Goal: Information Seeking & Learning: Find specific fact

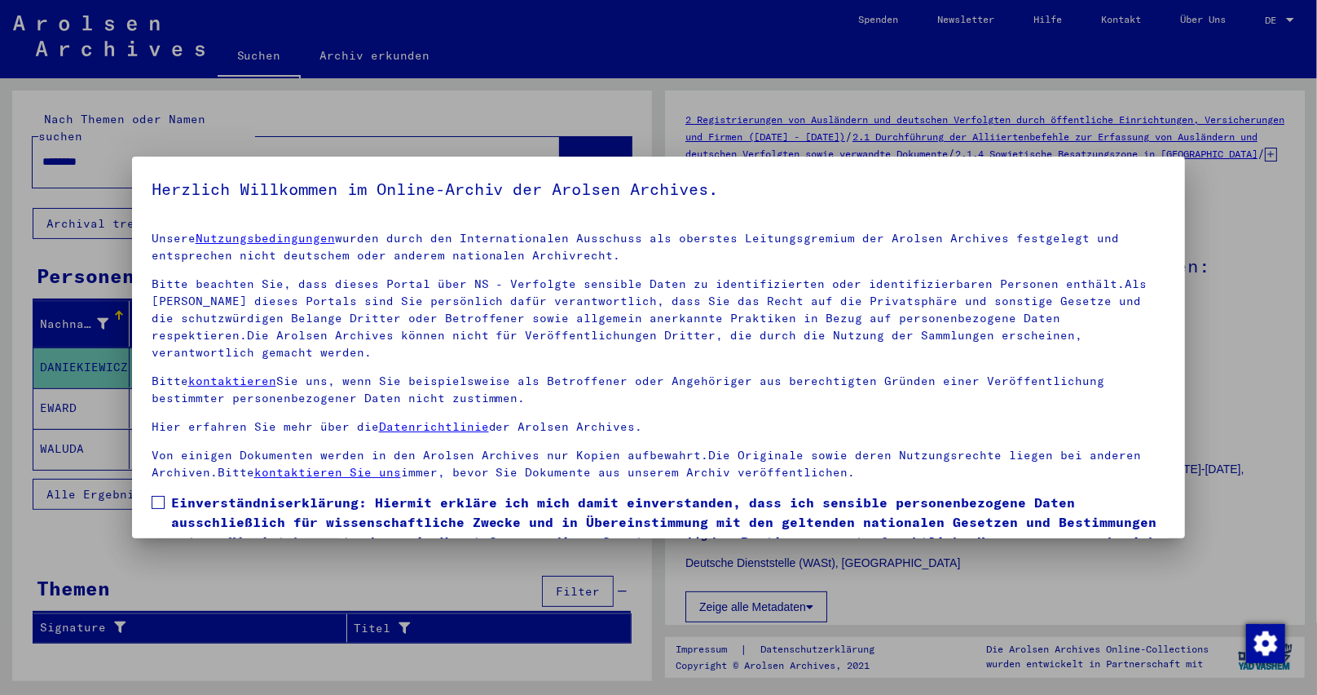
drag, startPoint x: 0, startPoint y: 0, endPoint x: 151, endPoint y: 484, distance: 507.2
click at [149, 484] on mat-dialog-content "Unsere Nutzungsbedingungen wurden durch den Internationalen Ausschuss als obers…" at bounding box center [659, 413] width 1054 height 391
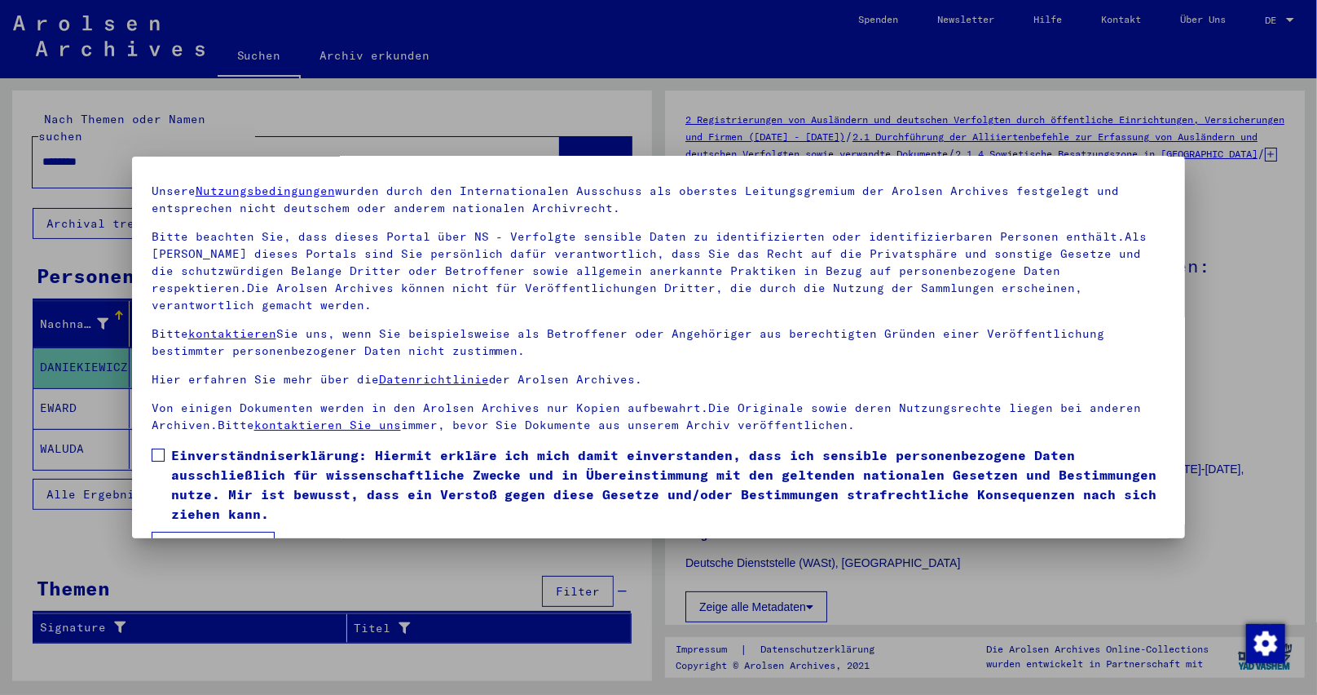
scroll to position [73, 0]
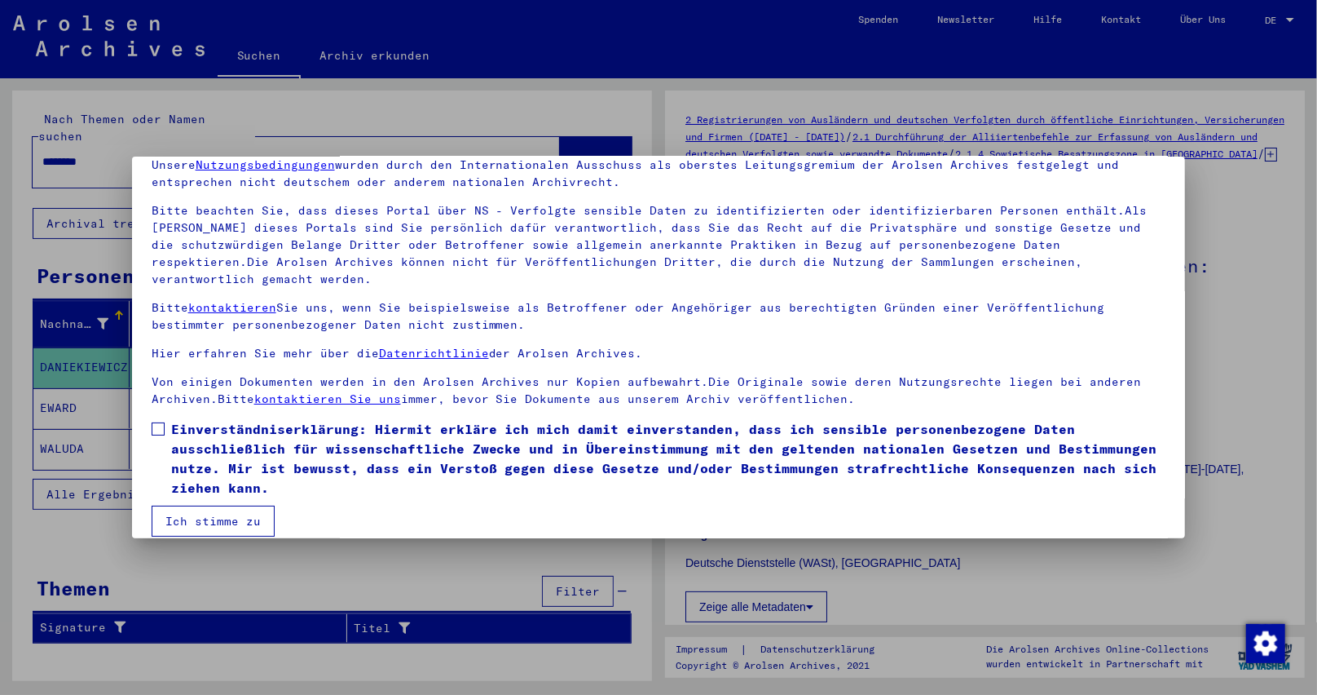
click at [224, 505] on button "Ich stimme zu" at bounding box center [213, 520] width 123 height 31
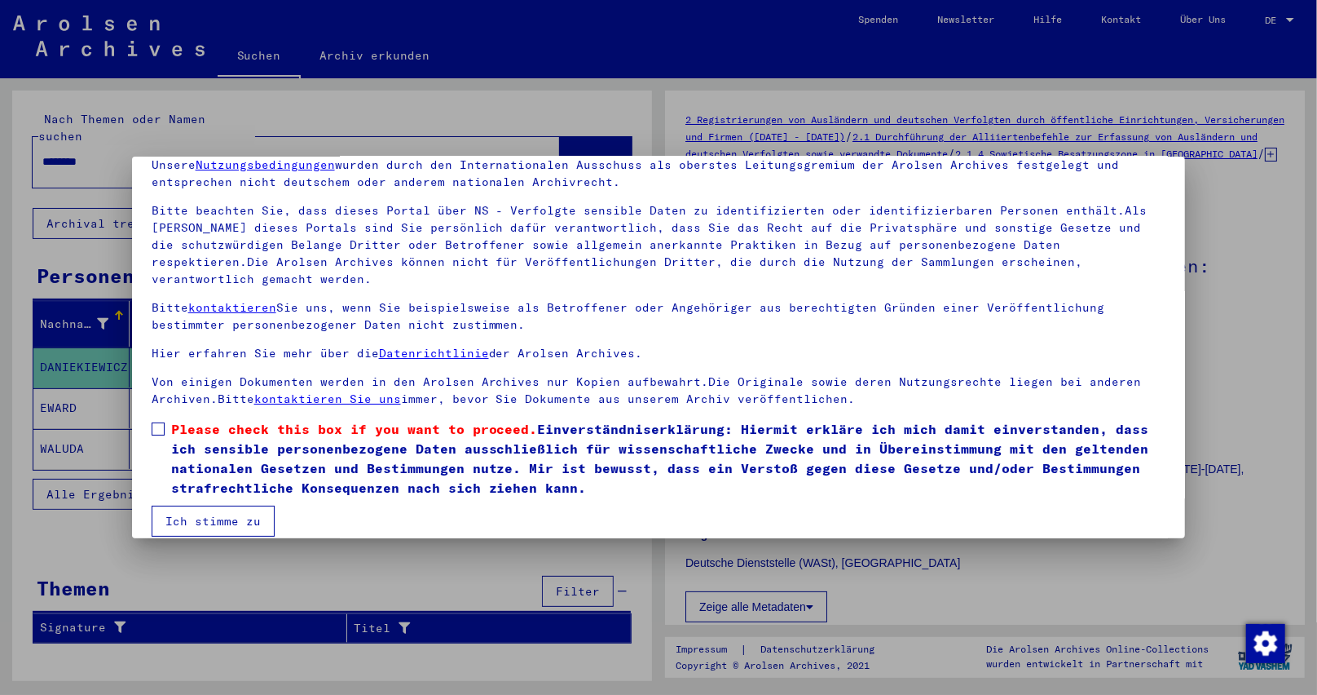
click at [163, 422] on span at bounding box center [158, 428] width 13 height 13
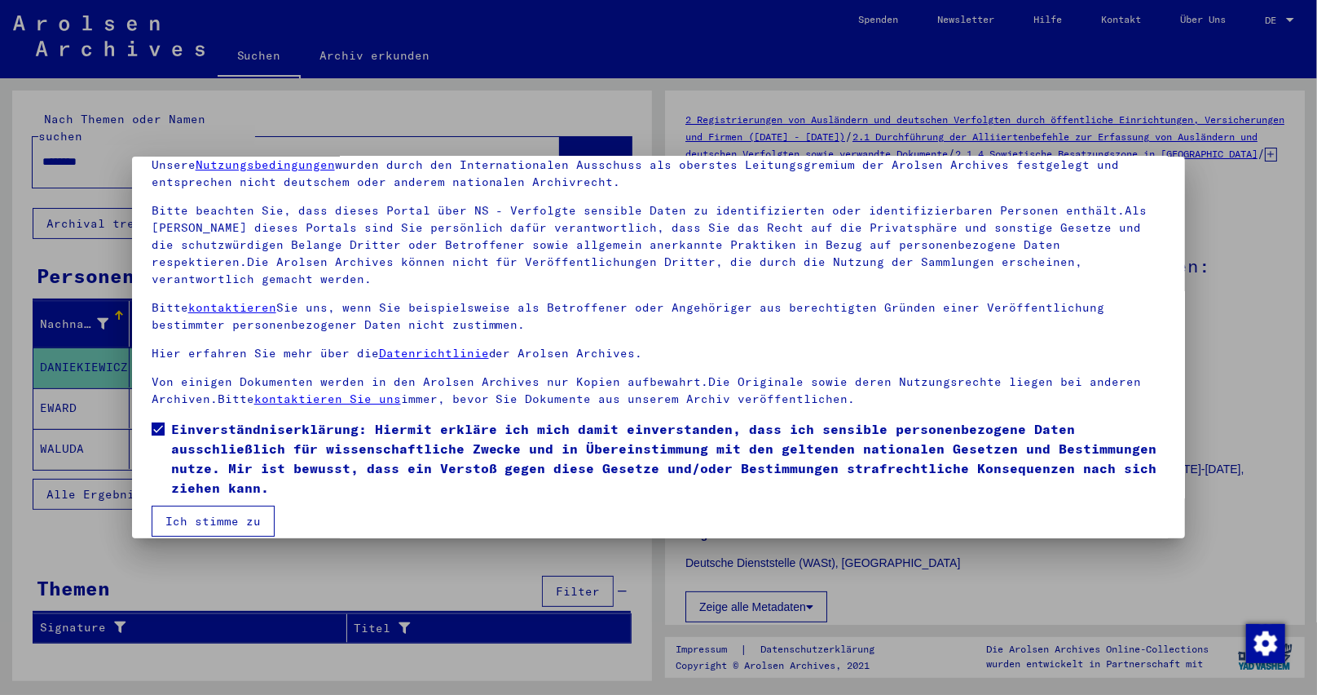
click at [219, 505] on button "Ich stimme zu" at bounding box center [213, 520] width 123 height 31
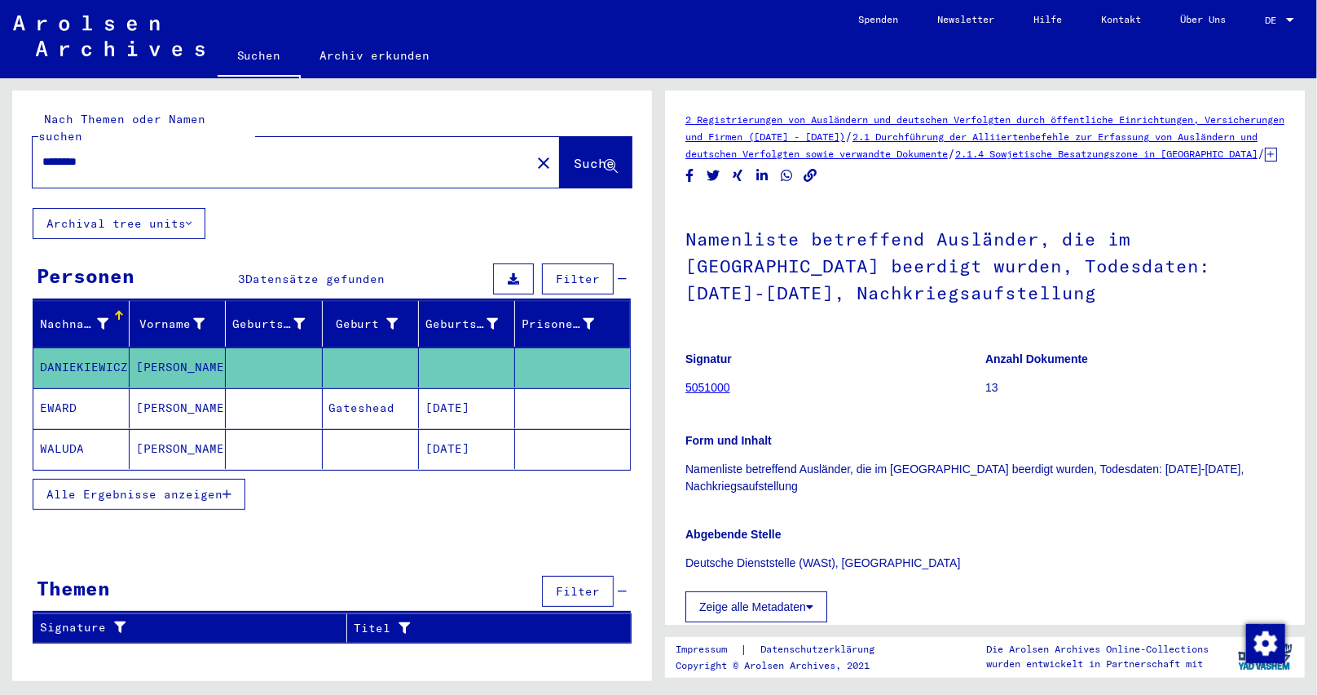
click at [479, 439] on mat-cell "[DATE]" at bounding box center [467, 449] width 96 height 40
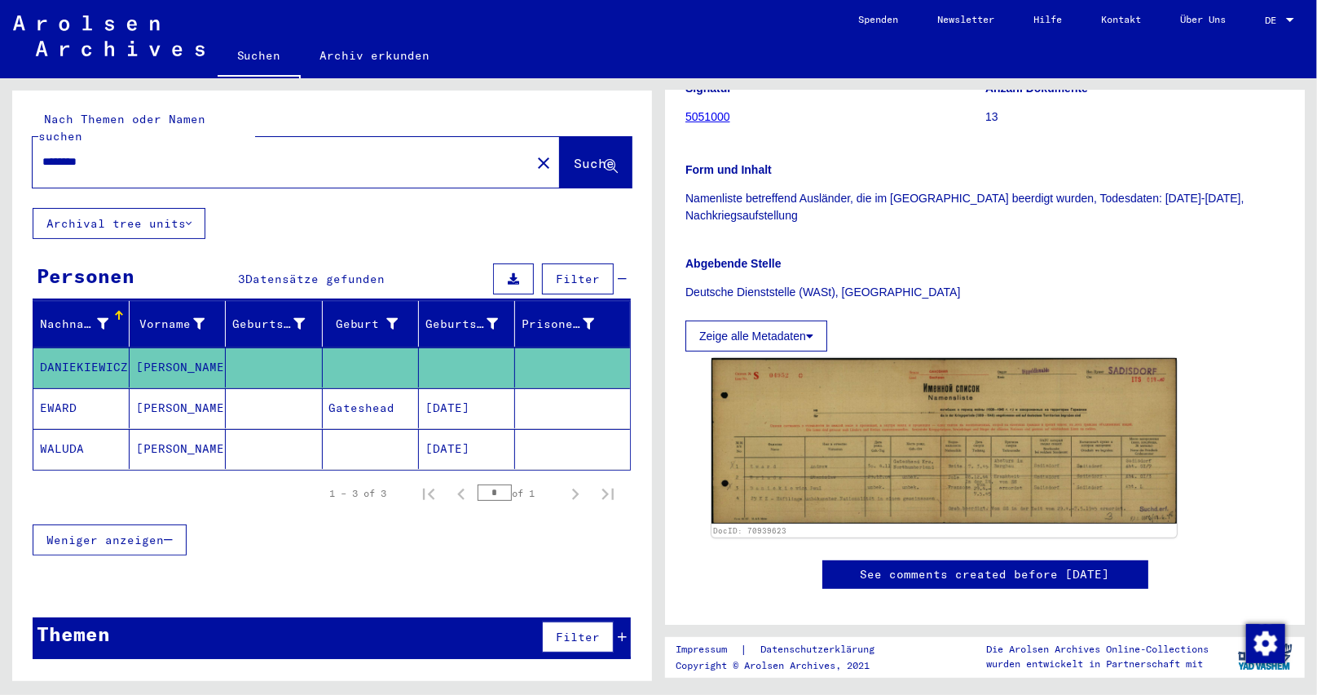
scroll to position [326, 0]
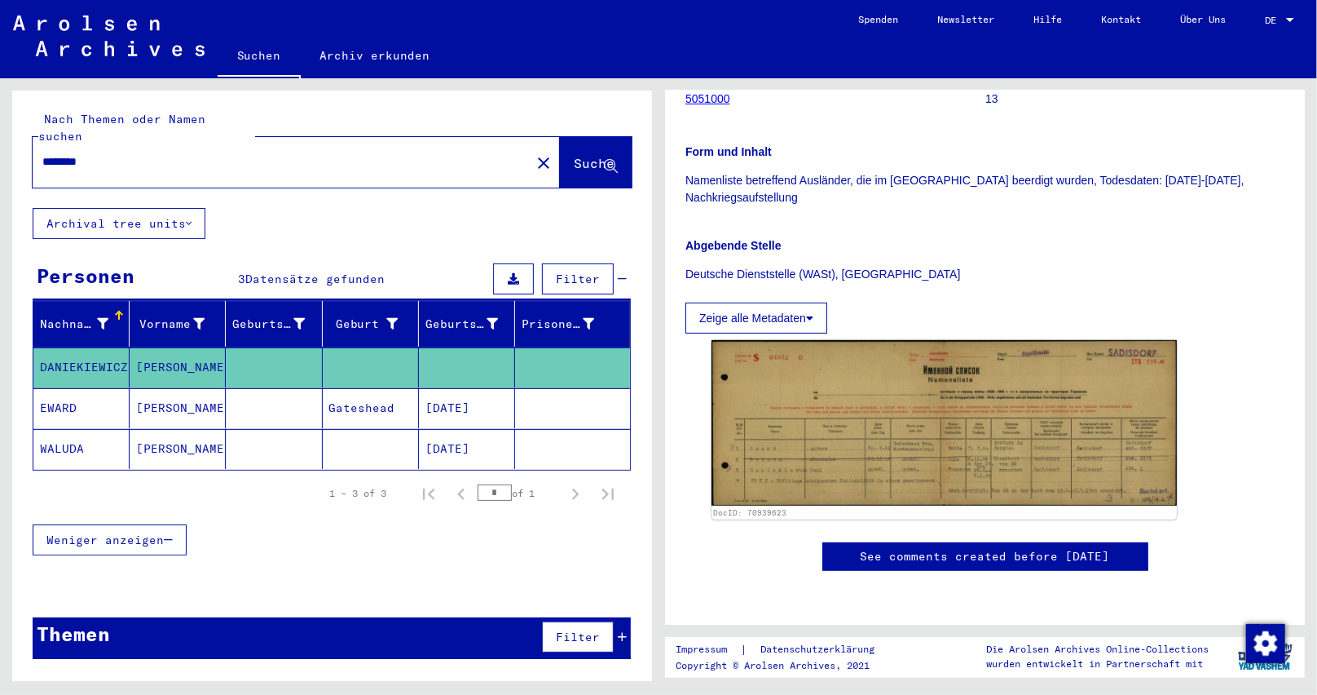
click at [443, 203] on div "Nach Themen oder Namen suchen ******** close Suche Archival tree units Personen…" at bounding box center [332, 380] width 640 height 581
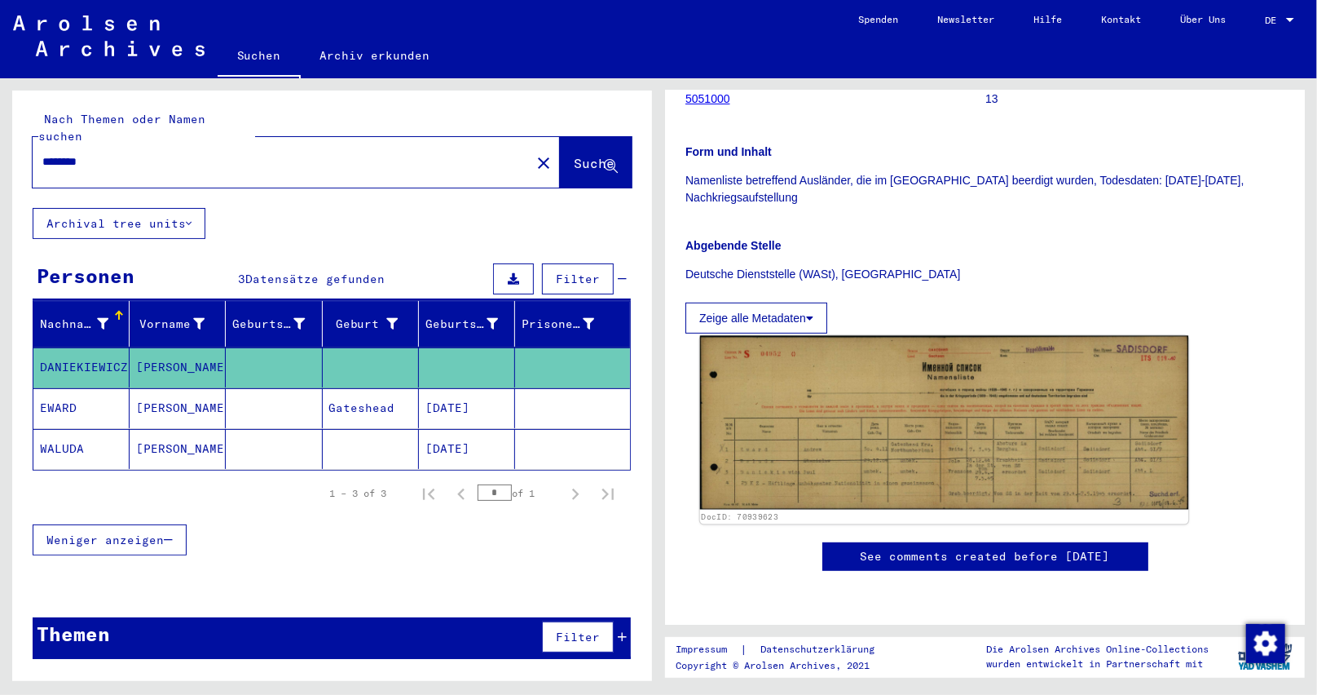
click at [799, 426] on img at bounding box center [944, 423] width 489 height 174
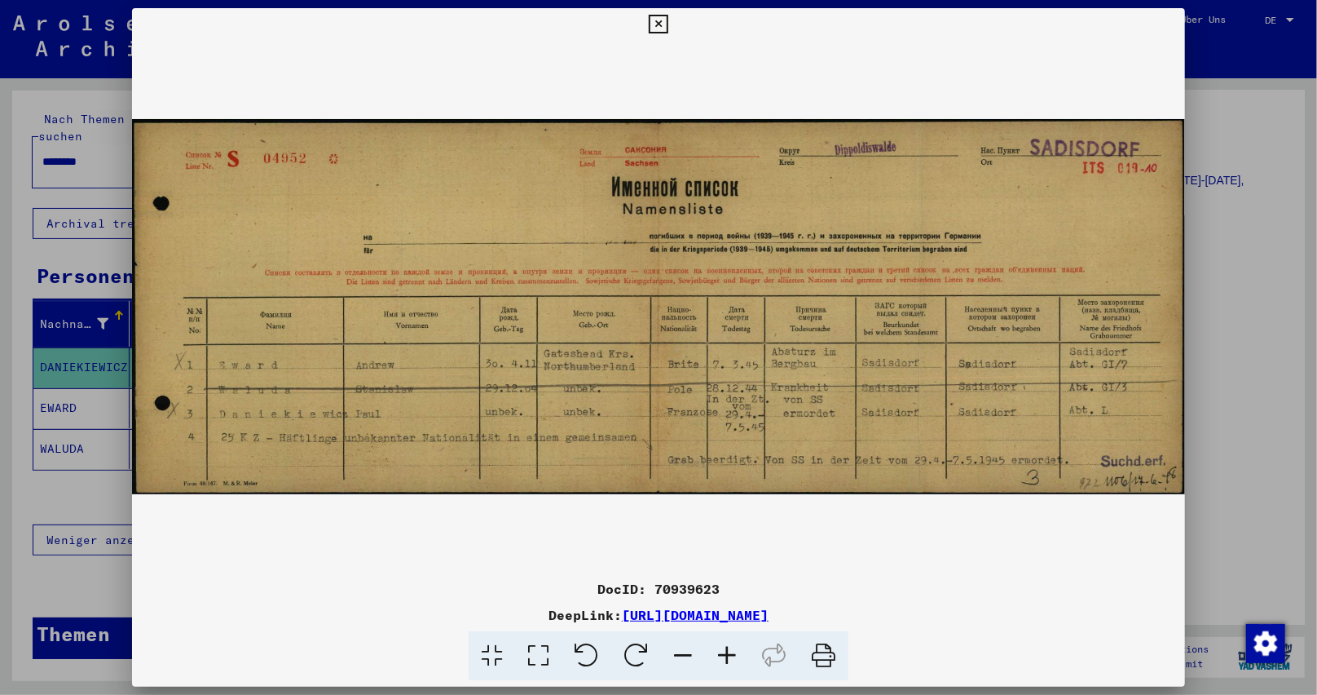
click at [660, 33] on icon at bounding box center [658, 25] width 19 height 20
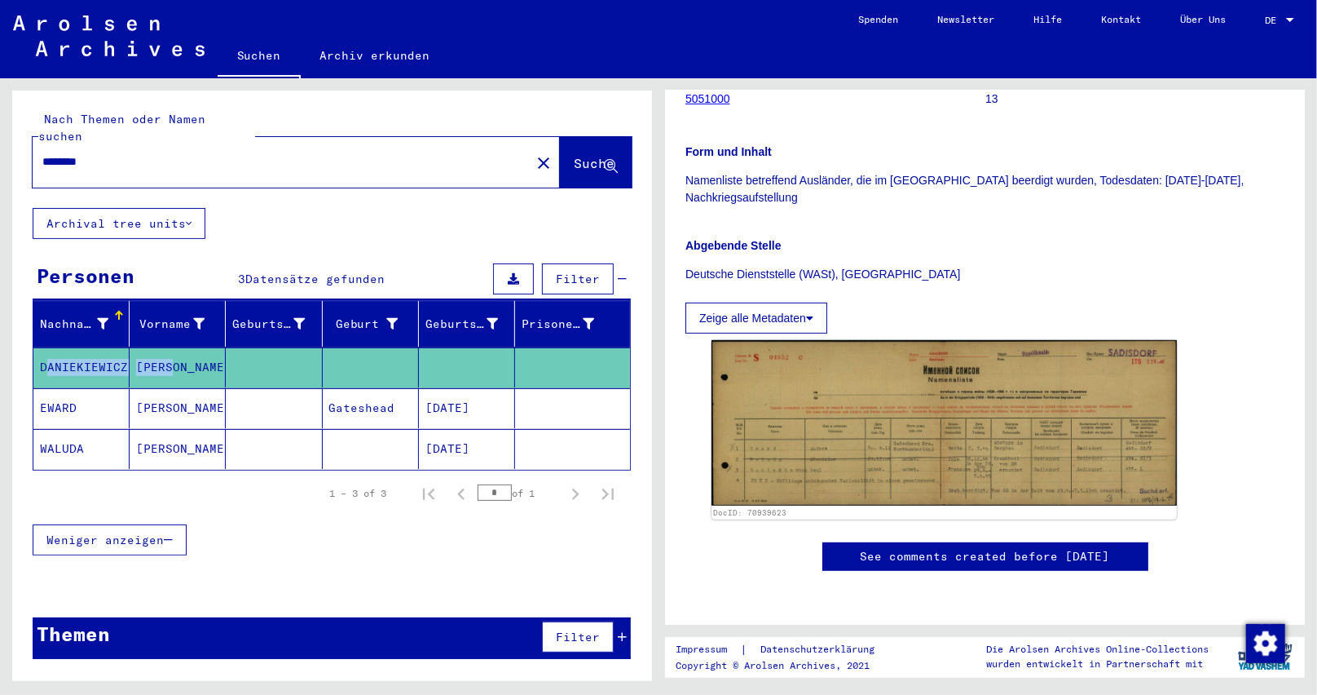
drag, startPoint x: 184, startPoint y: 334, endPoint x: 0, endPoint y: 336, distance: 184.2
click at [0, 336] on div "Nach Themen oder Namen suchen ******** close Suche Archival tree units Personen…" at bounding box center [329, 379] width 659 height 602
copy mat-row "[PERSON_NAME]"
drag, startPoint x: 92, startPoint y: 146, endPoint x: 108, endPoint y: 146, distance: 16.3
click at [108, 153] on input "********" at bounding box center [281, 161] width 479 height 17
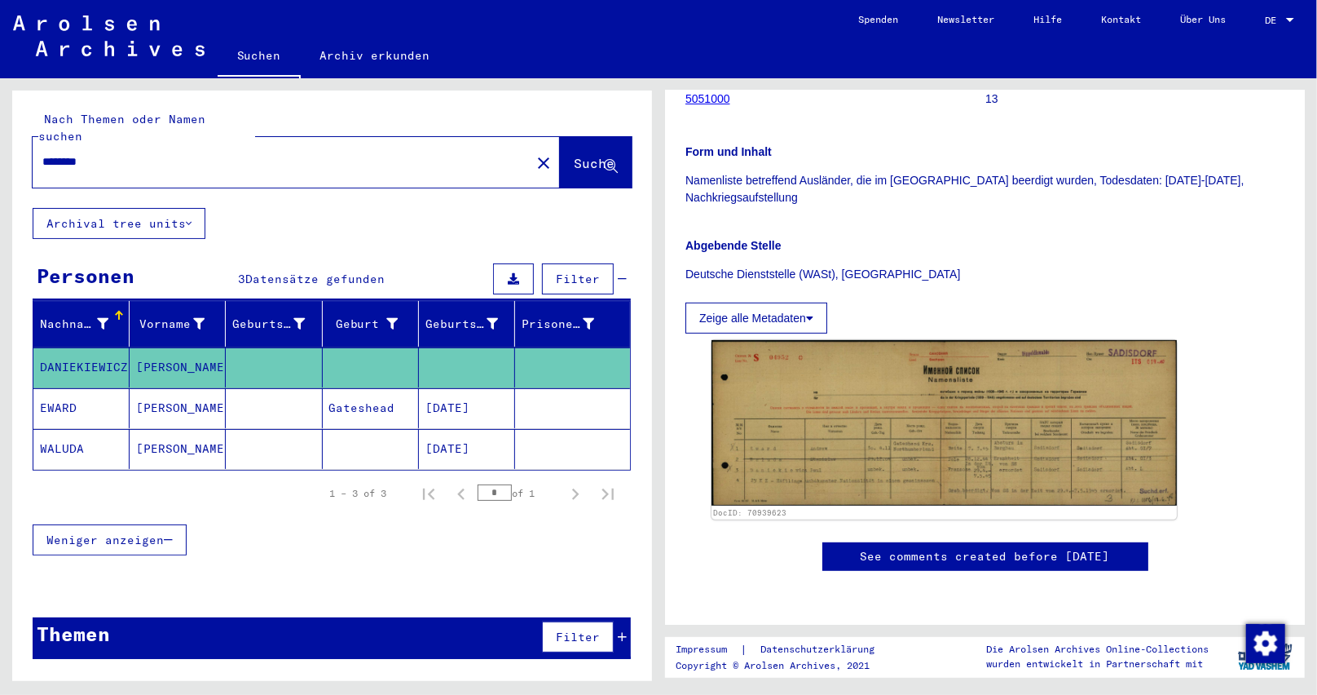
click at [574, 155] on span "Suche" at bounding box center [594, 163] width 41 height 16
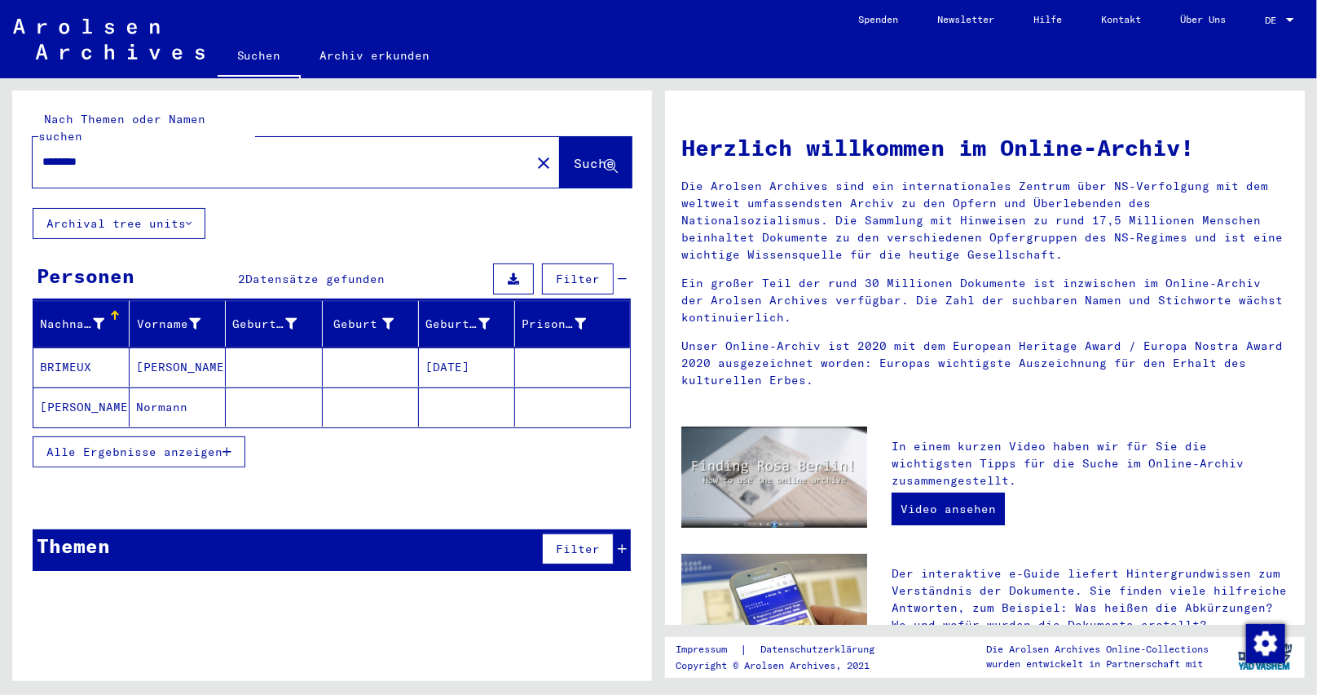
click at [446, 387] on mat-cell at bounding box center [467, 406] width 96 height 39
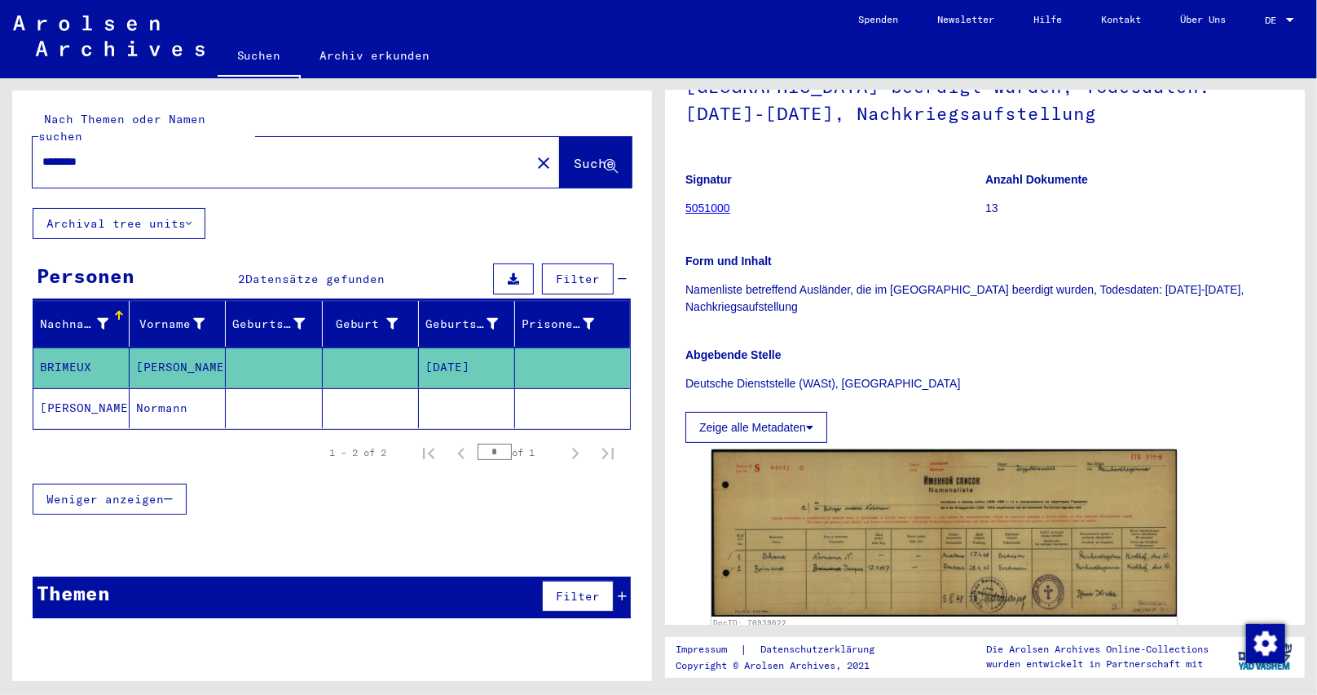
scroll to position [245, 0]
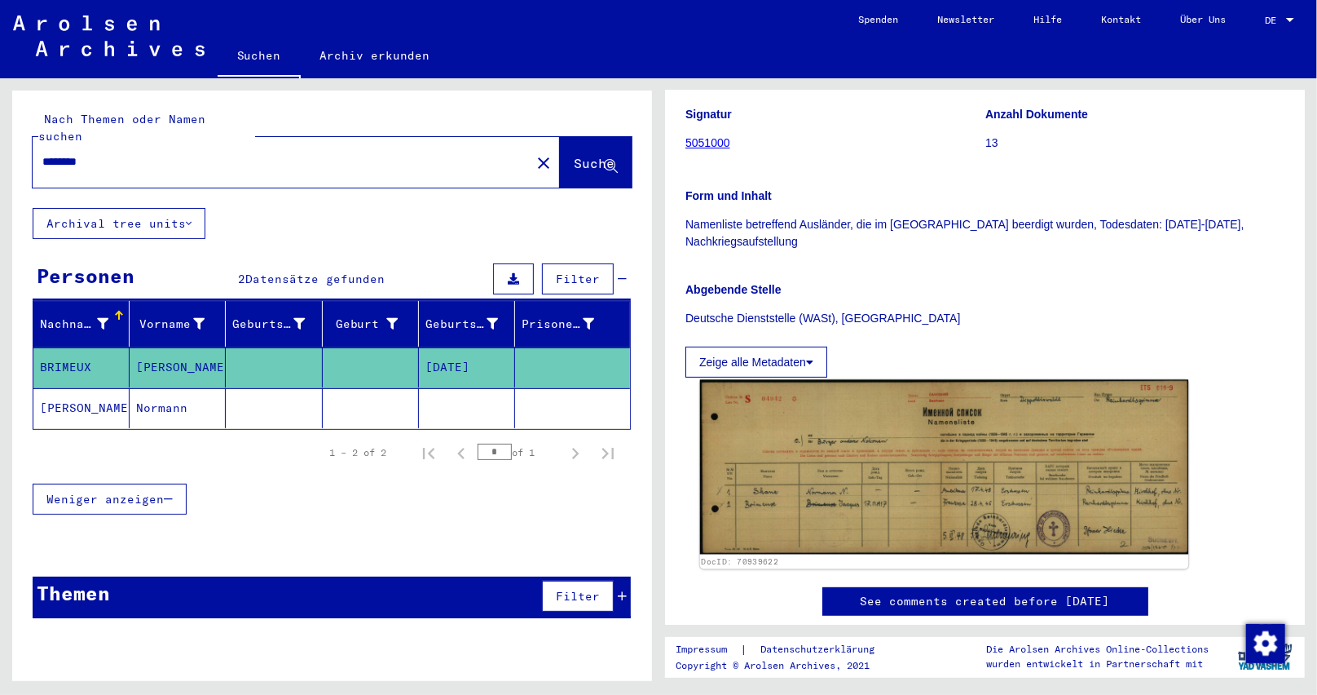
click at [944, 506] on img at bounding box center [944, 467] width 489 height 175
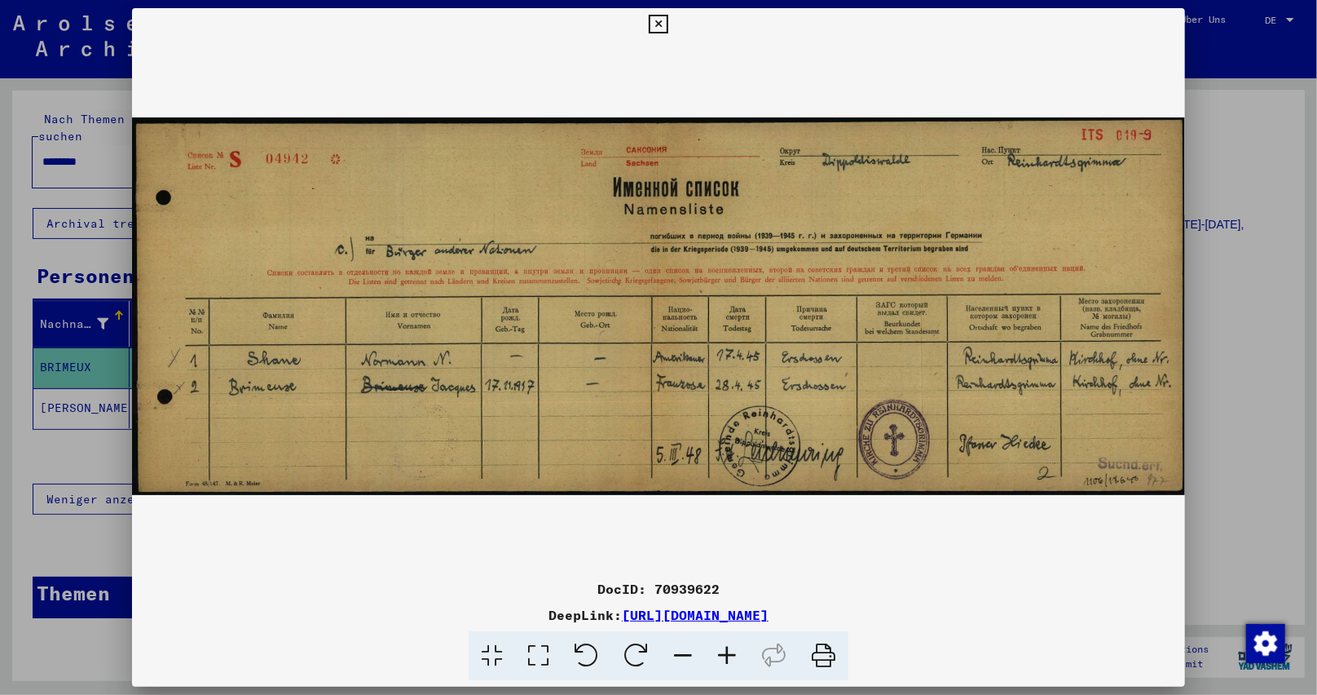
click at [651, 22] on icon at bounding box center [658, 25] width 19 height 20
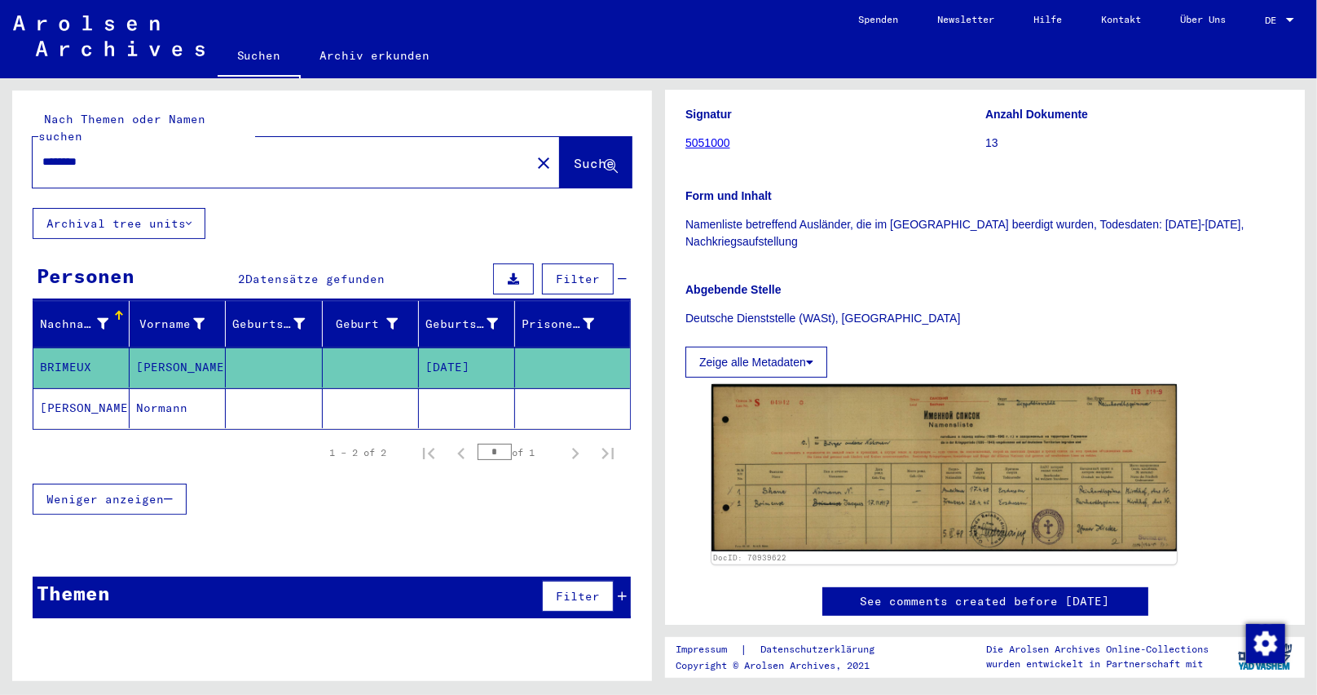
drag, startPoint x: 94, startPoint y: 147, endPoint x: 117, endPoint y: 146, distance: 22.8
click at [117, 153] on input "********" at bounding box center [281, 161] width 479 height 17
click at [574, 155] on span "Suche" at bounding box center [594, 163] width 41 height 16
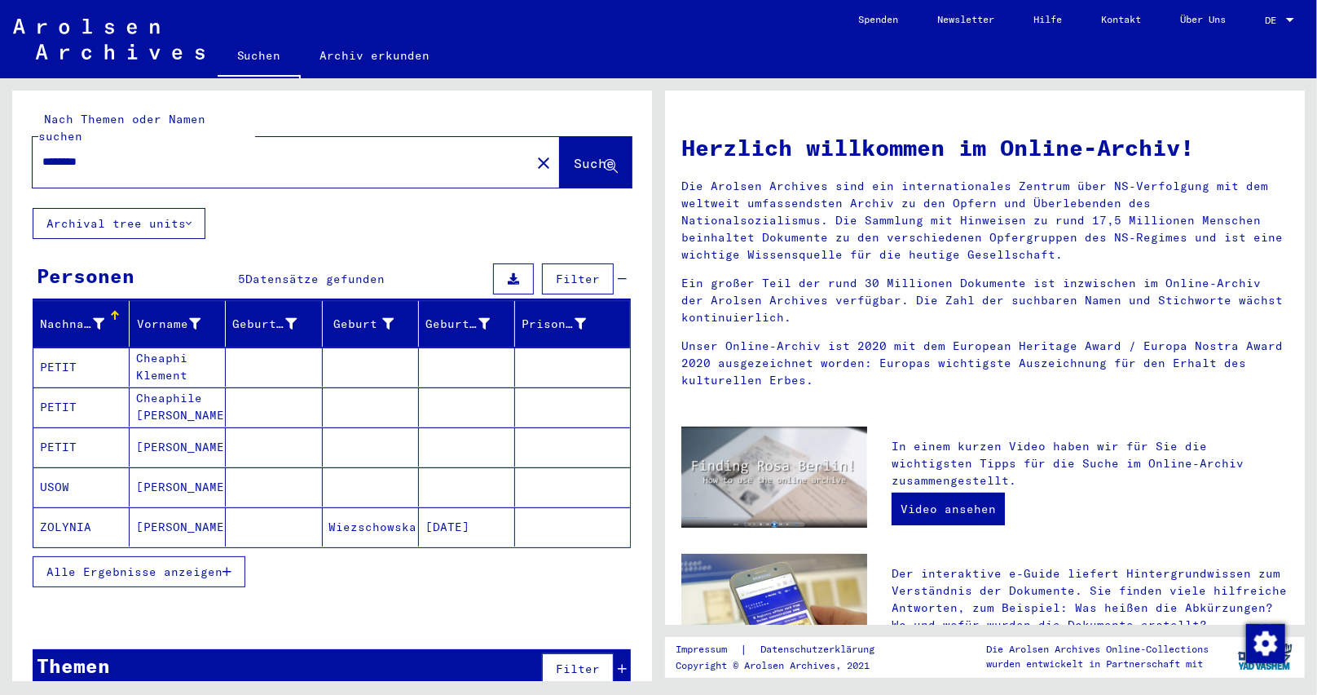
click at [424, 432] on mat-cell at bounding box center [467, 446] width 96 height 39
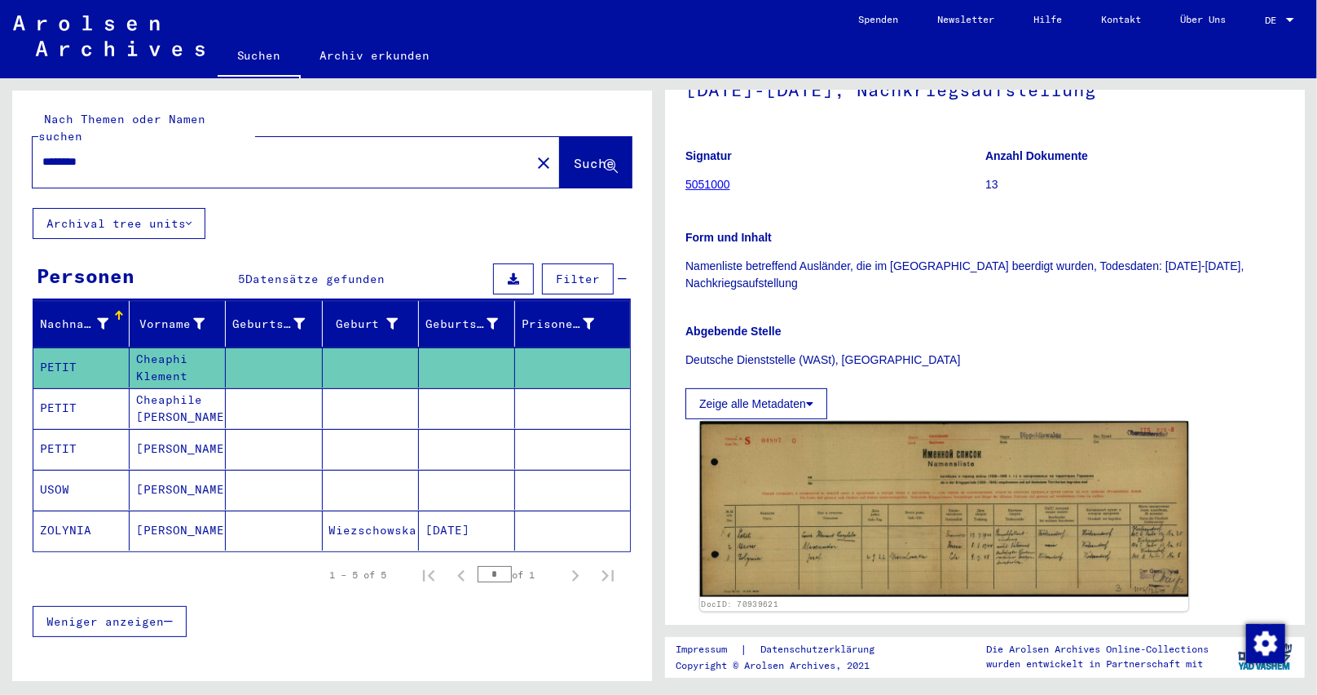
scroll to position [245, 0]
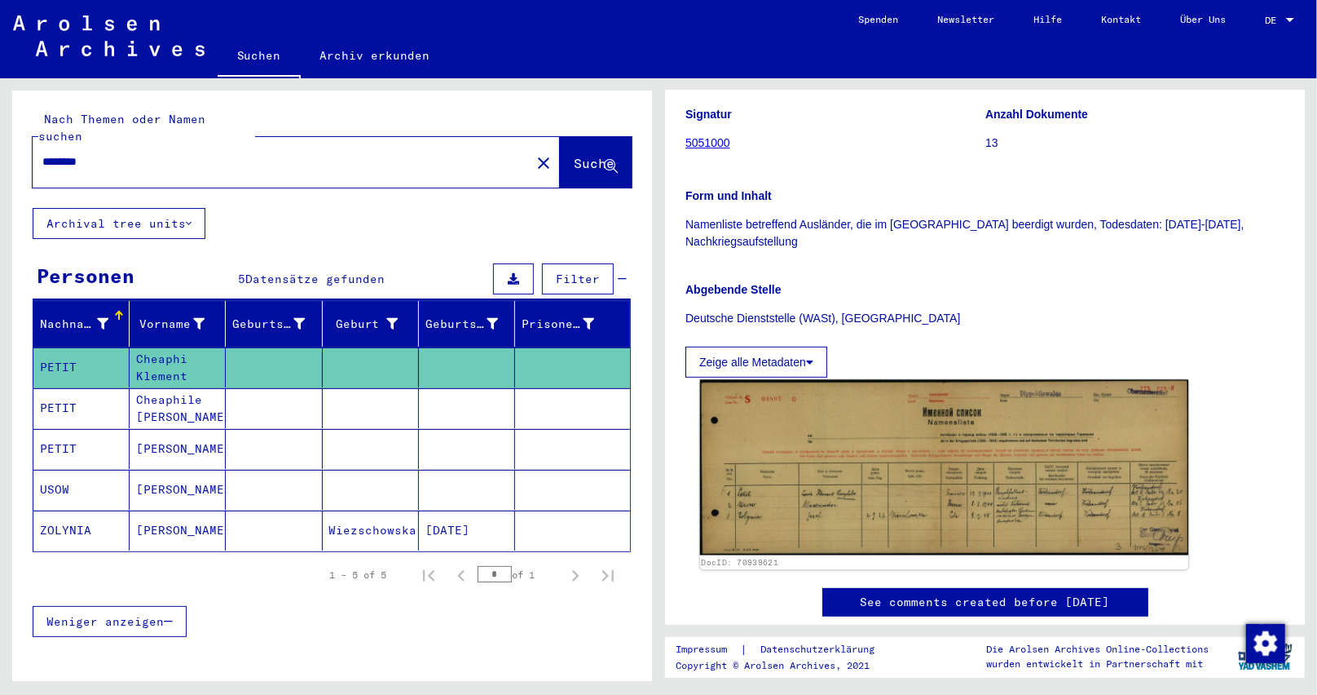
click at [835, 531] on img at bounding box center [944, 467] width 489 height 175
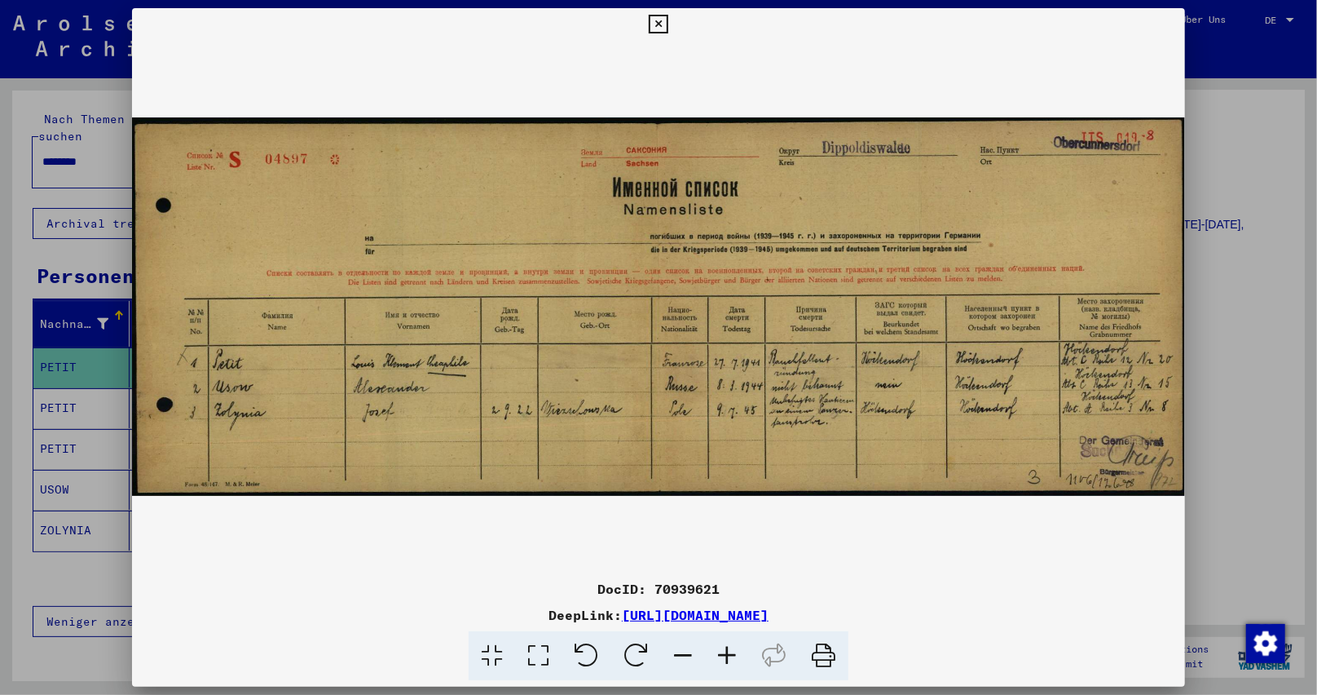
click at [730, 662] on icon at bounding box center [727, 656] width 44 height 50
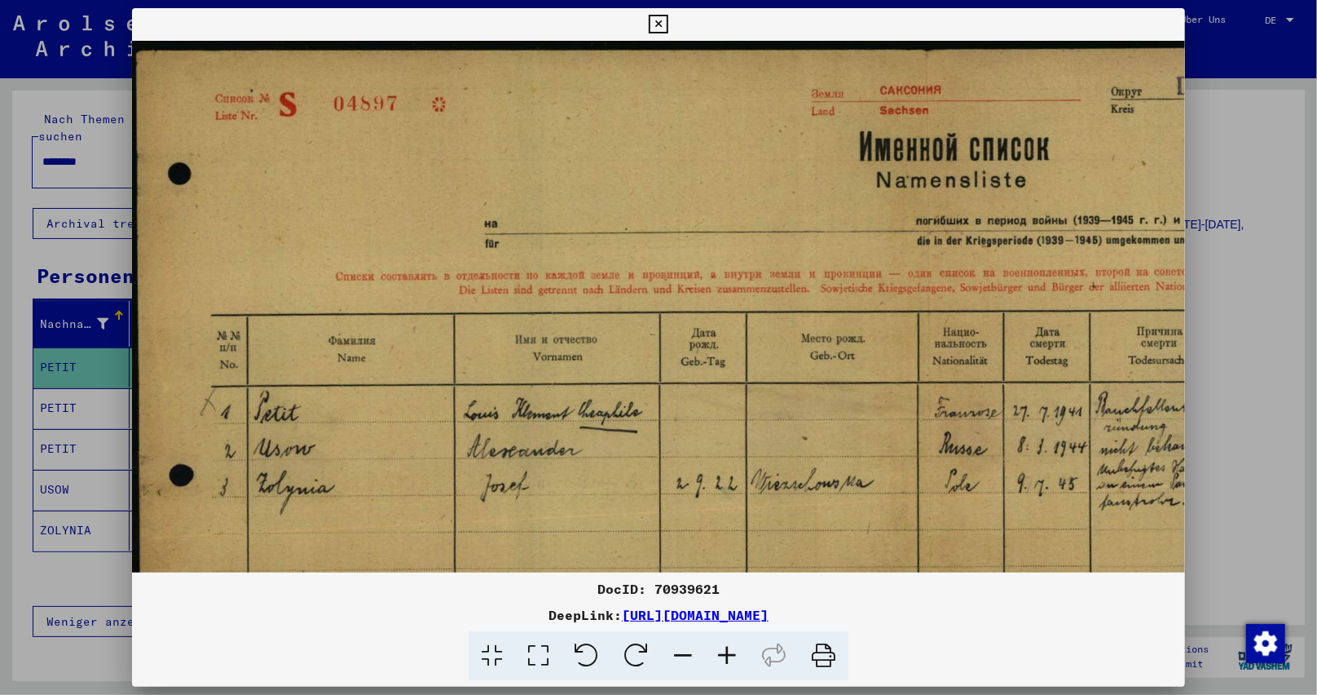
click at [730, 662] on icon at bounding box center [727, 656] width 44 height 50
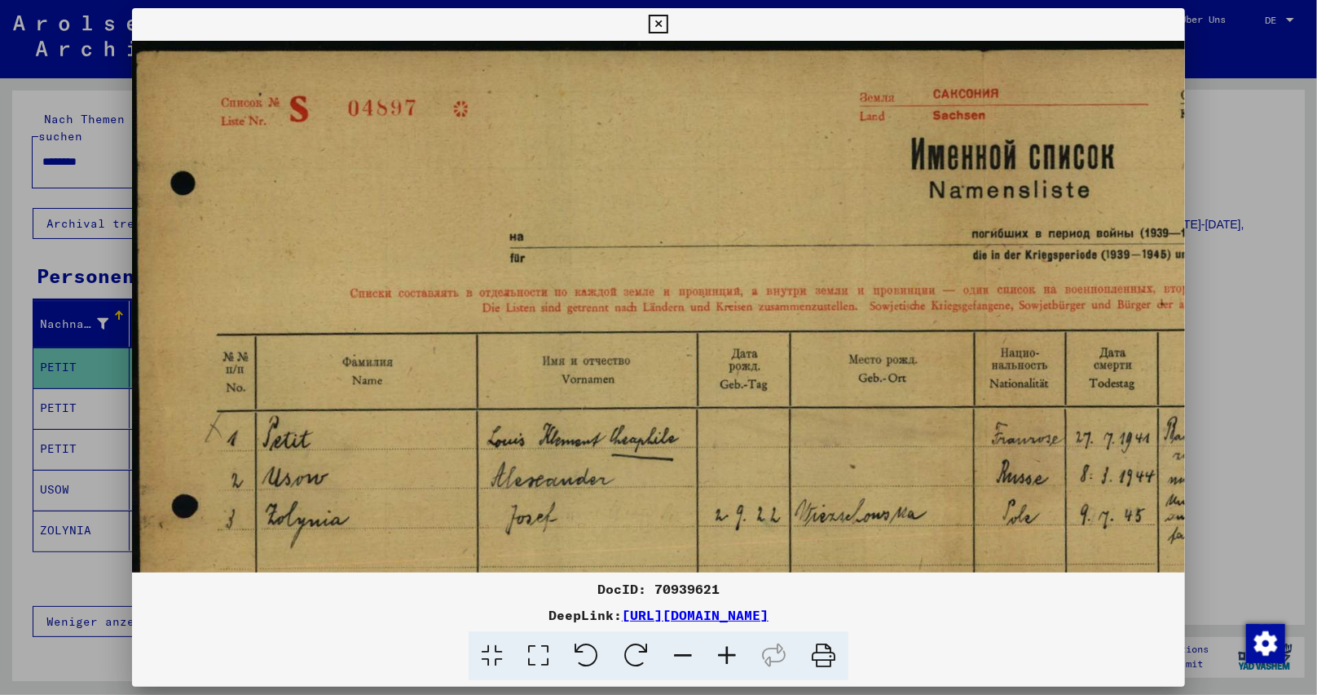
click at [730, 662] on icon at bounding box center [727, 656] width 44 height 50
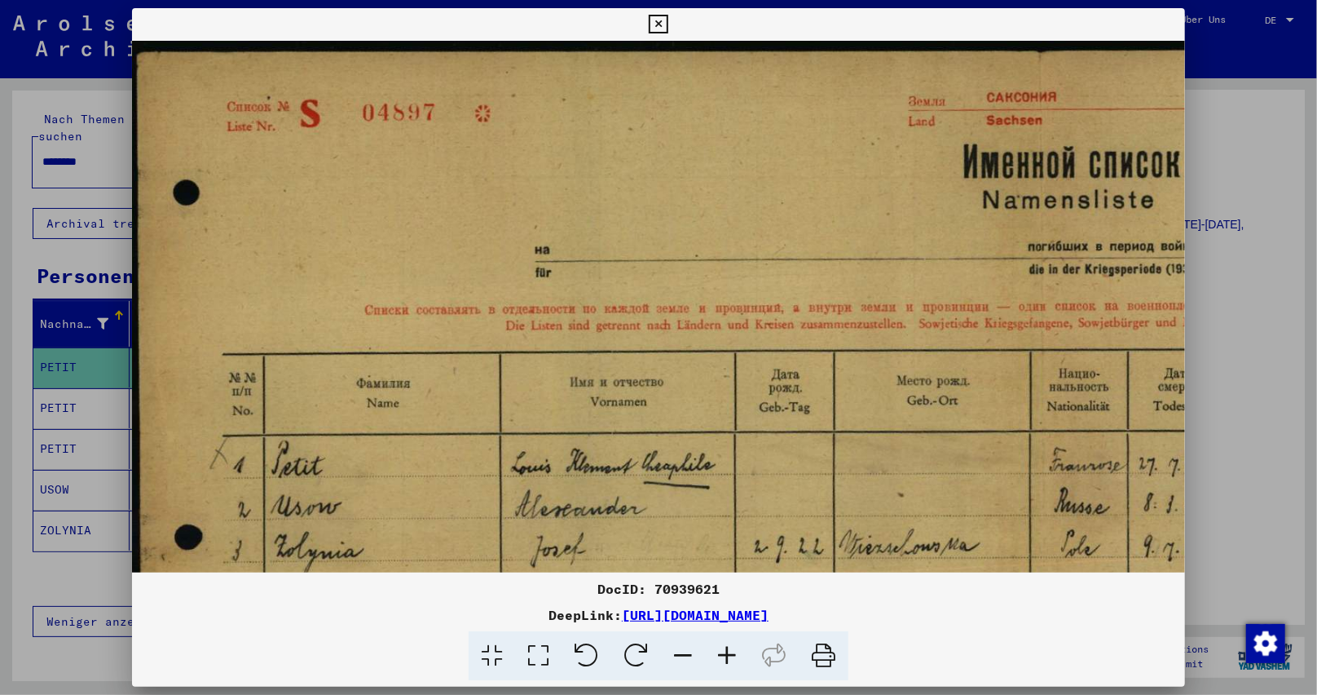
scroll to position [122, 0]
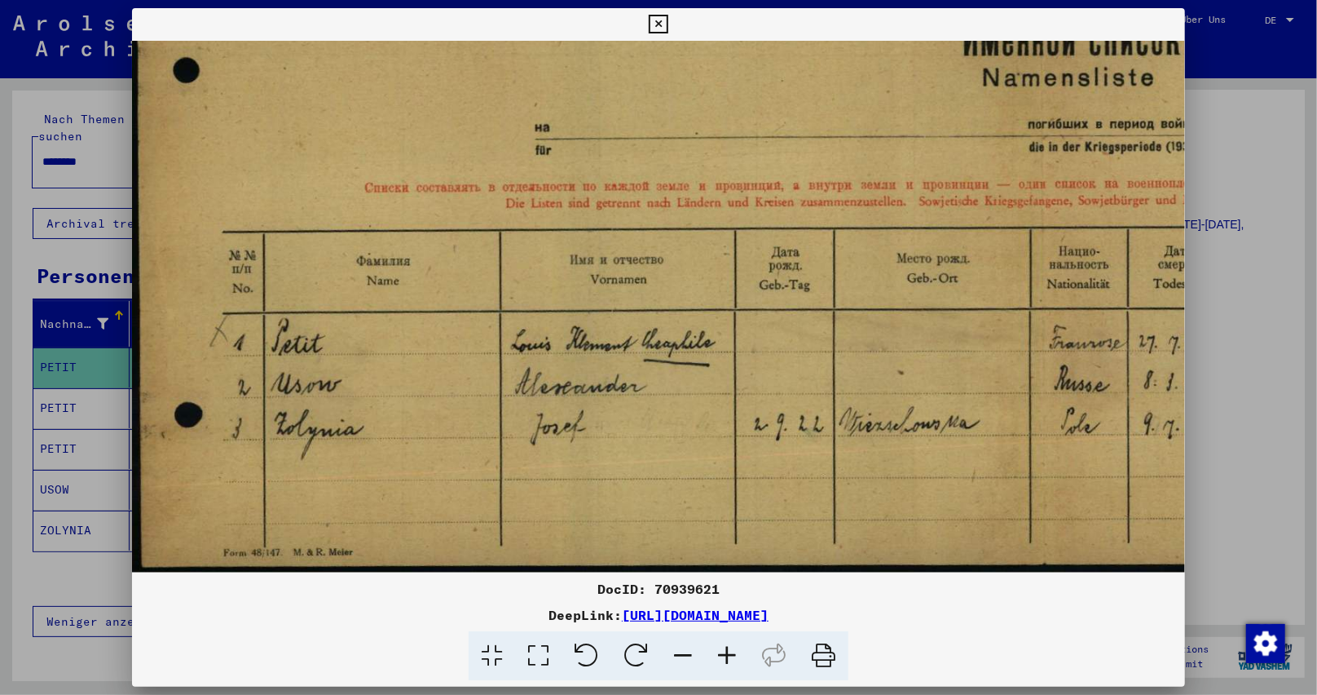
drag, startPoint x: 735, startPoint y: 432, endPoint x: 741, endPoint y: 257, distance: 175.4
click at [746, 268] on img at bounding box center [1042, 245] width 1821 height 654
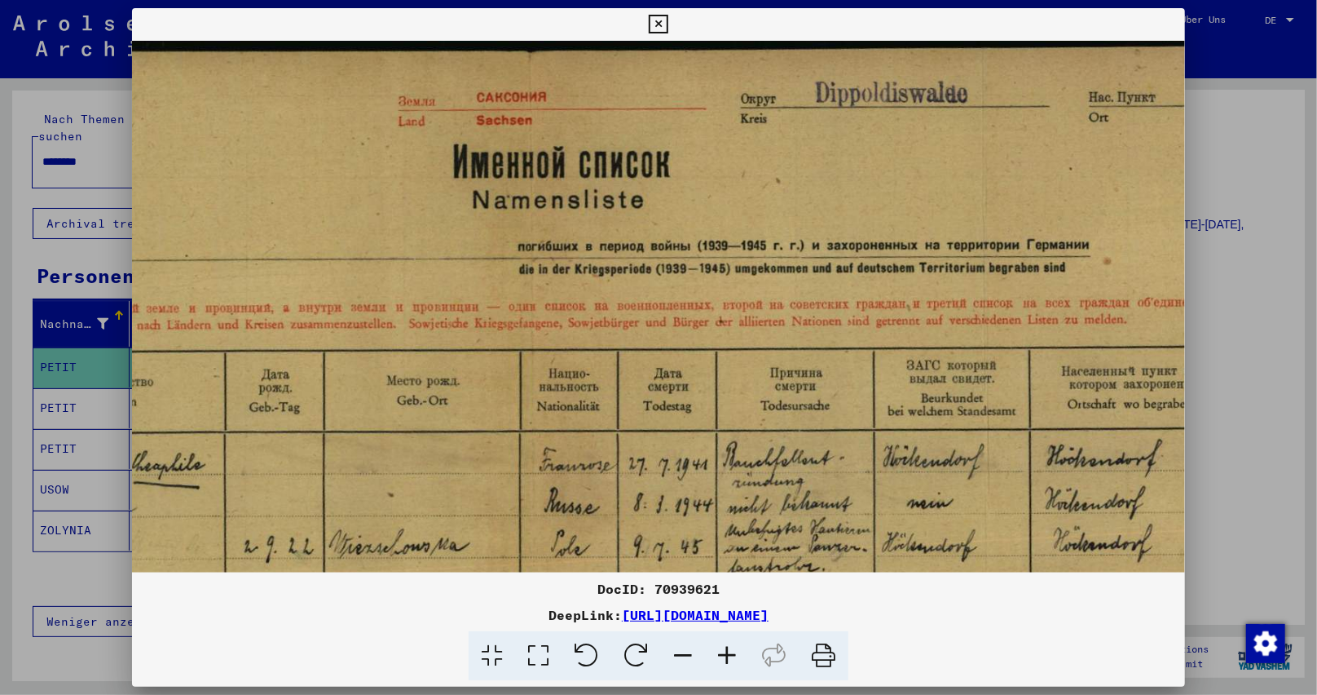
scroll to position [0, 586]
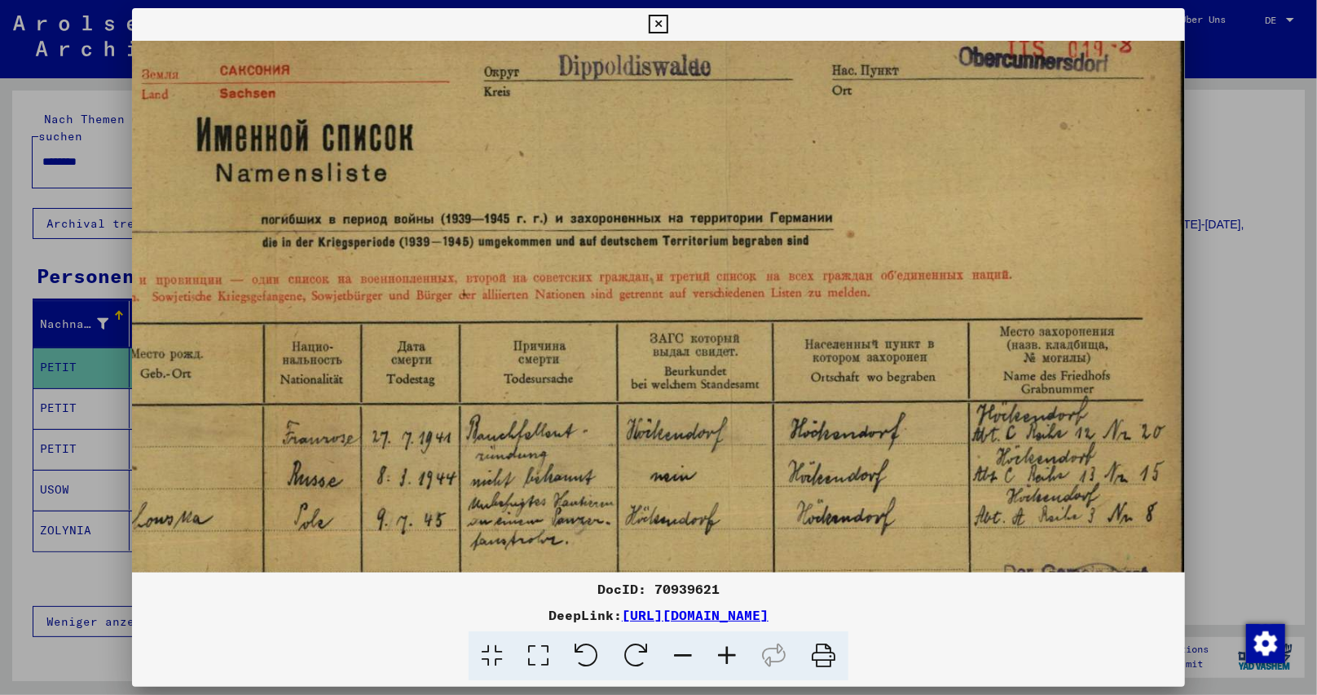
drag, startPoint x: 932, startPoint y: 208, endPoint x: 94, endPoint y: 399, distance: 859.5
click at [94, 399] on div "DocID: 70939621 DeepLink: [URL][DOMAIN_NAME]" at bounding box center [658, 347] width 1317 height 695
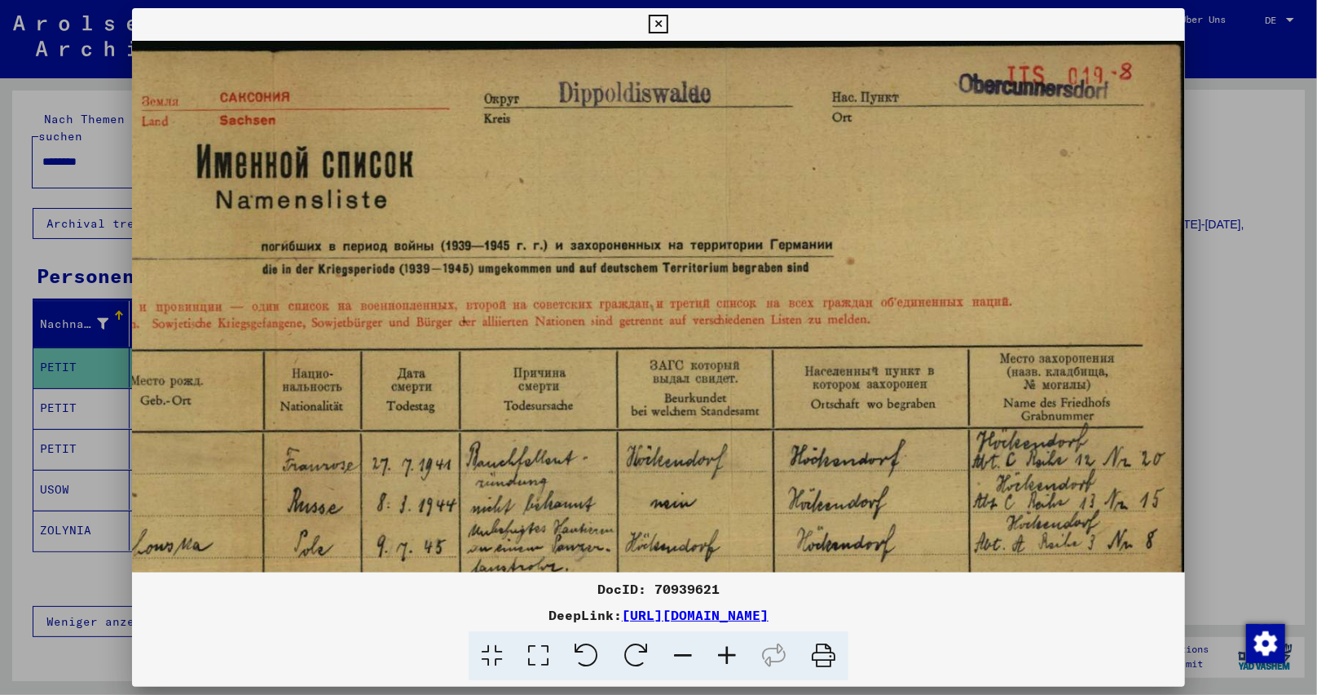
scroll to position [0, 767]
drag, startPoint x: 703, startPoint y: 307, endPoint x: 633, endPoint y: 360, distance: 86.7
click at [633, 360] on img at bounding box center [275, 368] width 1821 height 654
drag, startPoint x: 656, startPoint y: 35, endPoint x: 608, endPoint y: 104, distance: 83.7
click at [652, 43] on div "DocID: 70939621 DeepLink: [URL][DOMAIN_NAME]" at bounding box center [659, 344] width 1054 height 673
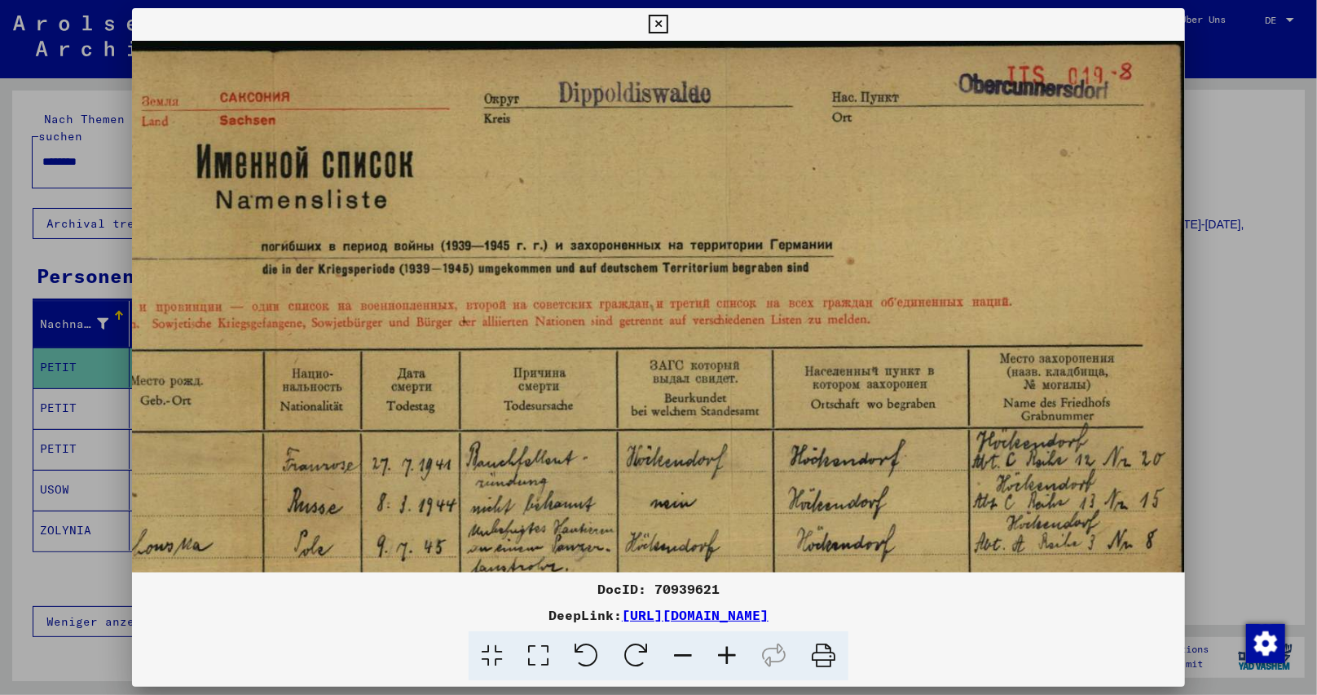
click at [656, 24] on icon at bounding box center [658, 25] width 19 height 20
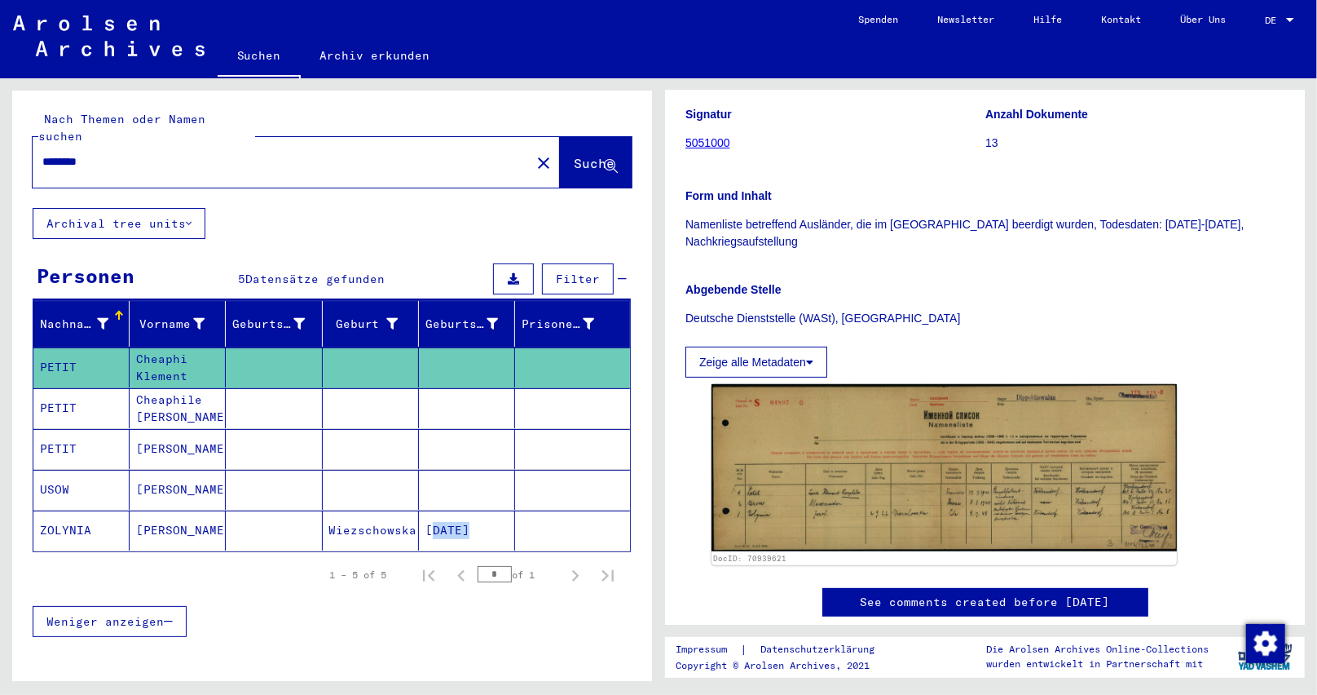
drag, startPoint x: 510, startPoint y: 514, endPoint x: 418, endPoint y: 518, distance: 91.4
click at [418, 518] on mat-row "ZOLYNIA [PERSON_NAME] [DATE]" at bounding box center [331, 530] width 597 height 41
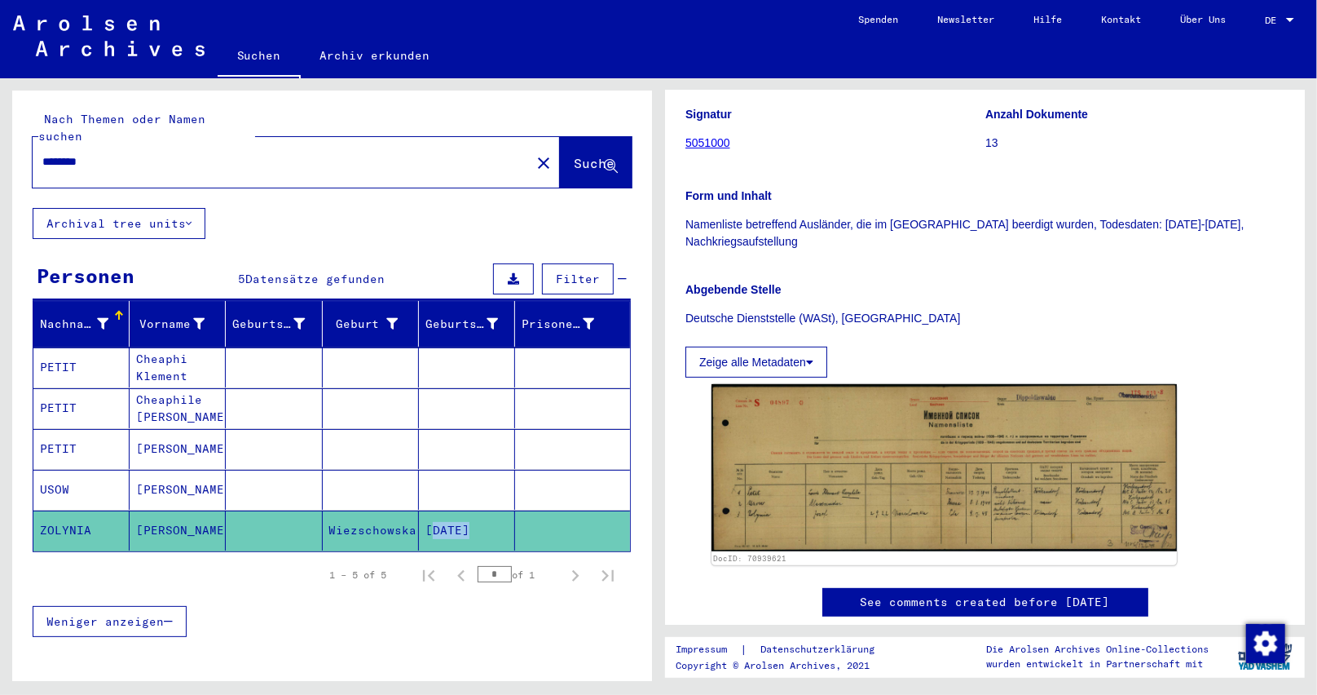
copy mat-cell "[DATE]"
drag, startPoint x: 103, startPoint y: 509, endPoint x: 0, endPoint y: 509, distance: 102.7
click at [0, 509] on div "Nach Themen oder Namen suchen ******** close Suche Archival tree units Personen…" at bounding box center [329, 379] width 659 height 602
drag, startPoint x: 170, startPoint y: 510, endPoint x: 0, endPoint y: 514, distance: 170.4
click at [0, 514] on div "Nach Themen oder Namen suchen ******** close Suche Archival tree units Personen…" at bounding box center [329, 379] width 659 height 602
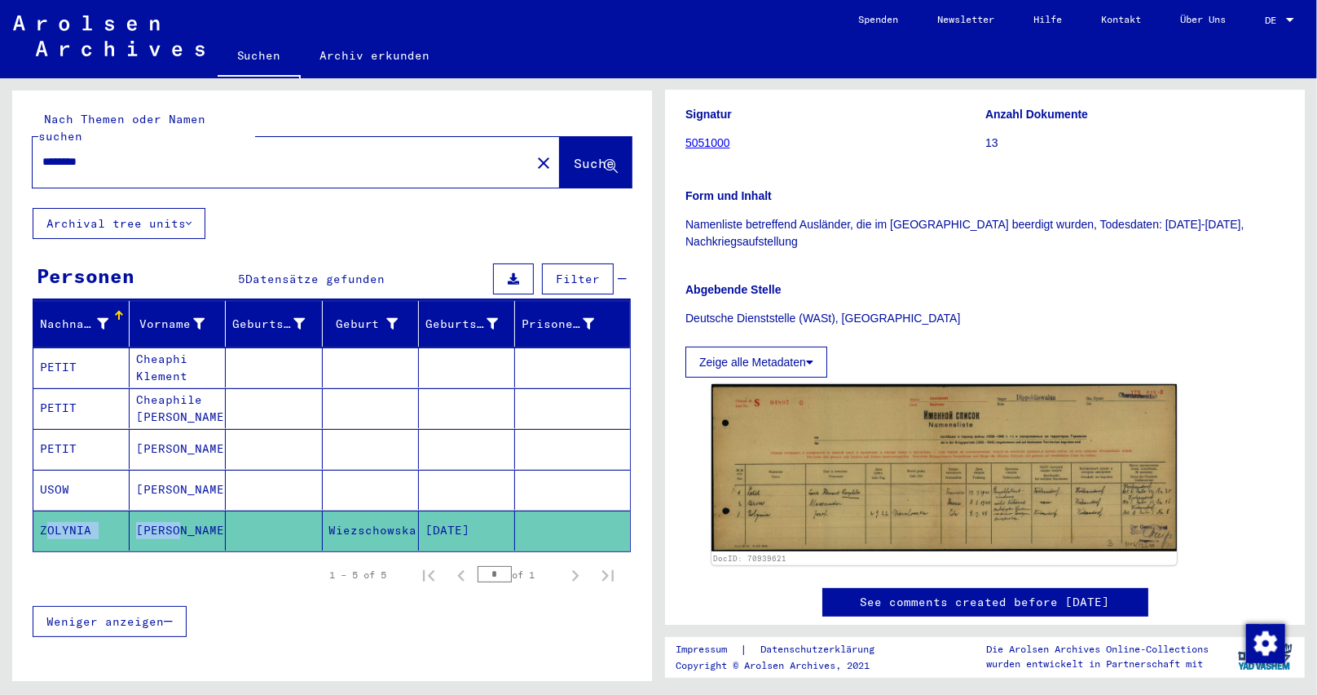
copy mat-row "[PERSON_NAME]"
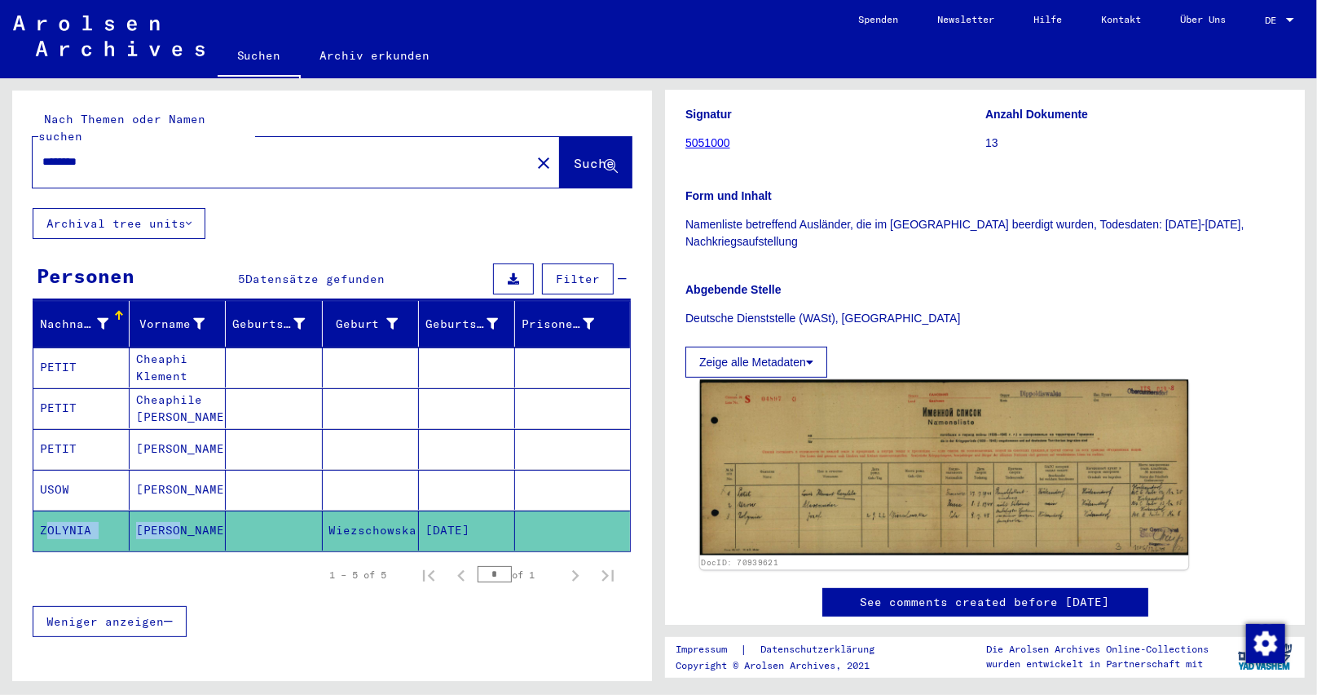
click at [870, 470] on img at bounding box center [944, 467] width 489 height 175
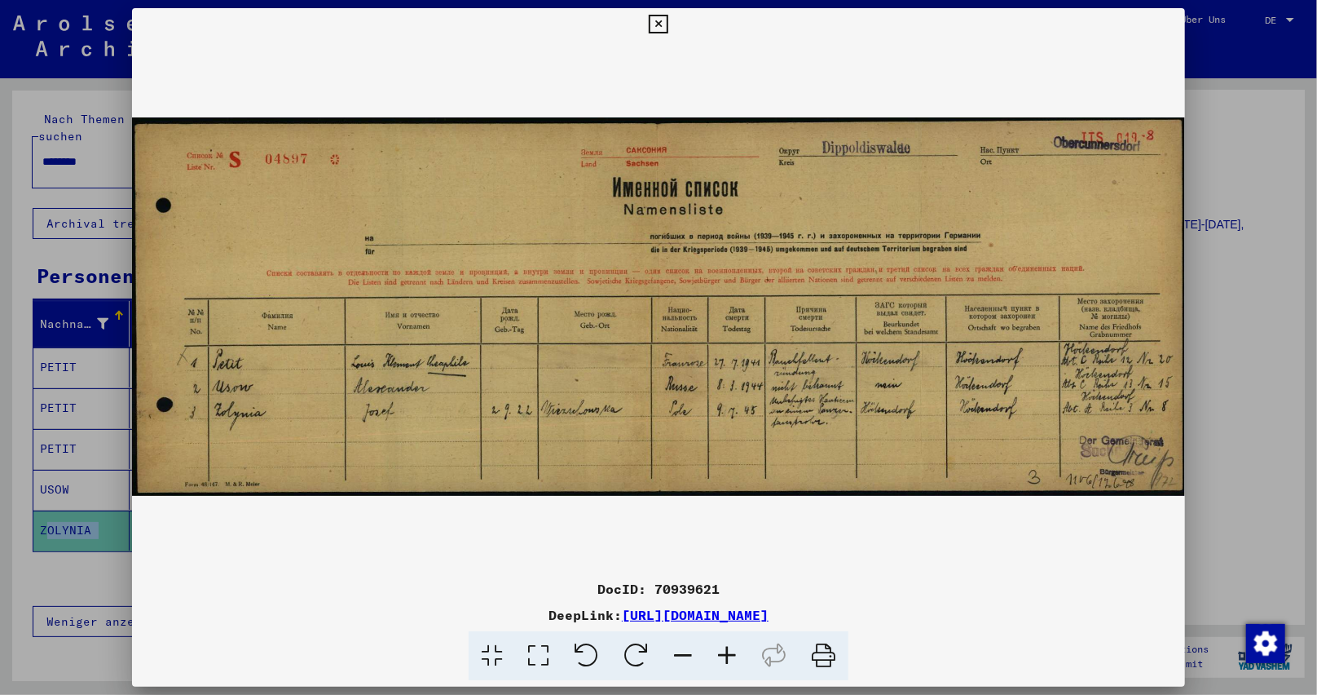
click at [659, 27] on icon at bounding box center [658, 25] width 19 height 20
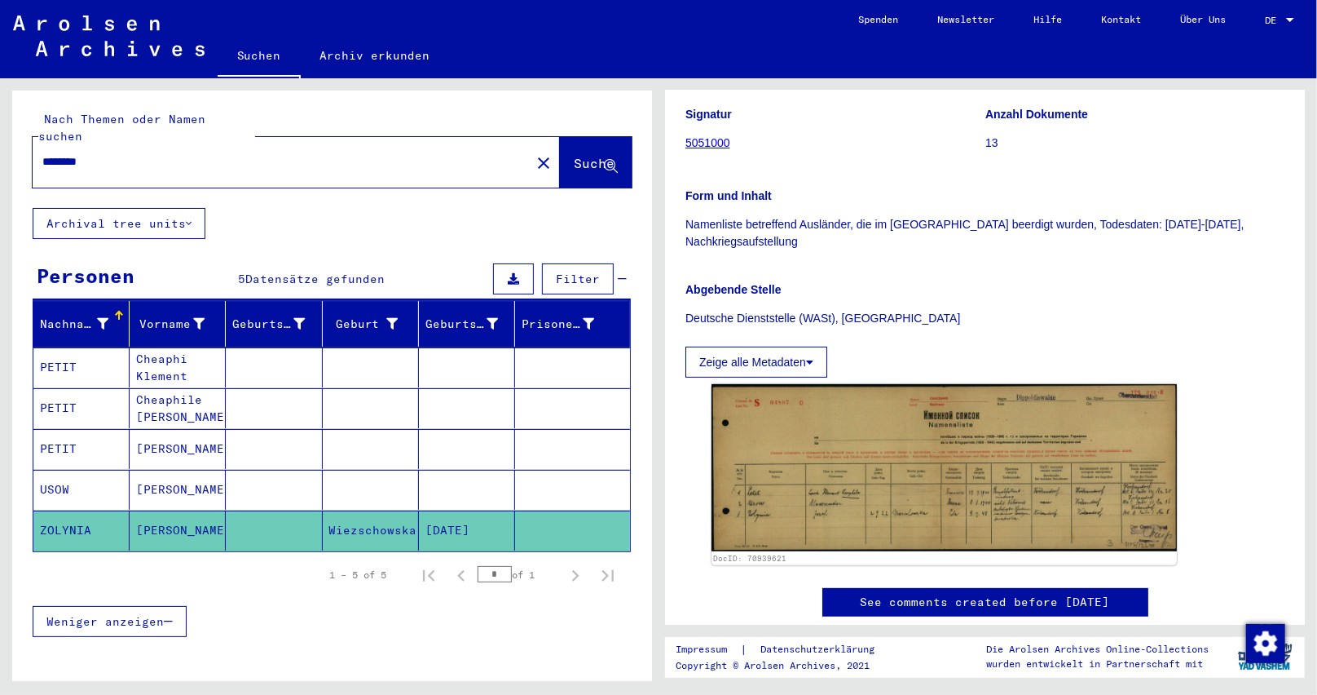
click at [477, 48] on div "Suchen Archiv erkunden" at bounding box center [528, 57] width 621 height 42
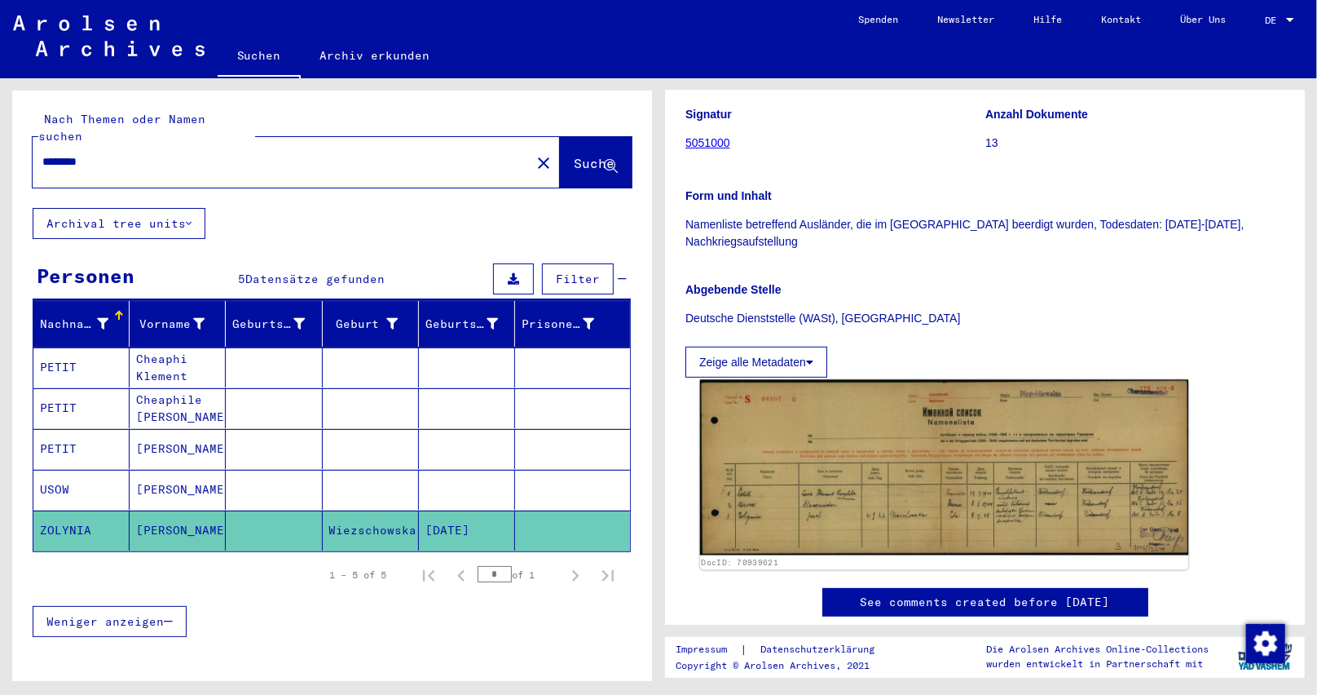
click at [987, 488] on img at bounding box center [944, 467] width 489 height 175
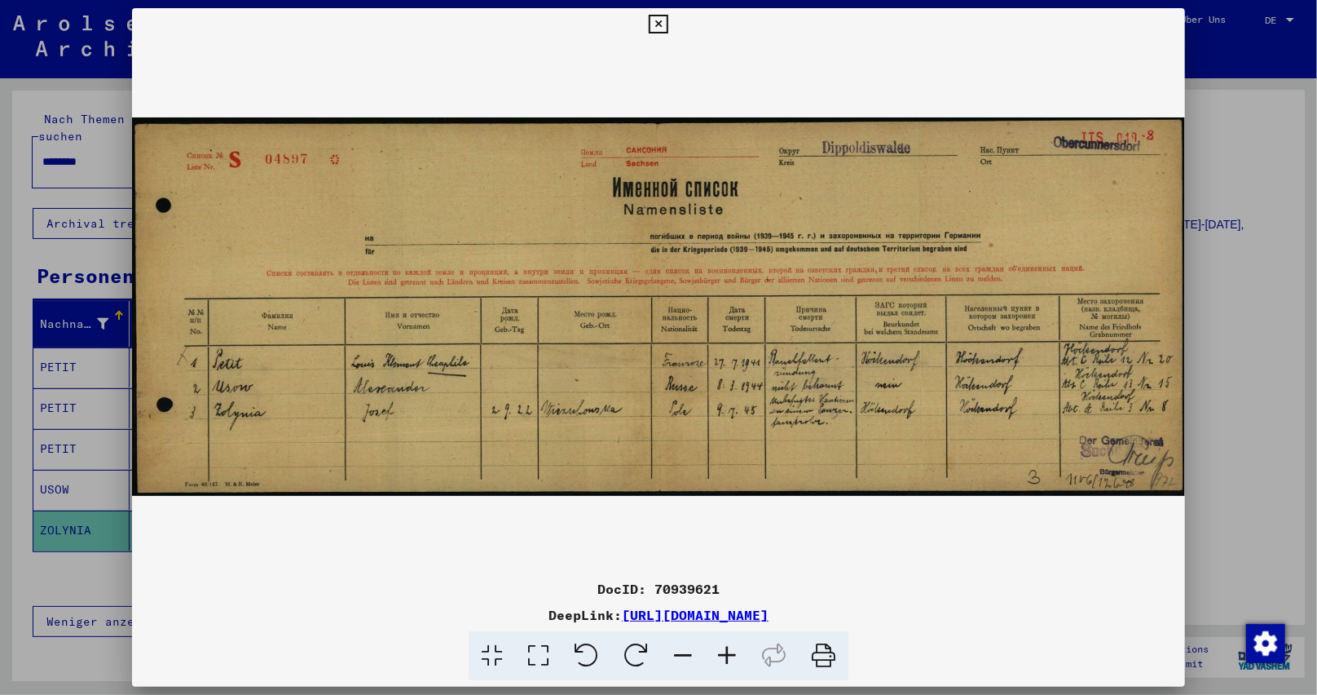
click at [734, 654] on icon at bounding box center [727, 656] width 44 height 50
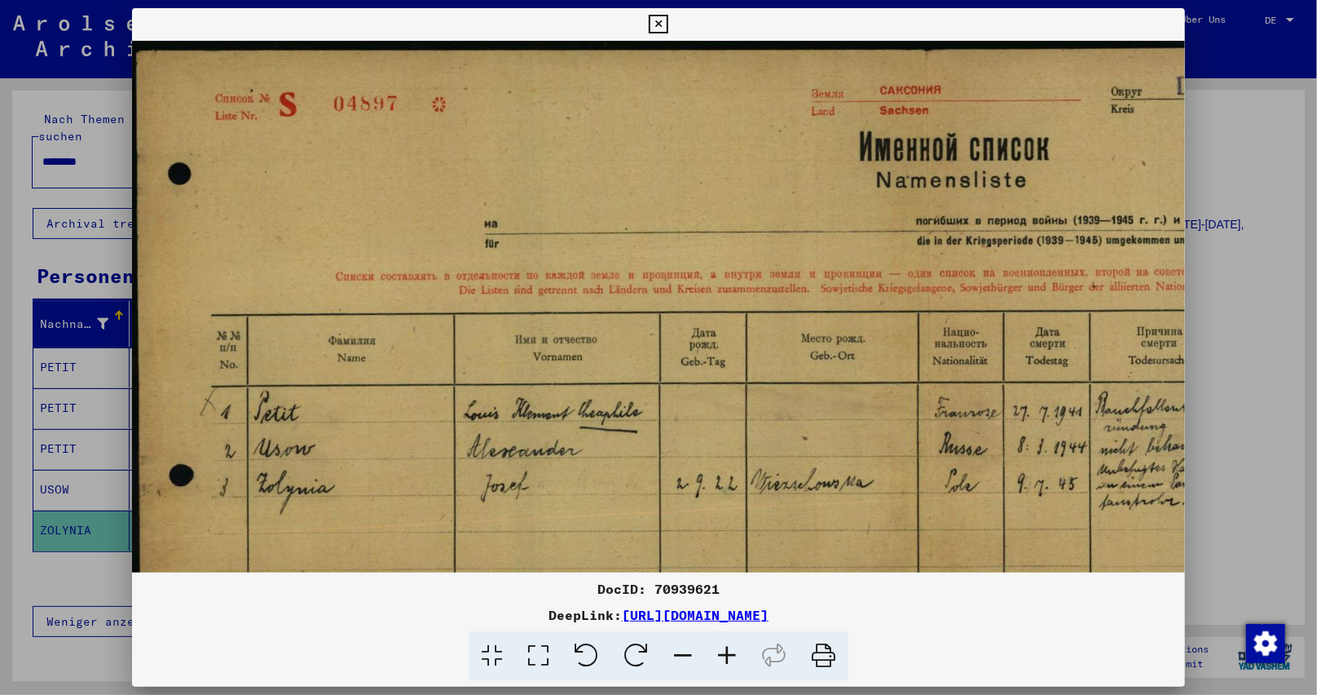
click at [734, 654] on icon at bounding box center [727, 656] width 44 height 50
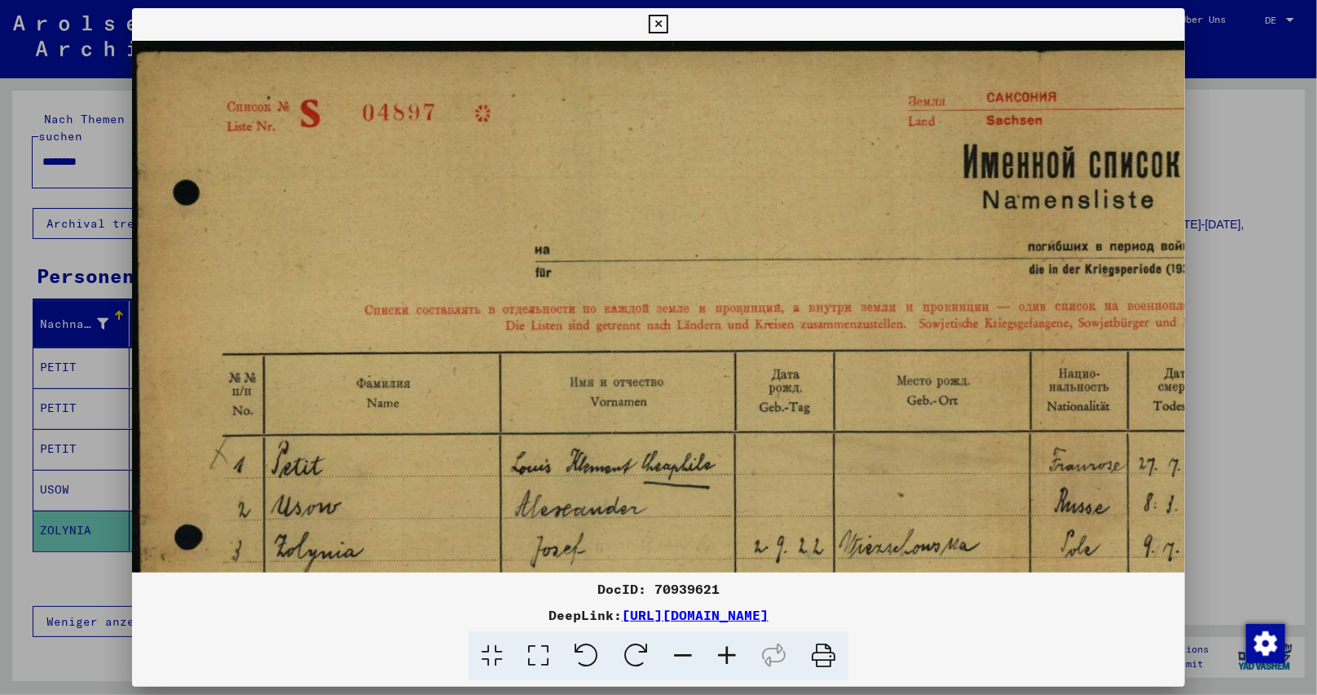
click at [734, 654] on icon at bounding box center [727, 656] width 44 height 50
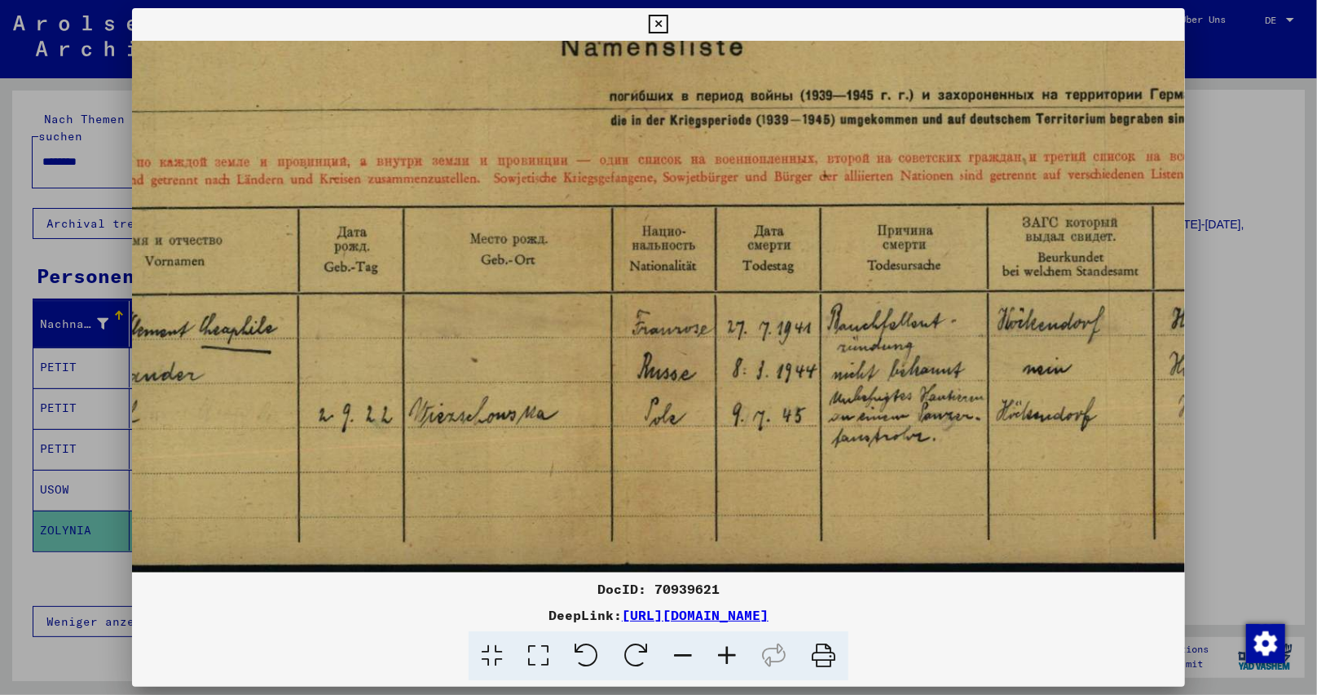
drag, startPoint x: 771, startPoint y: 464, endPoint x: 249, endPoint y: 291, distance: 549.6
click at [255, 291] on img at bounding box center [625, 225] width 1935 height 695
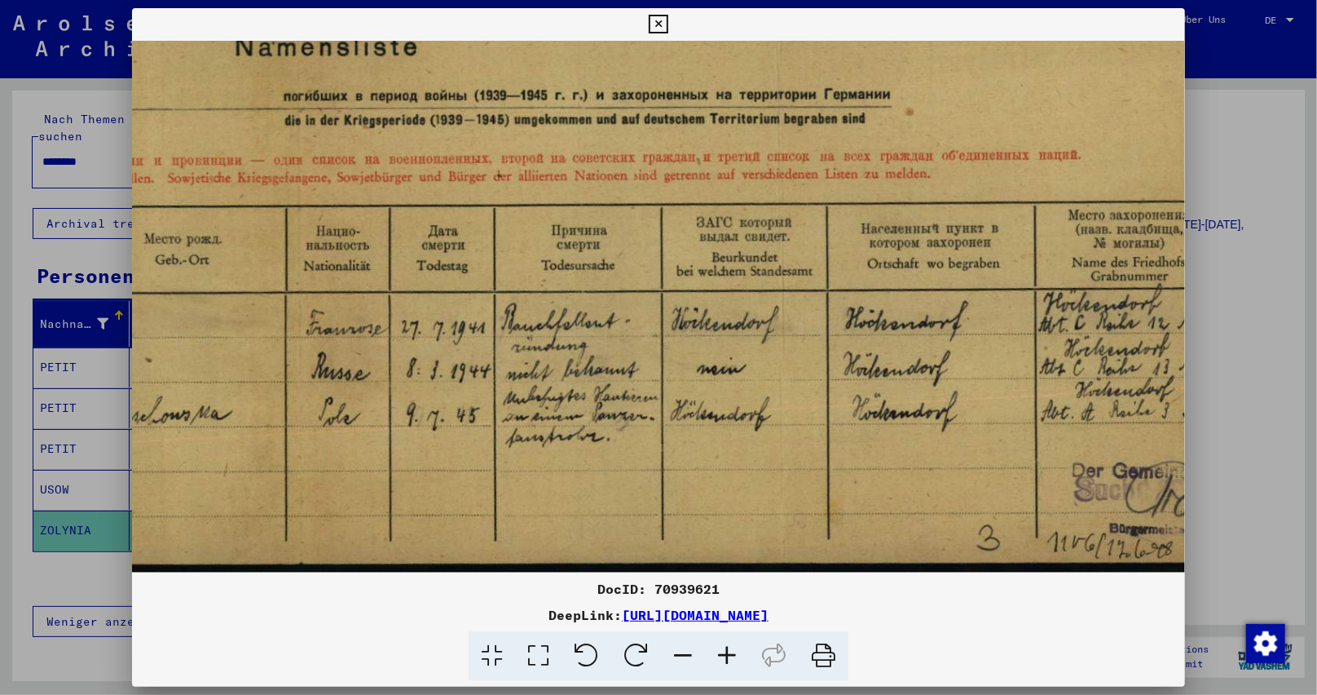
scroll to position [163, 880]
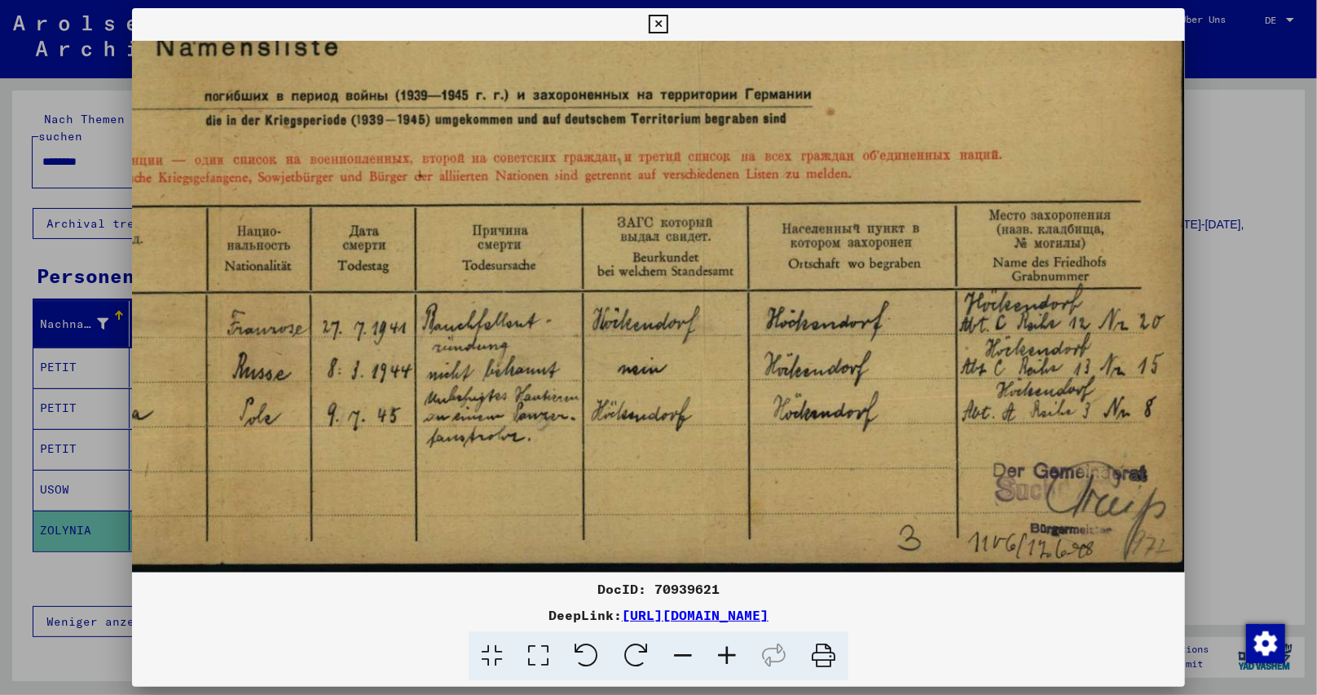
drag, startPoint x: 681, startPoint y: 443, endPoint x: 176, endPoint y: 363, distance: 510.9
click at [176, 363] on img at bounding box center [219, 225] width 1935 height 695
click at [650, 27] on icon at bounding box center [658, 25] width 19 height 20
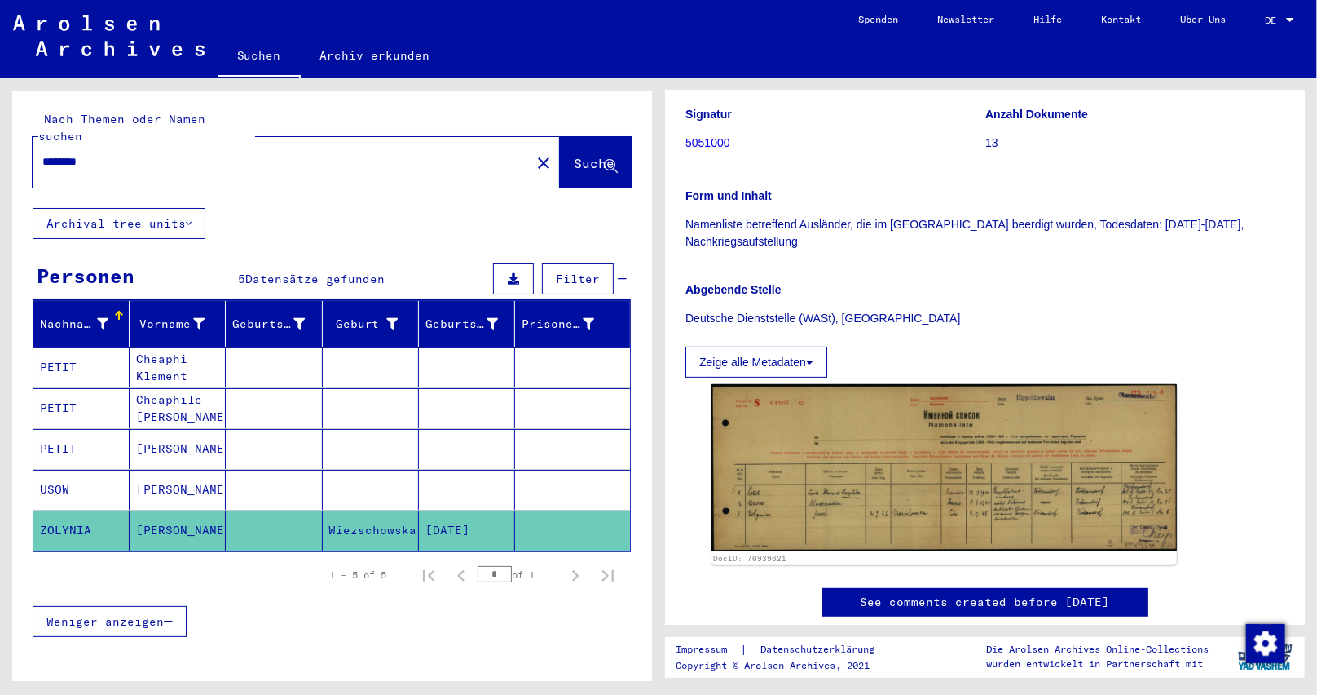
drag, startPoint x: 92, startPoint y: 143, endPoint x: 108, endPoint y: 142, distance: 15.5
click at [108, 153] on input "********" at bounding box center [281, 161] width 479 height 17
click at [574, 155] on span "Suche" at bounding box center [594, 163] width 41 height 16
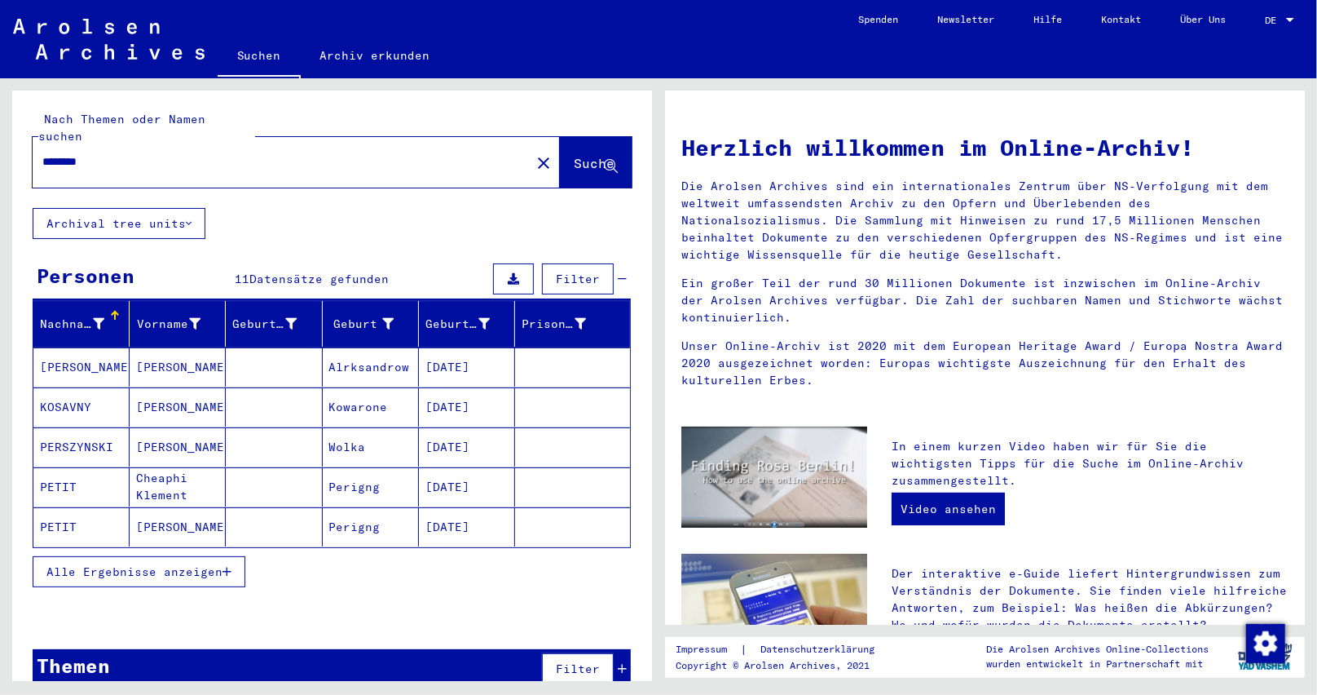
click at [356, 427] on mat-cell "Wolka" at bounding box center [371, 446] width 96 height 39
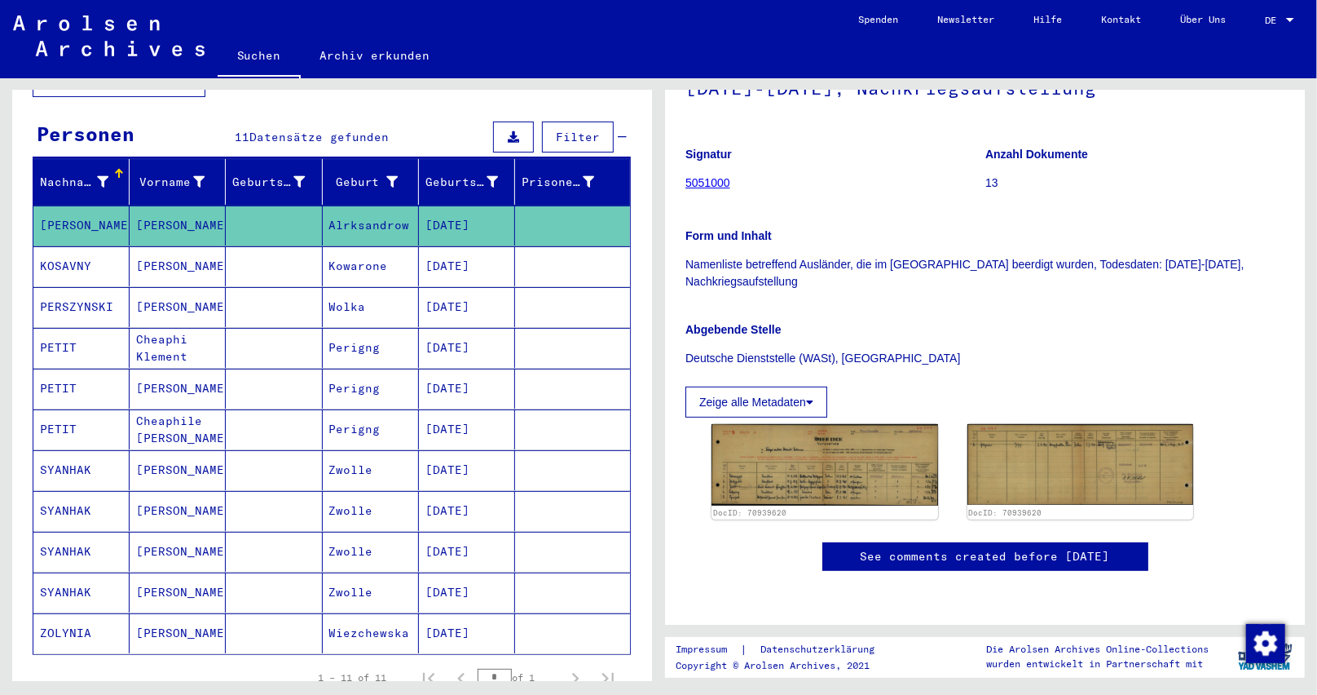
scroll to position [163, 0]
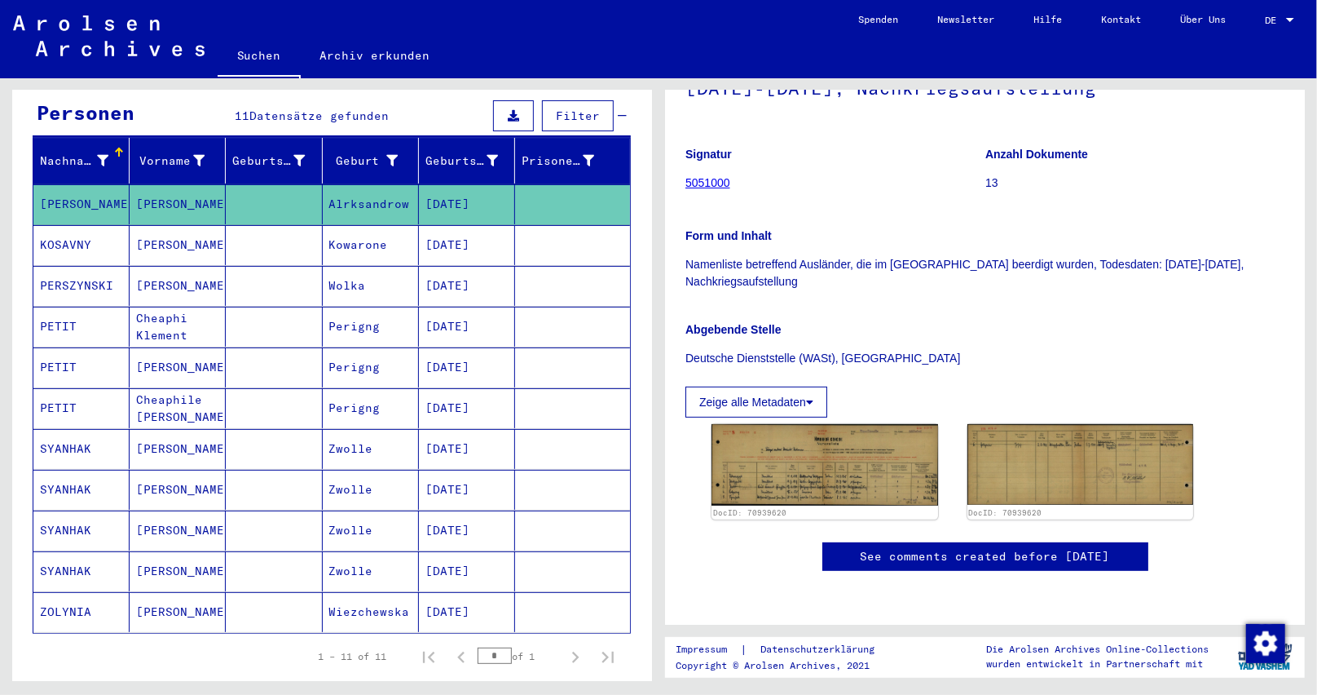
click at [492, 307] on mat-cell "[DATE]" at bounding box center [467, 327] width 96 height 40
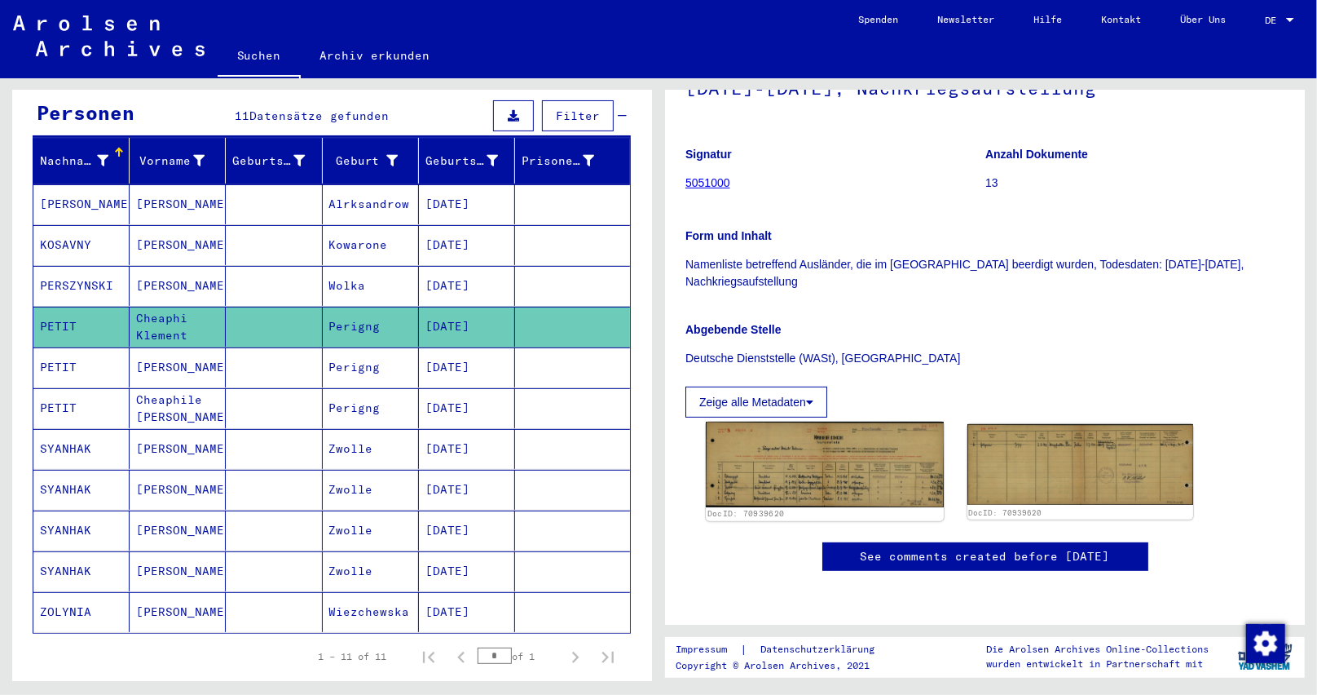
click at [807, 421] on img at bounding box center [824, 464] width 237 height 86
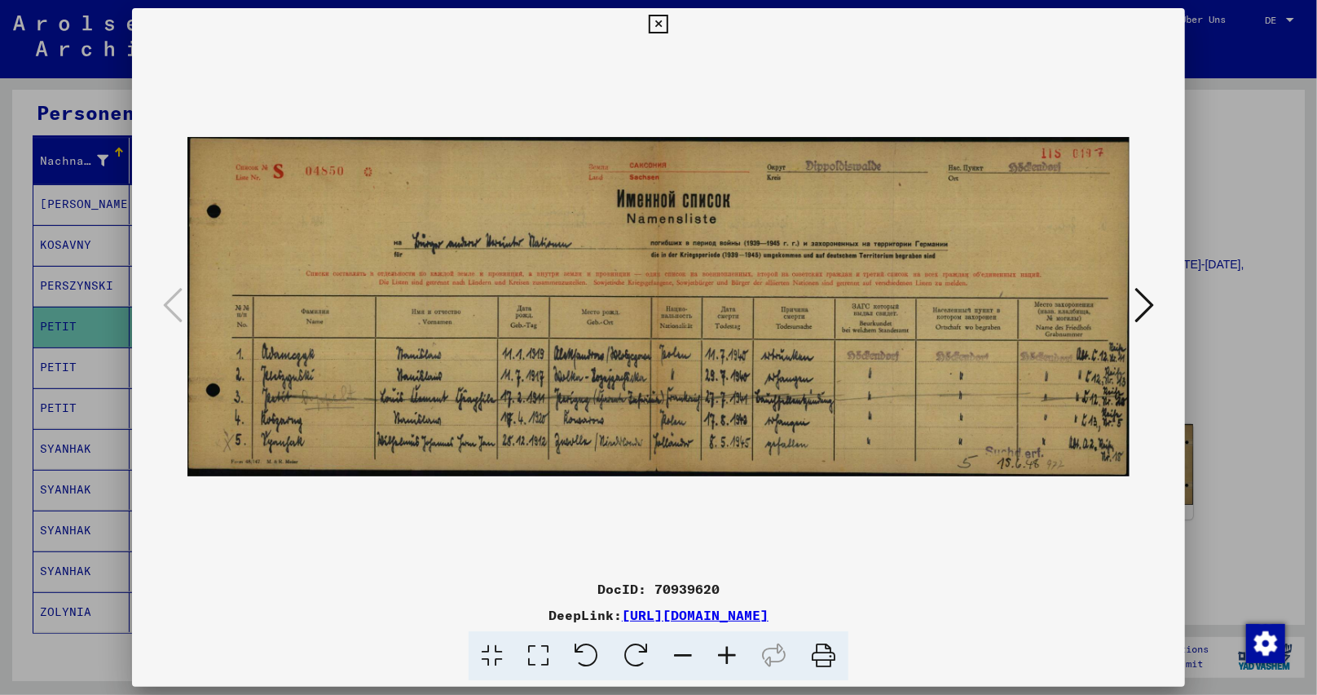
click at [670, 24] on button at bounding box center [658, 24] width 29 height 33
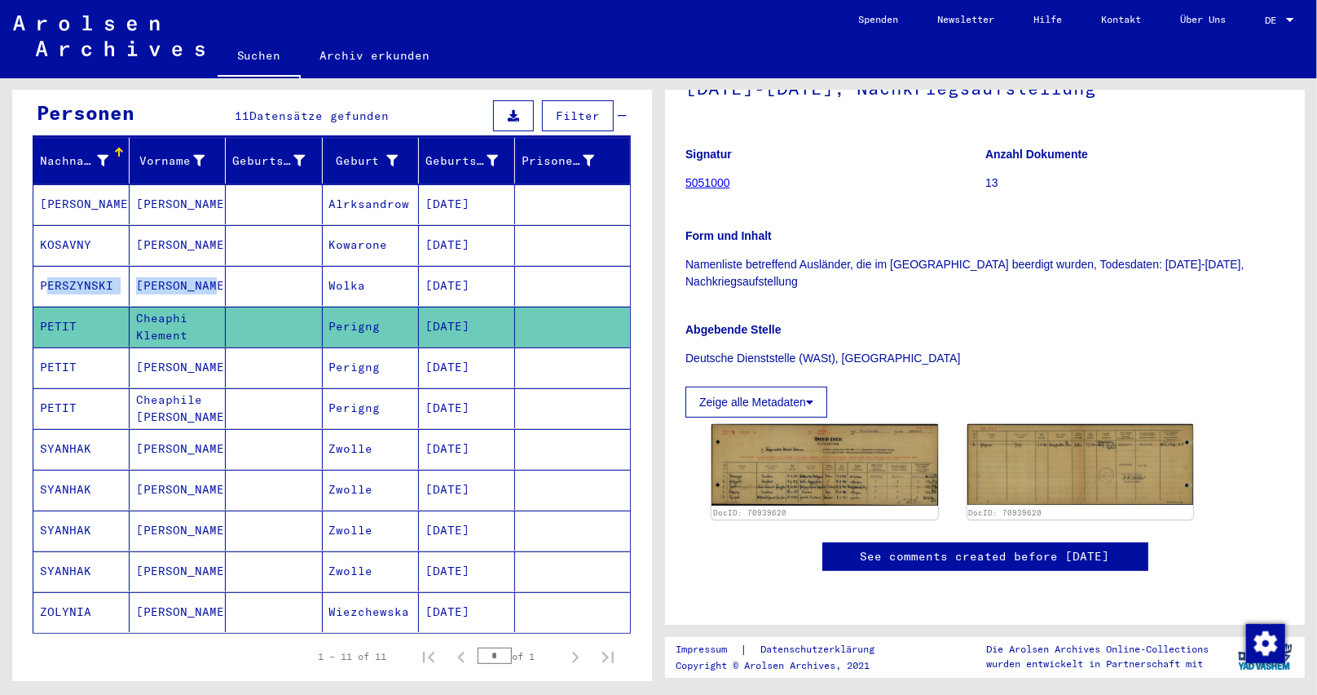
drag, startPoint x: 210, startPoint y: 268, endPoint x: 0, endPoint y: 259, distance: 209.7
click at [0, 260] on div "Nach Themen oder Namen suchen ******** close Suche Archival tree units Personen…" at bounding box center [329, 379] width 659 height 602
copy mat-row "PERSZYNSKI [PERSON_NAME]"
click at [792, 421] on img at bounding box center [824, 464] width 237 height 86
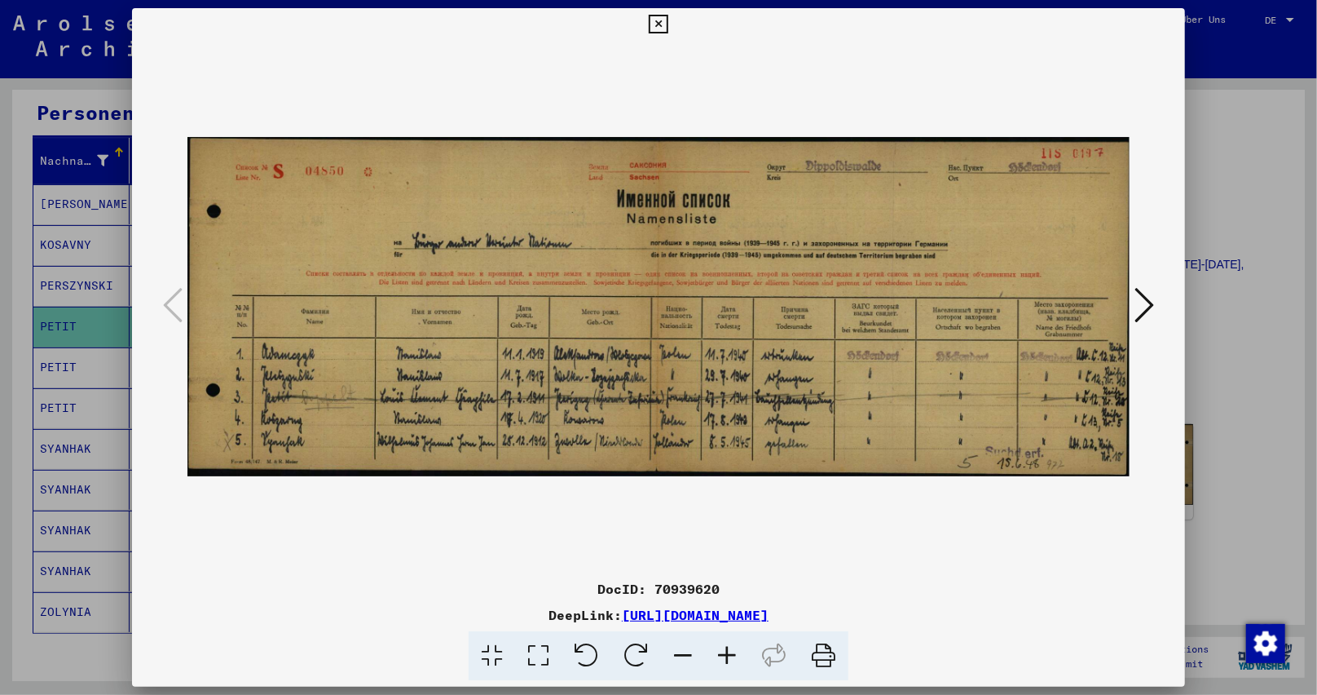
click at [735, 658] on icon at bounding box center [727, 656] width 44 height 50
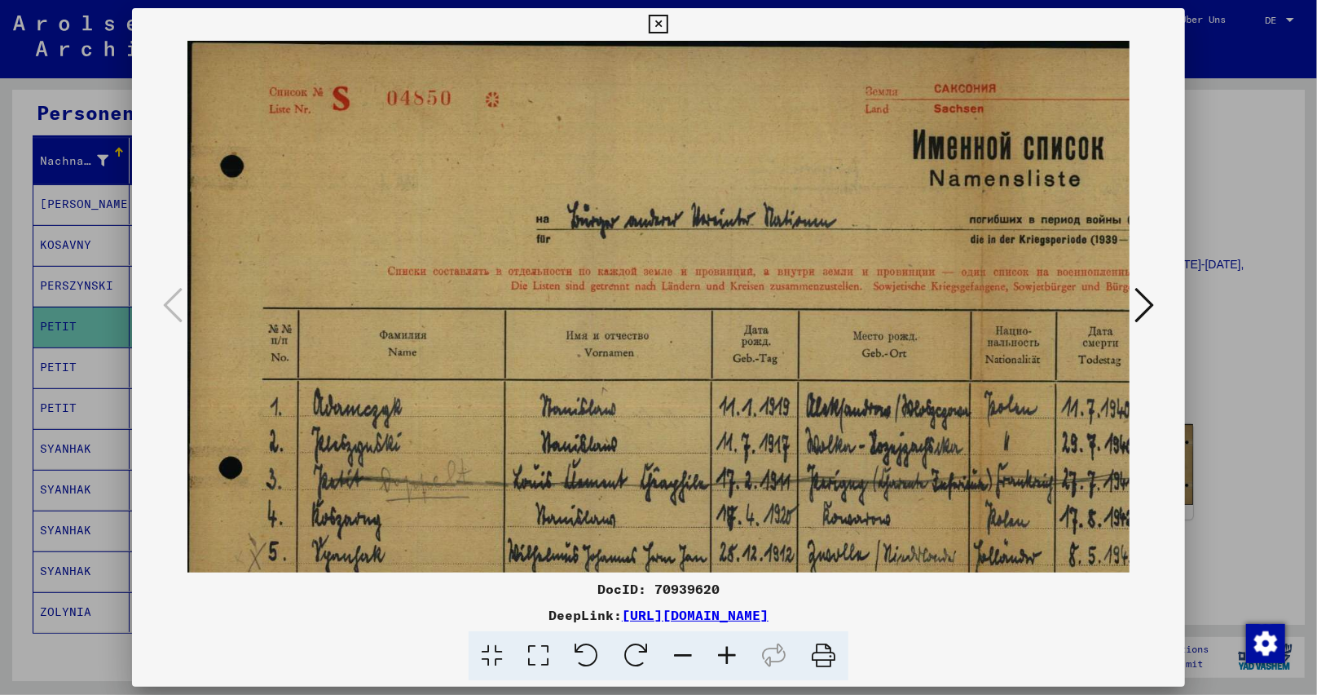
click at [735, 658] on icon at bounding box center [727, 656] width 44 height 50
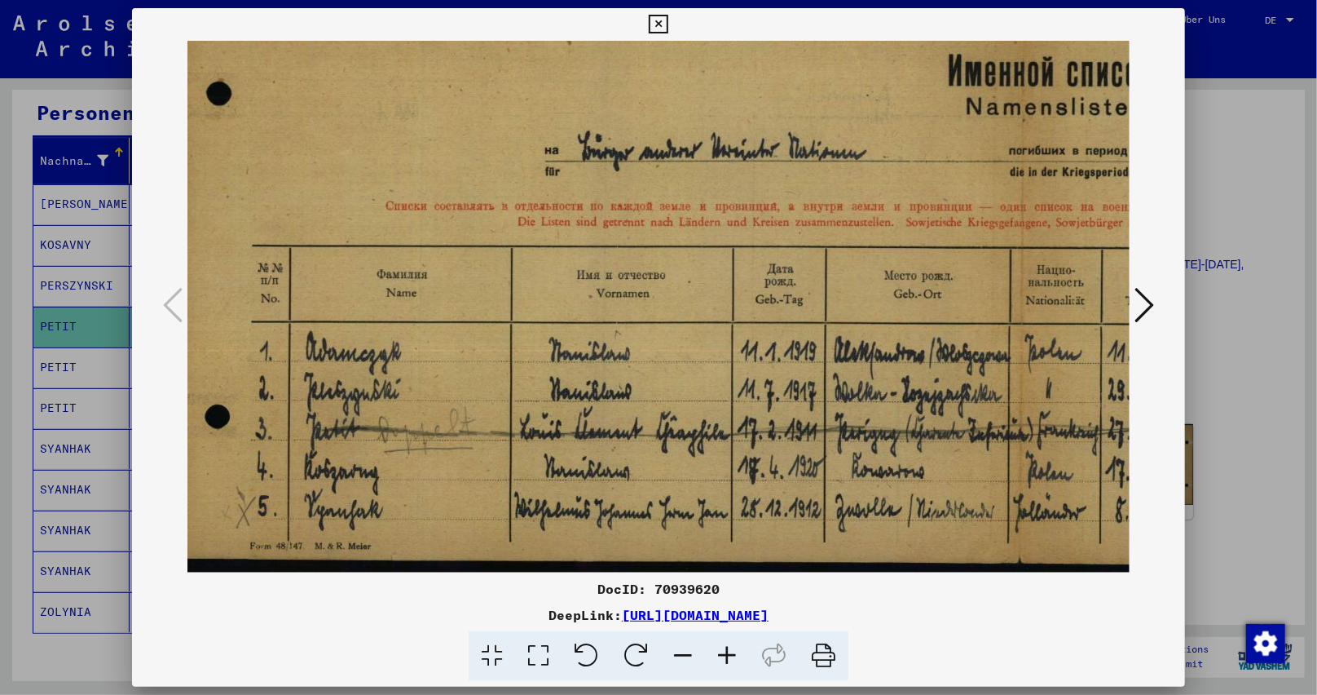
drag, startPoint x: 665, startPoint y: 333, endPoint x: 648, endPoint y: 279, distance: 57.2
click at [651, 283] on img at bounding box center [1023, 265] width 1705 height 613
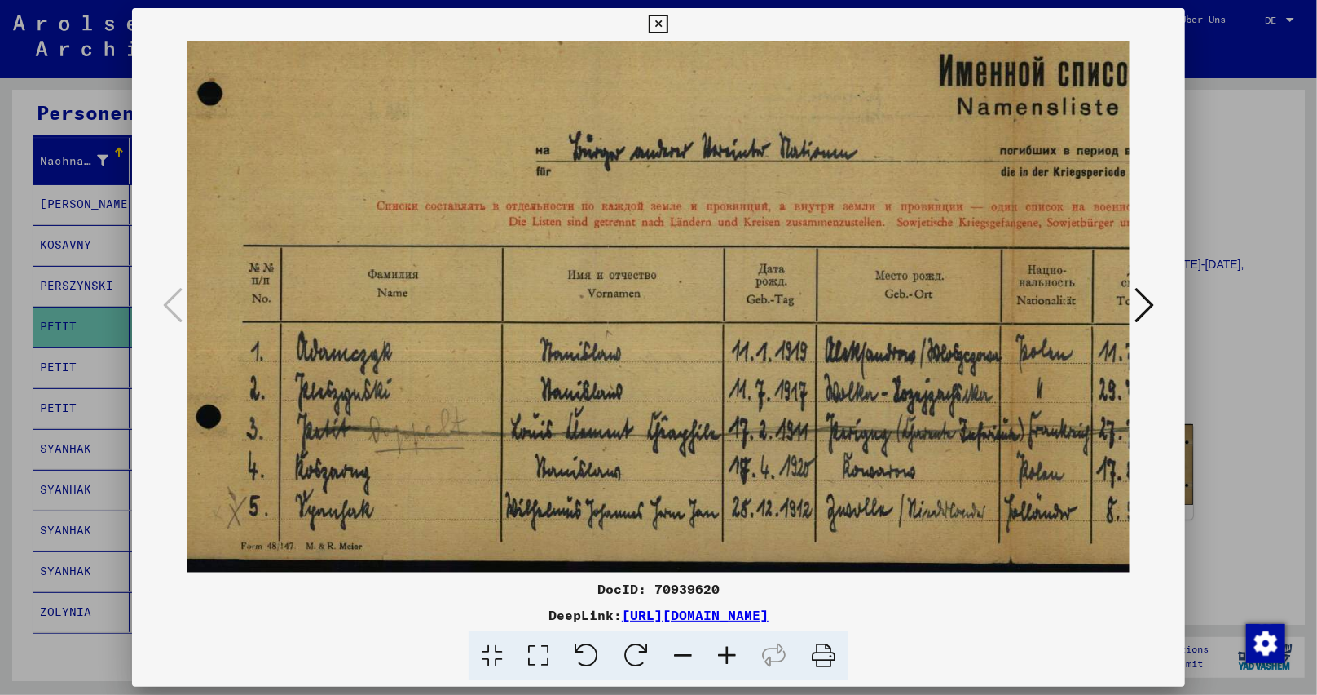
click at [666, 17] on icon at bounding box center [658, 25] width 19 height 20
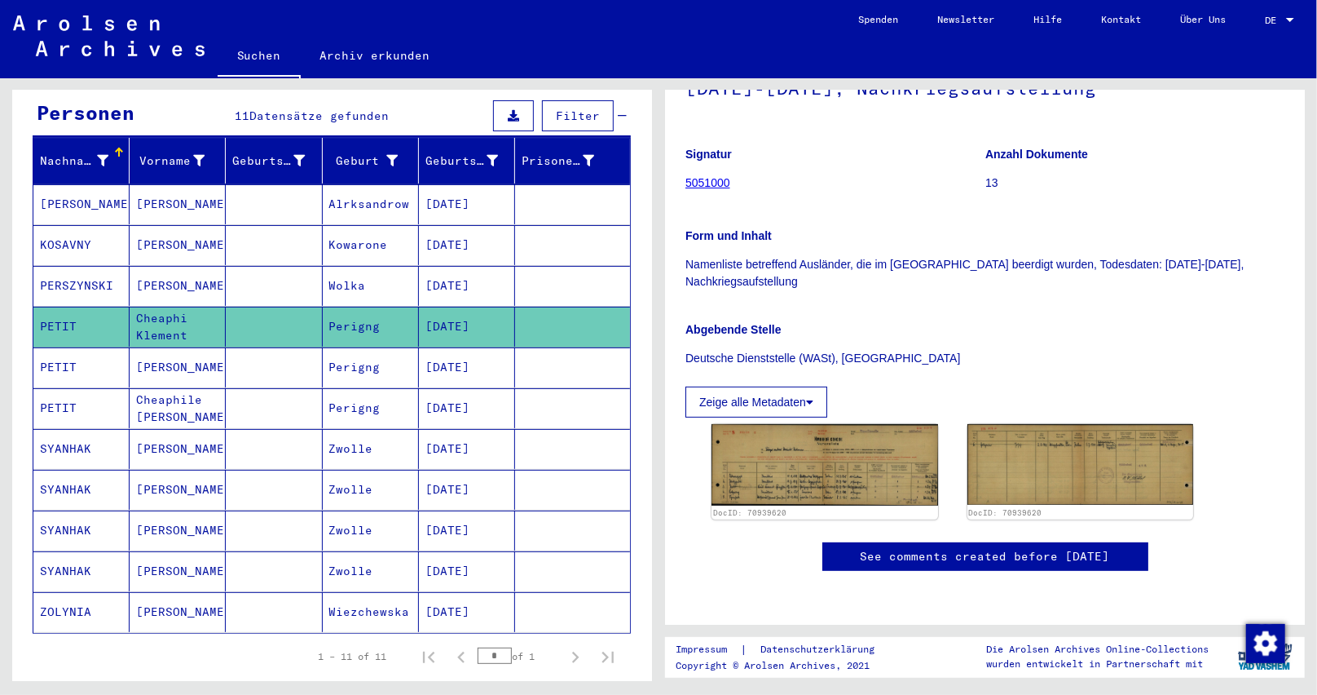
drag, startPoint x: 503, startPoint y: 228, endPoint x: 413, endPoint y: 227, distance: 89.7
click at [419, 227] on mat-cell "[DATE]" at bounding box center [467, 245] width 96 height 40
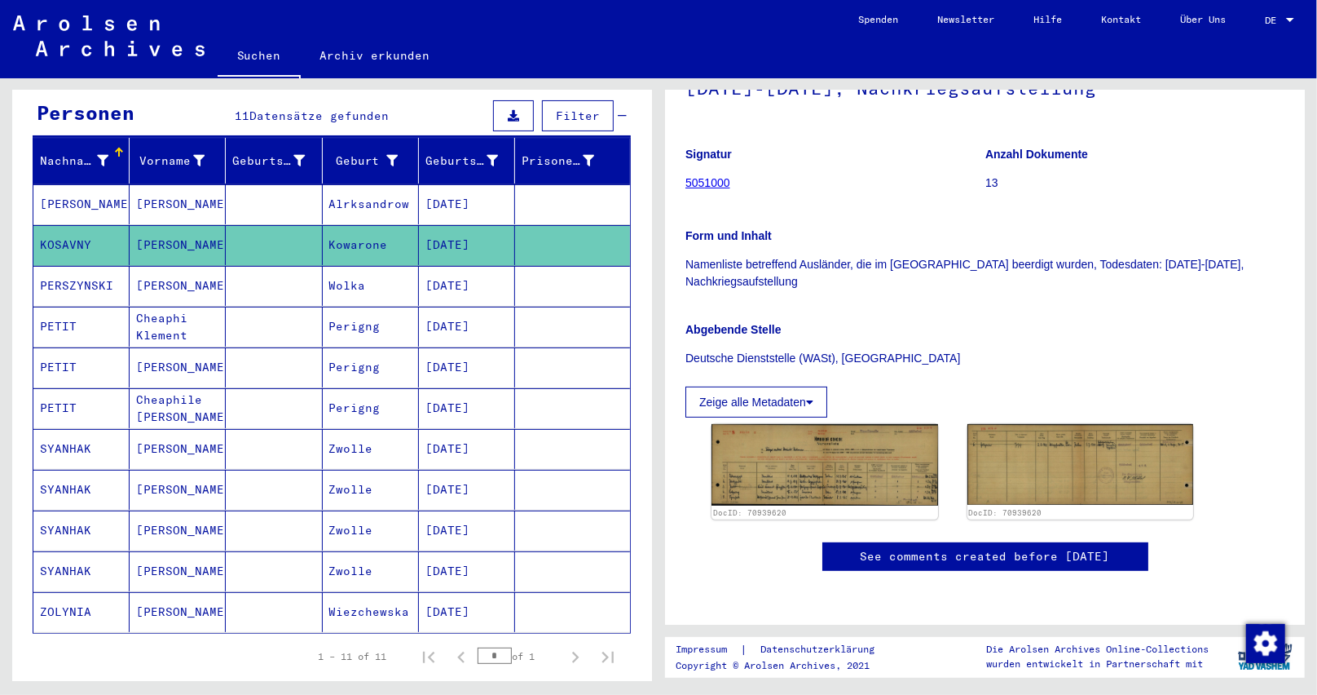
copy mat-cell "[DATE]"
click at [796, 421] on img at bounding box center [824, 464] width 237 height 86
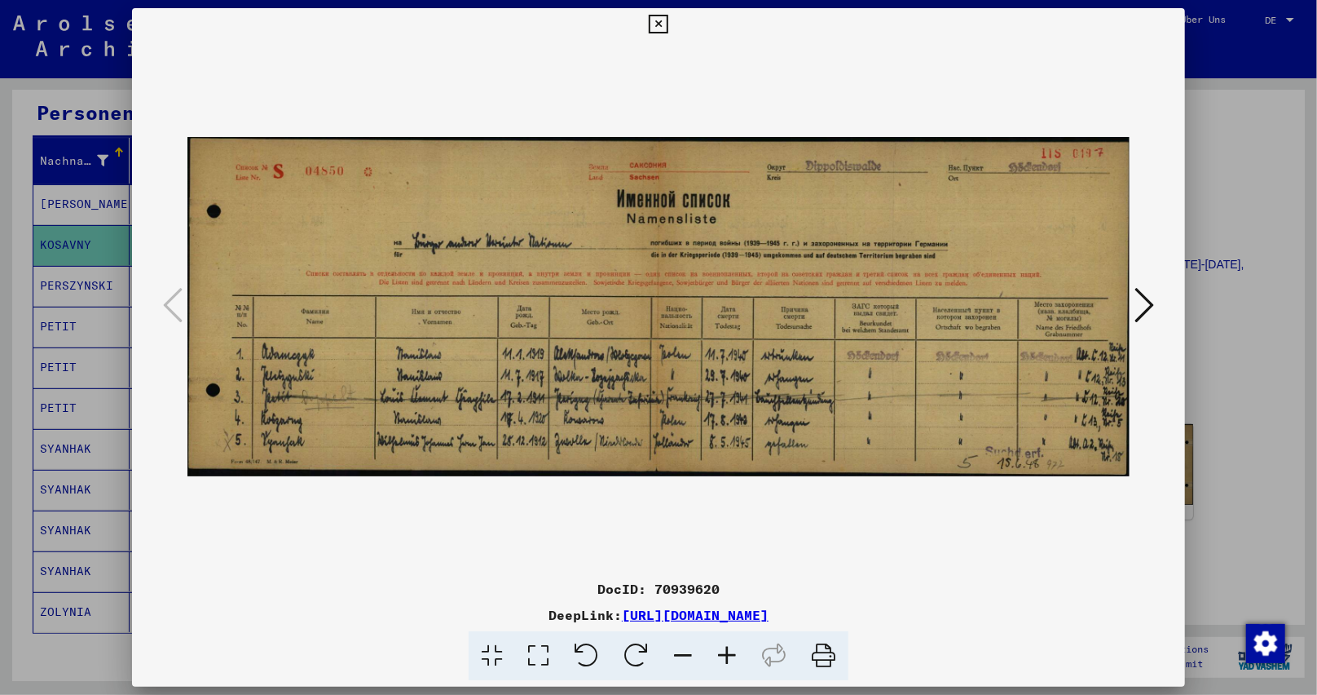
click at [735, 655] on icon at bounding box center [727, 656] width 44 height 50
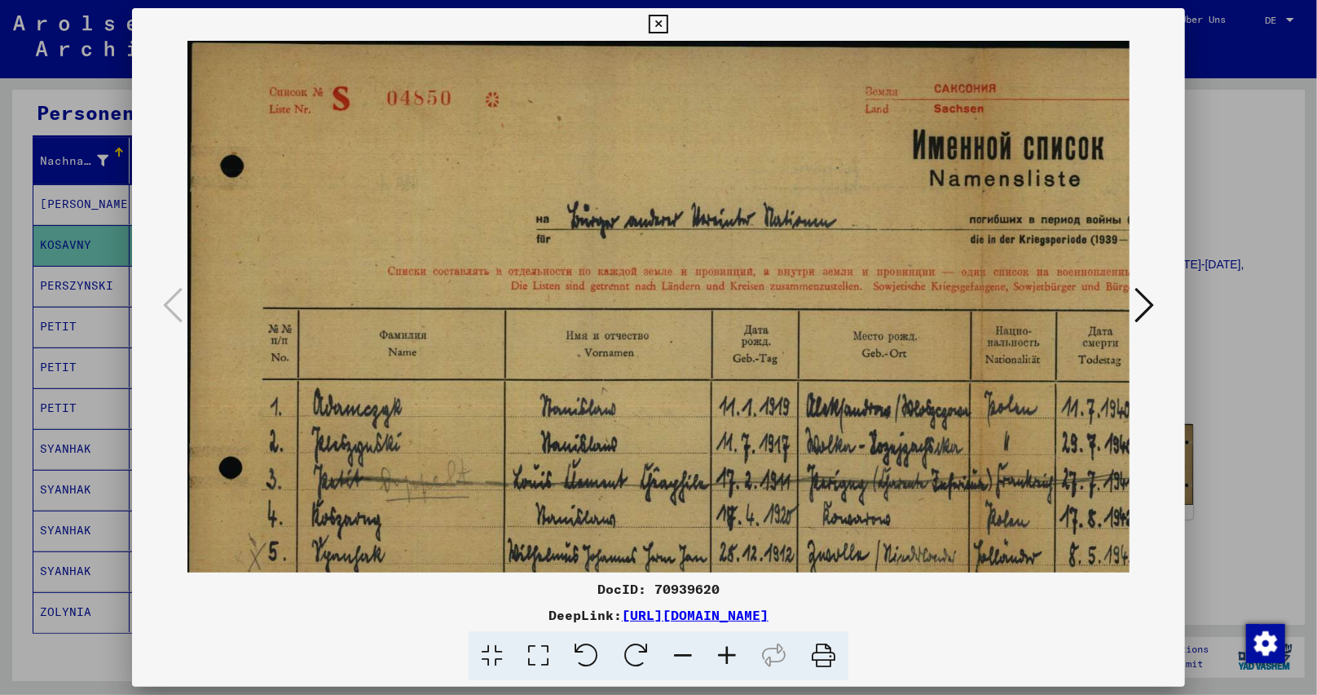
click at [735, 655] on icon at bounding box center [727, 656] width 44 height 50
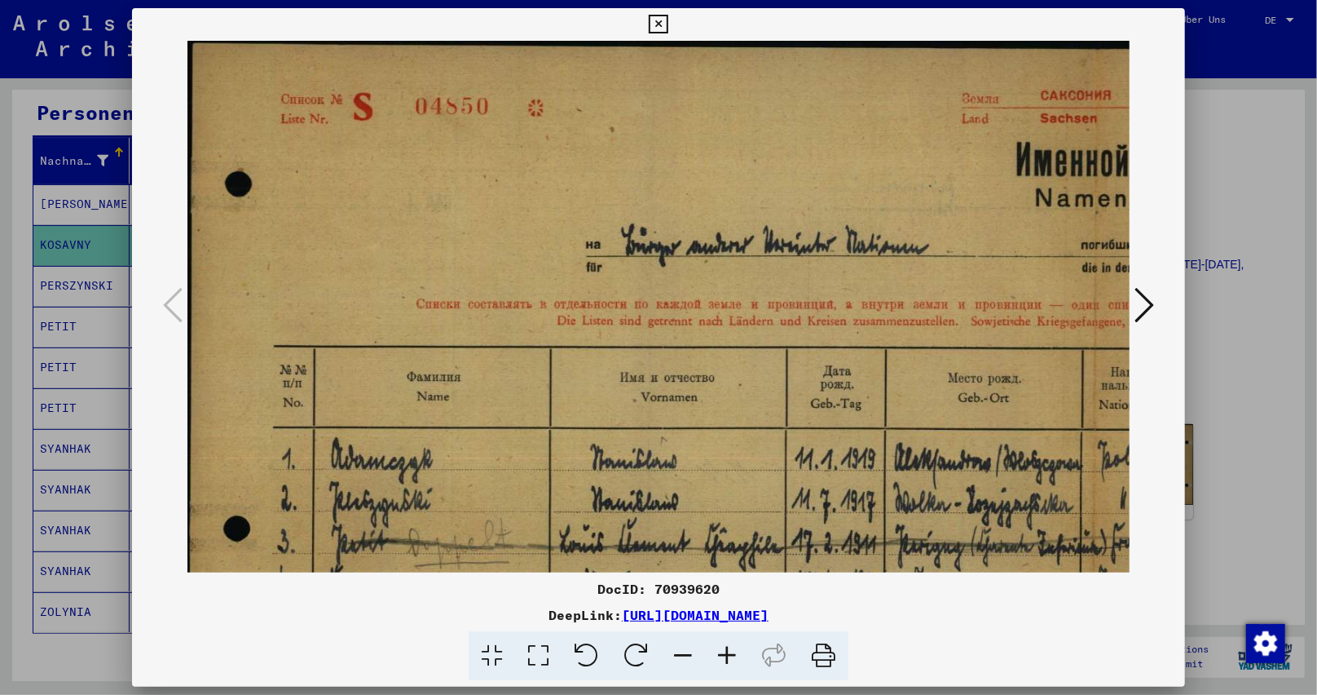
click at [735, 655] on icon at bounding box center [727, 656] width 44 height 50
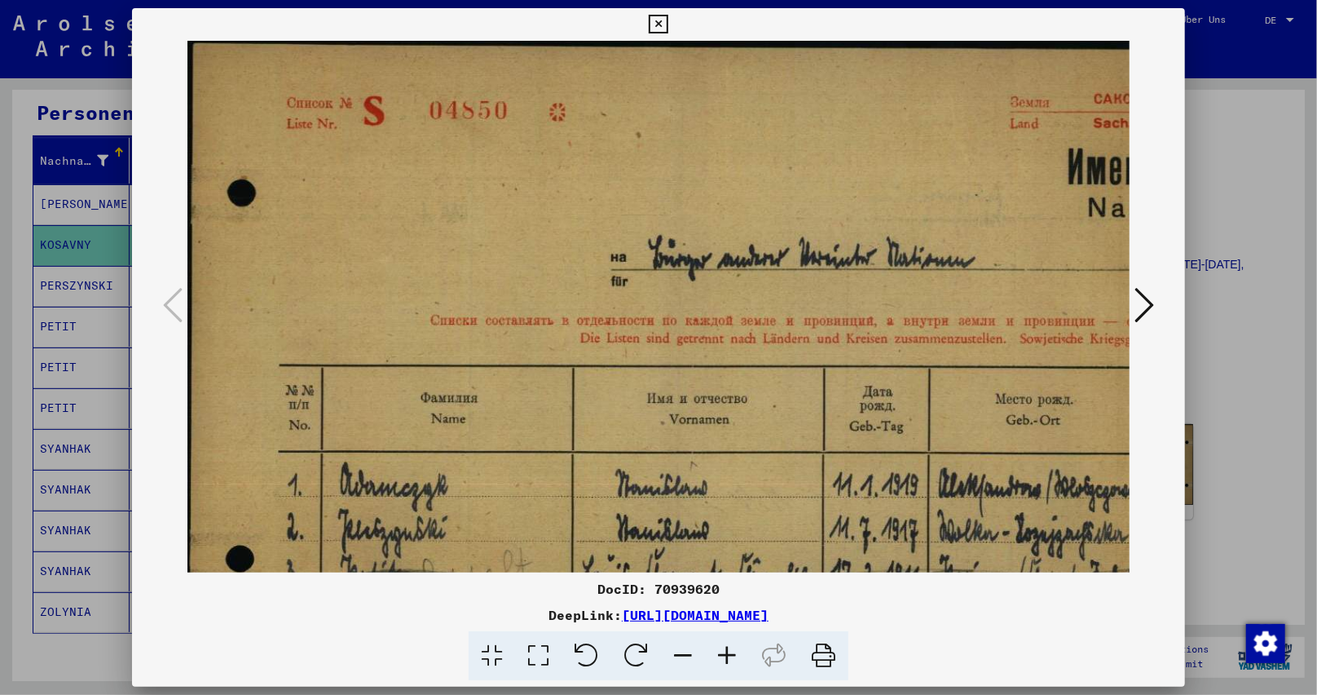
click at [735, 655] on icon at bounding box center [727, 656] width 44 height 50
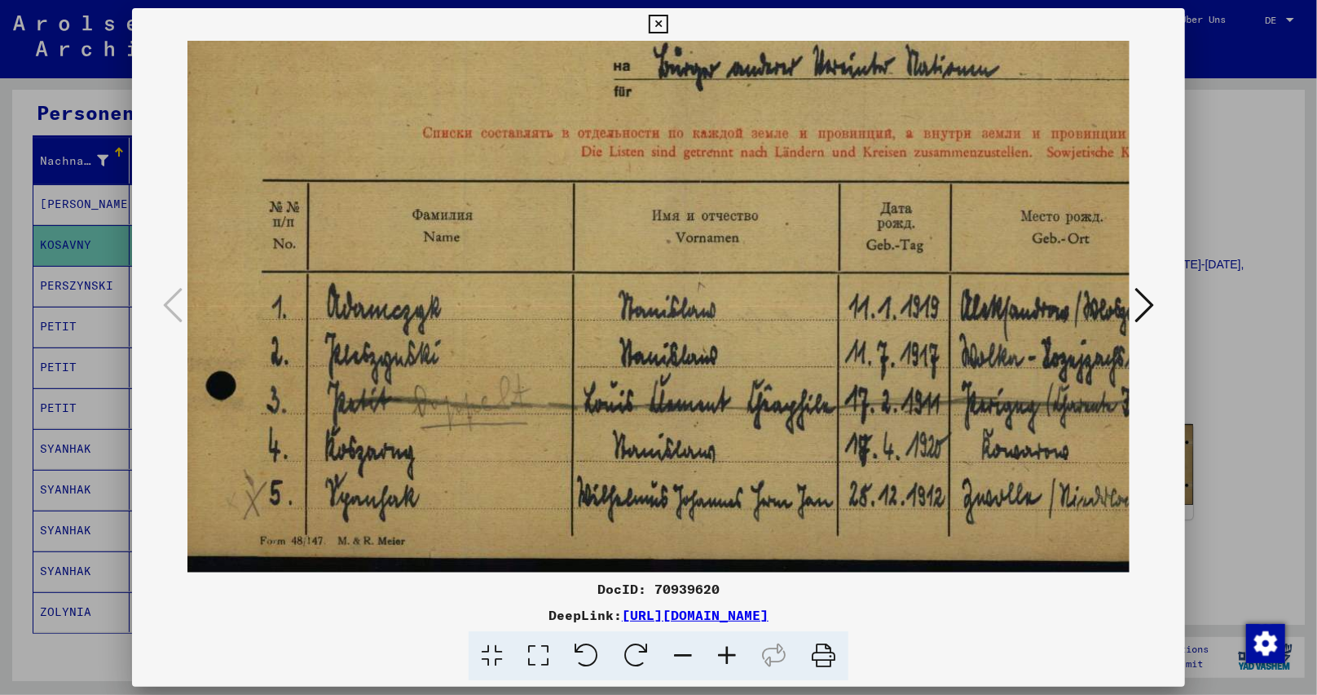
scroll to position [204, 42]
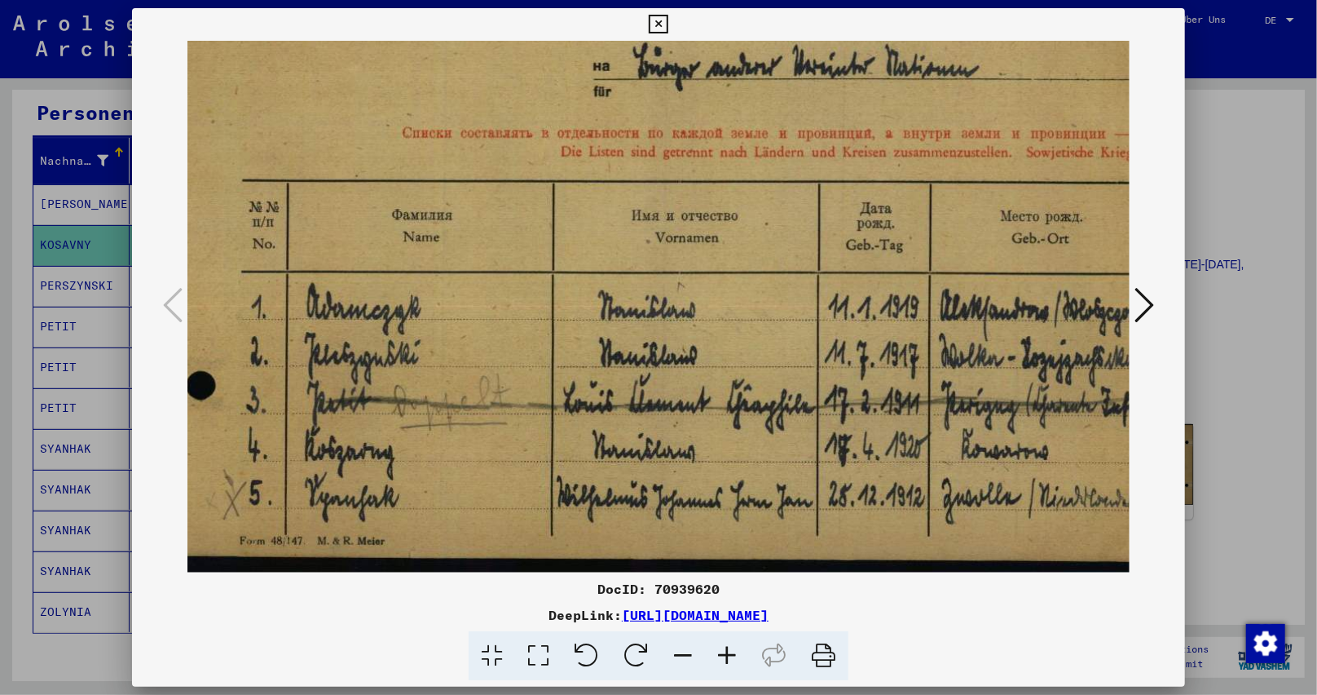
drag, startPoint x: 655, startPoint y: 393, endPoint x: 612, endPoint y: -6, distance: 400.9
click at [612, 0] on html "Suchen Archiv erkunden Spenden Newsletter Hilfe Kontakt Über Uns Suchen Archiv …" at bounding box center [658, 347] width 1317 height 695
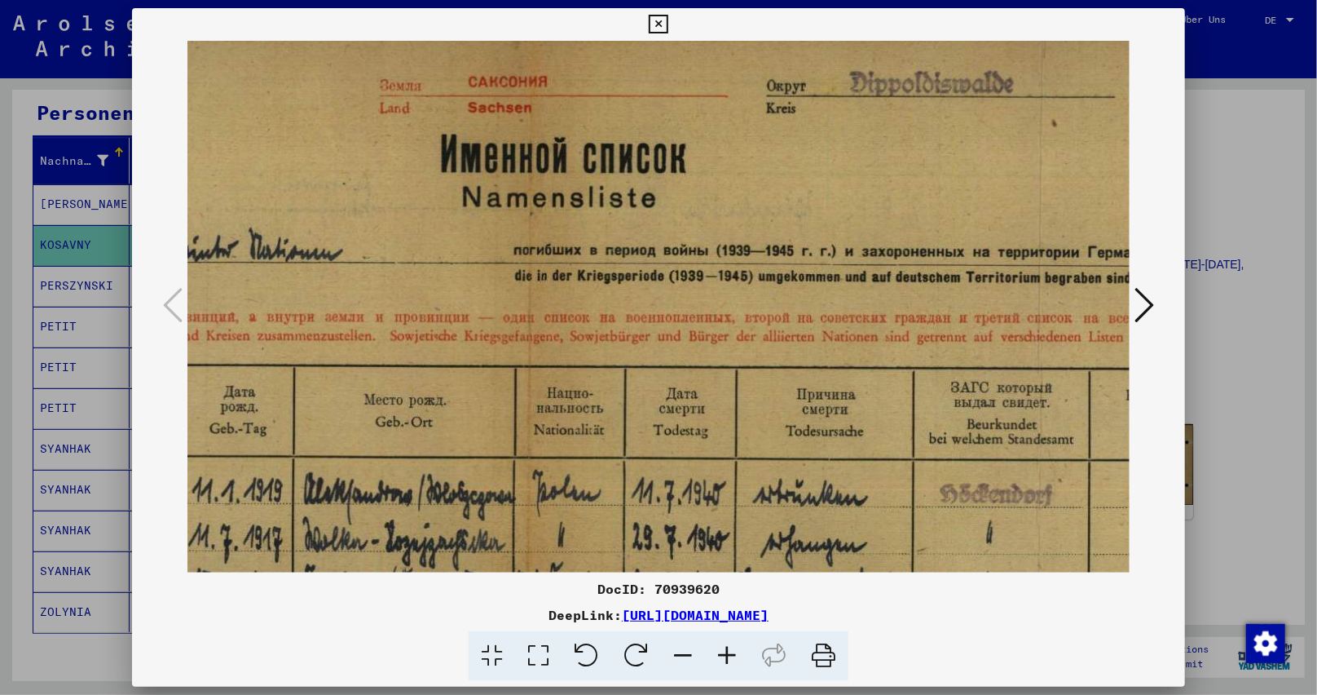
scroll to position [20, 694]
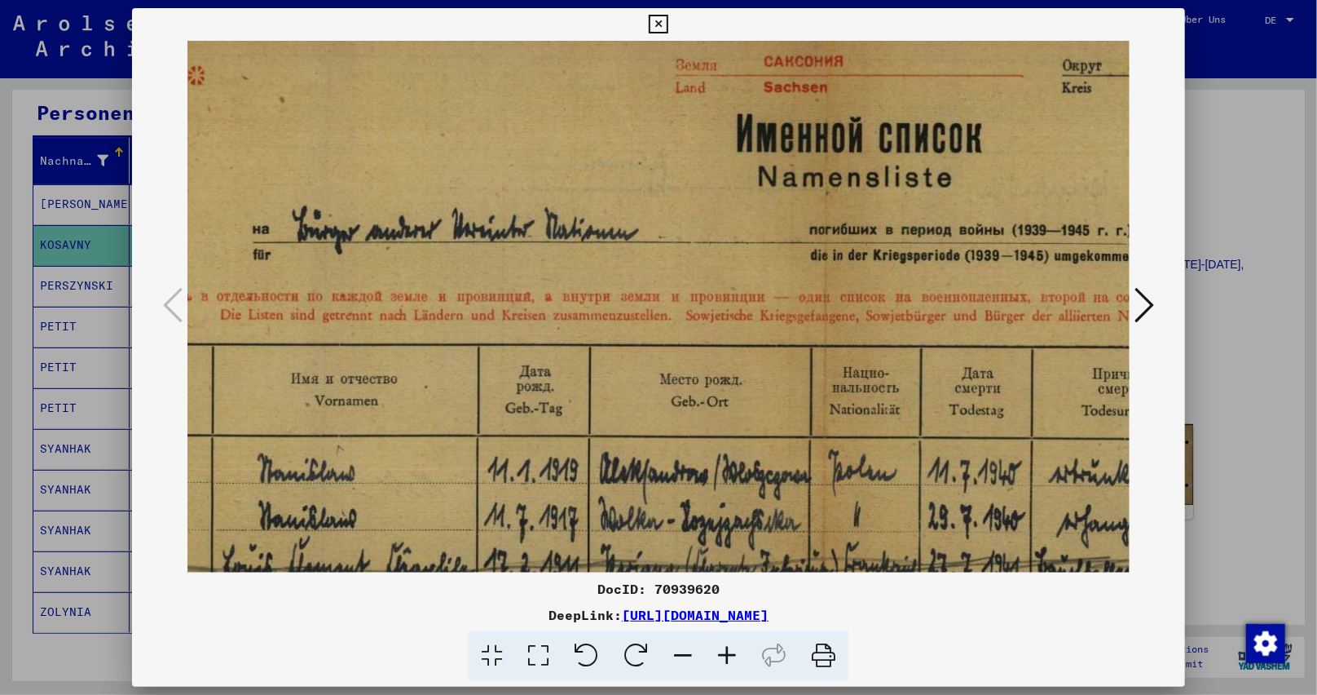
drag, startPoint x: 933, startPoint y: 132, endPoint x: 592, endPoint y: 268, distance: 367.7
click at [600, 305] on img at bounding box center [826, 367] width 2045 height 735
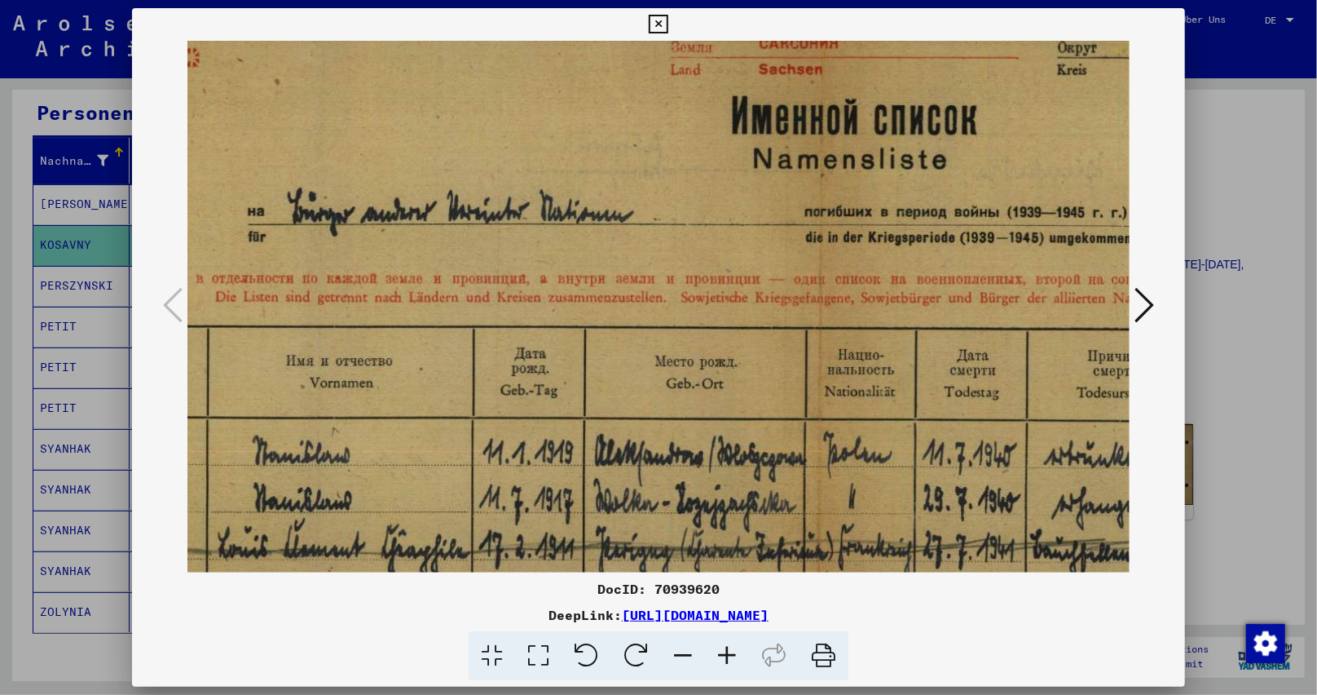
click at [664, 20] on icon at bounding box center [658, 25] width 19 height 20
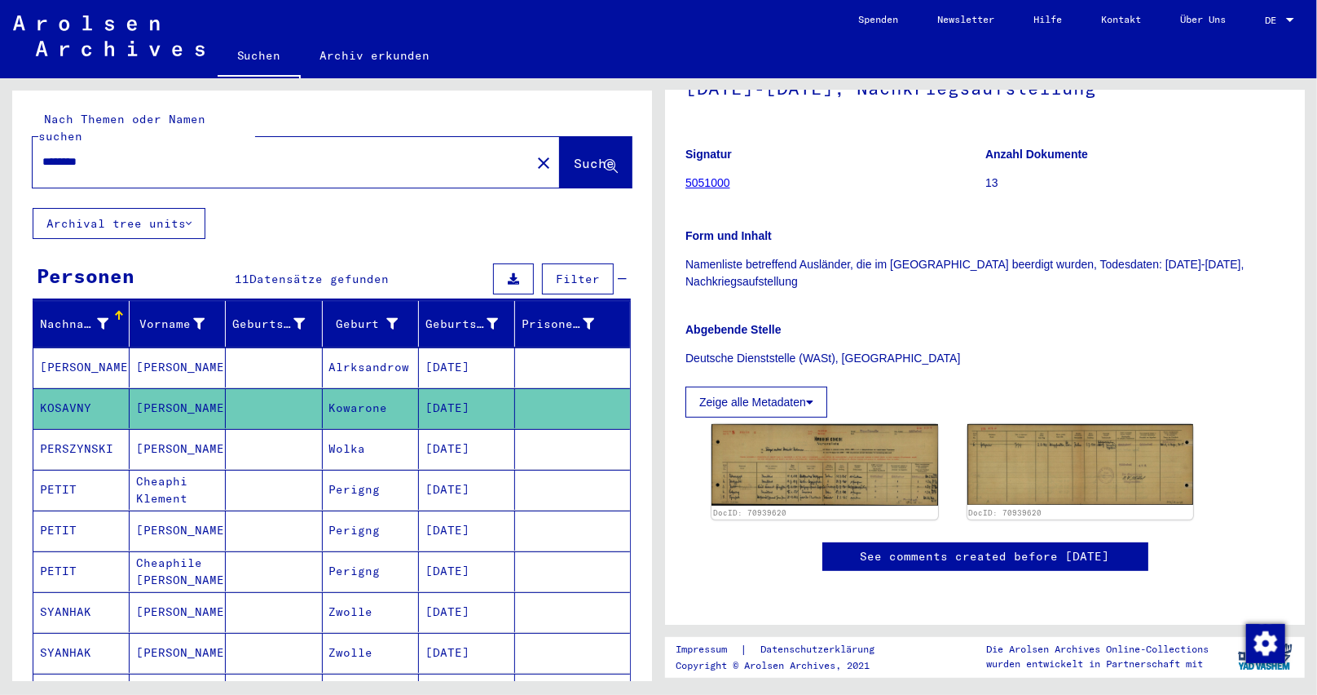
scroll to position [0, 0]
drag, startPoint x: 84, startPoint y: 146, endPoint x: 123, endPoint y: 146, distance: 39.1
click at [123, 153] on input "********" at bounding box center [281, 161] width 479 height 17
click at [571, 137] on button "Suche" at bounding box center [596, 162] width 72 height 51
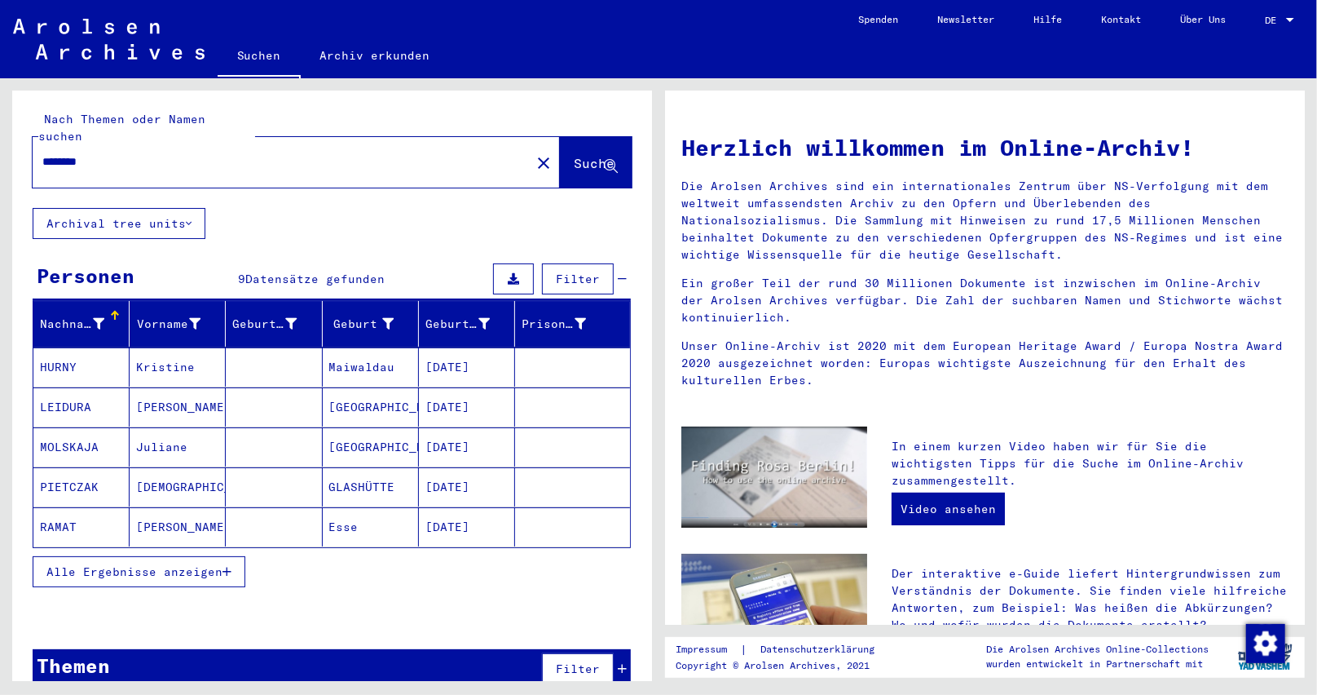
click at [485, 387] on mat-cell "[DATE]" at bounding box center [467, 406] width 96 height 39
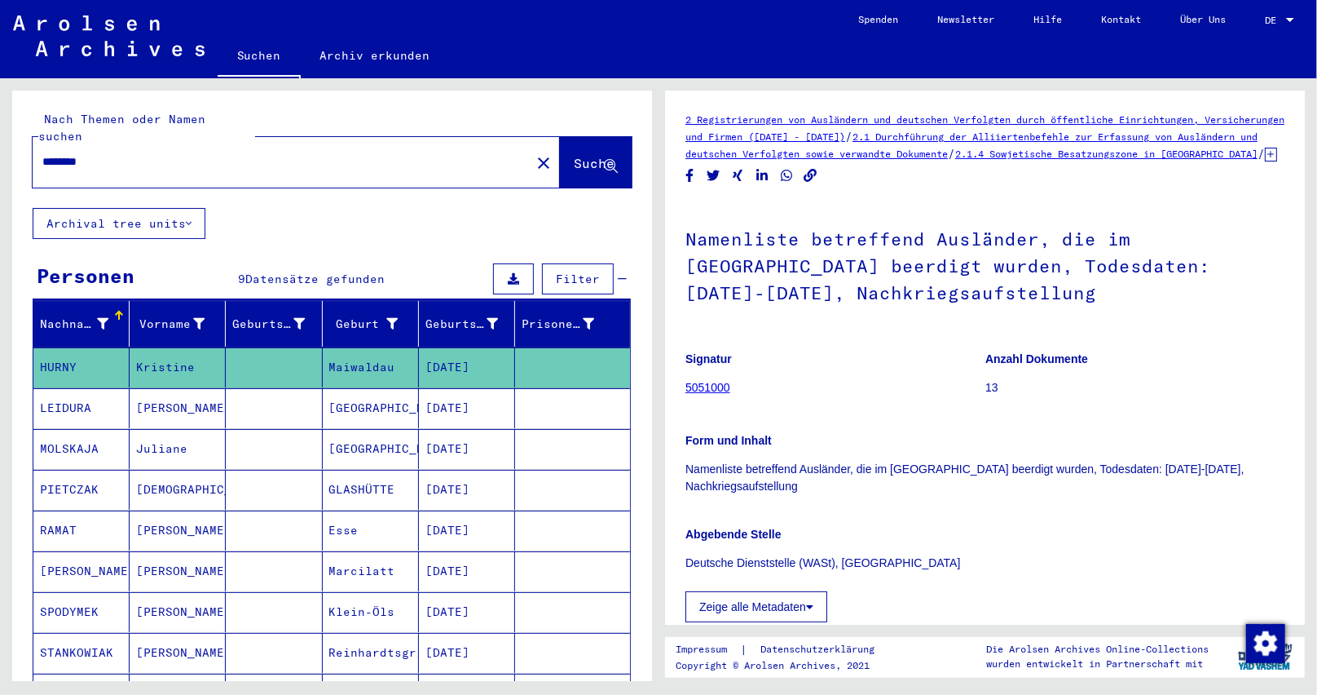
click at [1265, 161] on icon at bounding box center [1271, 155] width 12 height 14
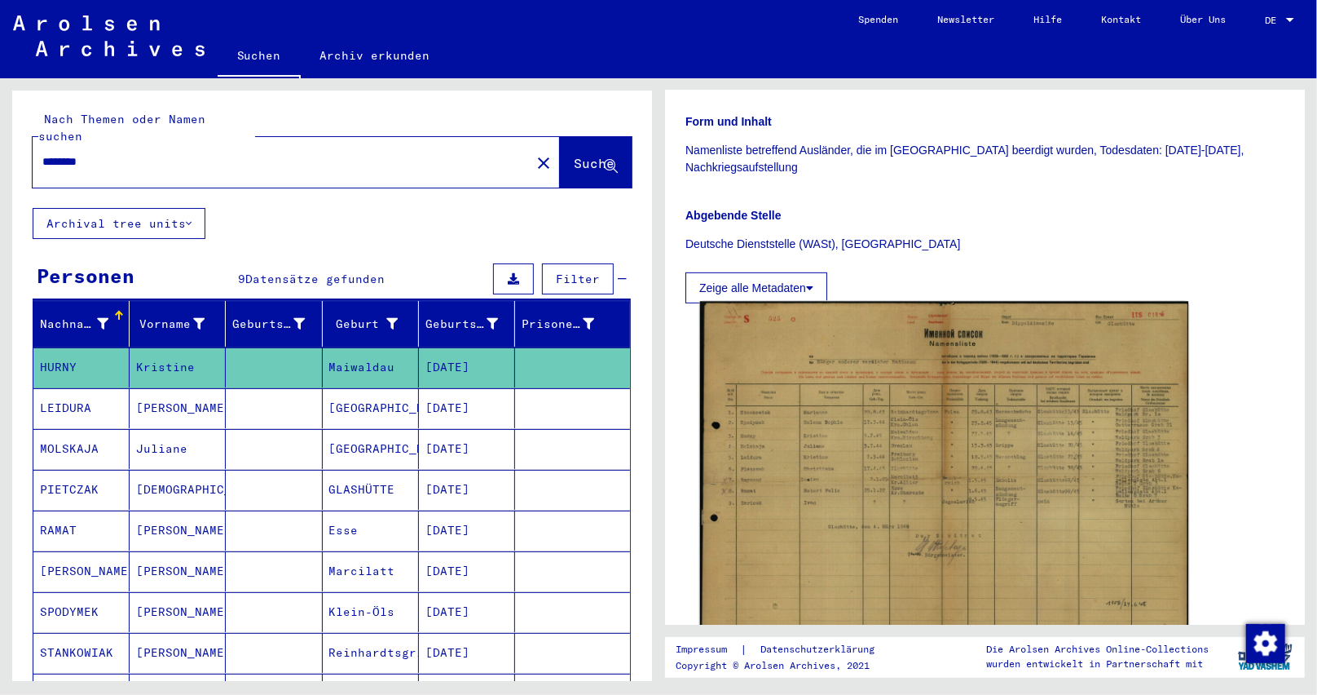
scroll to position [408, 0]
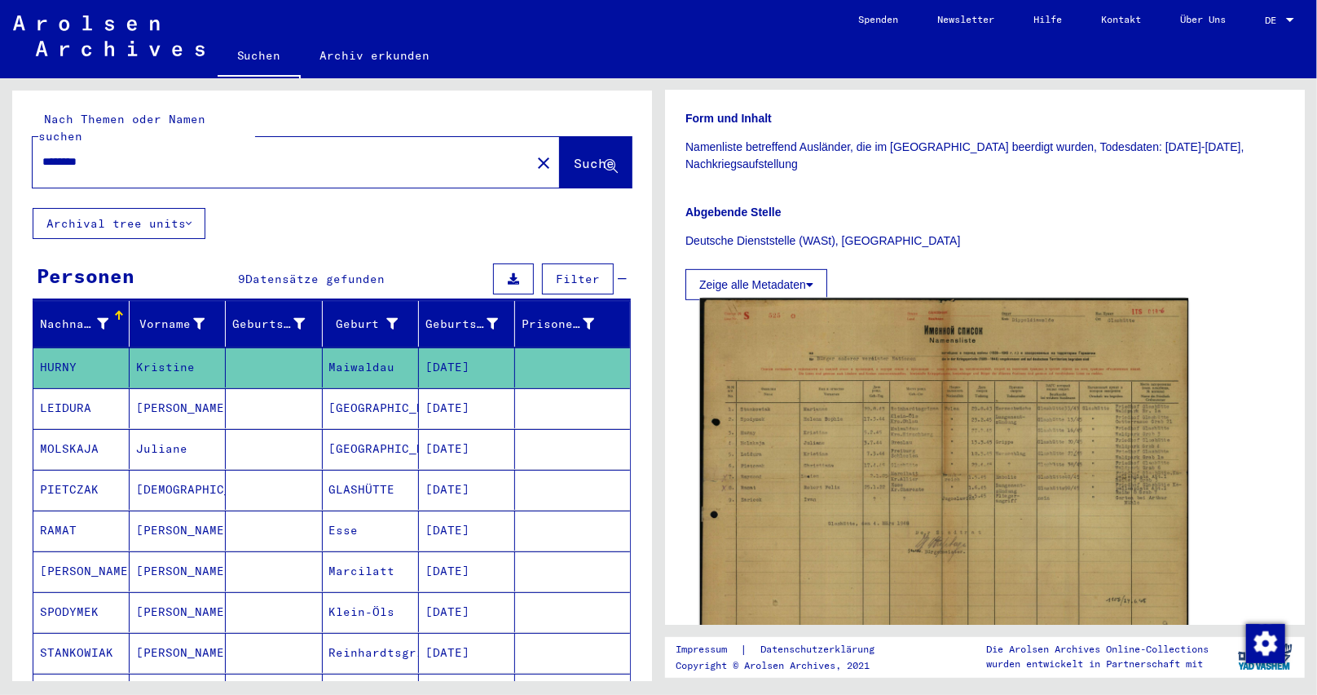
click at [925, 450] on img at bounding box center [944, 471] width 489 height 346
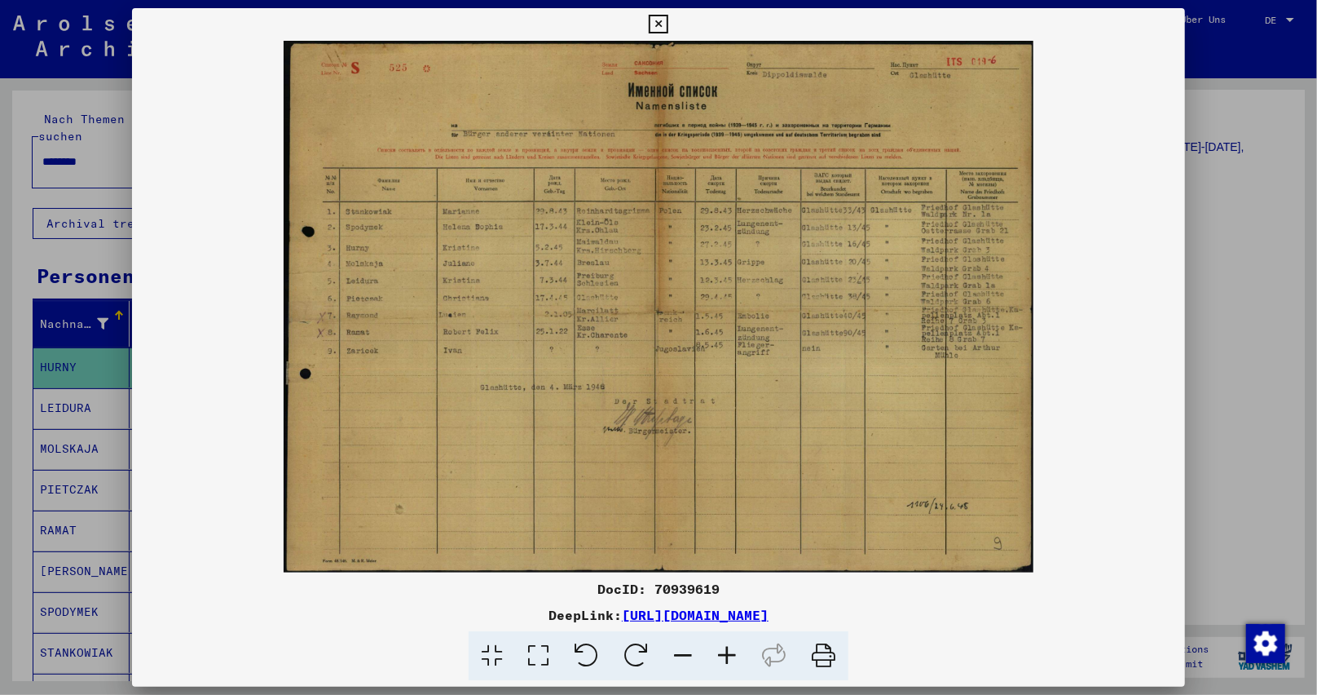
click at [717, 655] on icon at bounding box center [727, 656] width 44 height 50
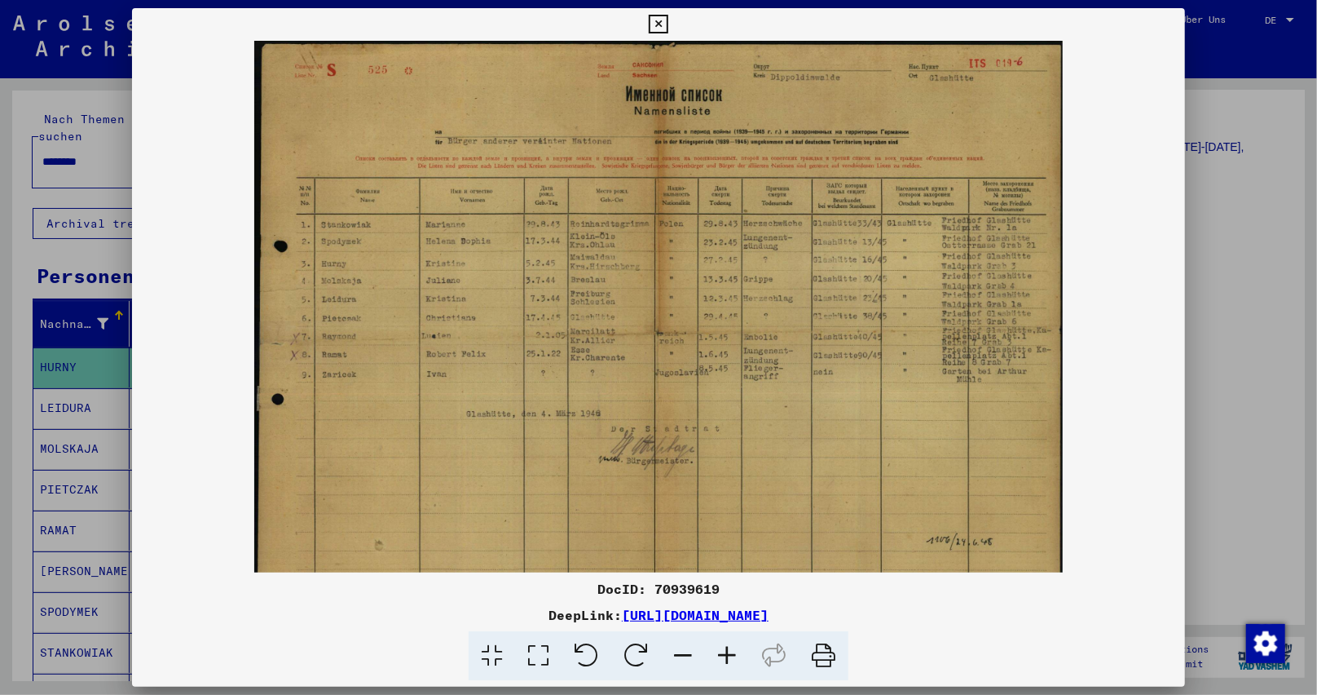
click at [717, 655] on icon at bounding box center [727, 656] width 44 height 50
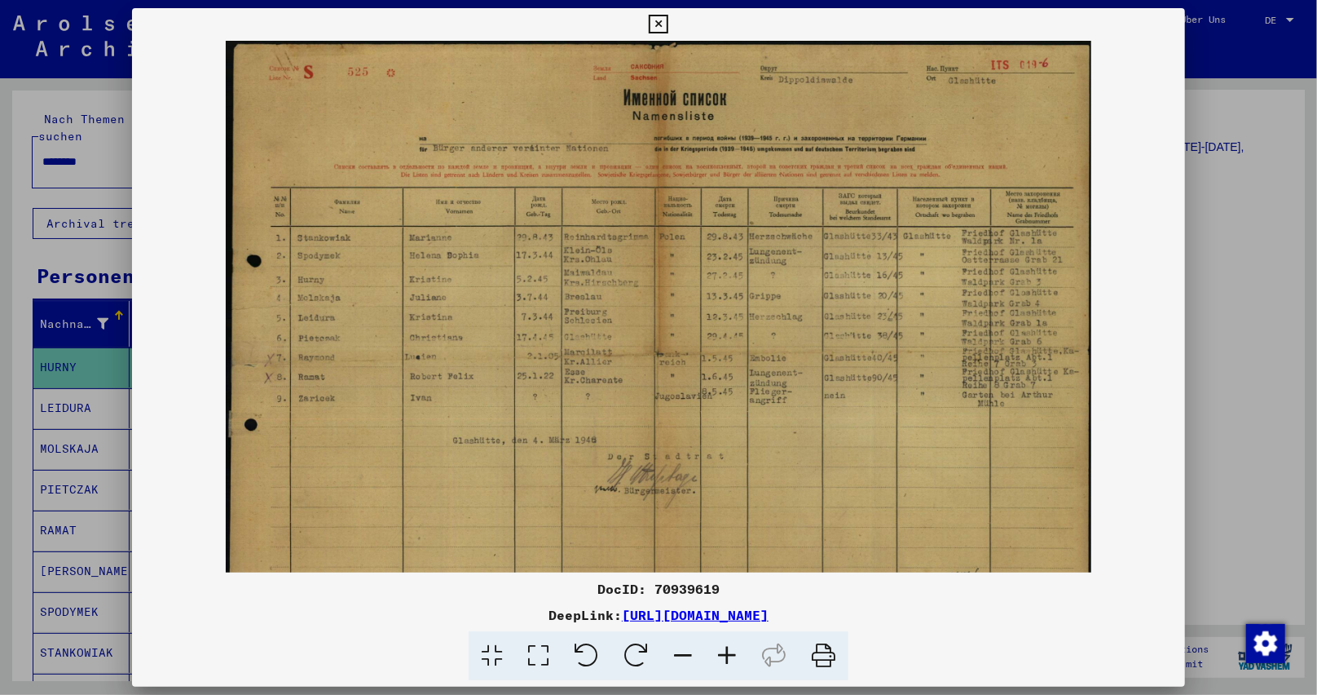
click at [717, 655] on icon at bounding box center [727, 656] width 44 height 50
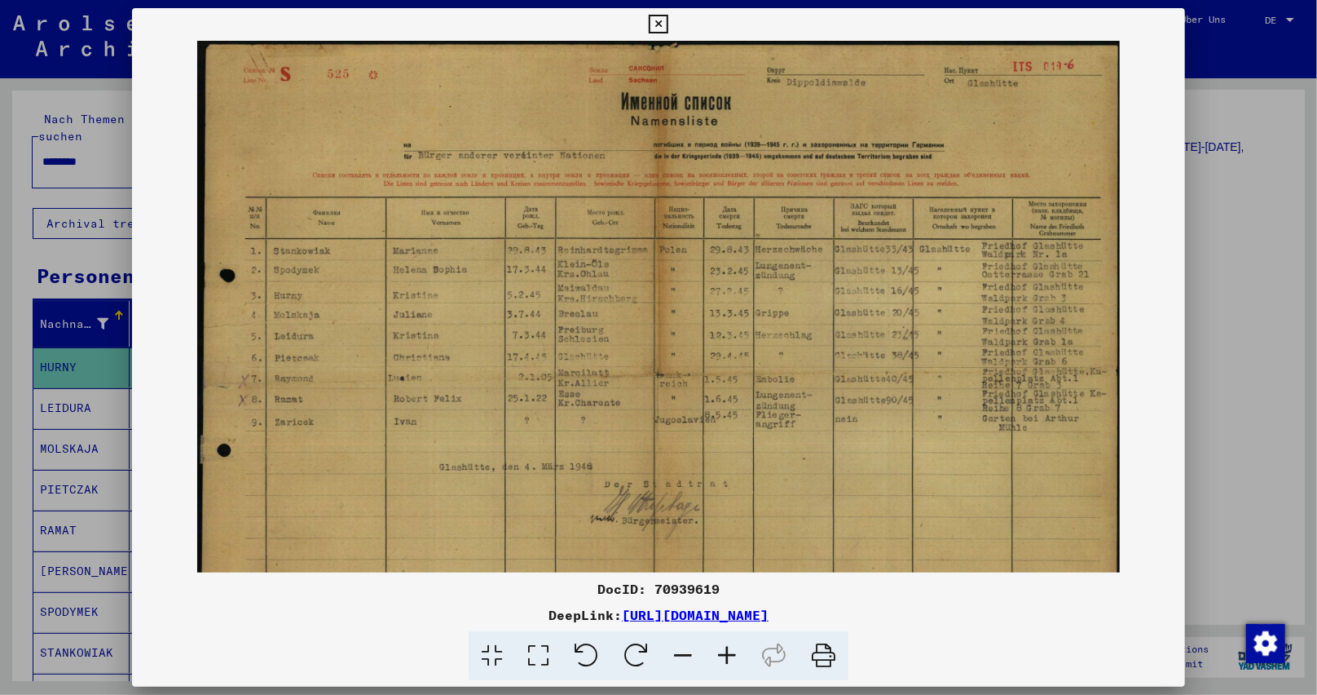
click at [717, 655] on icon at bounding box center [727, 656] width 44 height 50
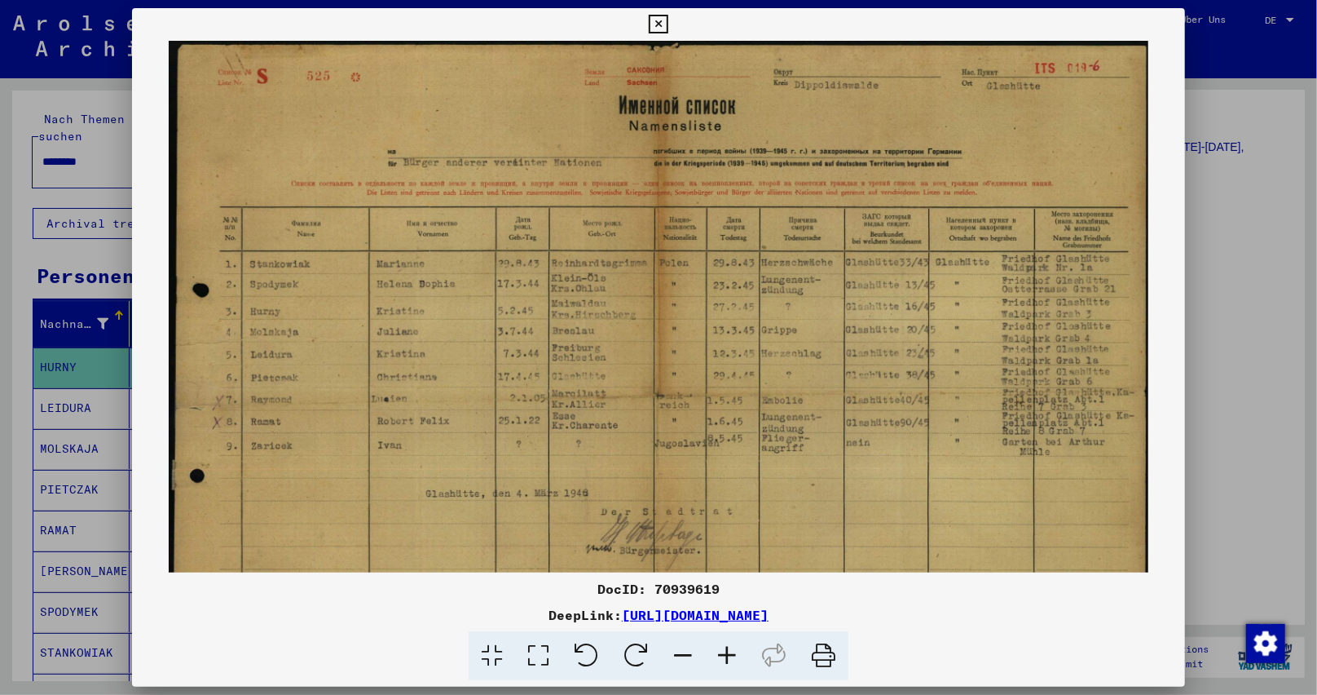
click at [717, 655] on icon at bounding box center [727, 656] width 44 height 50
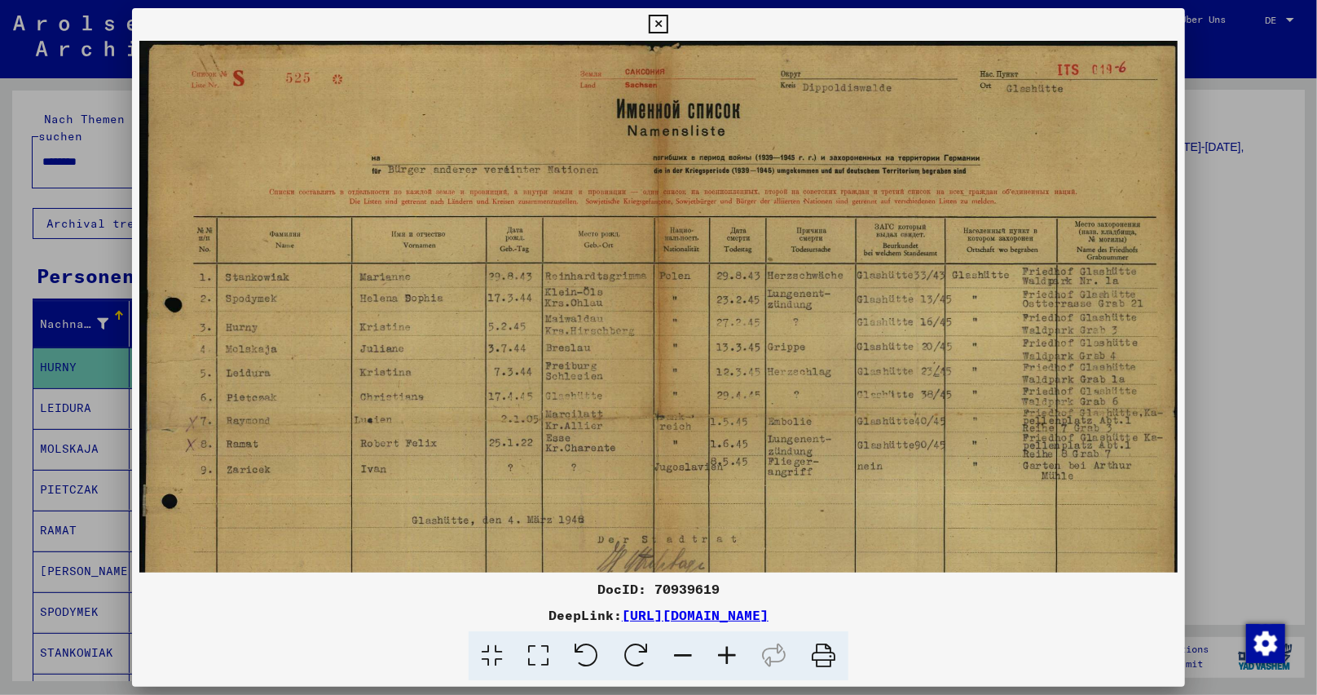
click at [717, 655] on icon at bounding box center [727, 656] width 44 height 50
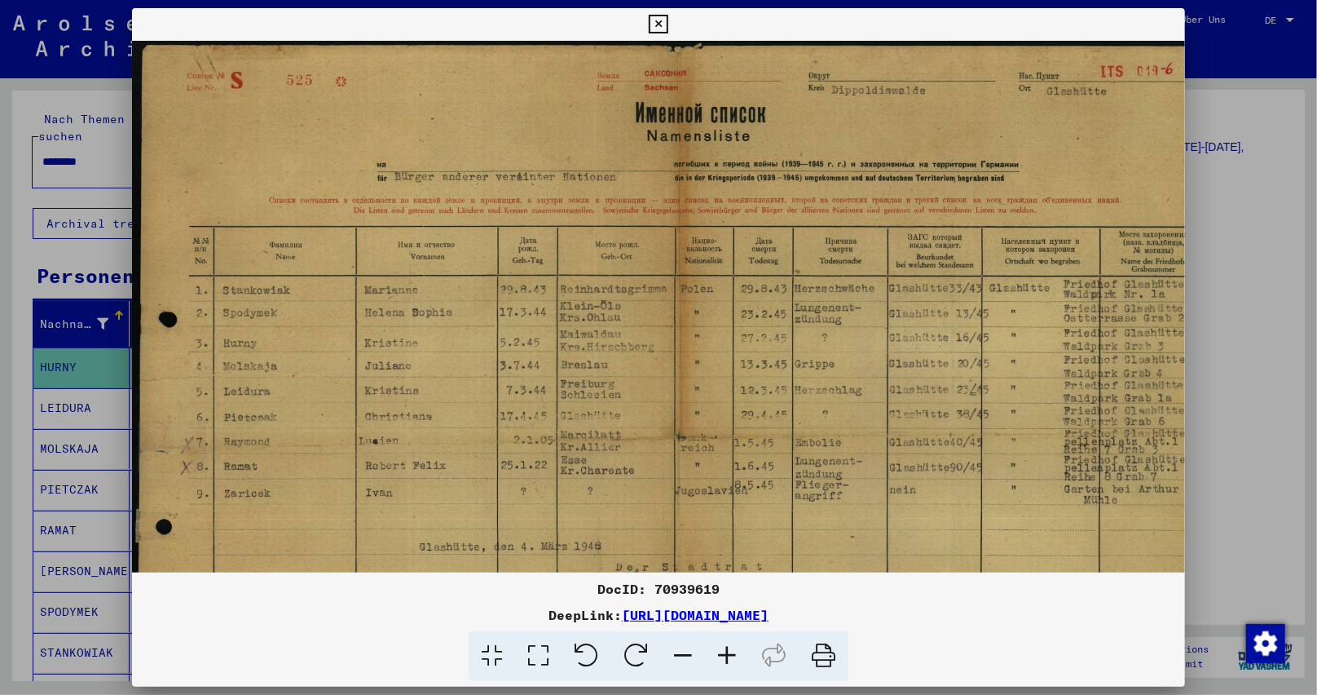
click at [717, 655] on icon at bounding box center [727, 656] width 44 height 50
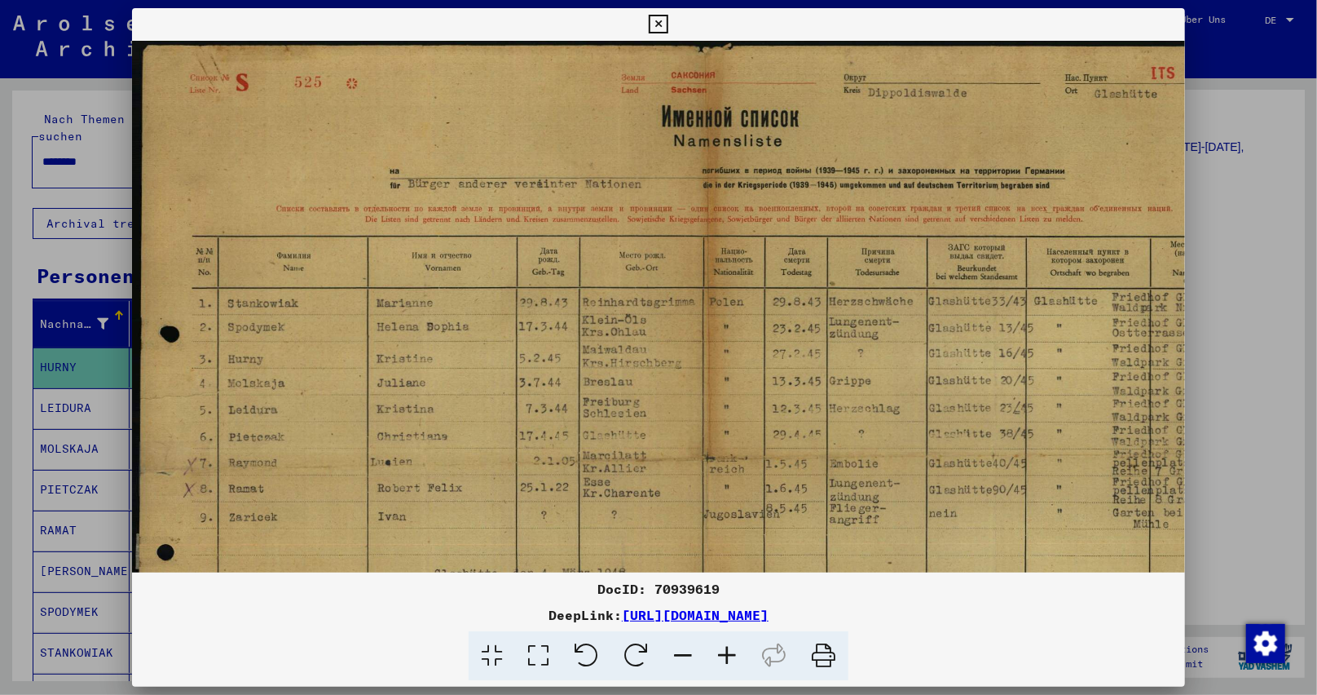
click at [717, 655] on icon at bounding box center [727, 656] width 44 height 50
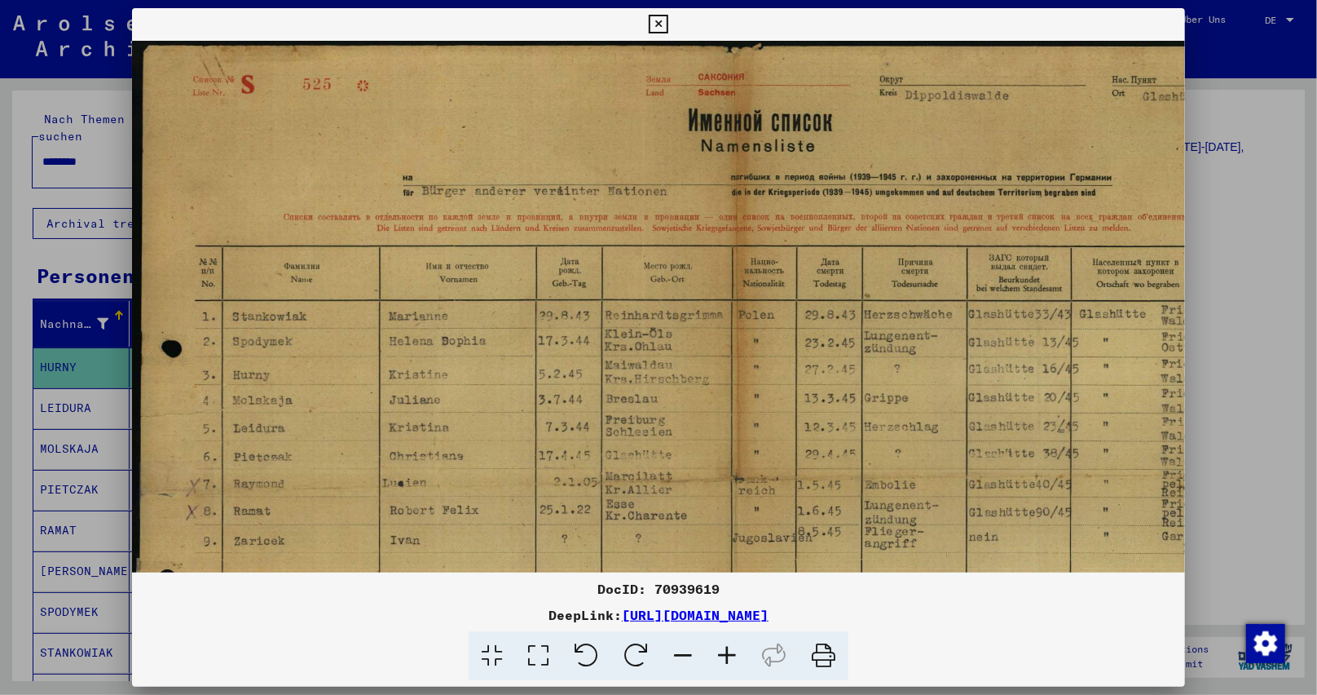
click at [717, 655] on icon at bounding box center [727, 656] width 44 height 50
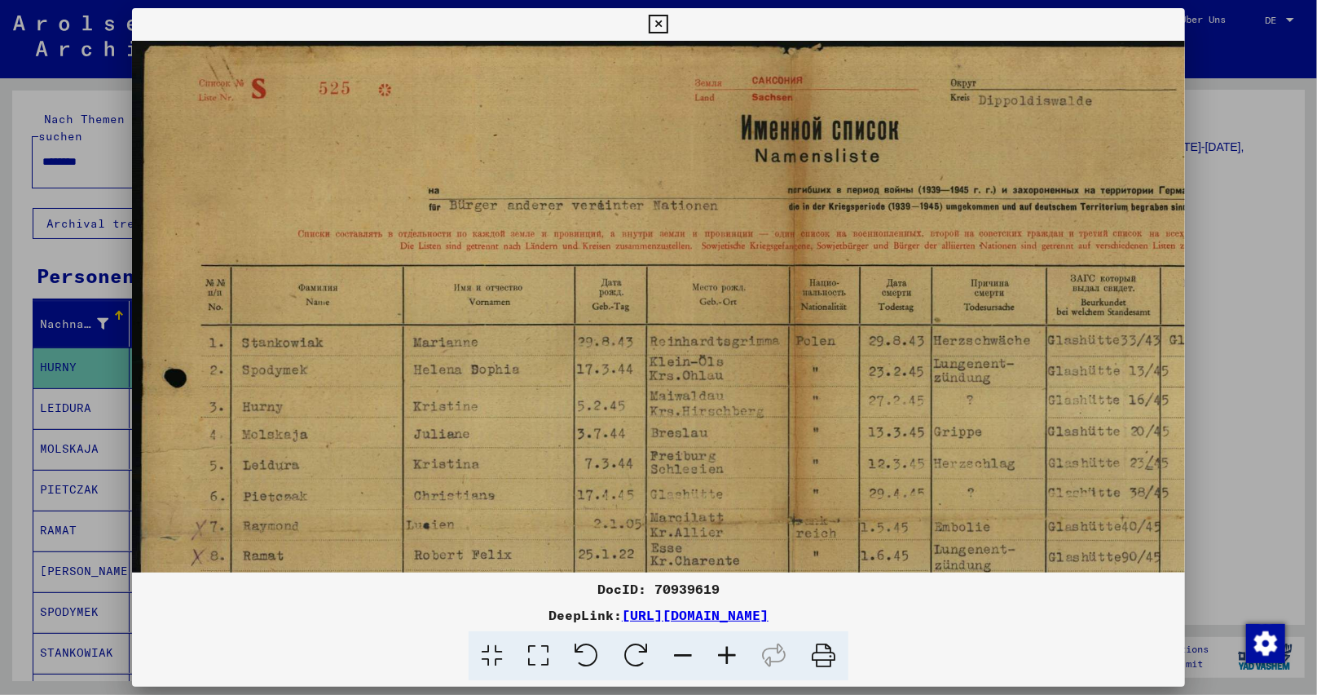
click at [717, 655] on icon at bounding box center [727, 656] width 44 height 50
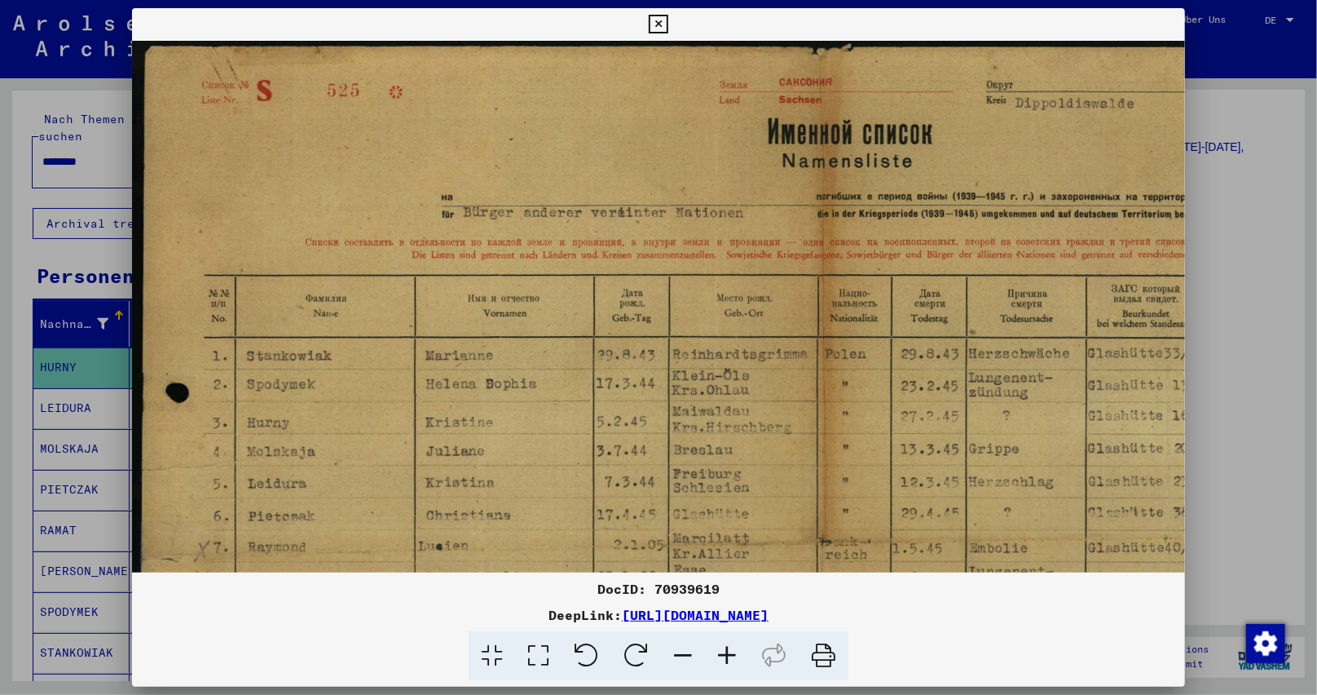
click at [717, 655] on icon at bounding box center [727, 656] width 44 height 50
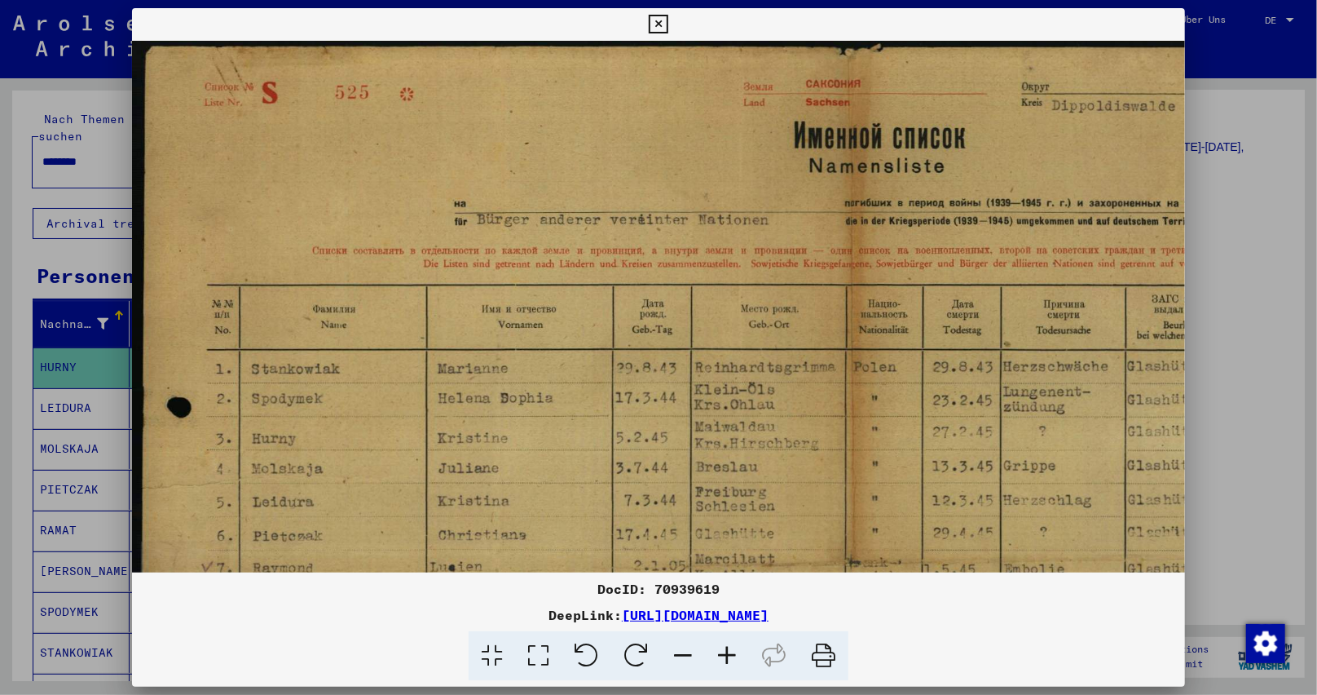
click at [717, 654] on icon at bounding box center [727, 656] width 44 height 50
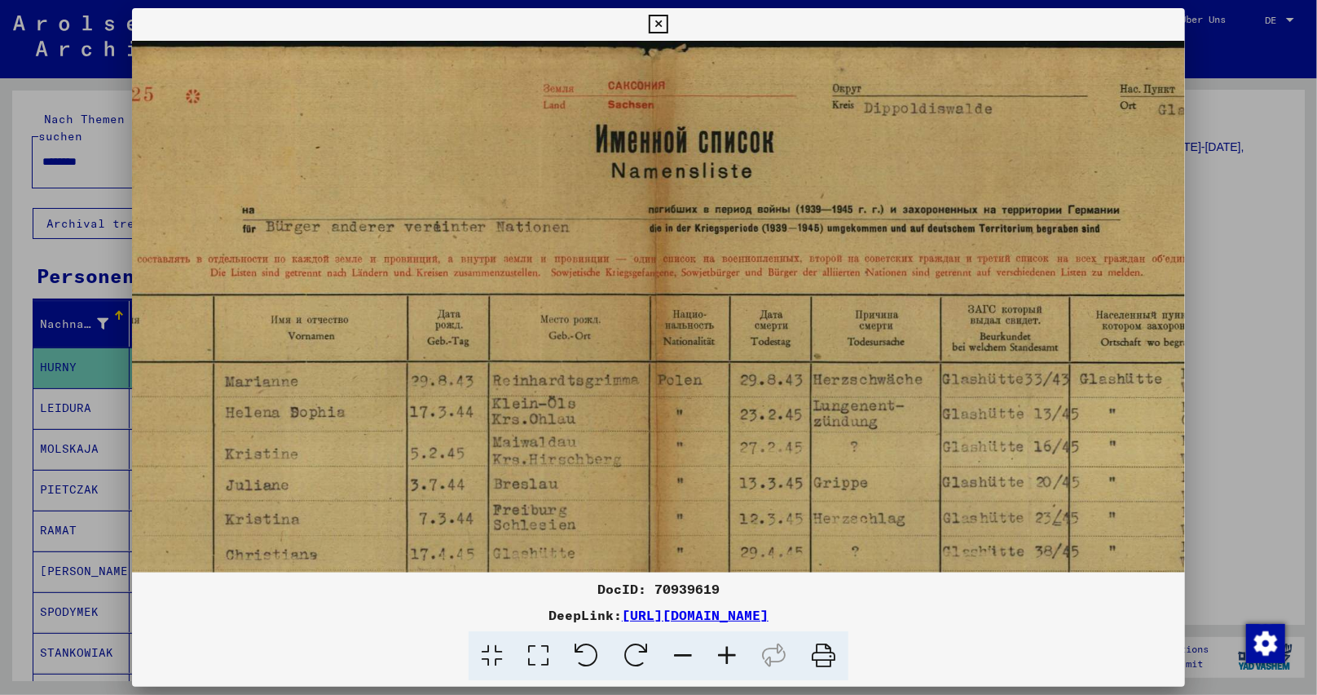
scroll to position [0, 444]
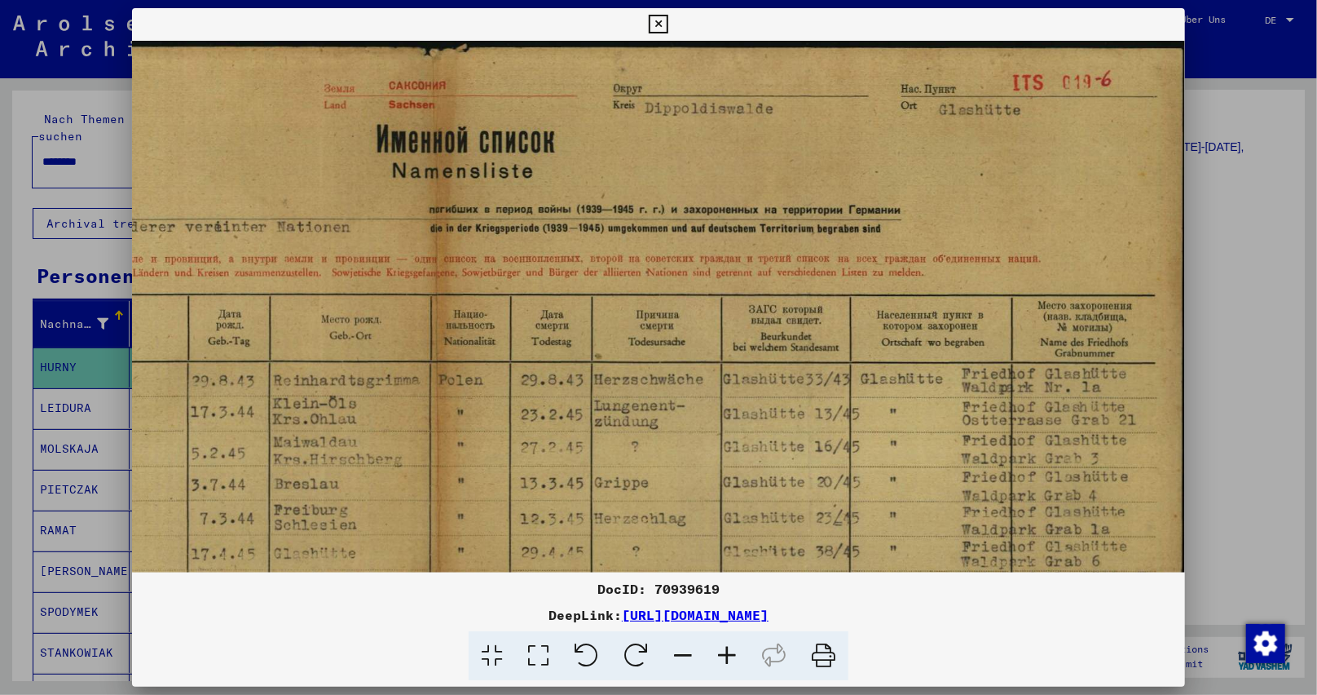
drag, startPoint x: 873, startPoint y: 239, endPoint x: 360, endPoint y: 492, distance: 572.8
click at [360, 493] on img at bounding box center [437, 571] width 1498 height 1061
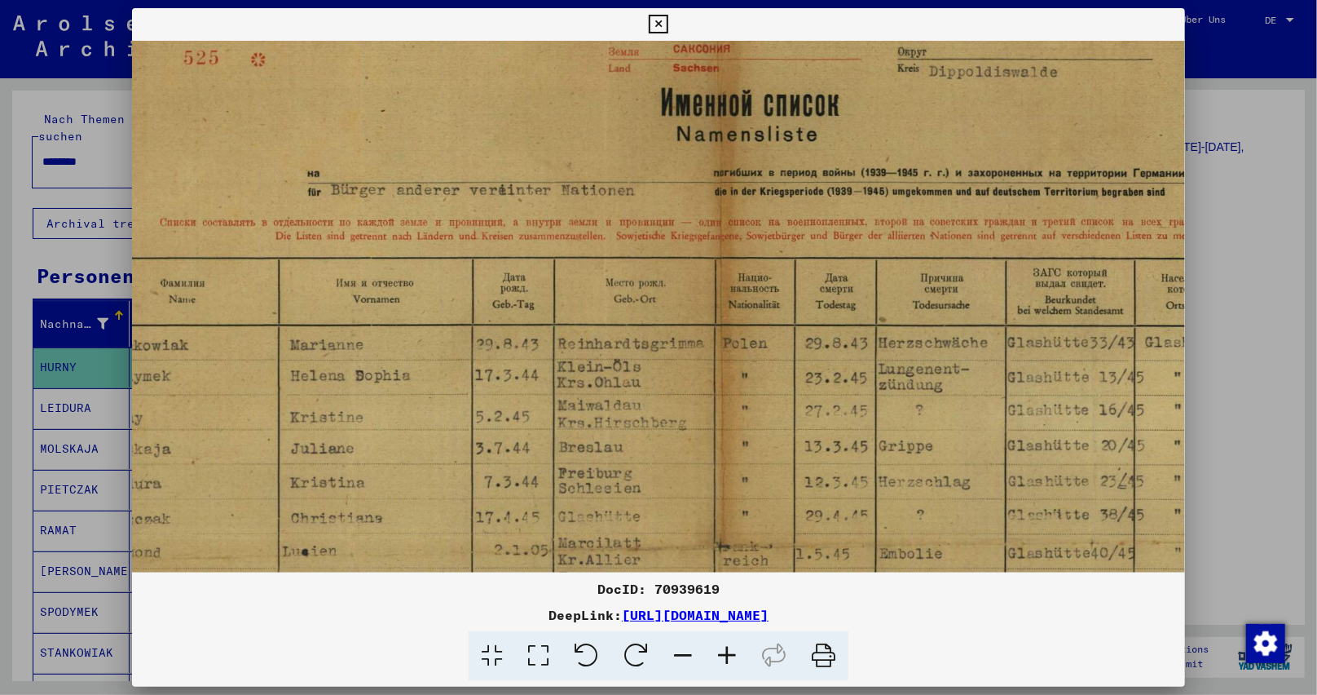
scroll to position [37, 0]
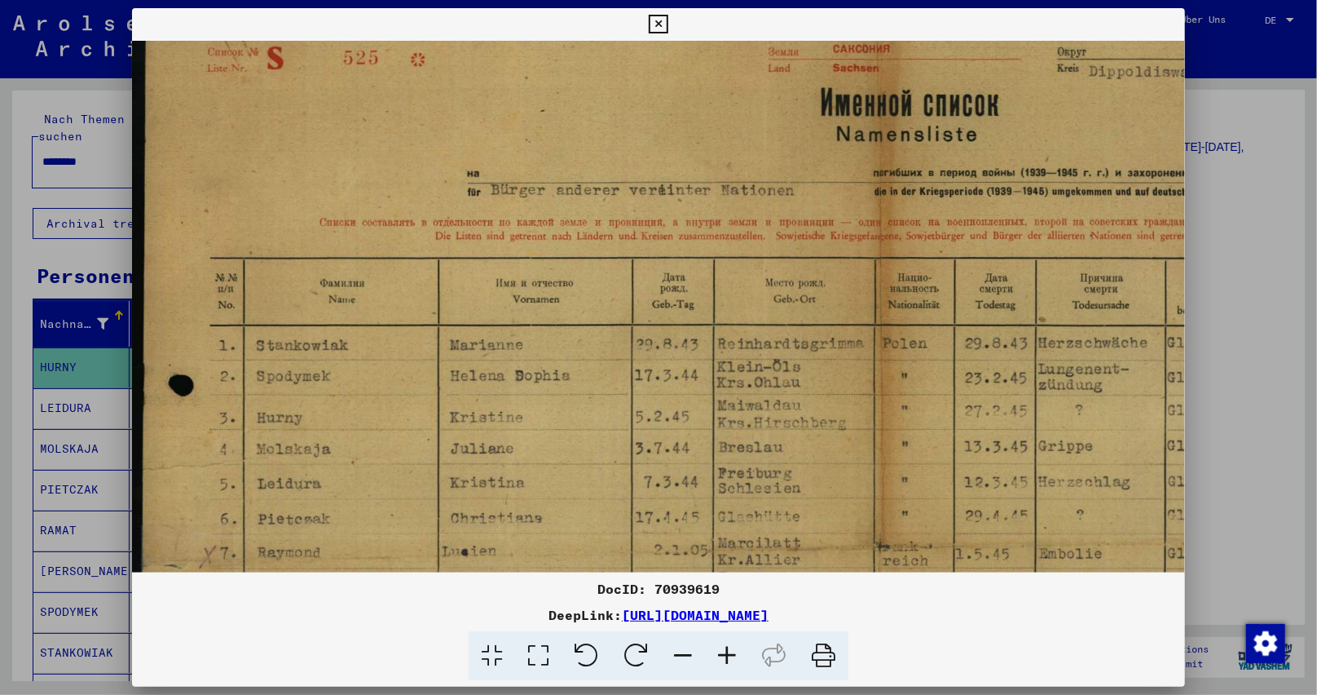
drag, startPoint x: 924, startPoint y: 405, endPoint x: 1316, endPoint y: 405, distance: 392.1
click at [1316, 405] on div "DocID: 70939619 DeepLink: [URL][DOMAIN_NAME]" at bounding box center [658, 347] width 1317 height 695
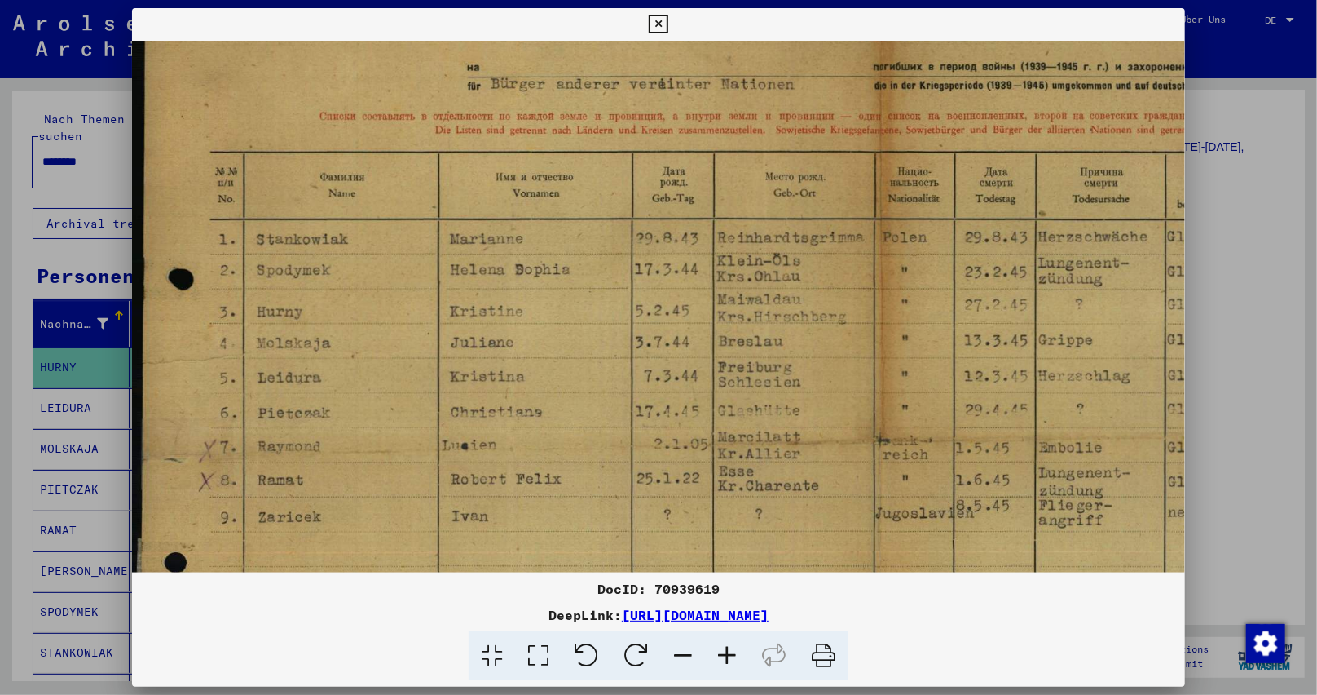
scroll to position [146, 0]
drag, startPoint x: 737, startPoint y: 457, endPoint x: 746, endPoint y: 345, distance: 112.0
click at [746, 345] on img at bounding box center [881, 425] width 1498 height 1061
drag, startPoint x: 650, startPoint y: 584, endPoint x: 730, endPoint y: 586, distance: 79.9
click at [730, 586] on div "DocID: 70939619" at bounding box center [659, 589] width 1054 height 20
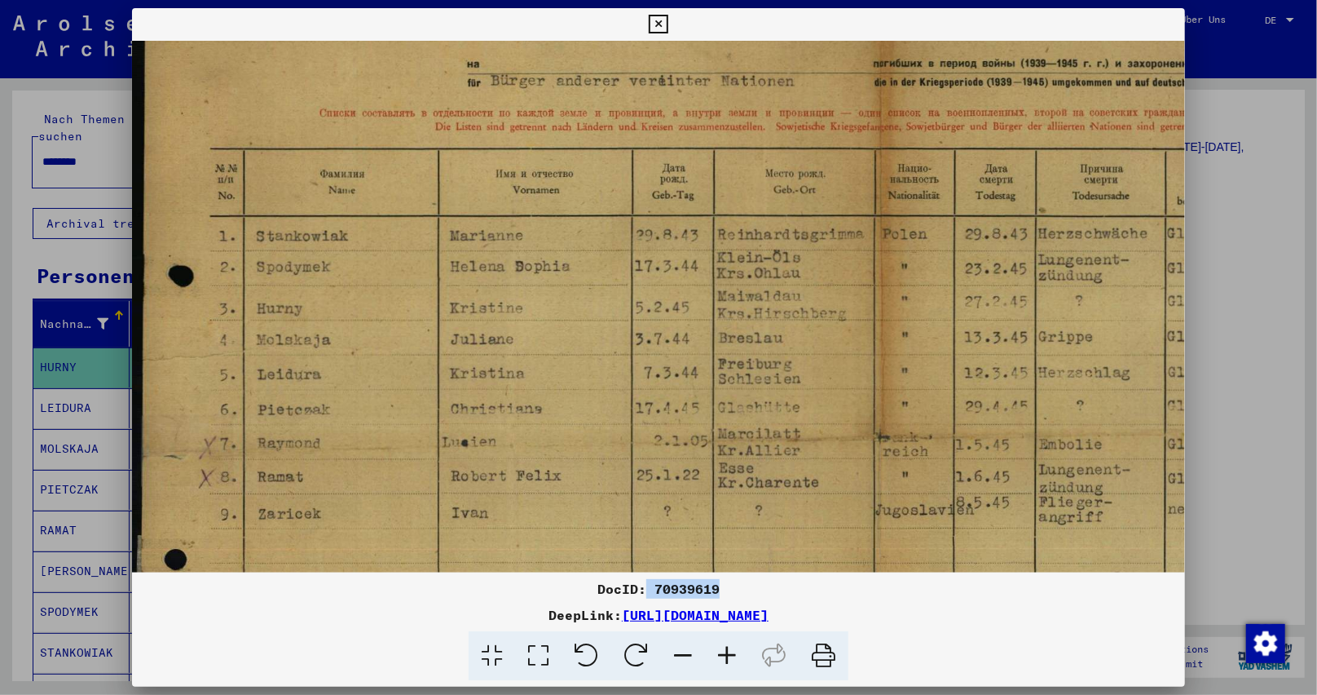
copy div "70939619"
drag, startPoint x: 667, startPoint y: 27, endPoint x: 658, endPoint y: 35, distance: 12.1
click at [668, 28] on icon at bounding box center [658, 25] width 19 height 20
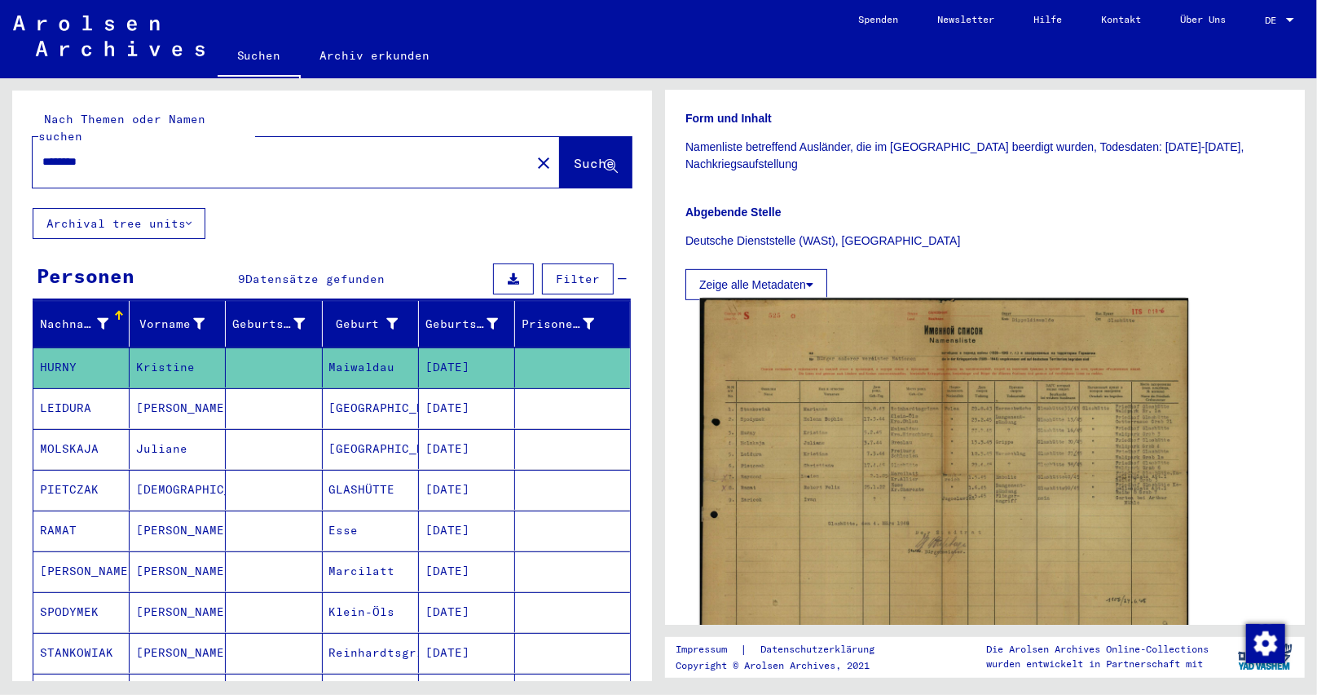
click at [812, 422] on img at bounding box center [944, 471] width 489 height 346
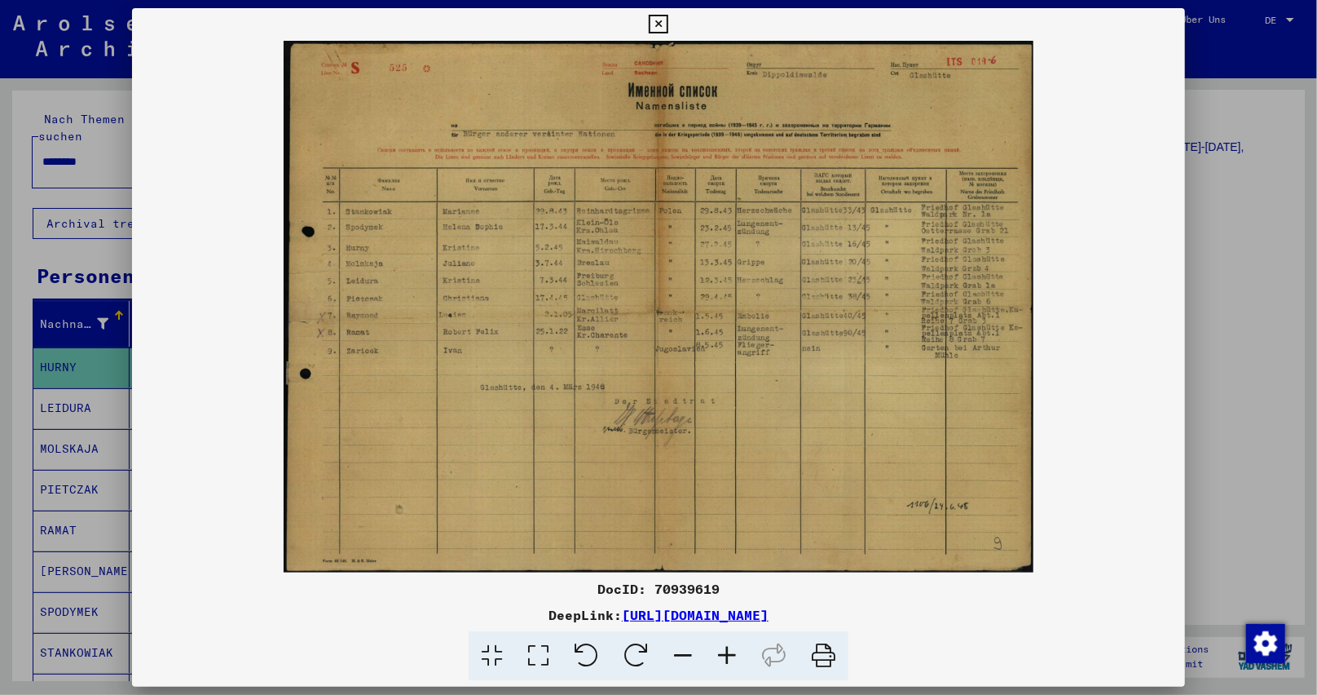
click at [716, 652] on icon at bounding box center [727, 656] width 44 height 50
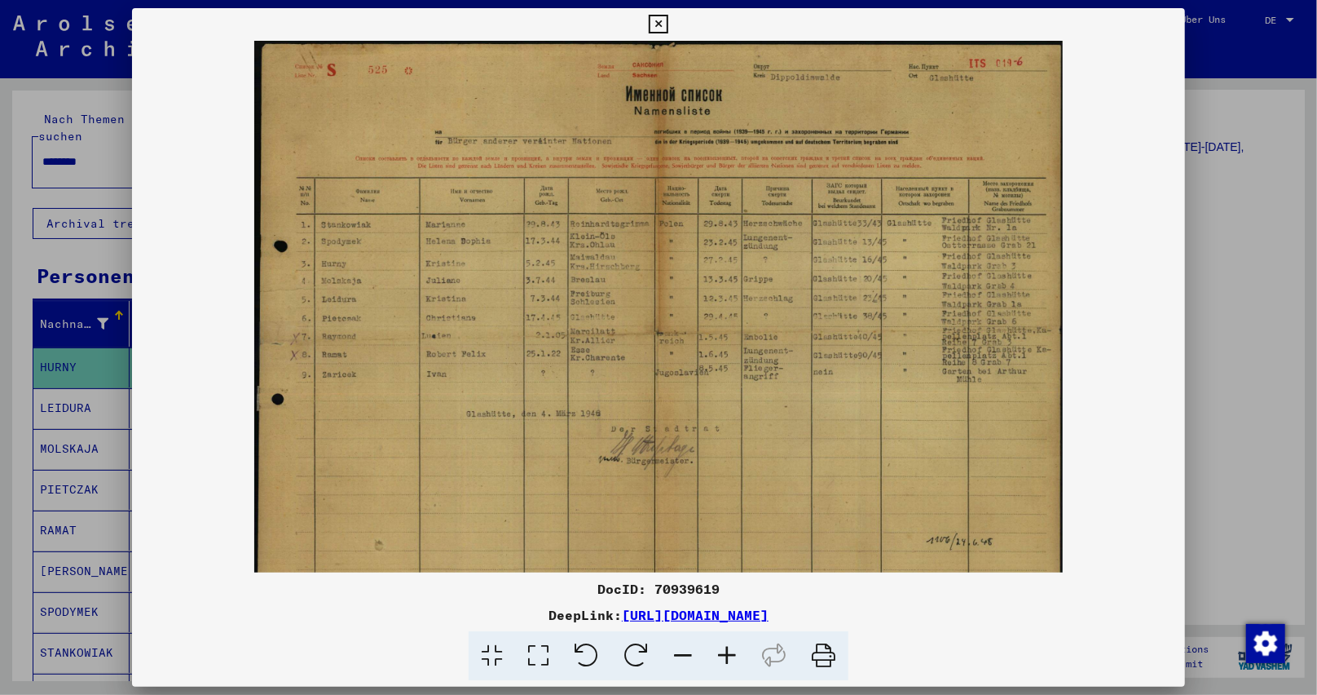
click at [716, 652] on icon at bounding box center [727, 656] width 44 height 50
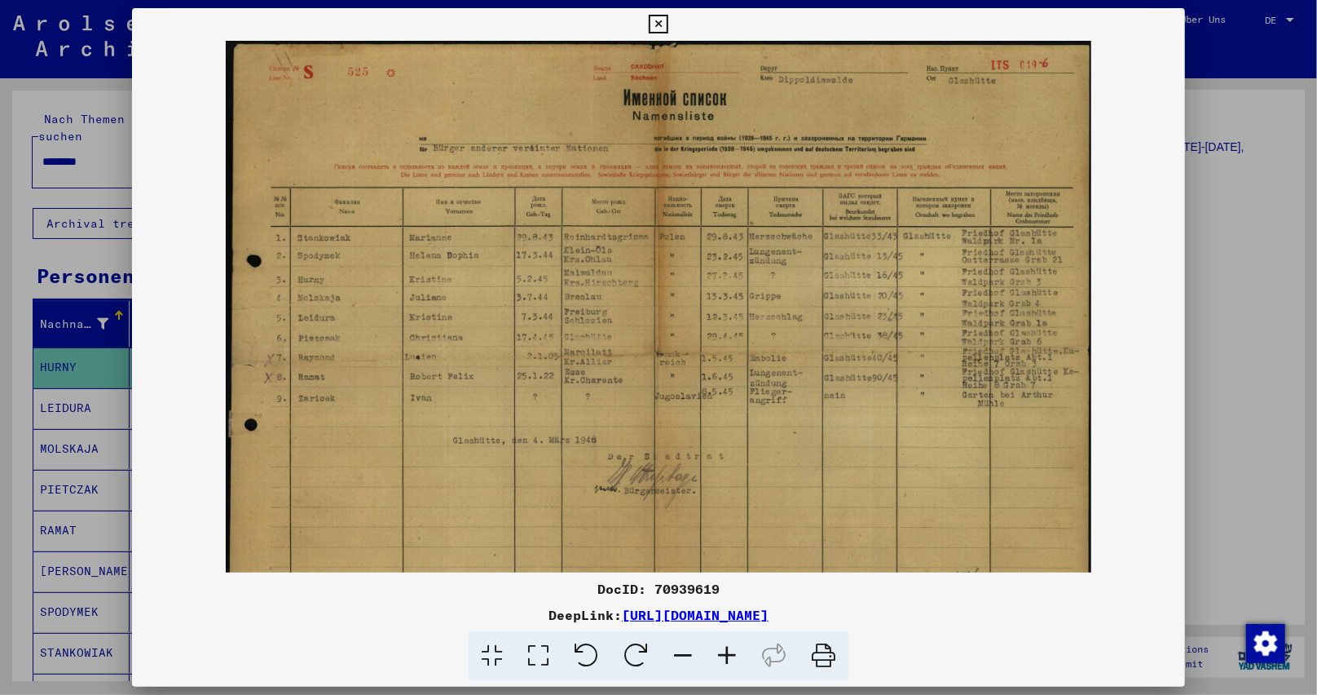
click at [716, 652] on icon at bounding box center [727, 656] width 44 height 50
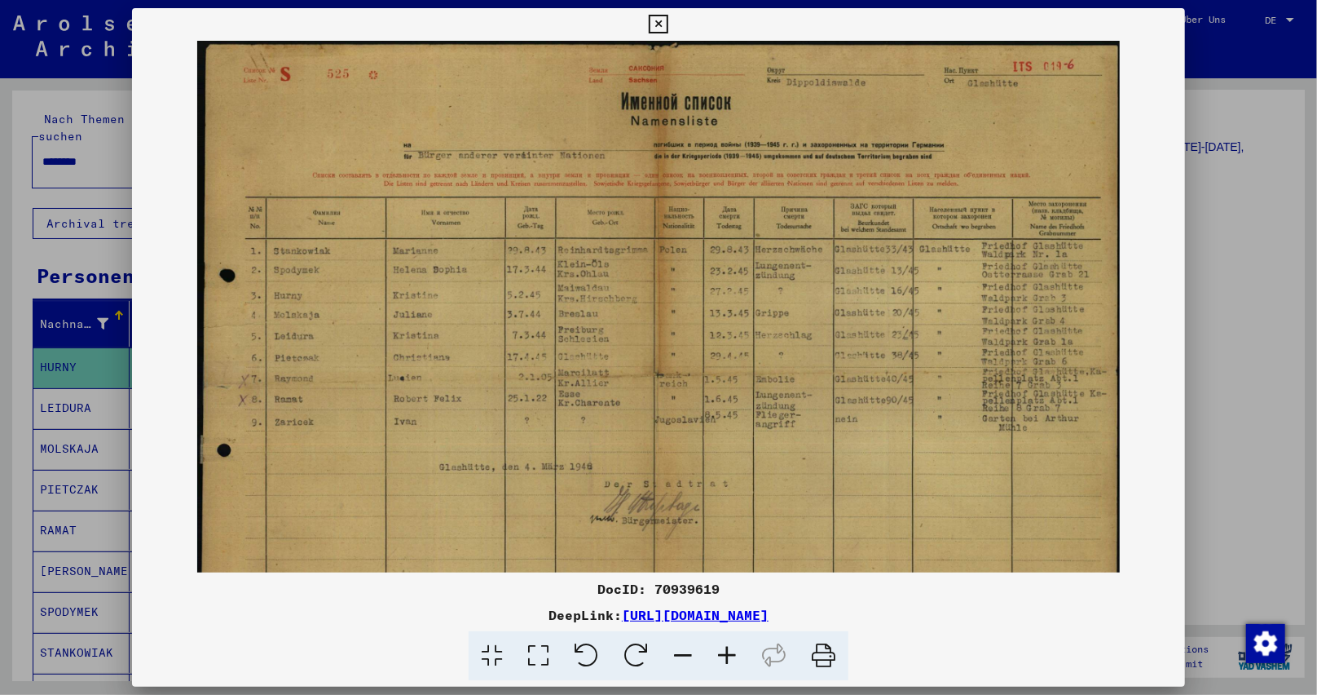
click at [716, 652] on icon at bounding box center [727, 656] width 44 height 50
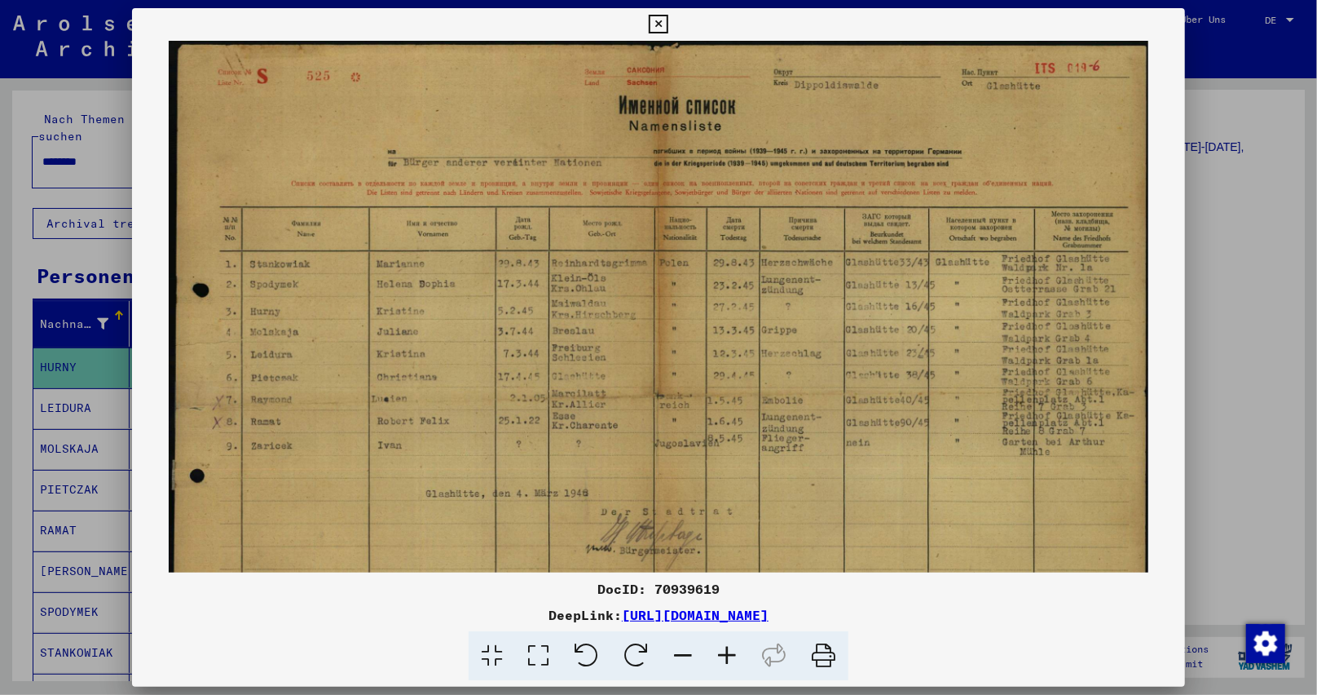
click at [716, 651] on icon at bounding box center [727, 656] width 44 height 50
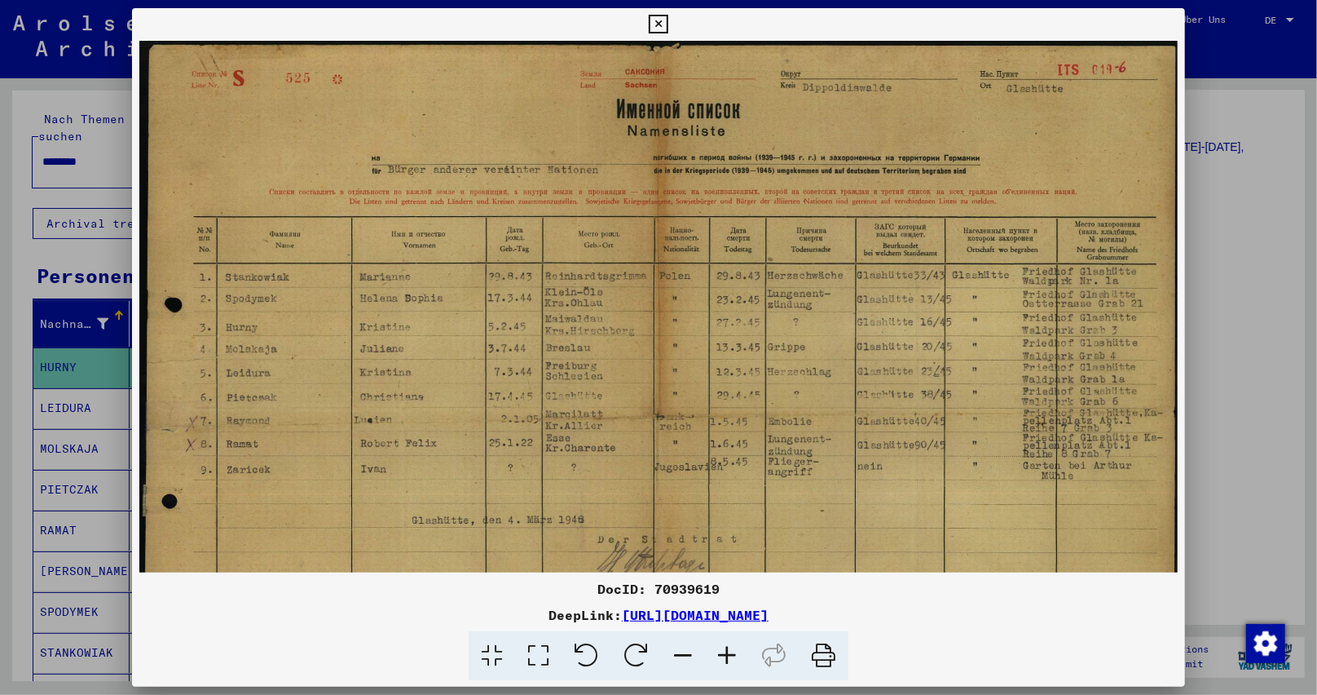
click at [716, 651] on icon at bounding box center [727, 656] width 44 height 50
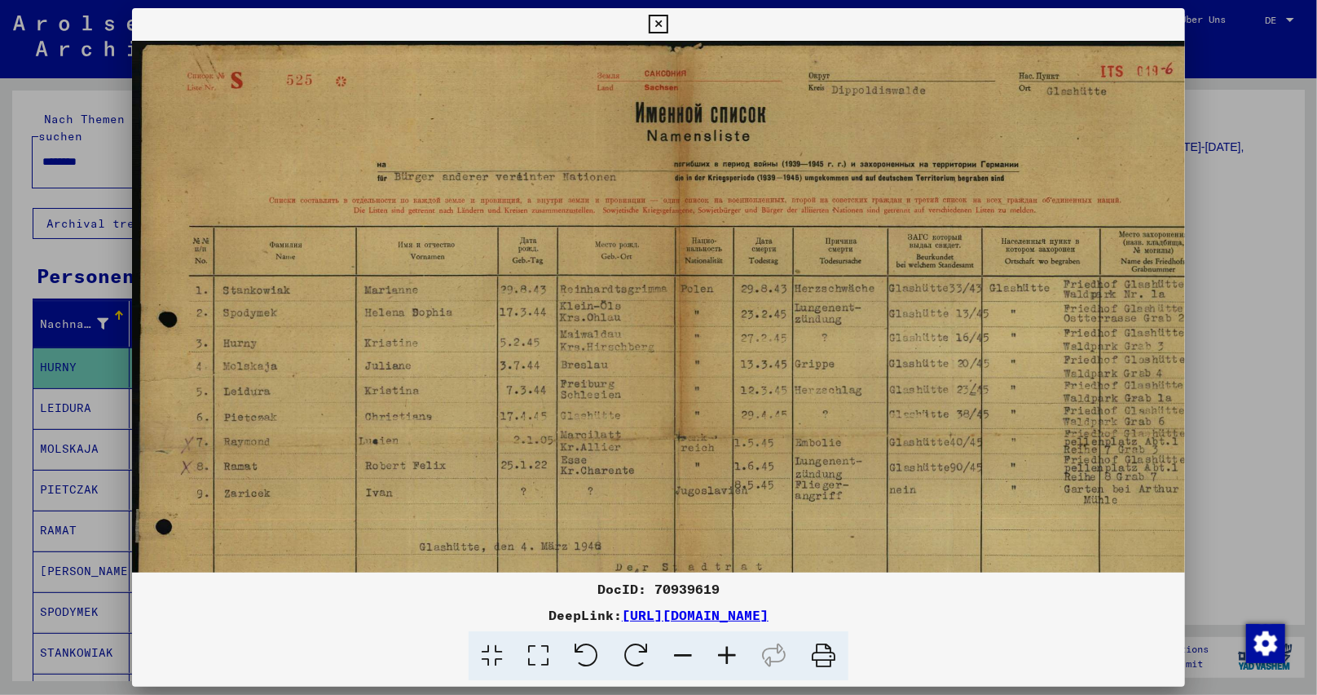
click at [716, 651] on icon at bounding box center [727, 656] width 44 height 50
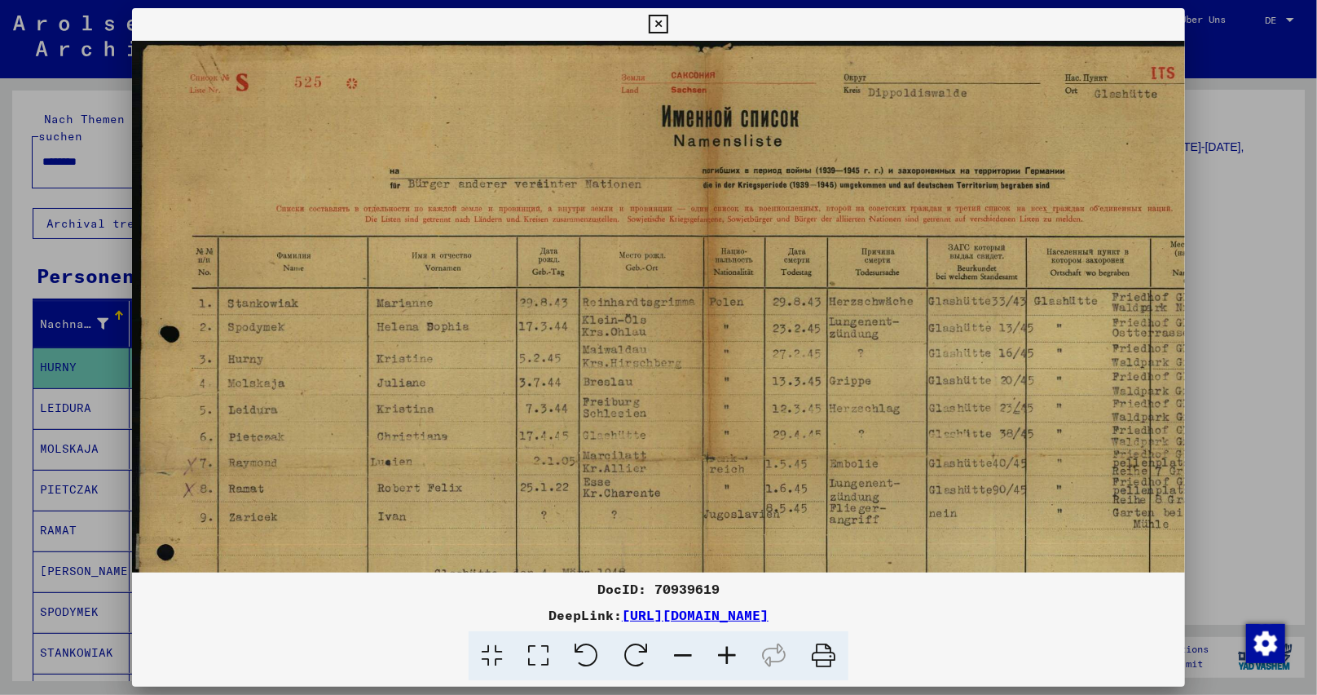
click at [716, 651] on icon at bounding box center [727, 656] width 44 height 50
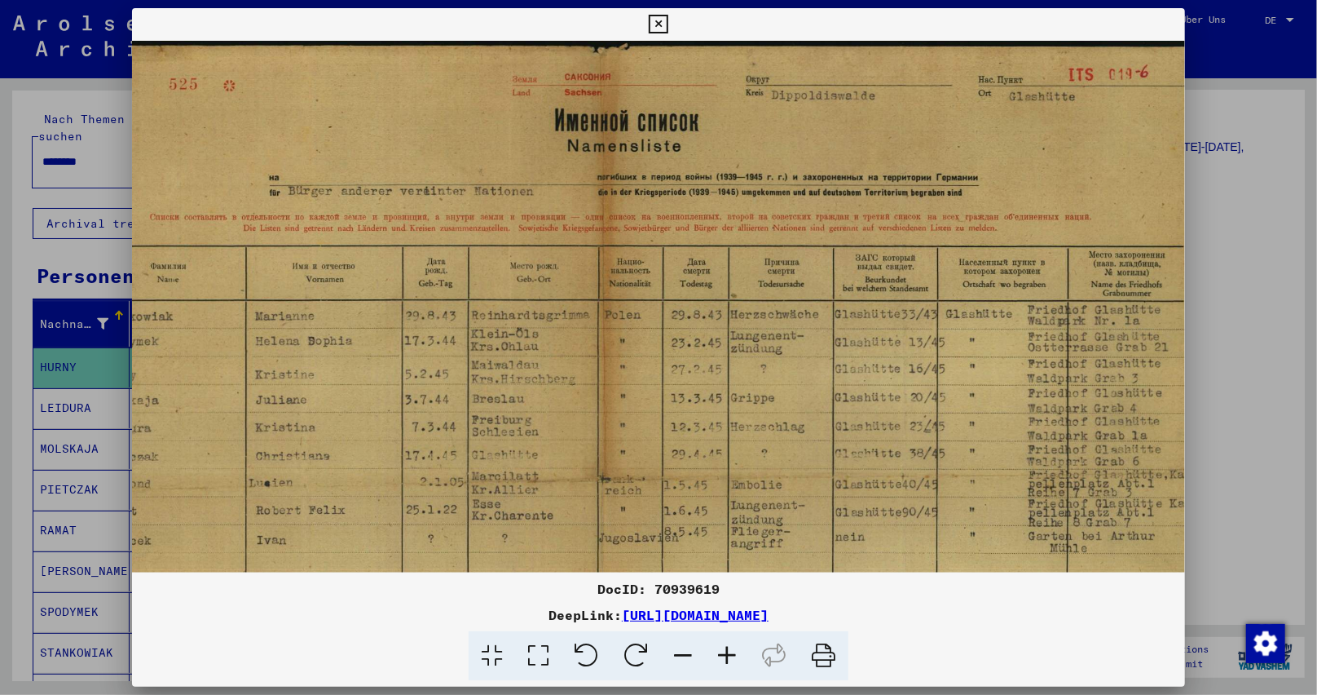
scroll to position [0, 157]
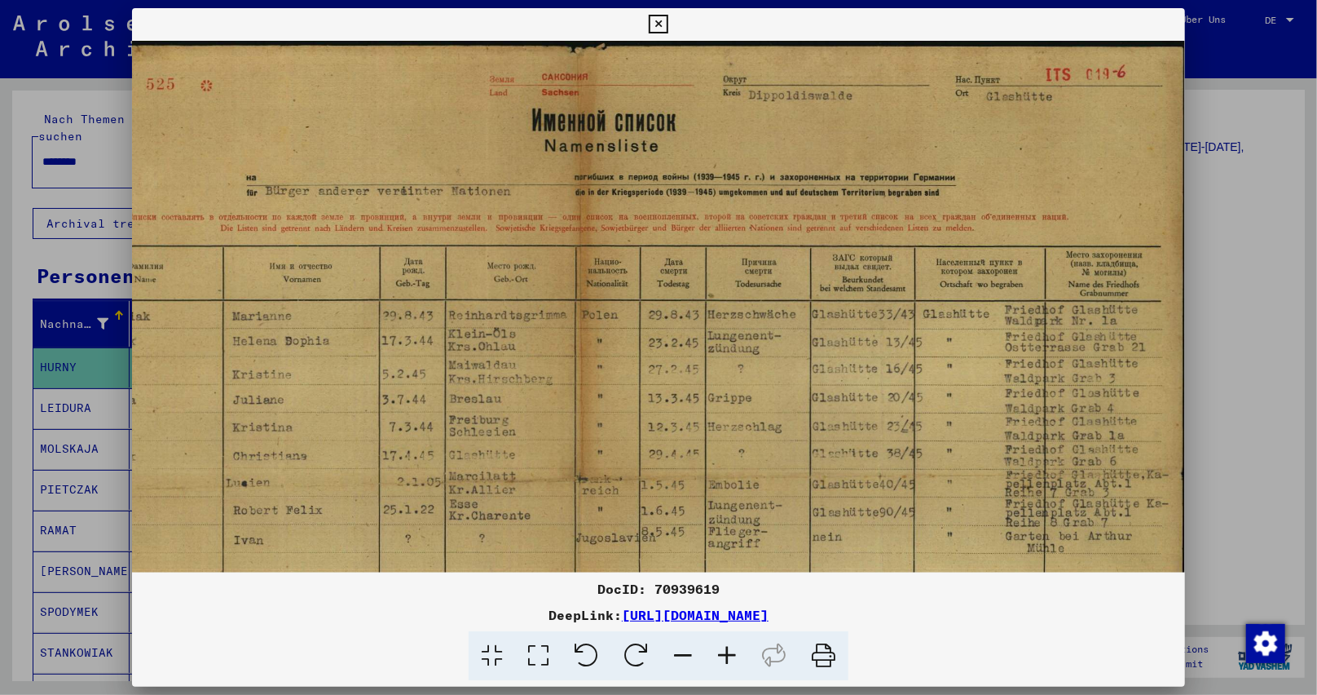
drag, startPoint x: 802, startPoint y: 377, endPoint x: 557, endPoint y: 457, distance: 258.3
click at [557, 457] on img at bounding box center [581, 470] width 1211 height 858
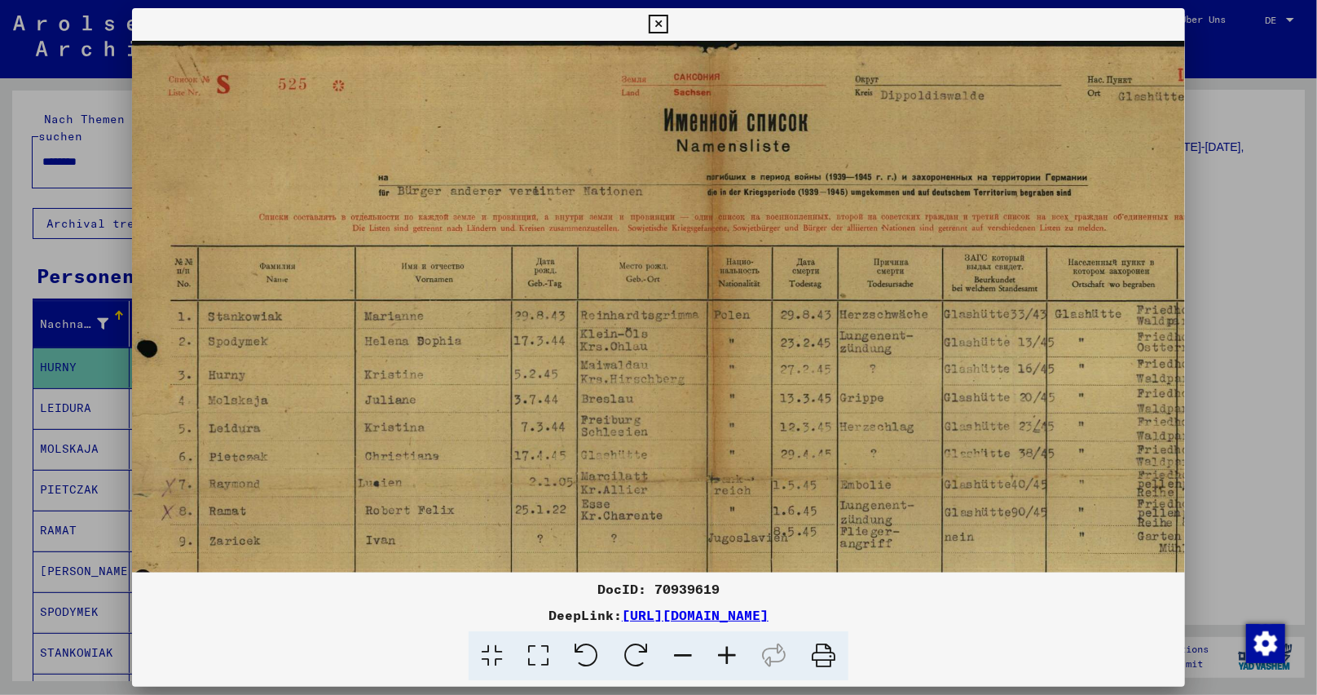
scroll to position [0, 0]
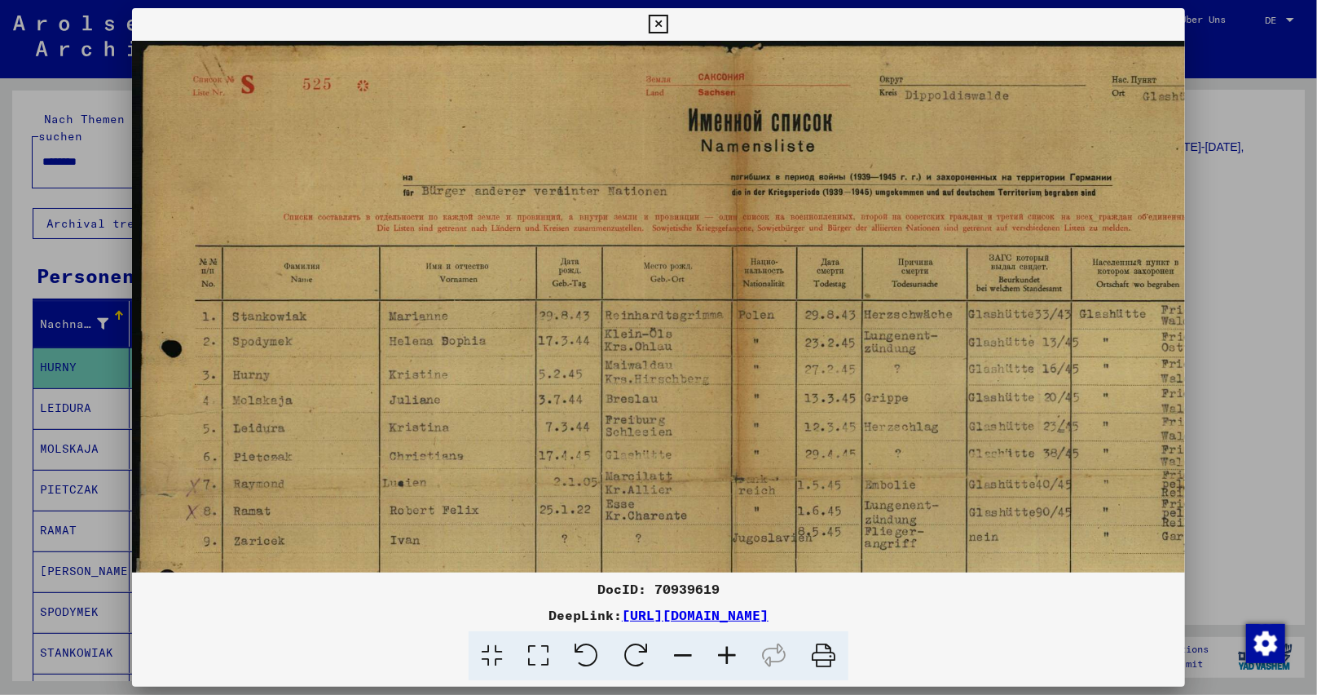
drag, startPoint x: 607, startPoint y: 430, endPoint x: 1055, endPoint y: 491, distance: 452.4
click at [1055, 491] on img at bounding box center [737, 470] width 1211 height 858
drag, startPoint x: 659, startPoint y: 417, endPoint x: 975, endPoint y: 460, distance: 319.2
click at [975, 460] on img at bounding box center [737, 470] width 1211 height 858
click at [665, 26] on icon at bounding box center [658, 25] width 19 height 20
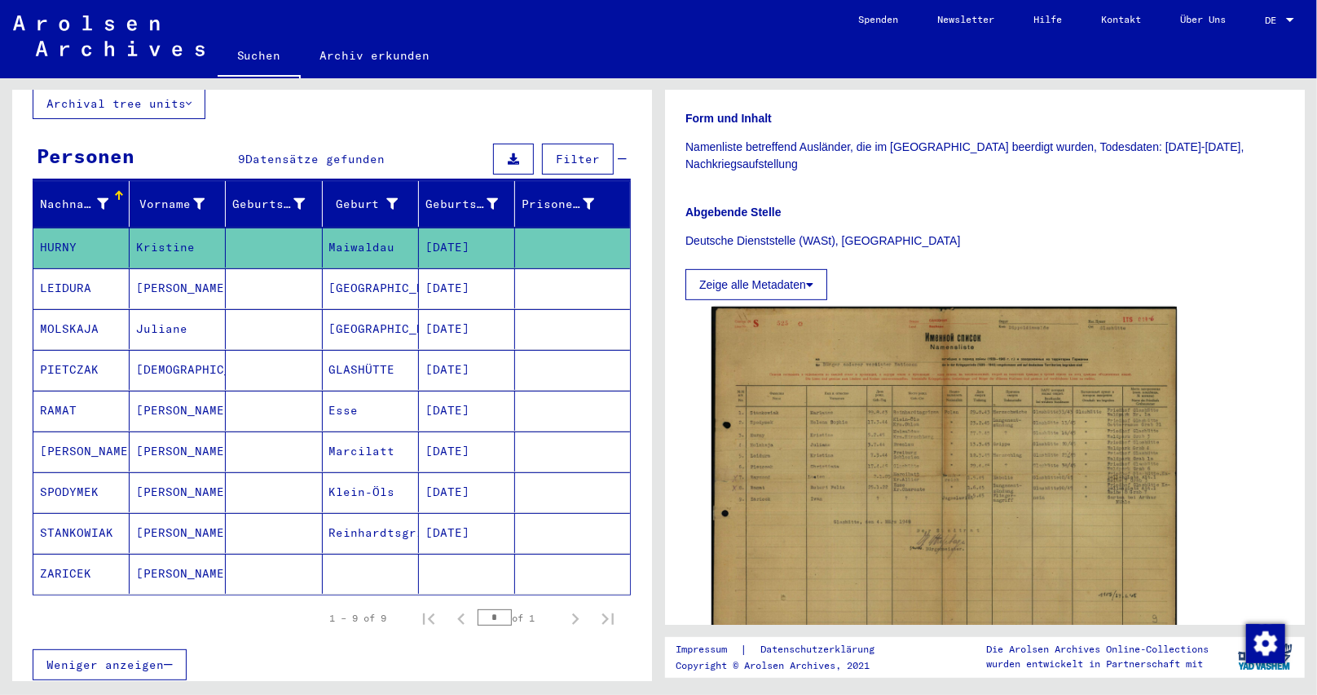
scroll to position [163, 0]
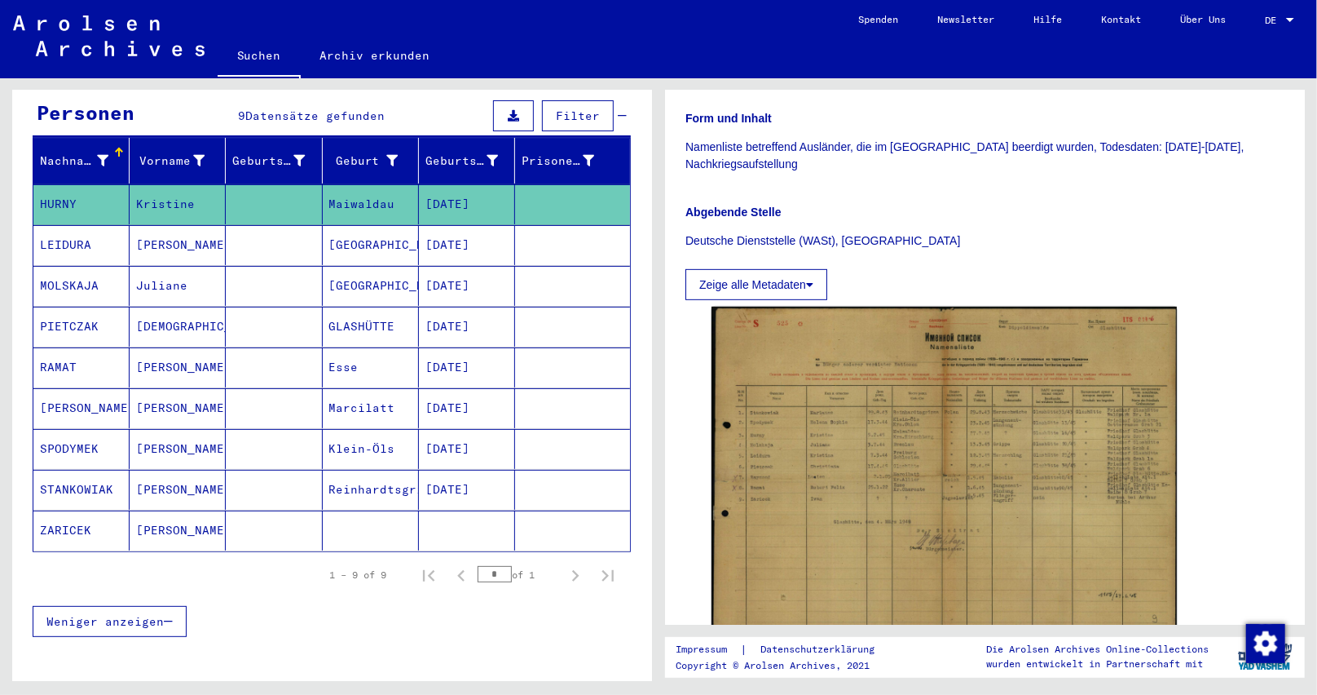
drag, startPoint x: 496, startPoint y: 472, endPoint x: 419, endPoint y: 470, distance: 77.5
click at [419, 470] on mat-cell "[DATE]" at bounding box center [467, 490] width 96 height 40
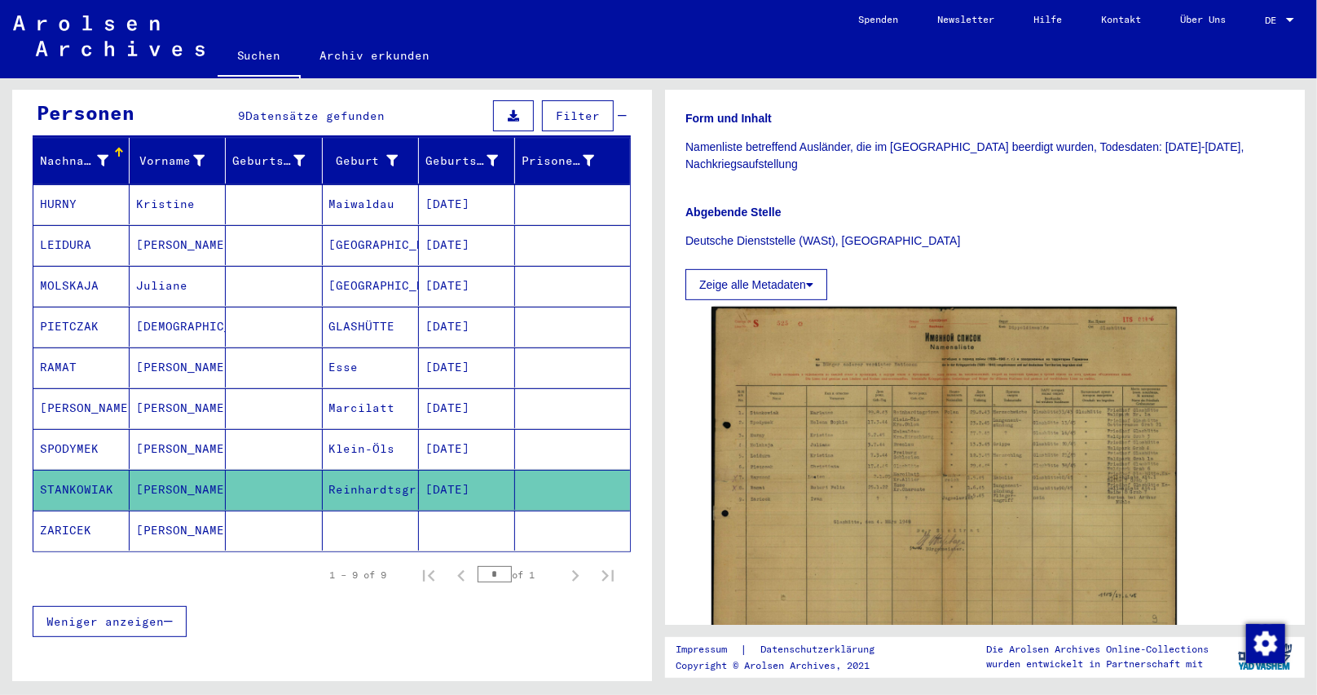
copy mat-cell "[DATE]"
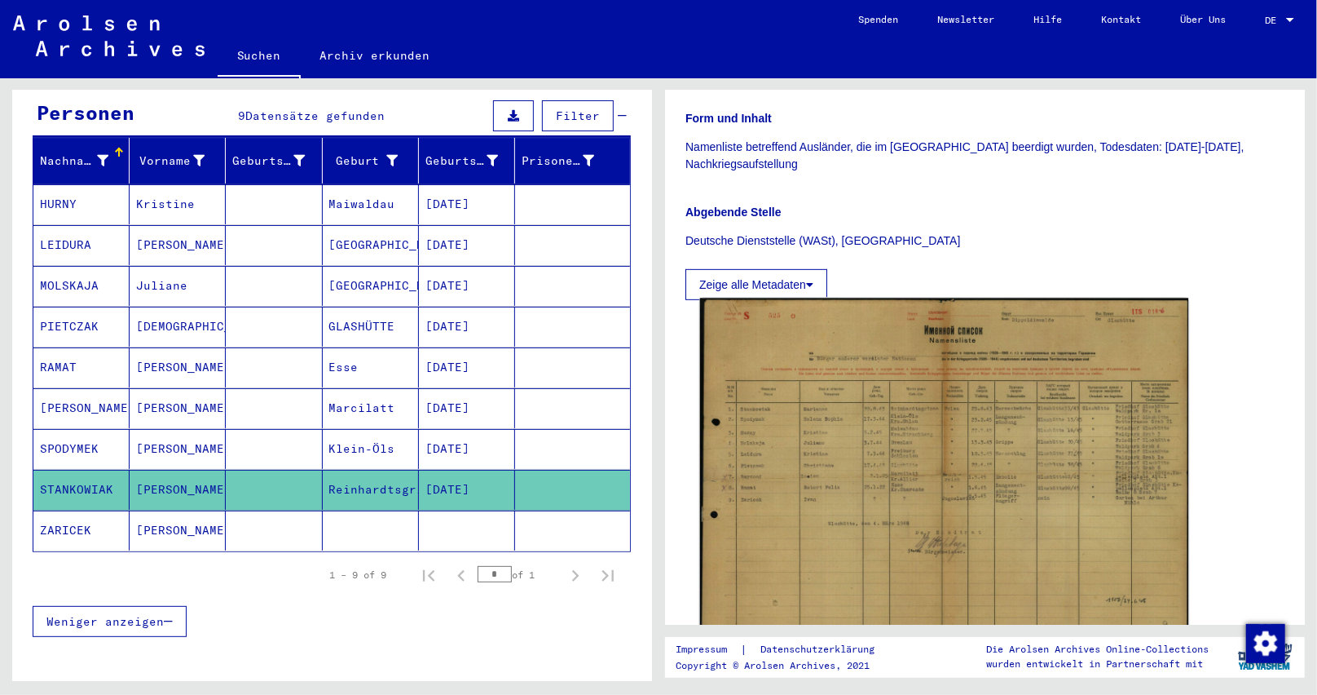
click at [953, 458] on img at bounding box center [944, 471] width 489 height 346
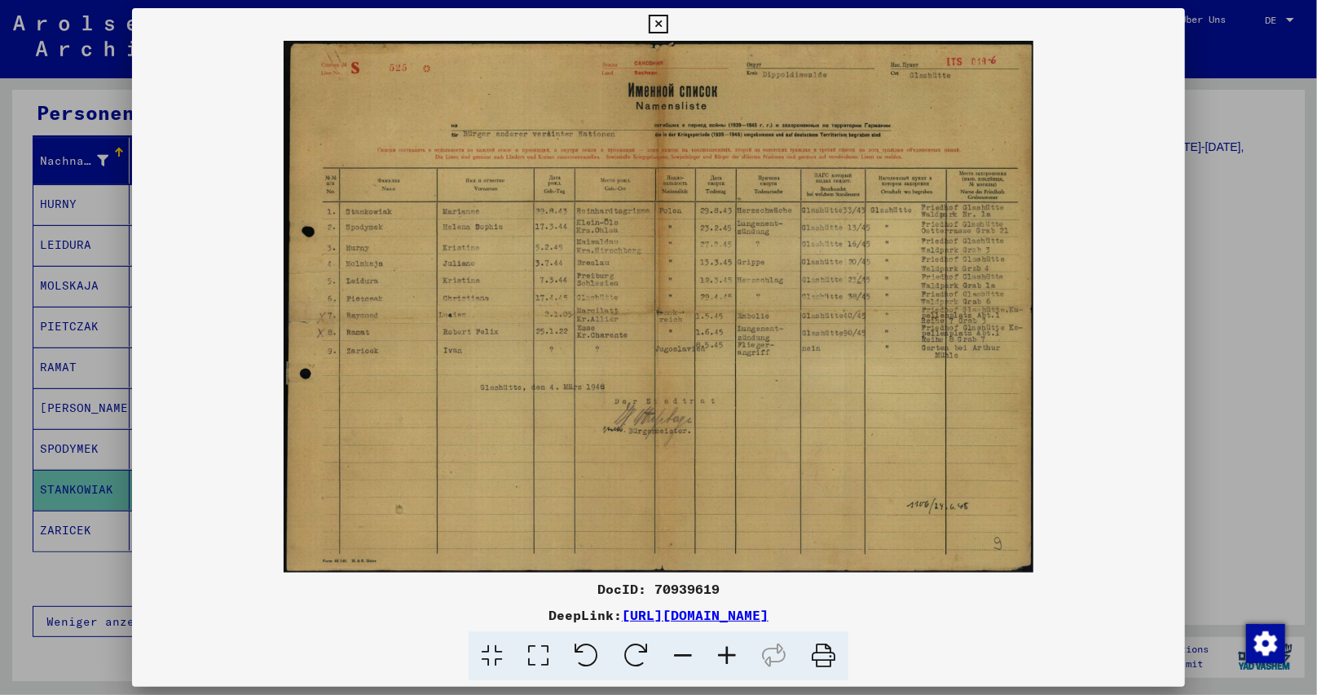
click at [727, 643] on icon at bounding box center [727, 656] width 44 height 50
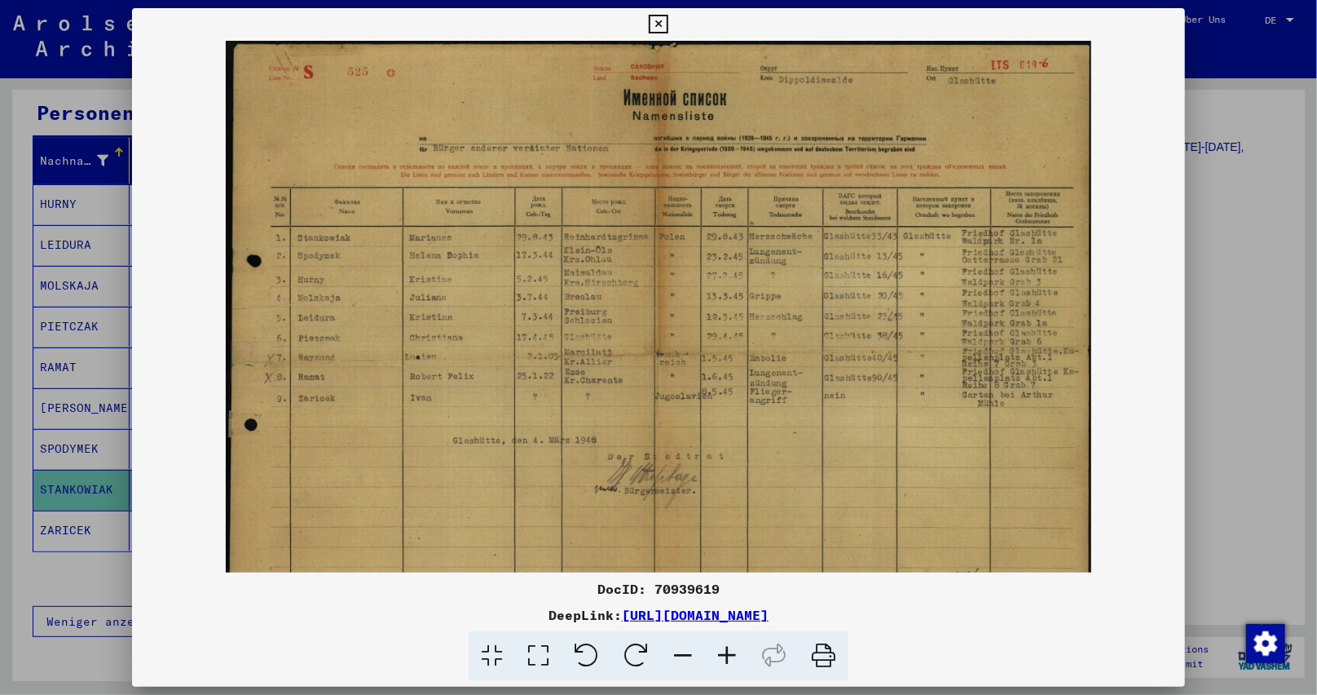
click at [727, 643] on icon at bounding box center [727, 656] width 44 height 50
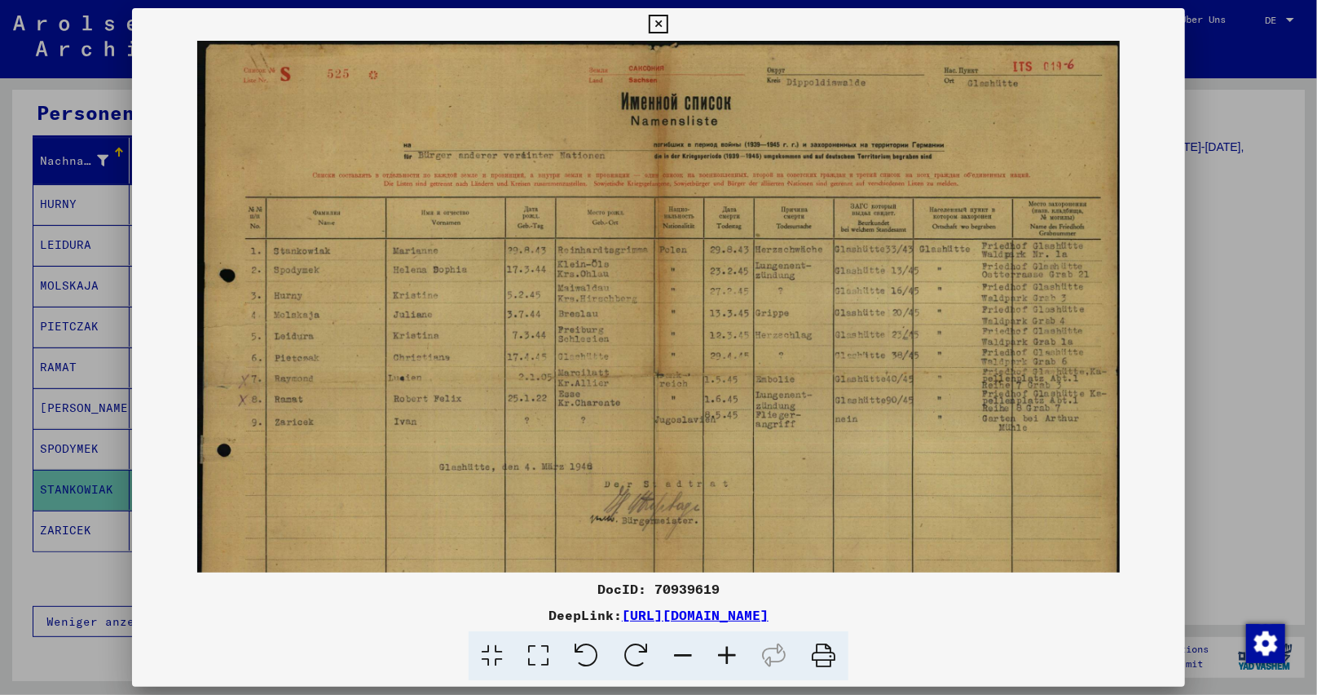
click at [725, 642] on icon at bounding box center [727, 656] width 44 height 50
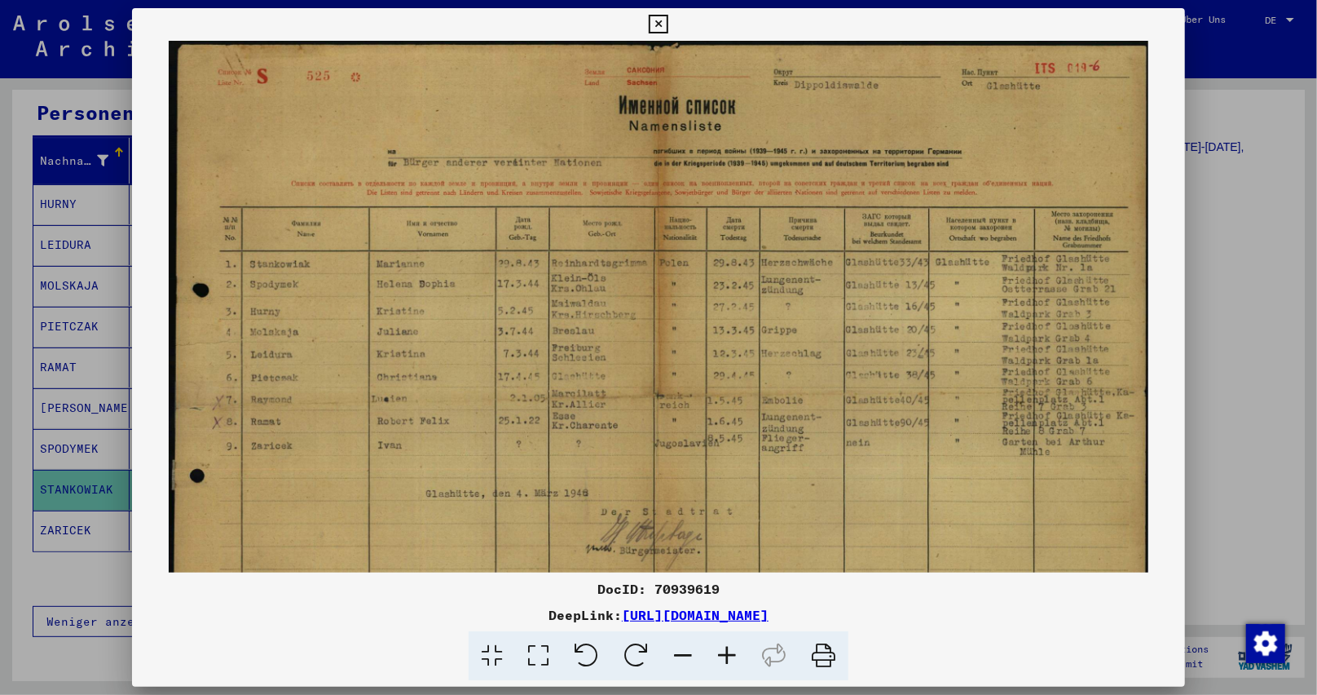
click at [715, 636] on icon at bounding box center [727, 656] width 44 height 50
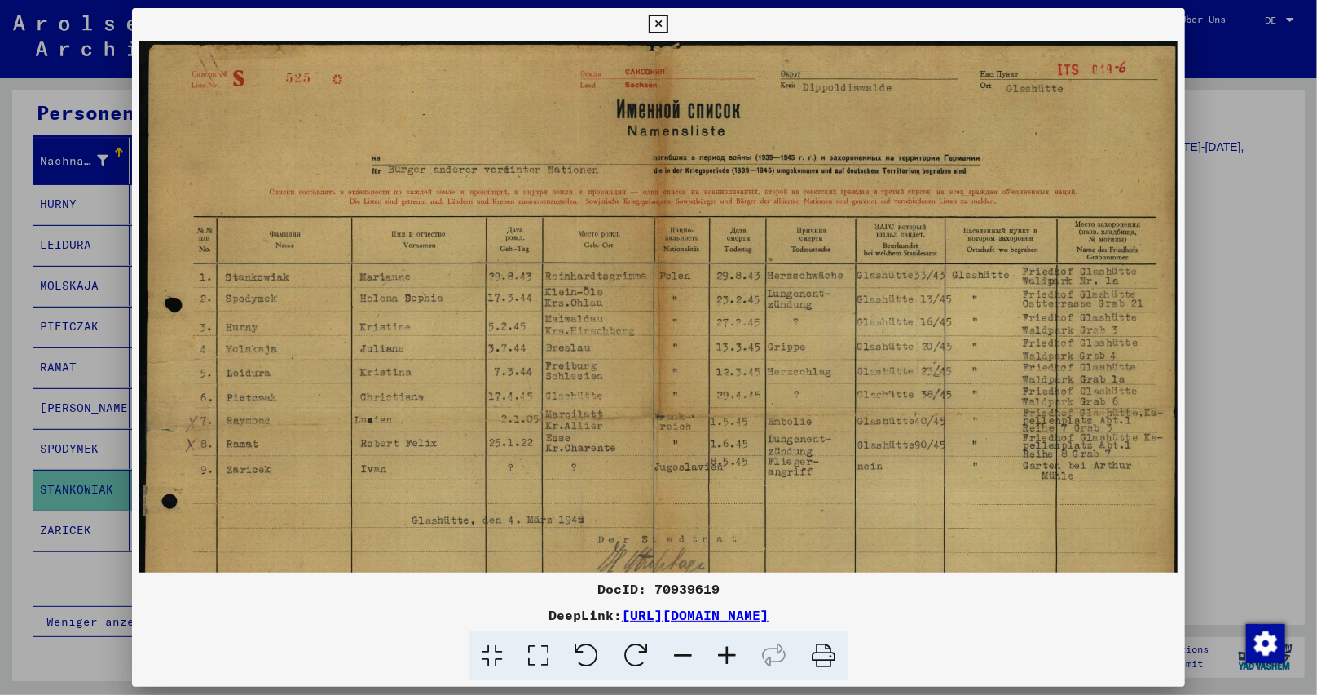
click at [708, 629] on div "DocID: 70939619 DeepLink: [URL][DOMAIN_NAME]" at bounding box center [659, 630] width 1054 height 102
click at [708, 631] on div "DocID: 70939619 DeepLink: [URL][DOMAIN_NAME]" at bounding box center [659, 630] width 1054 height 102
click at [708, 631] on icon at bounding box center [727, 656] width 44 height 50
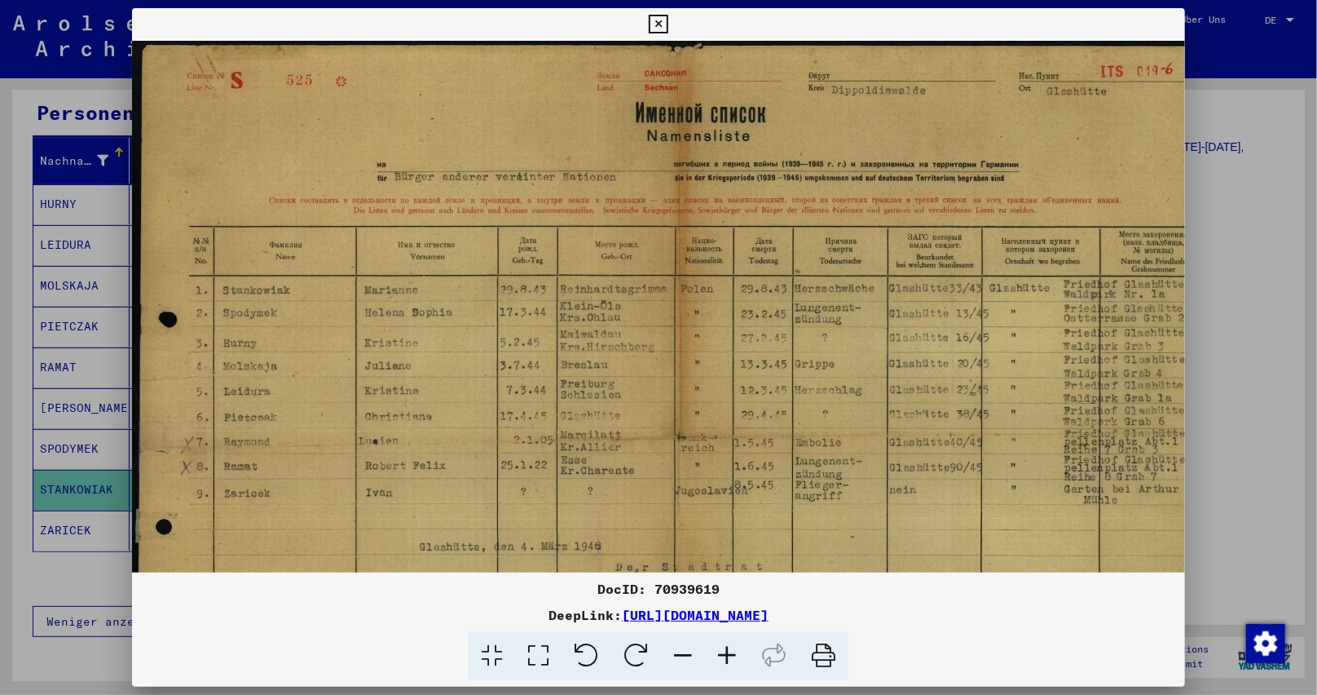
click at [708, 631] on icon at bounding box center [727, 656] width 44 height 50
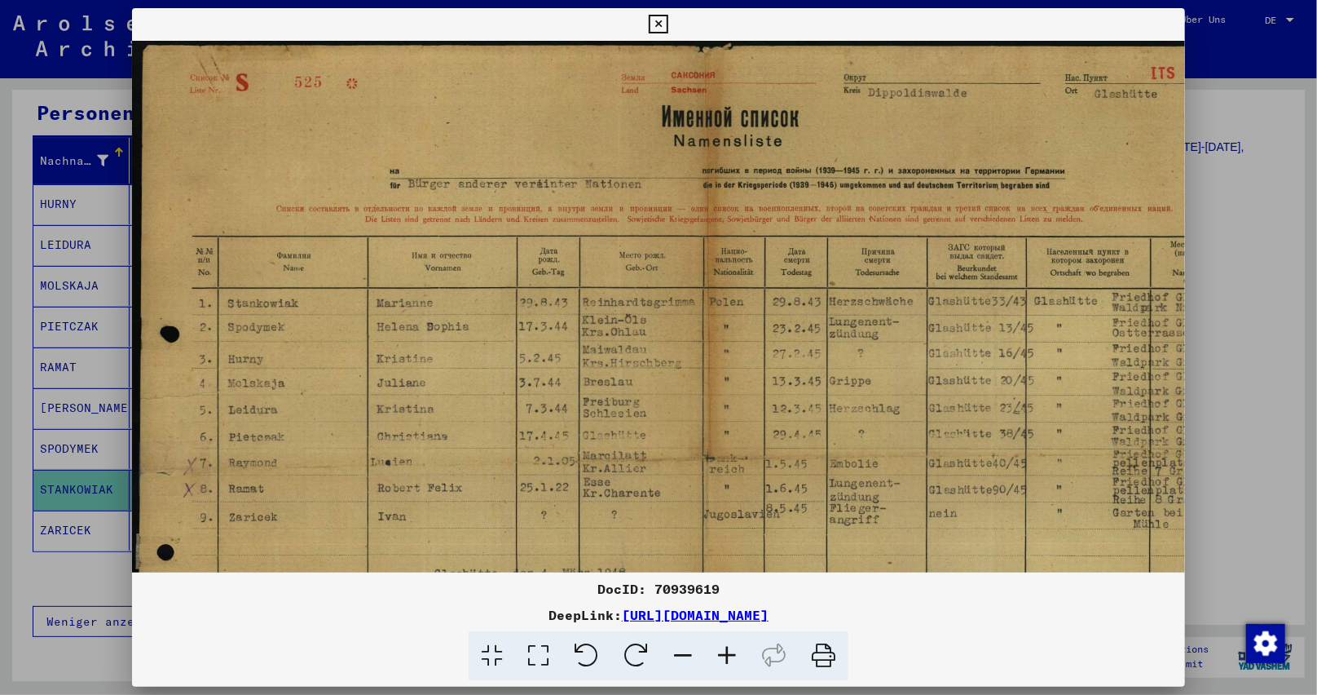
click at [708, 631] on icon at bounding box center [727, 656] width 44 height 50
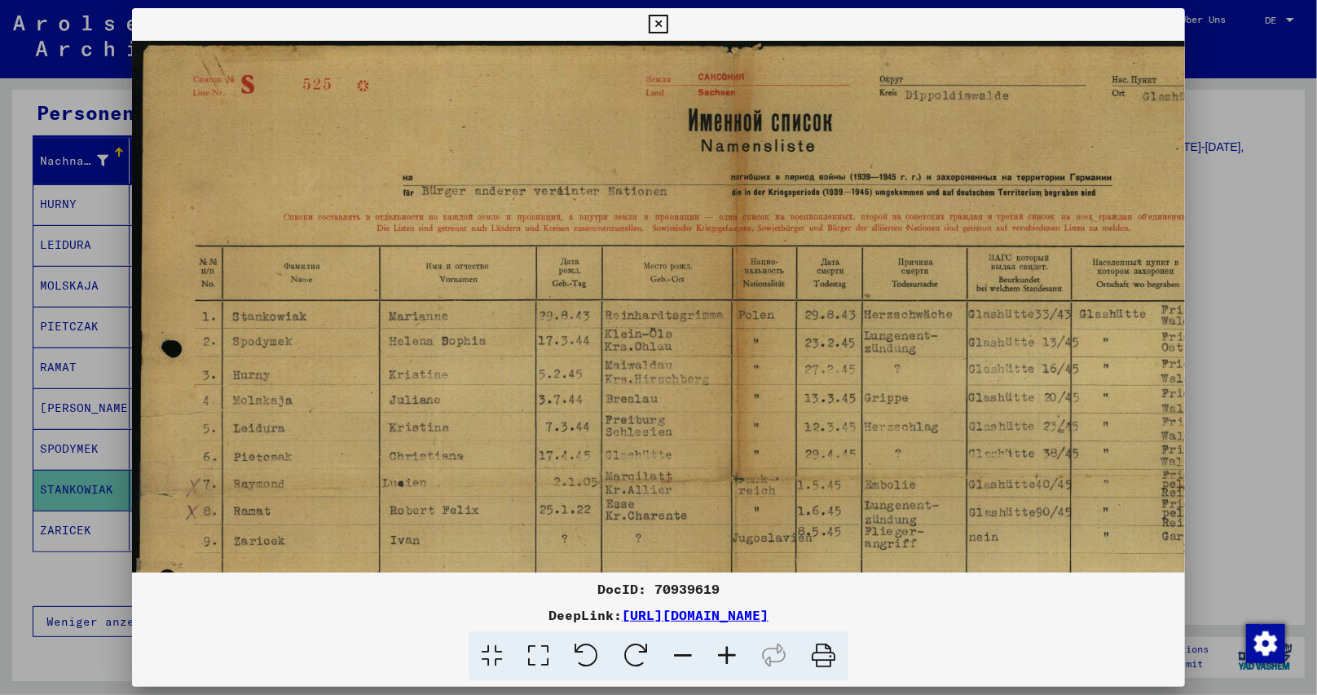
click at [708, 631] on icon at bounding box center [727, 656] width 44 height 50
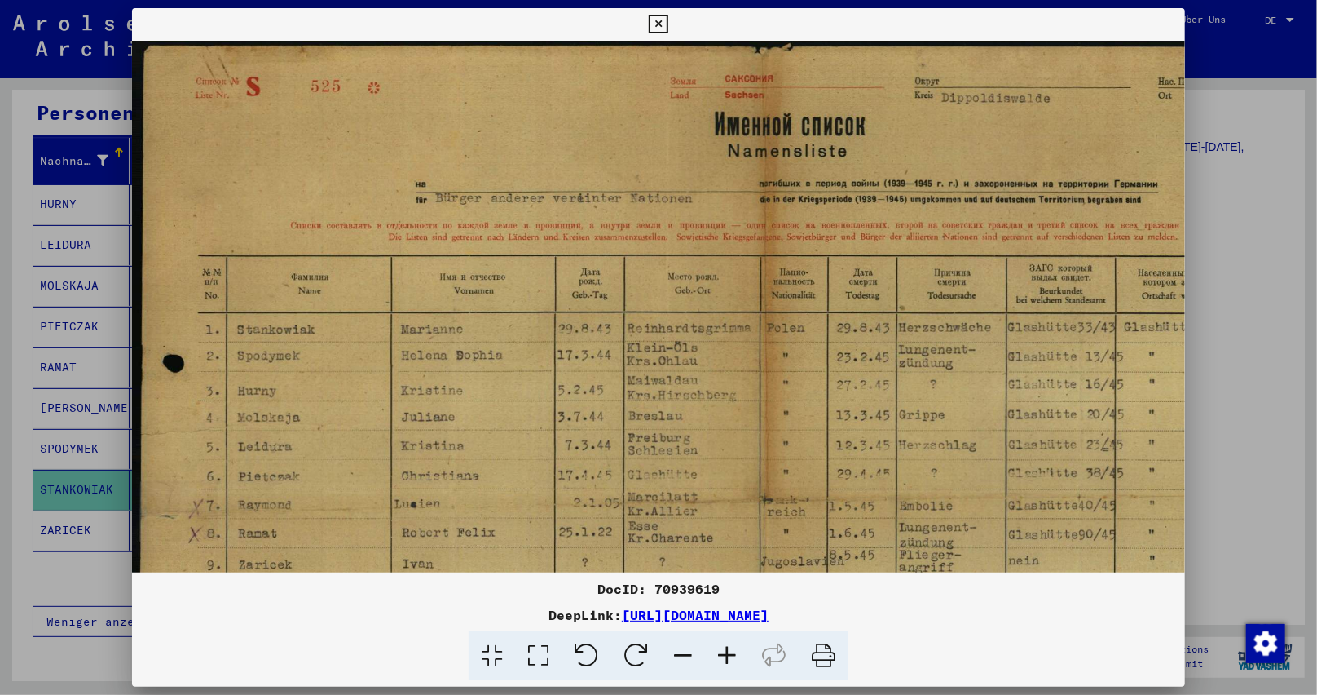
click at [708, 629] on div "DocID: 70939619 DeepLink: [URL][DOMAIN_NAME]" at bounding box center [659, 630] width 1054 height 102
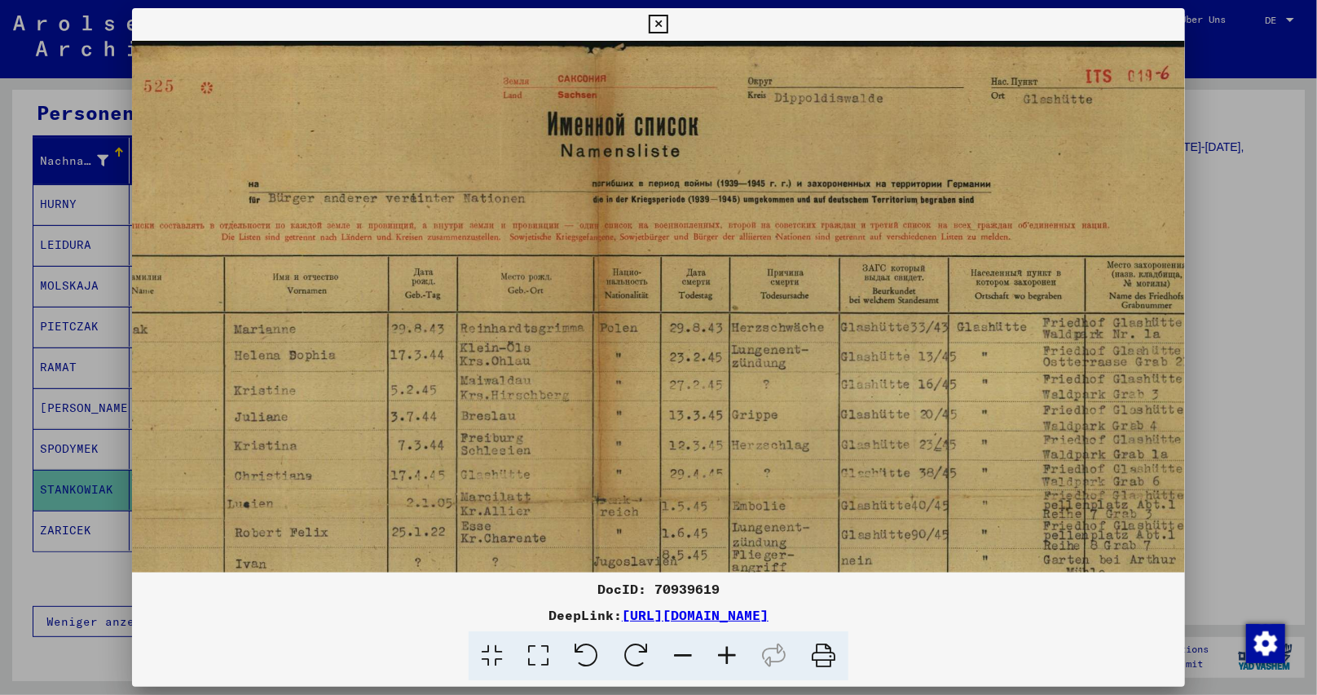
drag, startPoint x: 721, startPoint y: 479, endPoint x: 668, endPoint y: 400, distance: 95.2
click at [614, 545] on img at bounding box center [599, 490] width 1268 height 898
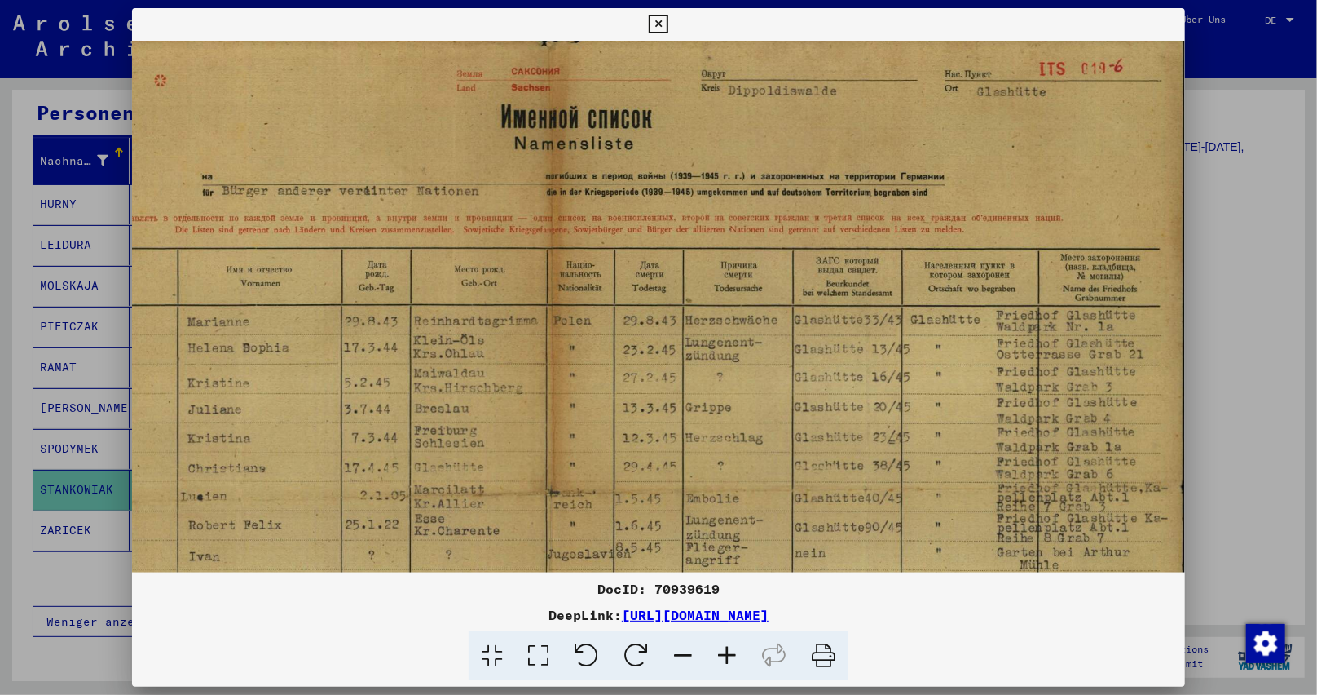
scroll to position [11, 214]
drag, startPoint x: 867, startPoint y: 435, endPoint x: 732, endPoint y: 423, distance: 135.8
click at [732, 423] on img at bounding box center [552, 479] width 1268 height 898
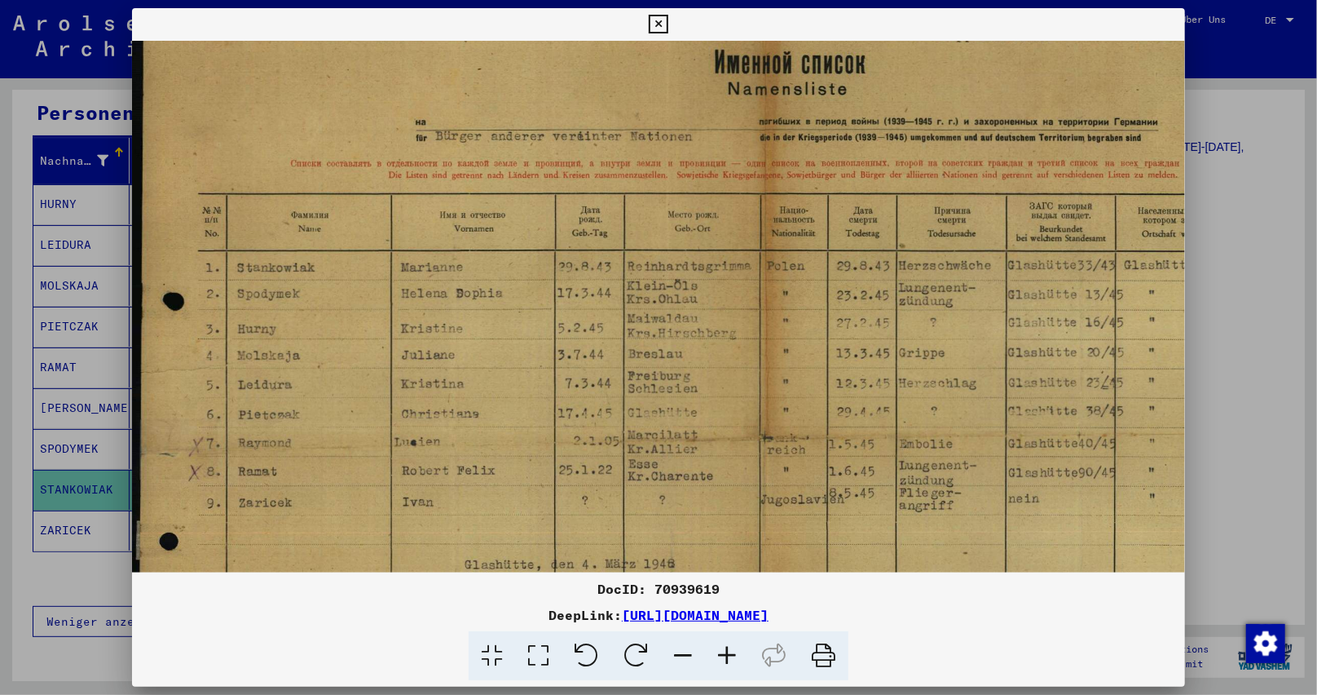
drag, startPoint x: 690, startPoint y: 451, endPoint x: 715, endPoint y: 398, distance: 58.4
click at [926, 398] on img at bounding box center [766, 428] width 1268 height 898
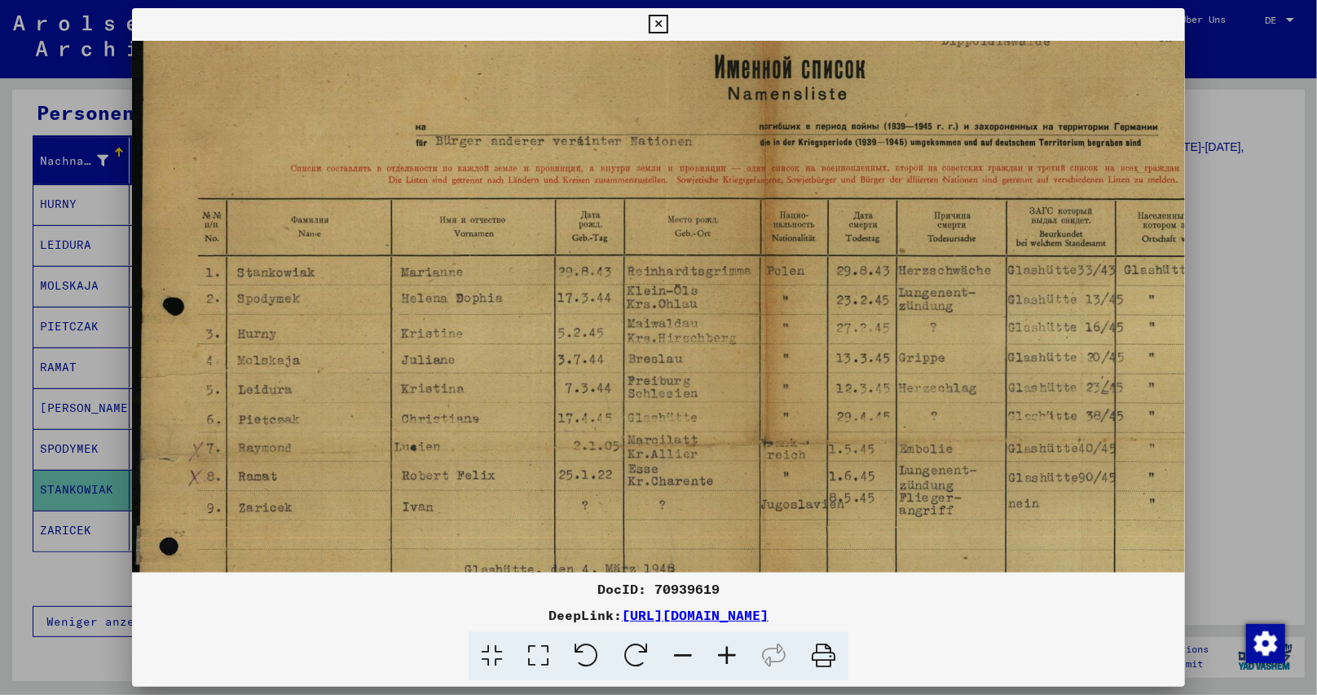
scroll to position [58, 0]
drag, startPoint x: 605, startPoint y: 400, endPoint x: 763, endPoint y: 404, distance: 158.2
click at [763, 404] on img at bounding box center [766, 432] width 1268 height 898
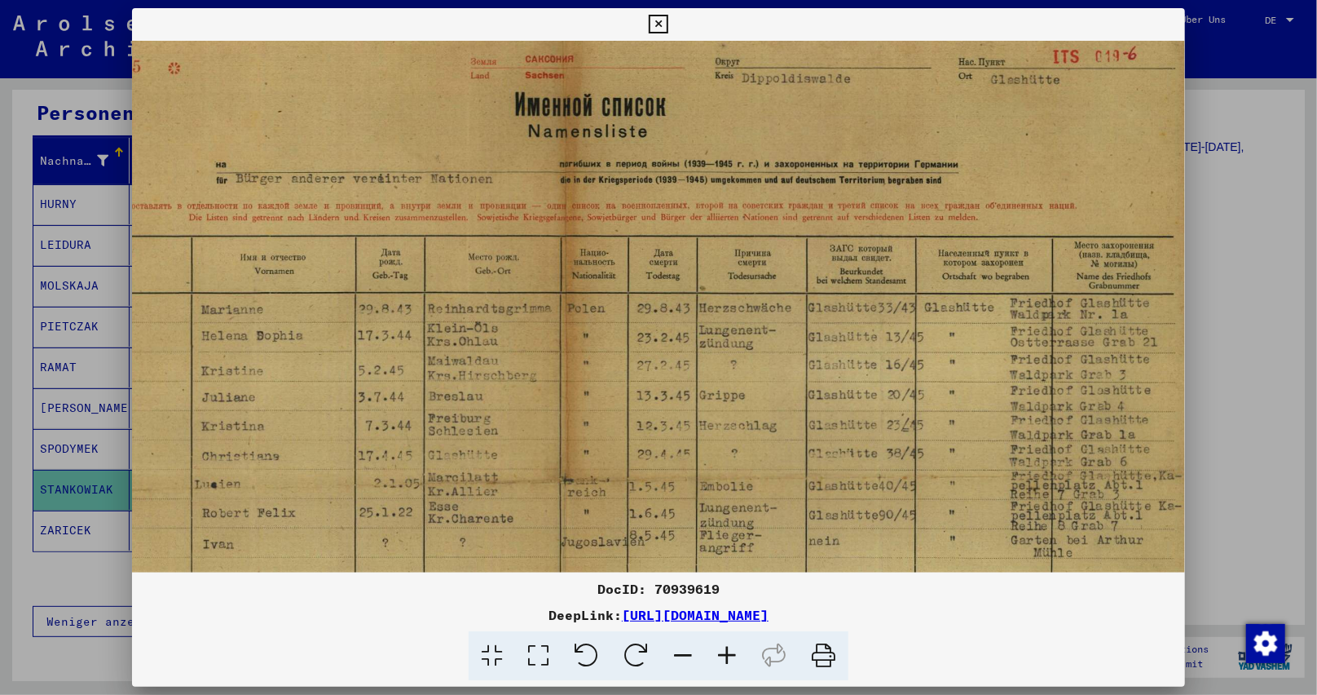
scroll to position [1, 214]
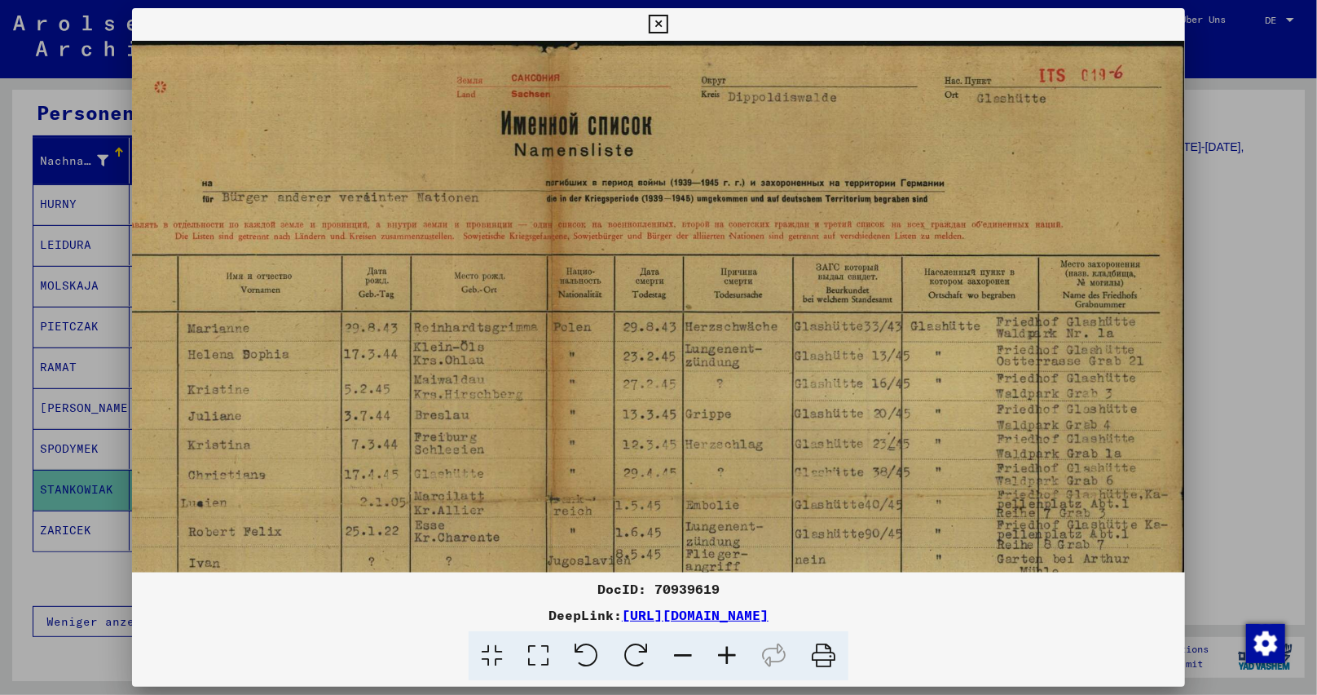
drag, startPoint x: 876, startPoint y: 185, endPoint x: 344, endPoint y: 245, distance: 535.8
click at [344, 245] on img at bounding box center [552, 489] width 1268 height 898
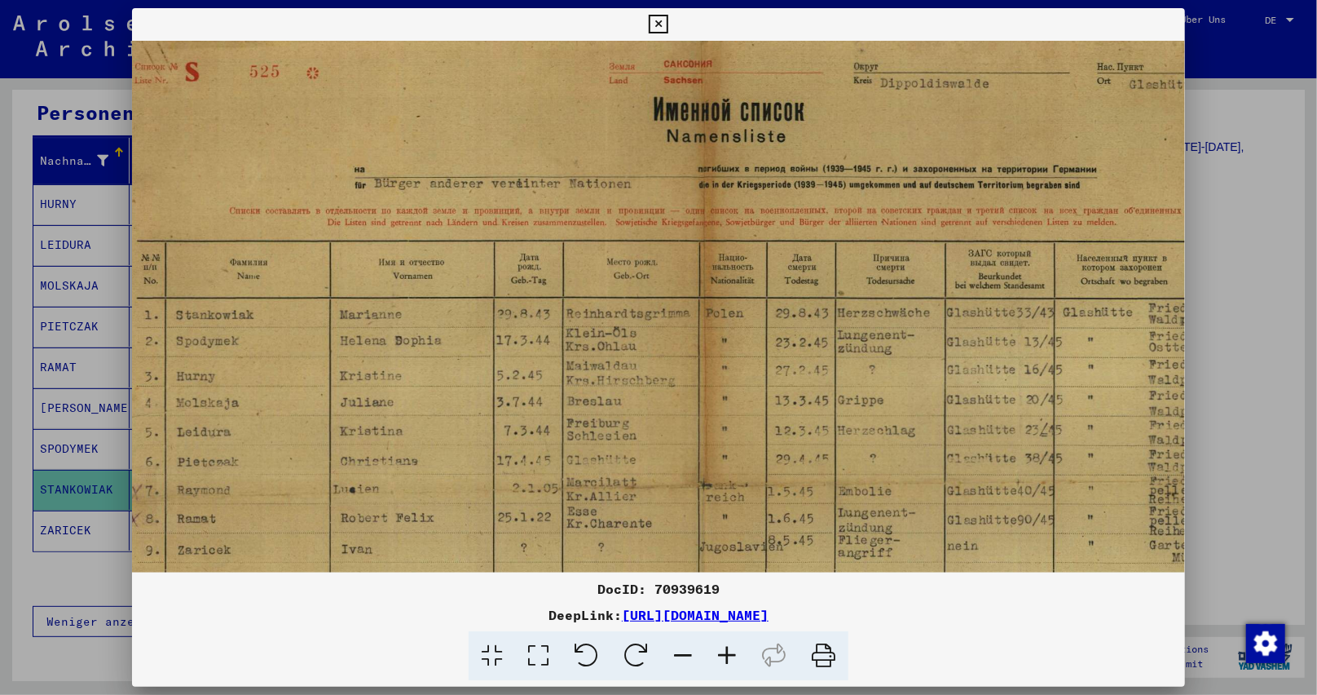
scroll to position [15, 0]
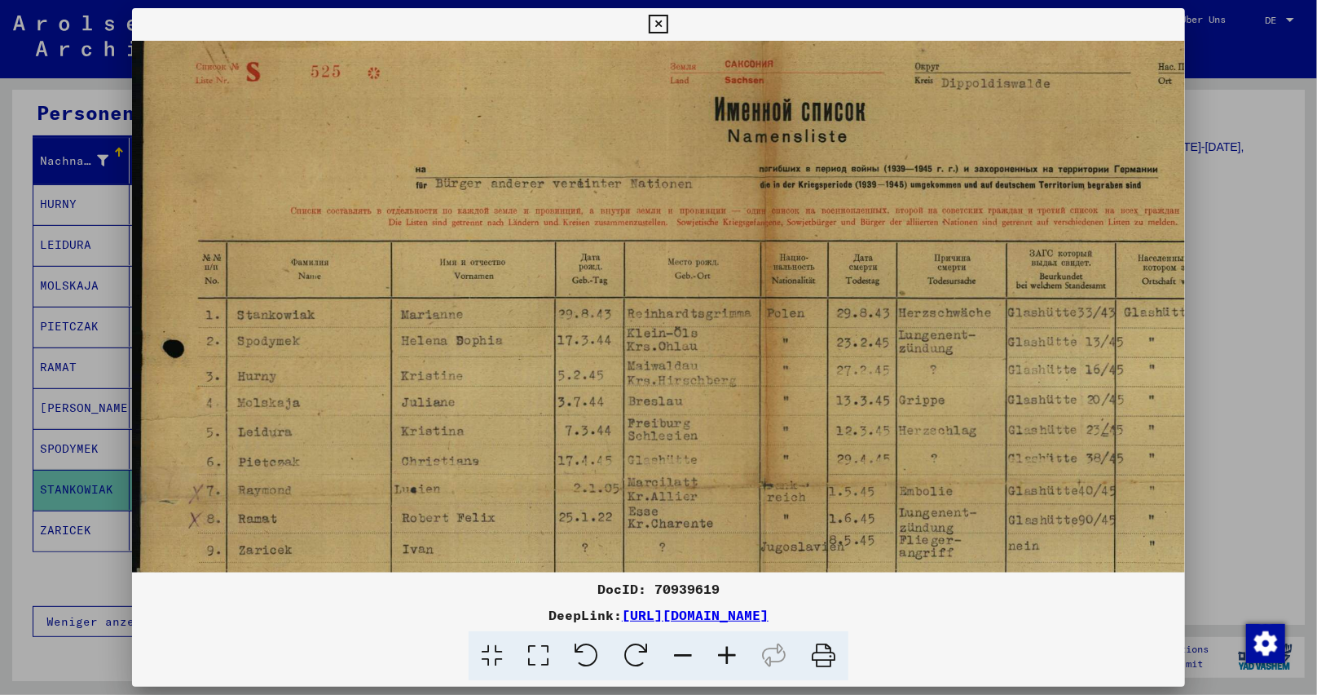
drag, startPoint x: 550, startPoint y: 350, endPoint x: 811, endPoint y: 346, distance: 260.9
click at [811, 346] on img at bounding box center [766, 475] width 1268 height 898
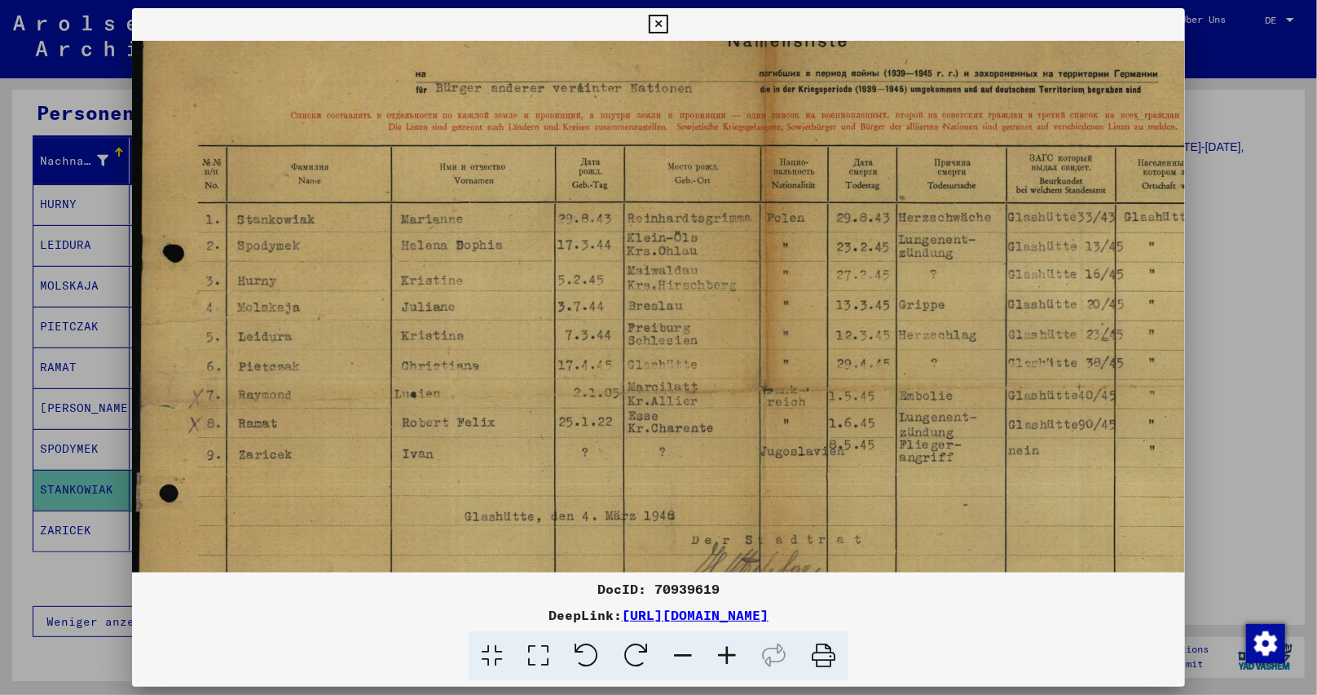
drag, startPoint x: 649, startPoint y: 375, endPoint x: 648, endPoint y: 342, distance: 33.4
click at [648, 342] on img at bounding box center [766, 380] width 1268 height 898
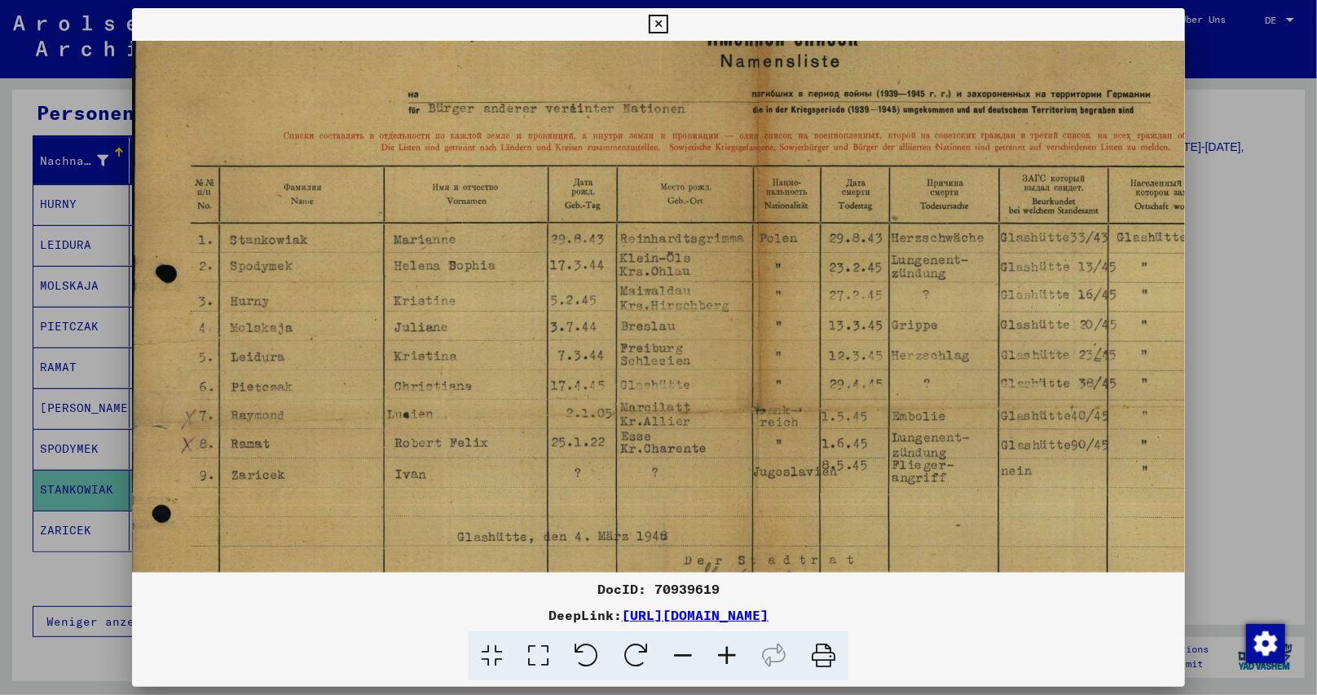
scroll to position [86, 10]
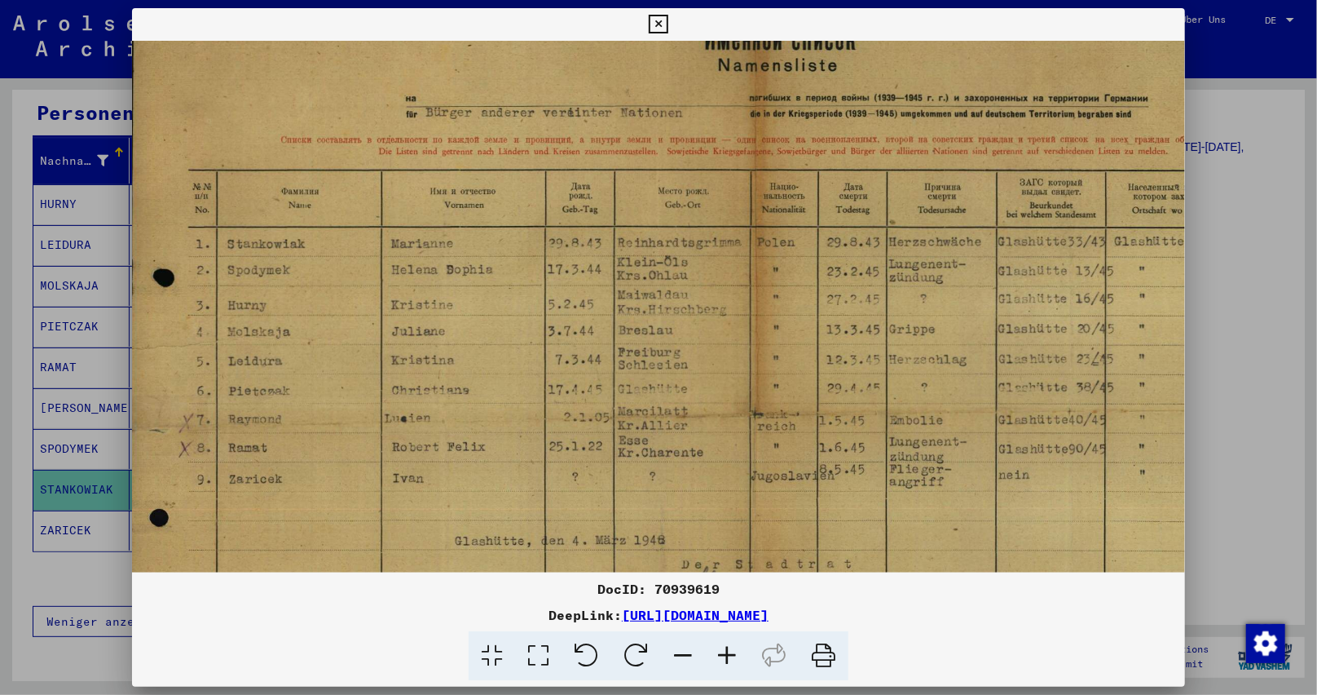
drag, startPoint x: 644, startPoint y: 346, endPoint x: 634, endPoint y: 372, distance: 27.1
click at [634, 372] on img at bounding box center [756, 404] width 1268 height 898
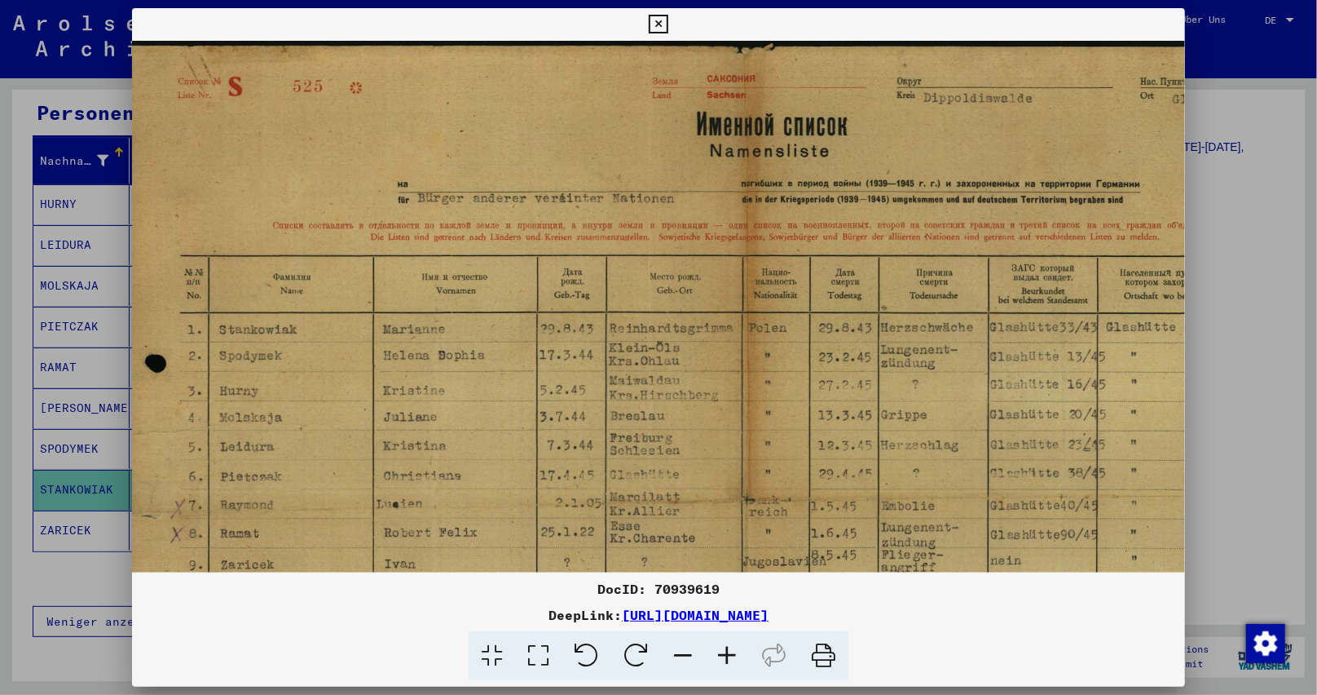
scroll to position [0, 34]
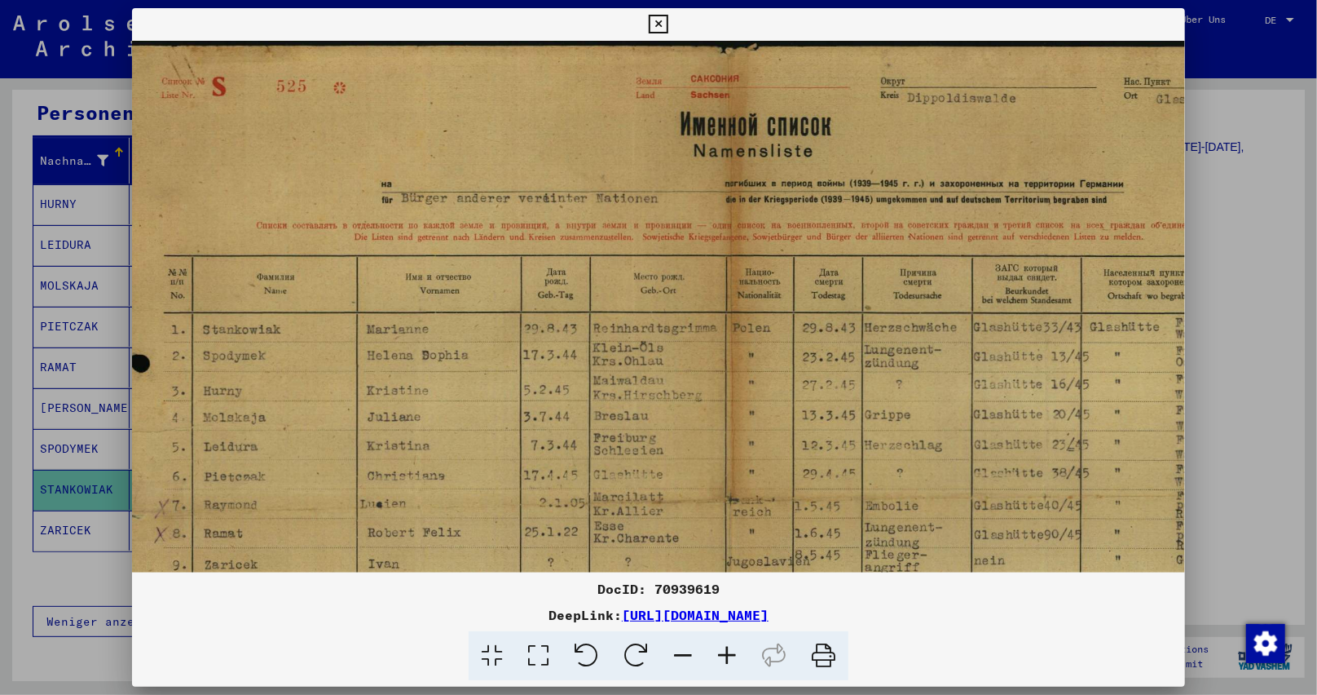
drag, startPoint x: 652, startPoint y: 289, endPoint x: 627, endPoint y: 549, distance: 262.1
click at [627, 550] on img at bounding box center [732, 490] width 1268 height 898
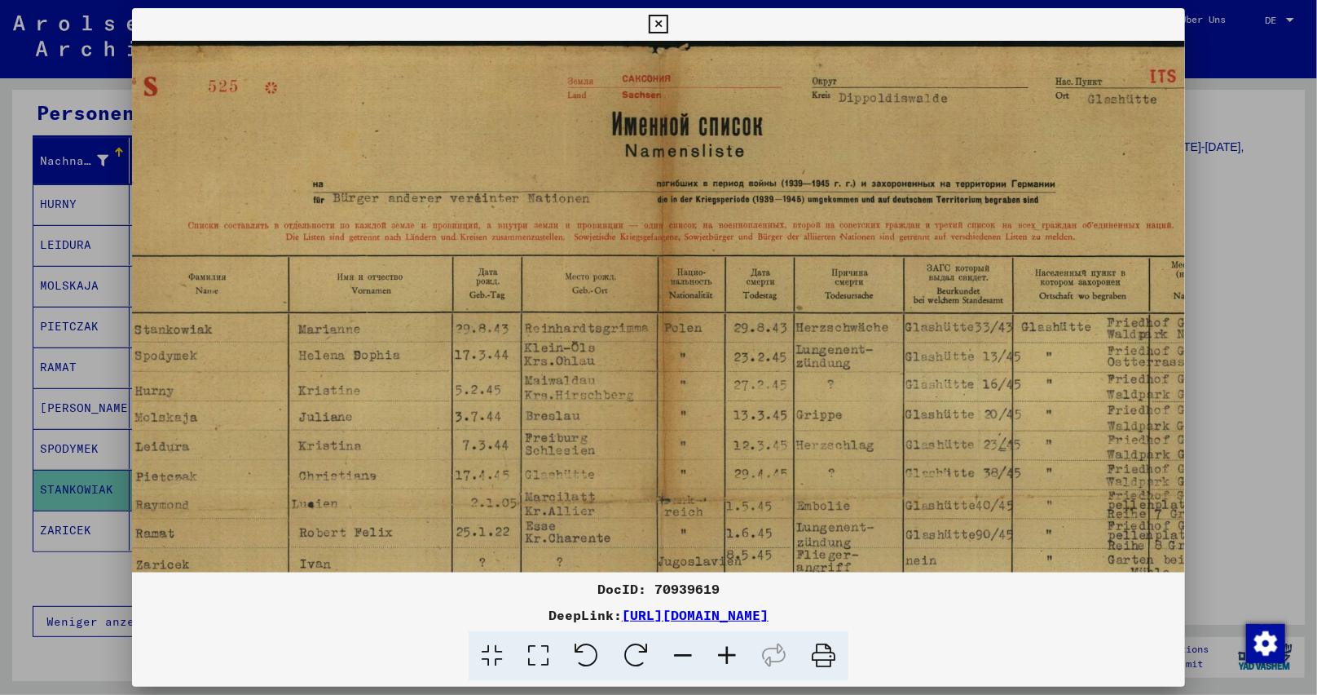
scroll to position [0, 143]
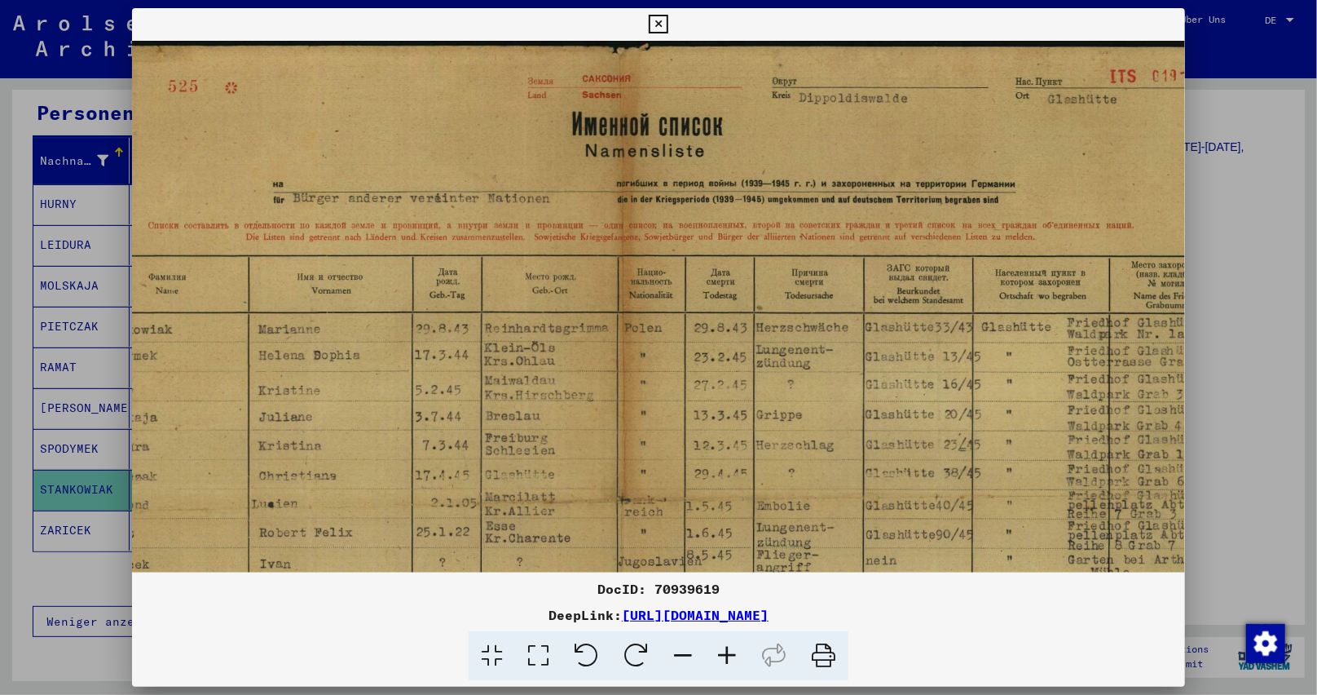
drag, startPoint x: 990, startPoint y: 193, endPoint x: 889, endPoint y: 227, distance: 106.0
click at [889, 227] on img at bounding box center [623, 490] width 1268 height 898
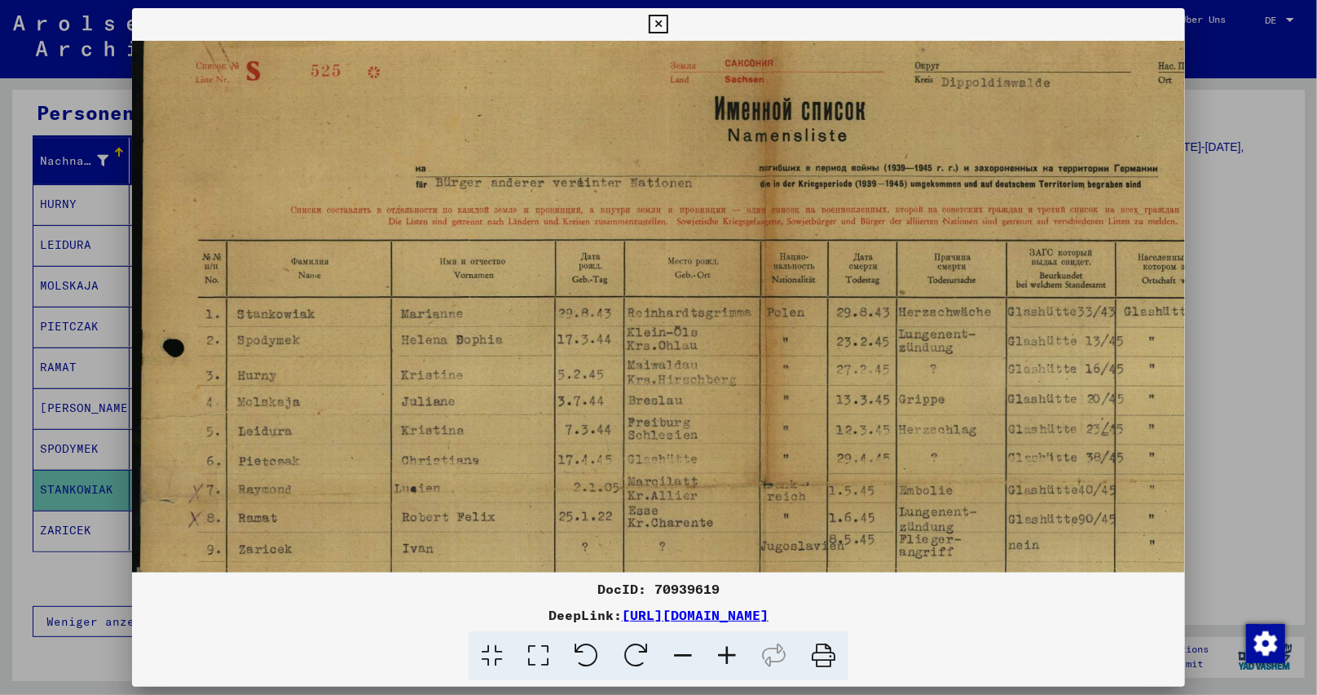
drag, startPoint x: 632, startPoint y: 360, endPoint x: 895, endPoint y: 343, distance: 263.8
click at [895, 343] on img at bounding box center [766, 474] width 1268 height 898
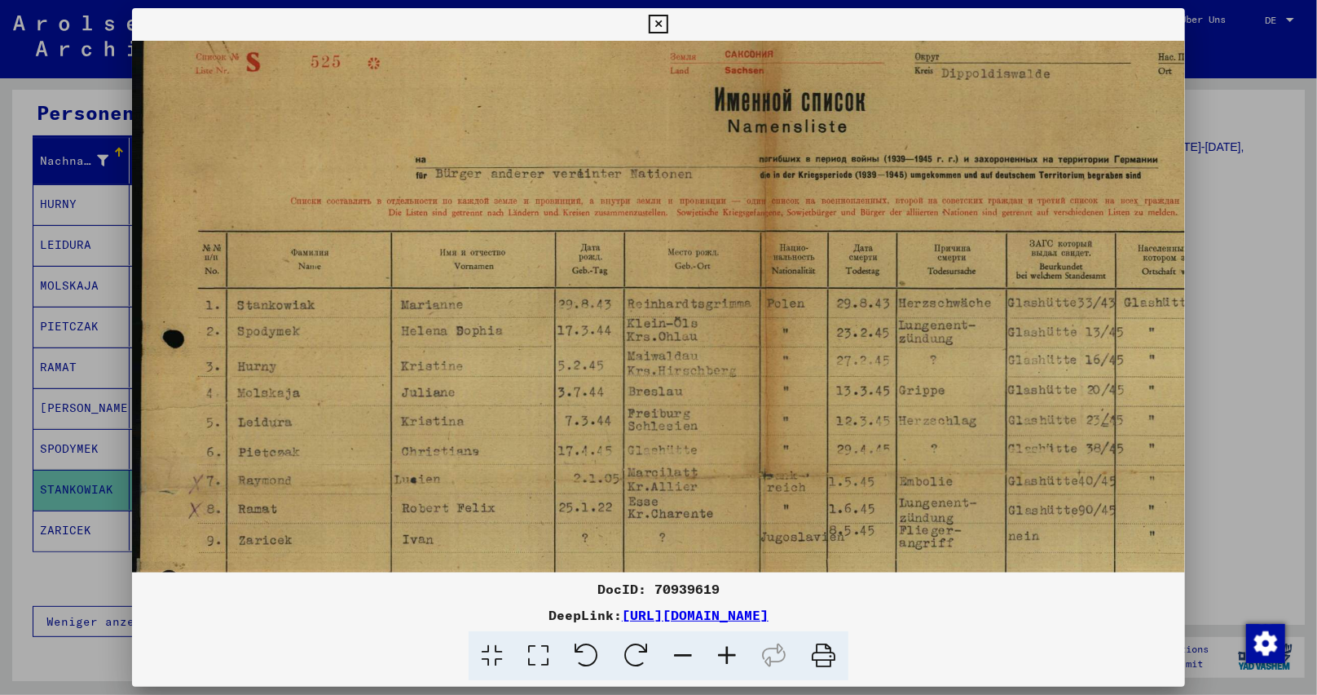
drag, startPoint x: 652, startPoint y: 382, endPoint x: 782, endPoint y: 371, distance: 130.1
click at [782, 371] on img at bounding box center [766, 465] width 1268 height 898
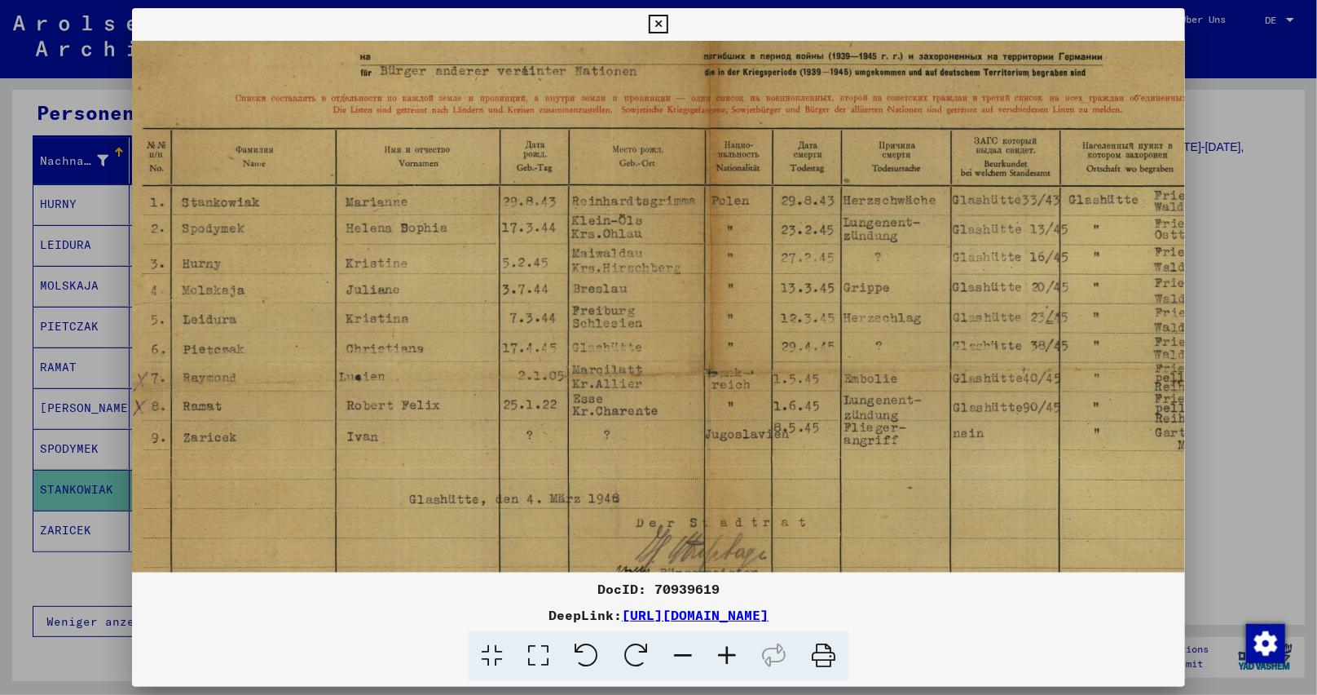
scroll to position [126, 61]
drag, startPoint x: 512, startPoint y: 438, endPoint x: 448, endPoint y: 350, distance: 108.6
click at [448, 350] on img at bounding box center [705, 363] width 1268 height 898
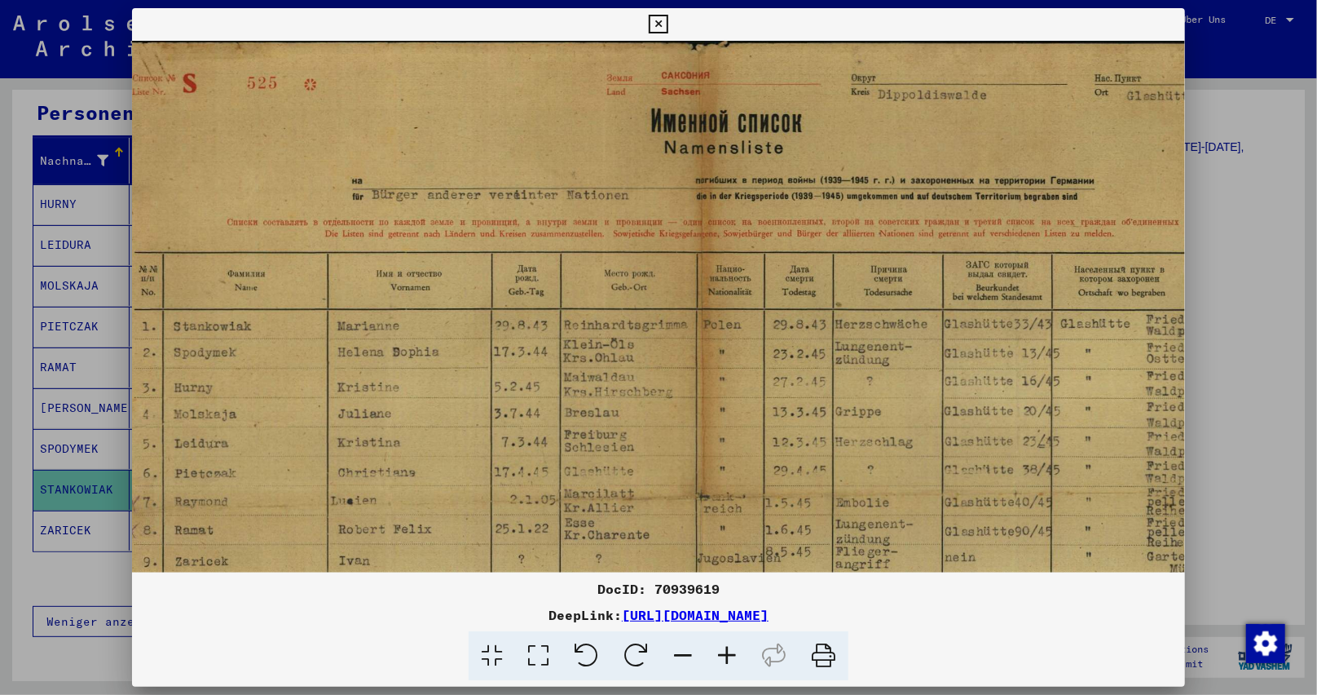
scroll to position [0, 63]
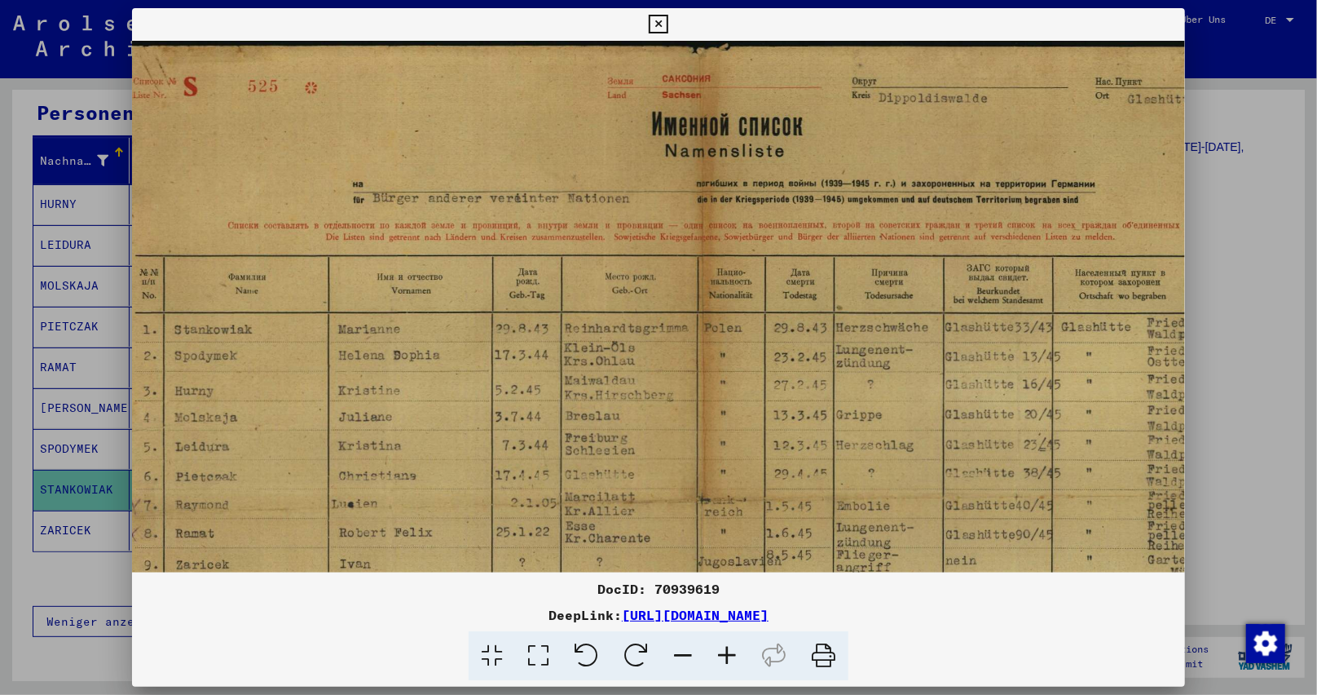
drag, startPoint x: 792, startPoint y: 64, endPoint x: 790, endPoint y: 214, distance: 149.2
click at [790, 214] on img at bounding box center [703, 490] width 1268 height 898
click at [1017, 181] on img at bounding box center [703, 490] width 1268 height 898
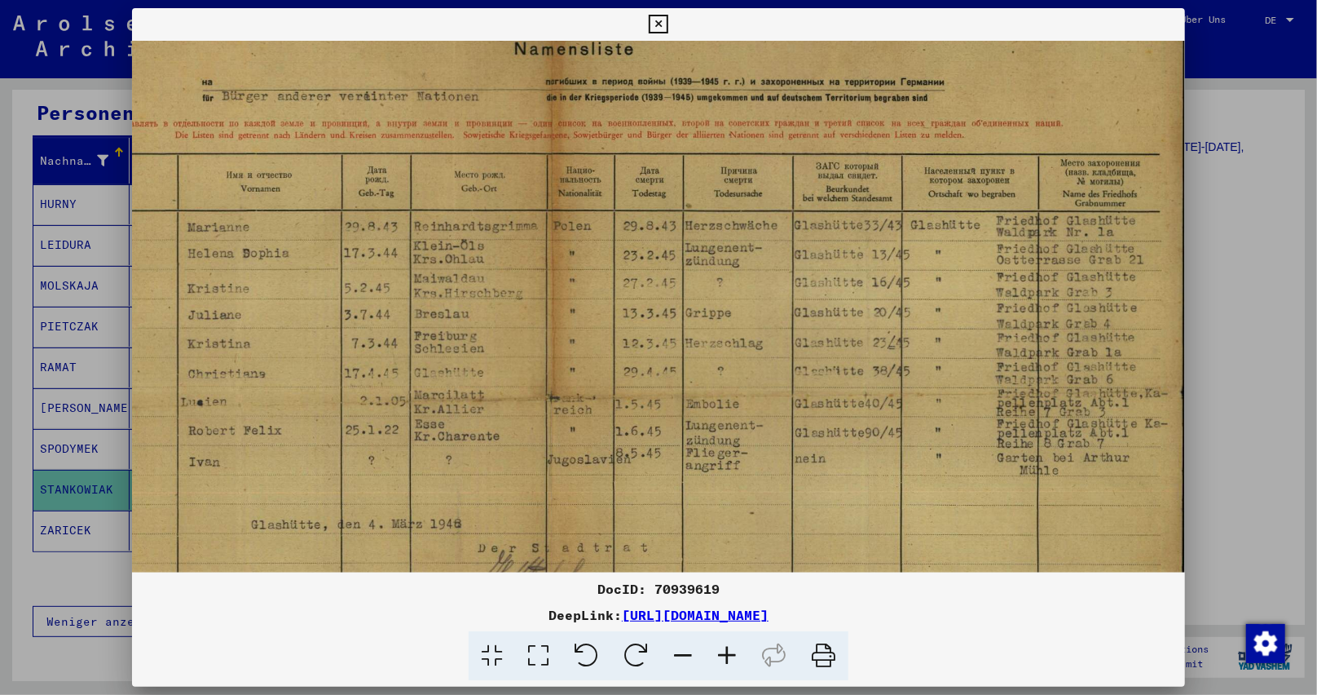
scroll to position [106, 214]
drag, startPoint x: 1046, startPoint y: 289, endPoint x: 245, endPoint y: 180, distance: 808.7
click at [245, 180] on img at bounding box center [552, 384] width 1268 height 898
click at [746, 182] on img at bounding box center [552, 384] width 1268 height 898
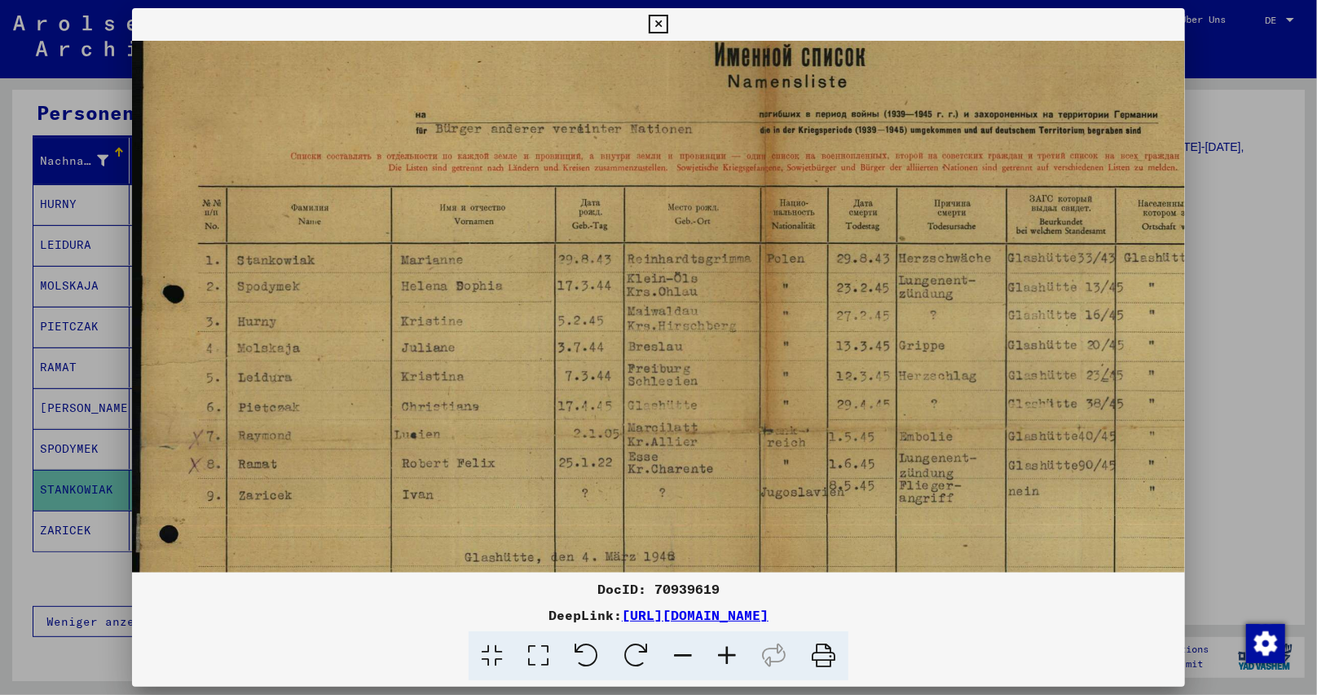
drag, startPoint x: 192, startPoint y: 342, endPoint x: 924, endPoint y: 376, distance: 732.9
click at [1105, 380] on img at bounding box center [766, 420] width 1268 height 898
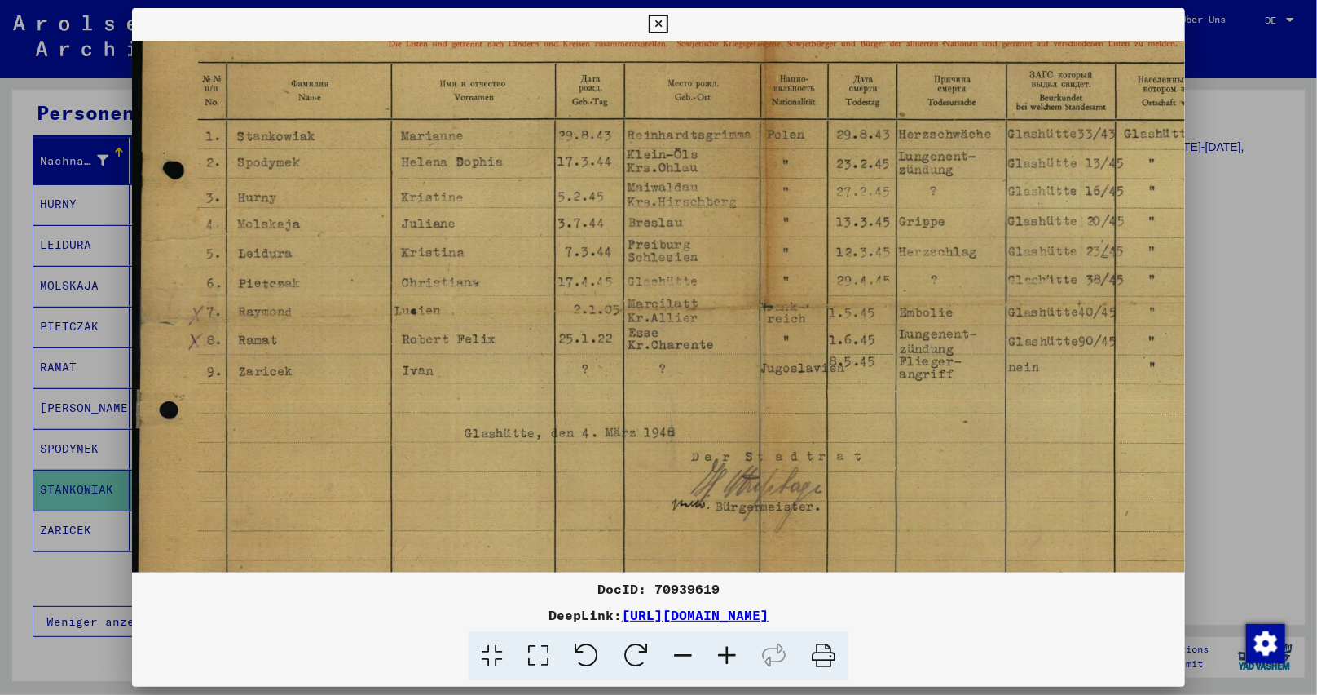
scroll to position [211, 0]
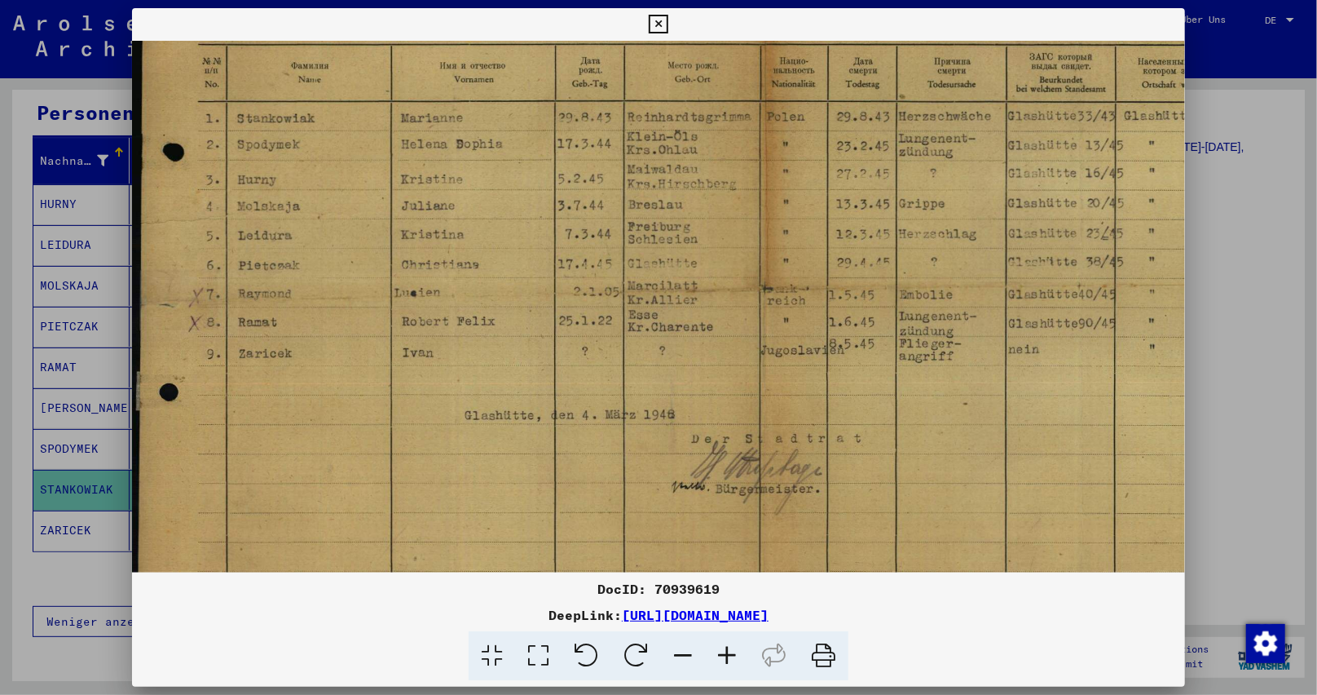
drag, startPoint x: 664, startPoint y: 45, endPoint x: 678, endPoint y: -99, distance: 144.1
click at [678, 0] on html "Suchen Archiv erkunden Spenden Newsletter Hilfe Kontakt Über Uns Suchen Archiv …" at bounding box center [658, 347] width 1317 height 695
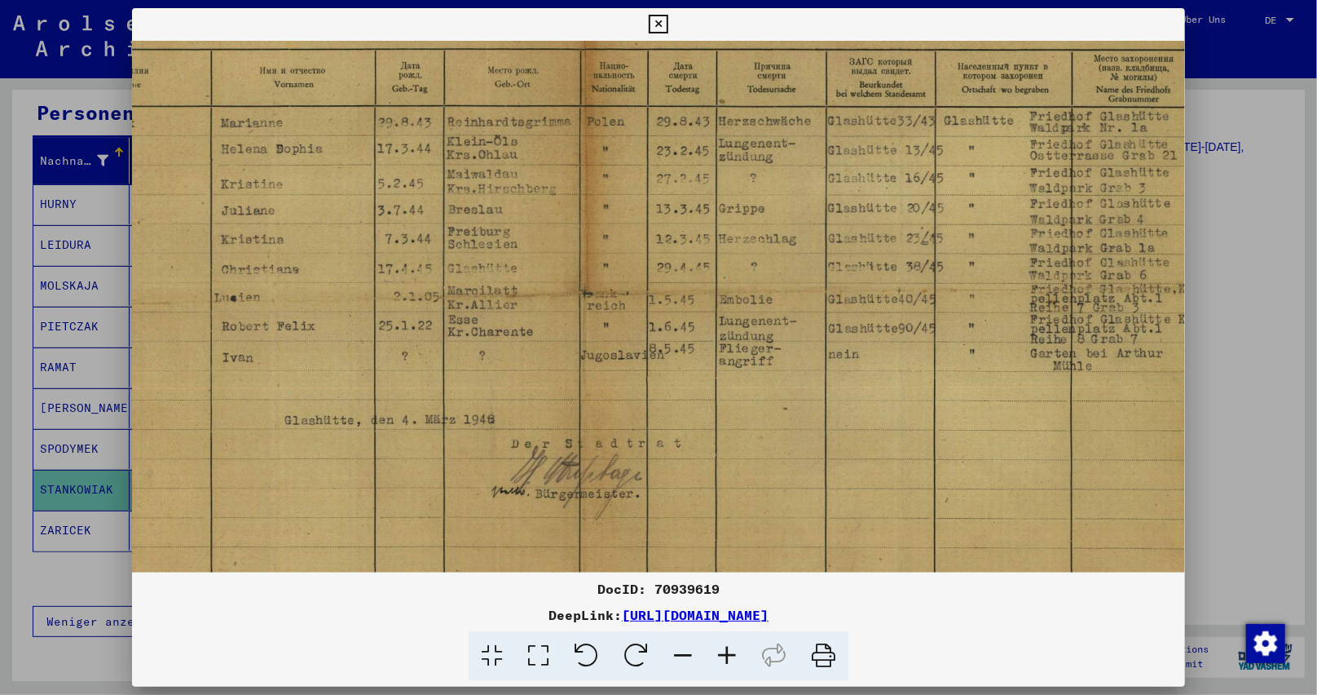
scroll to position [208, 214]
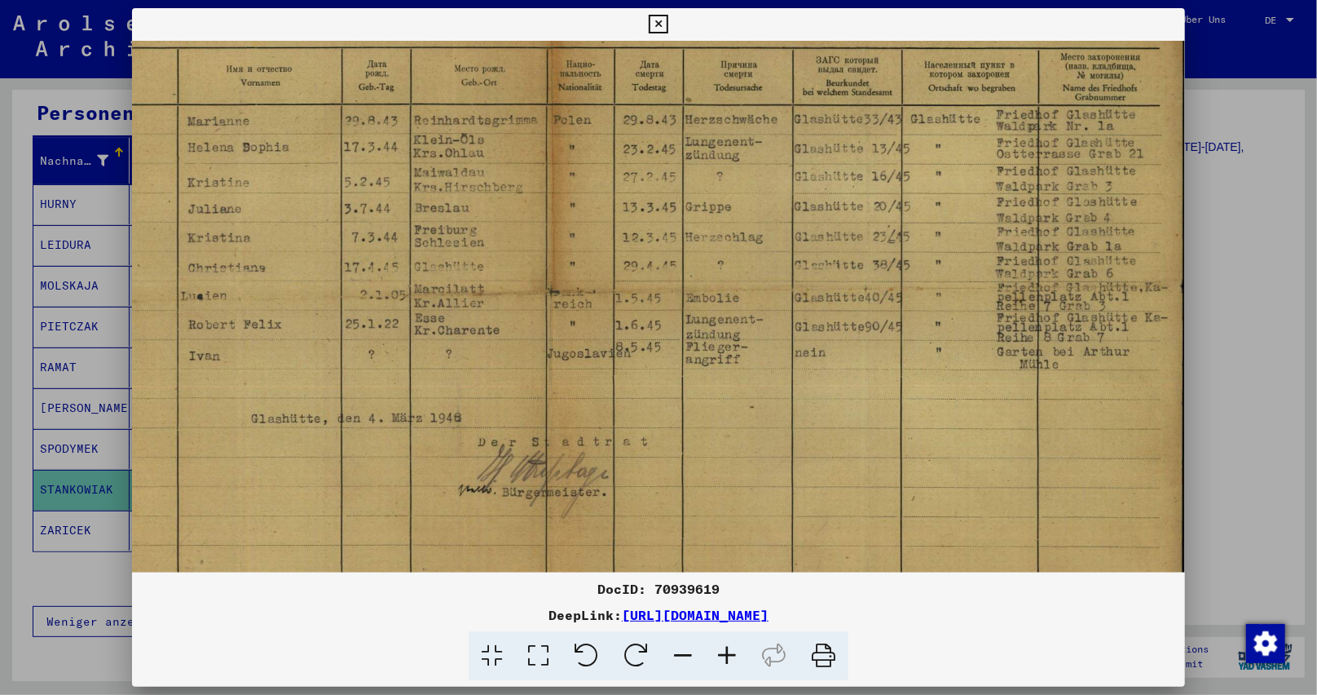
drag, startPoint x: 1052, startPoint y: 139, endPoint x: 836, endPoint y: 142, distance: 216.9
click at [836, 142] on img at bounding box center [552, 282] width 1268 height 898
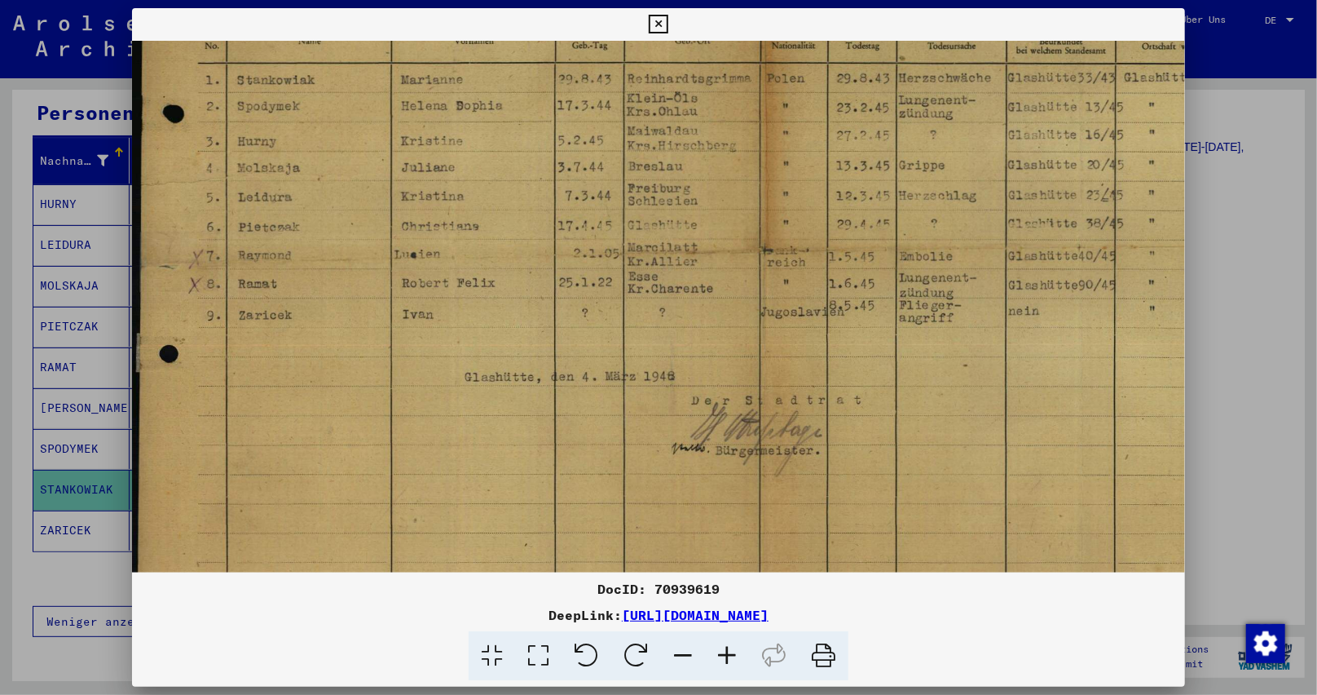
scroll to position [254, 0]
drag, startPoint x: 492, startPoint y: 352, endPoint x: 911, endPoint y: 322, distance: 419.3
click at [909, 320] on img at bounding box center [766, 235] width 1268 height 898
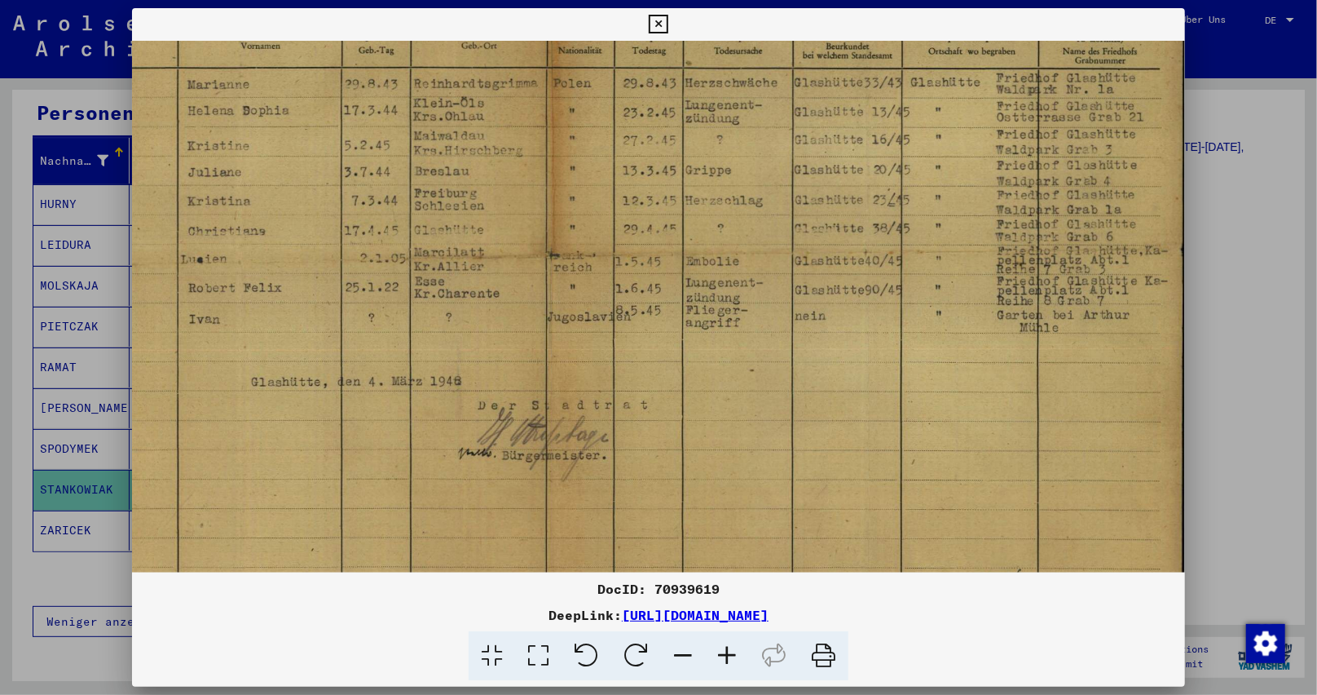
drag, startPoint x: 1080, startPoint y: 130, endPoint x: 833, endPoint y: 137, distance: 247.1
click at [819, 139] on img at bounding box center [552, 245] width 1268 height 898
click at [399, 126] on img at bounding box center [552, 244] width 1268 height 898
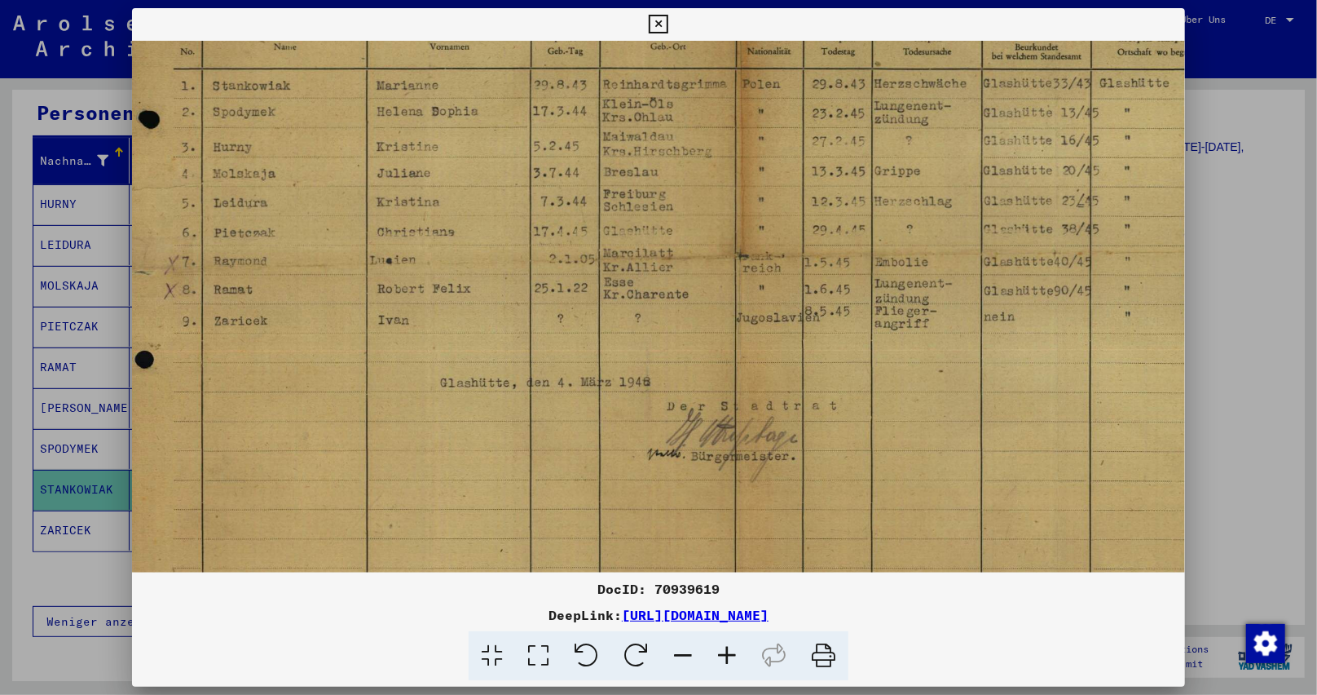
scroll to position [244, 0]
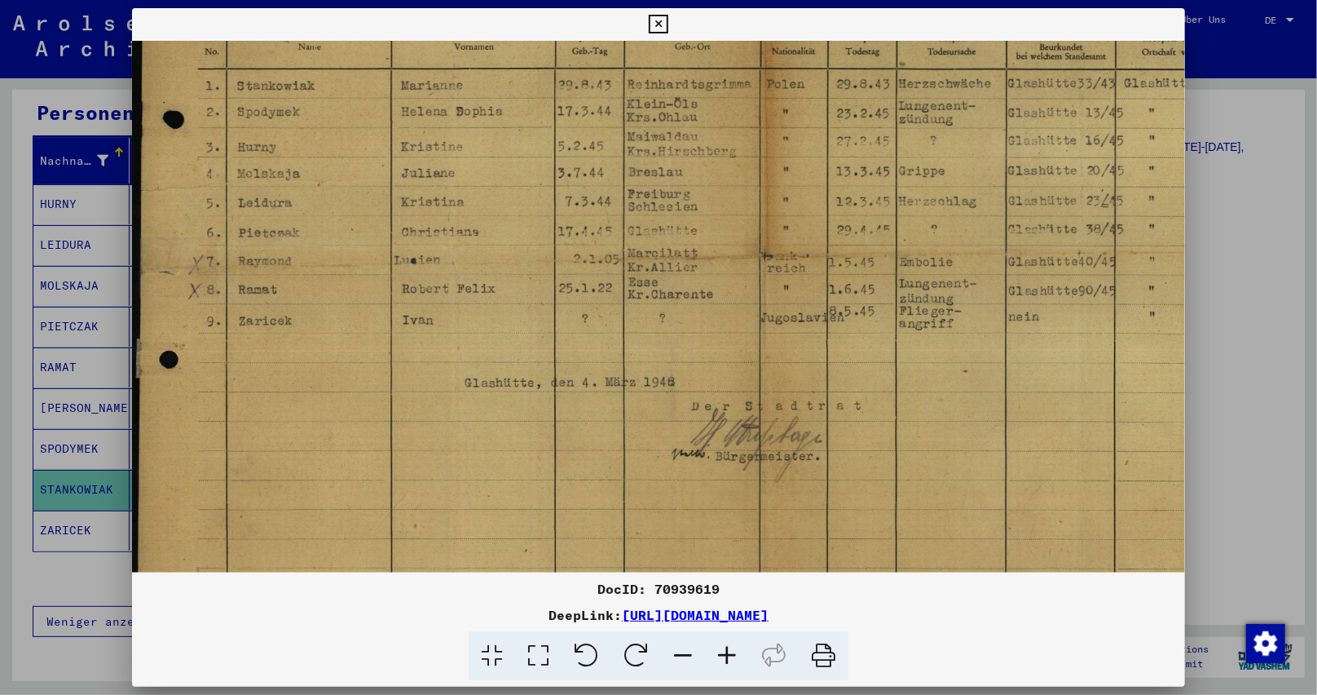
drag, startPoint x: 485, startPoint y: 387, endPoint x: 742, endPoint y: 390, distance: 256.8
click at [752, 390] on img at bounding box center [766, 246] width 1268 height 898
click at [659, 19] on icon at bounding box center [658, 25] width 19 height 20
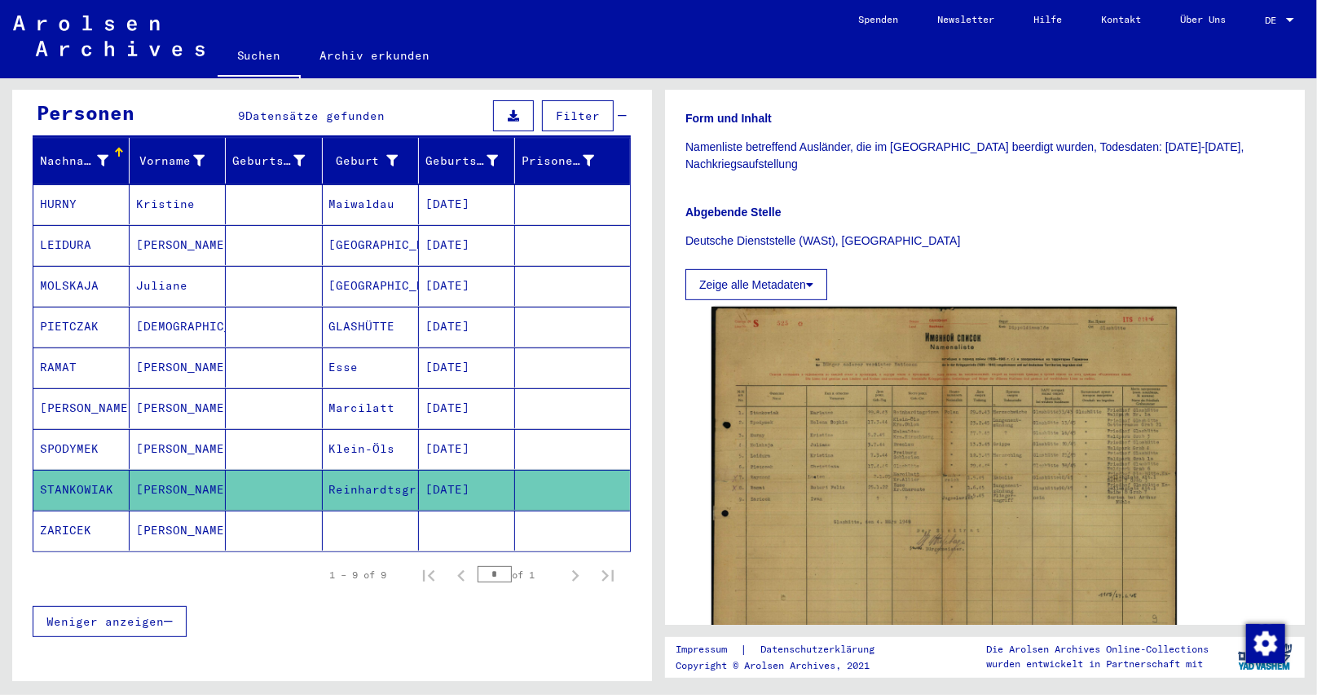
drag, startPoint x: 492, startPoint y: 188, endPoint x: 409, endPoint y: 188, distance: 83.2
click at [419, 188] on mat-cell "[DATE]" at bounding box center [467, 204] width 96 height 40
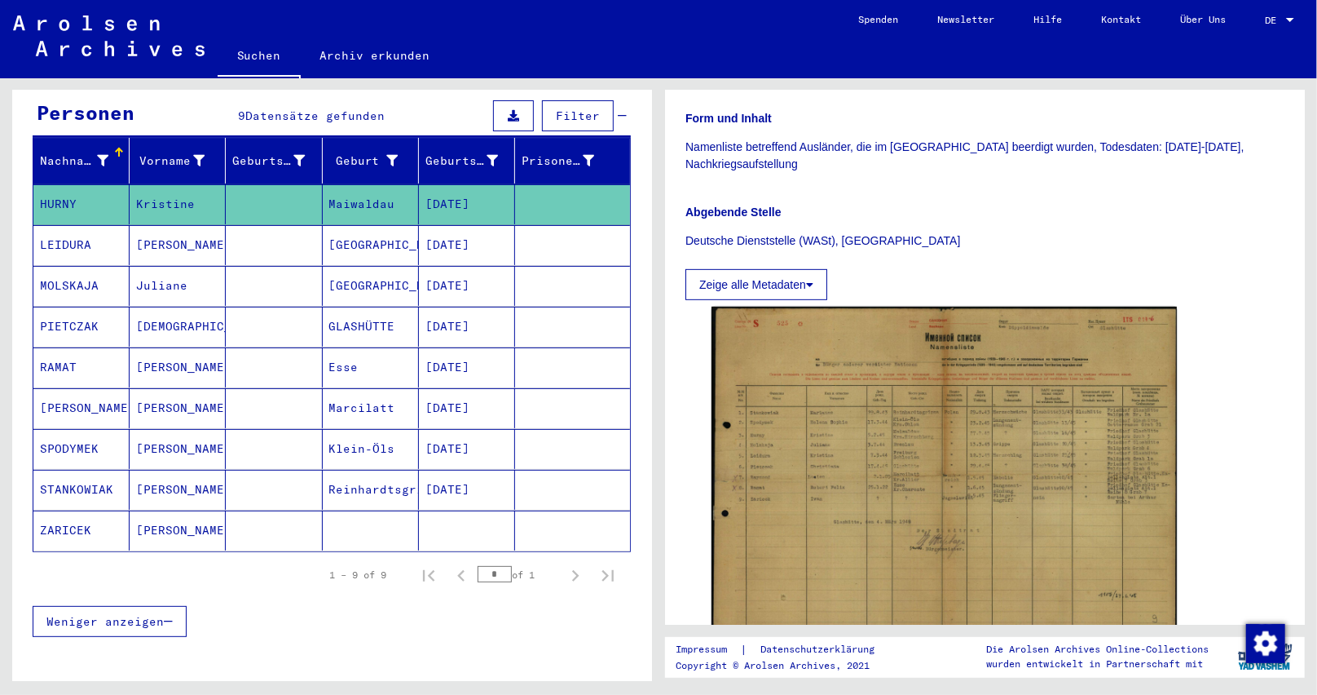
copy mat-cell "[DATE]"
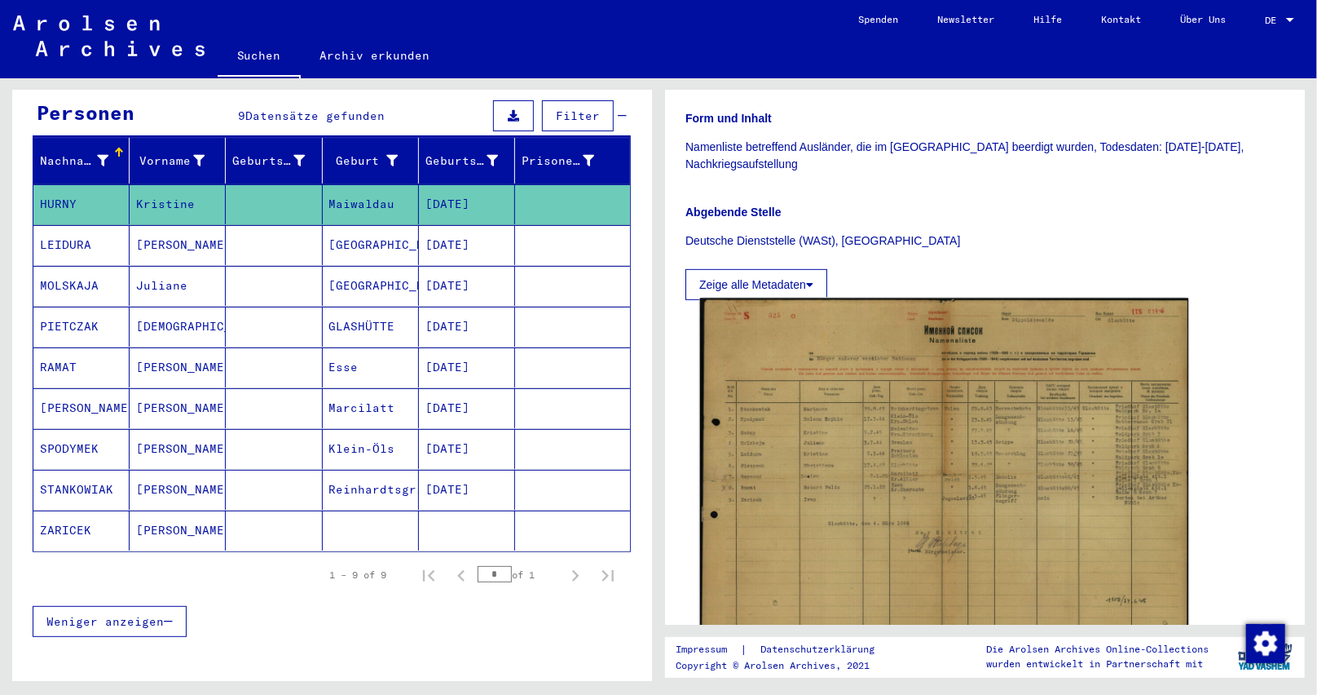
click at [893, 445] on img at bounding box center [944, 471] width 489 height 346
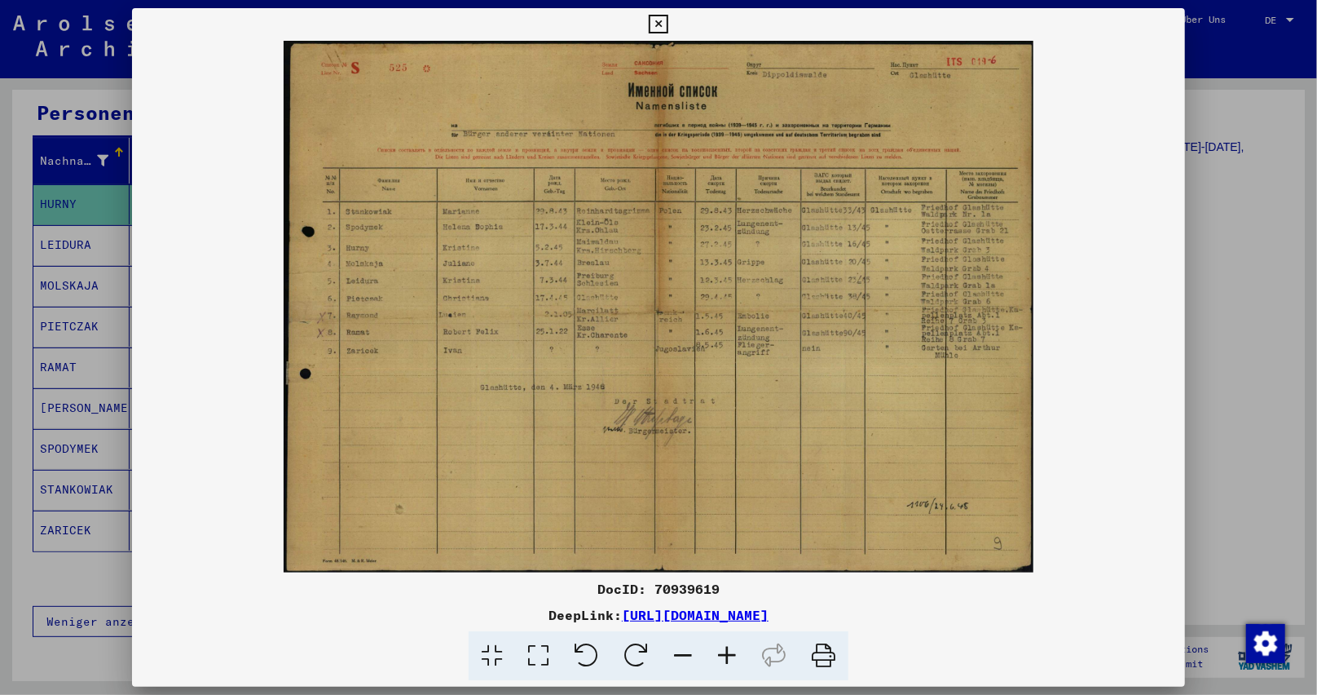
click at [730, 651] on icon at bounding box center [727, 656] width 44 height 50
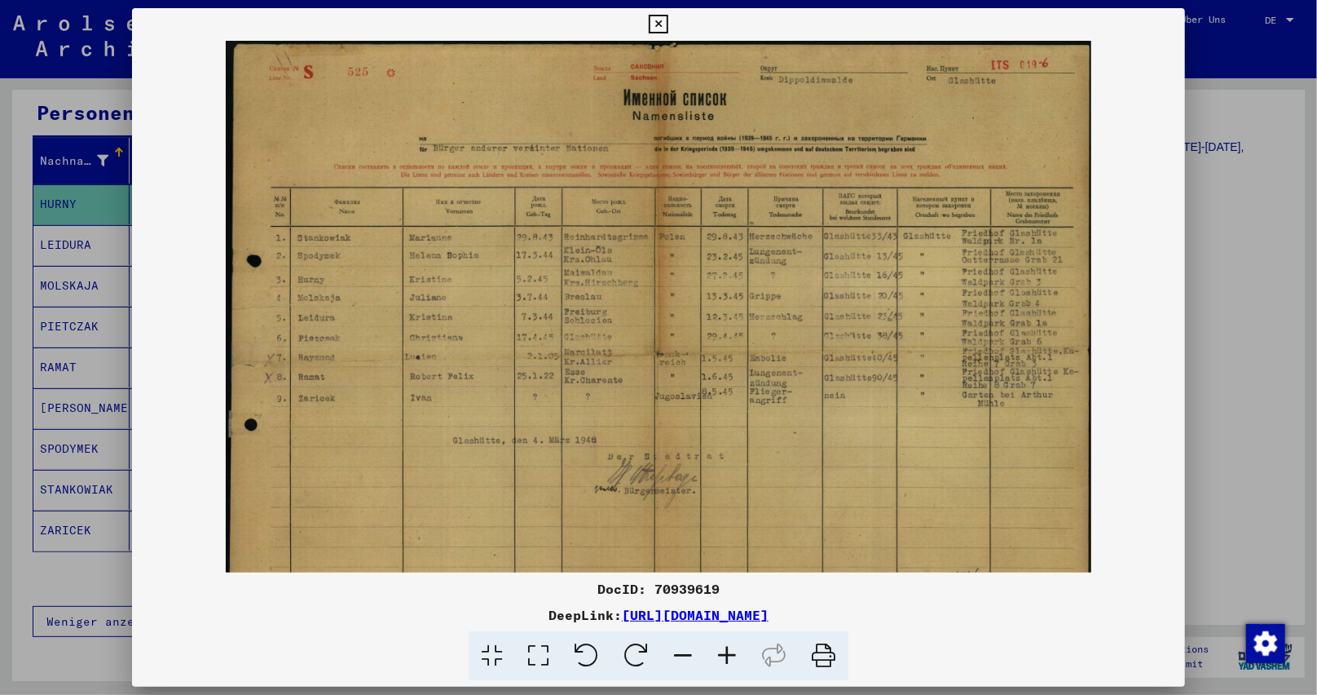
click at [730, 651] on icon at bounding box center [727, 656] width 44 height 50
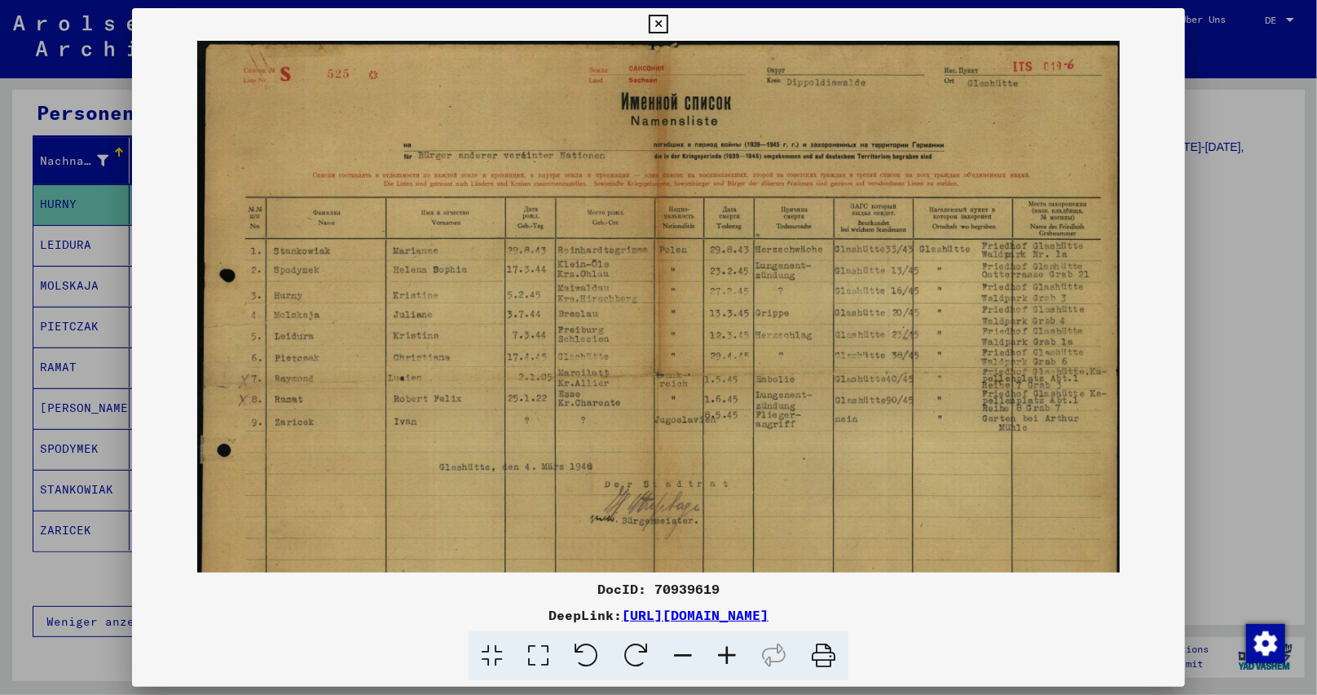
click at [730, 651] on icon at bounding box center [727, 656] width 44 height 50
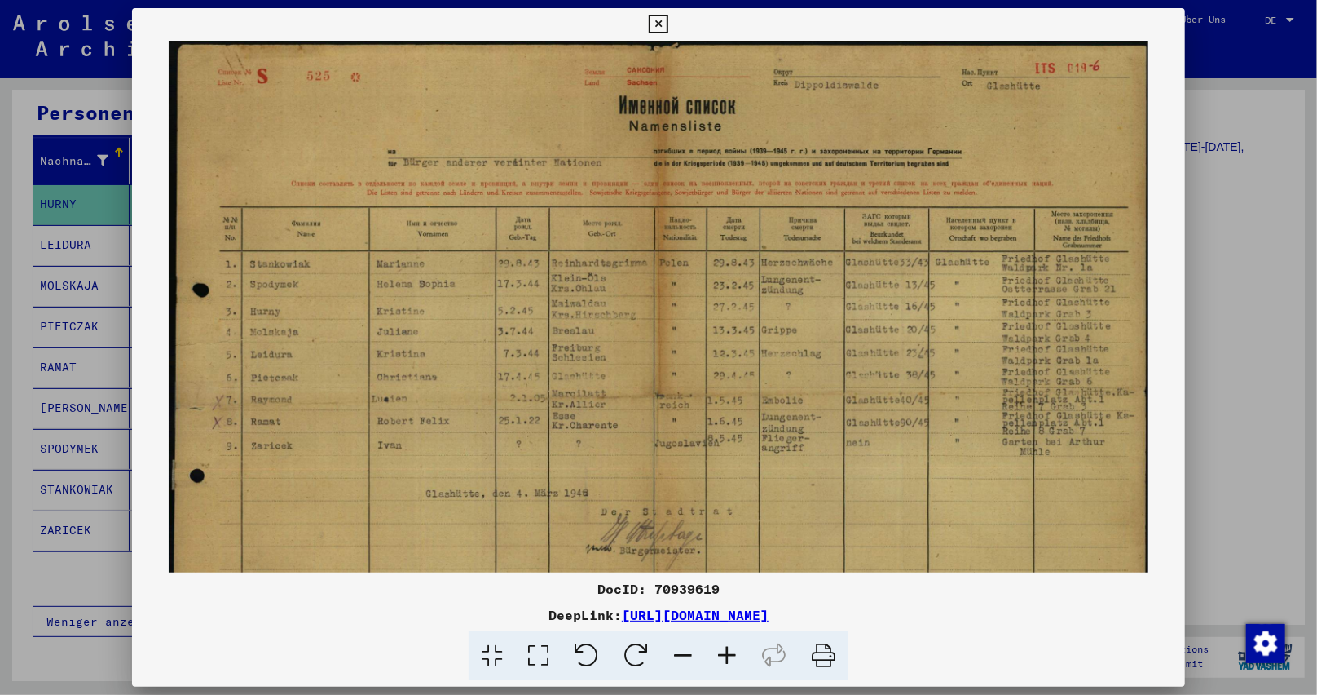
click at [726, 646] on icon at bounding box center [727, 656] width 44 height 50
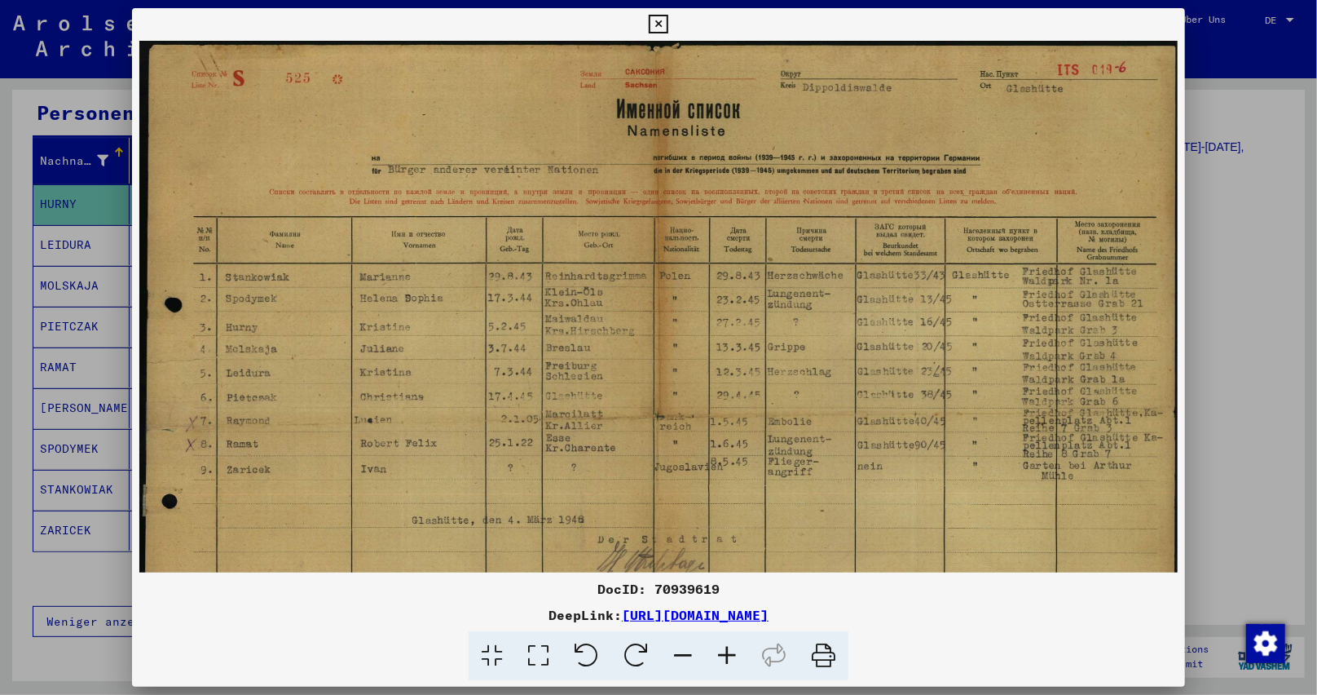
click at [725, 646] on icon at bounding box center [727, 656] width 44 height 50
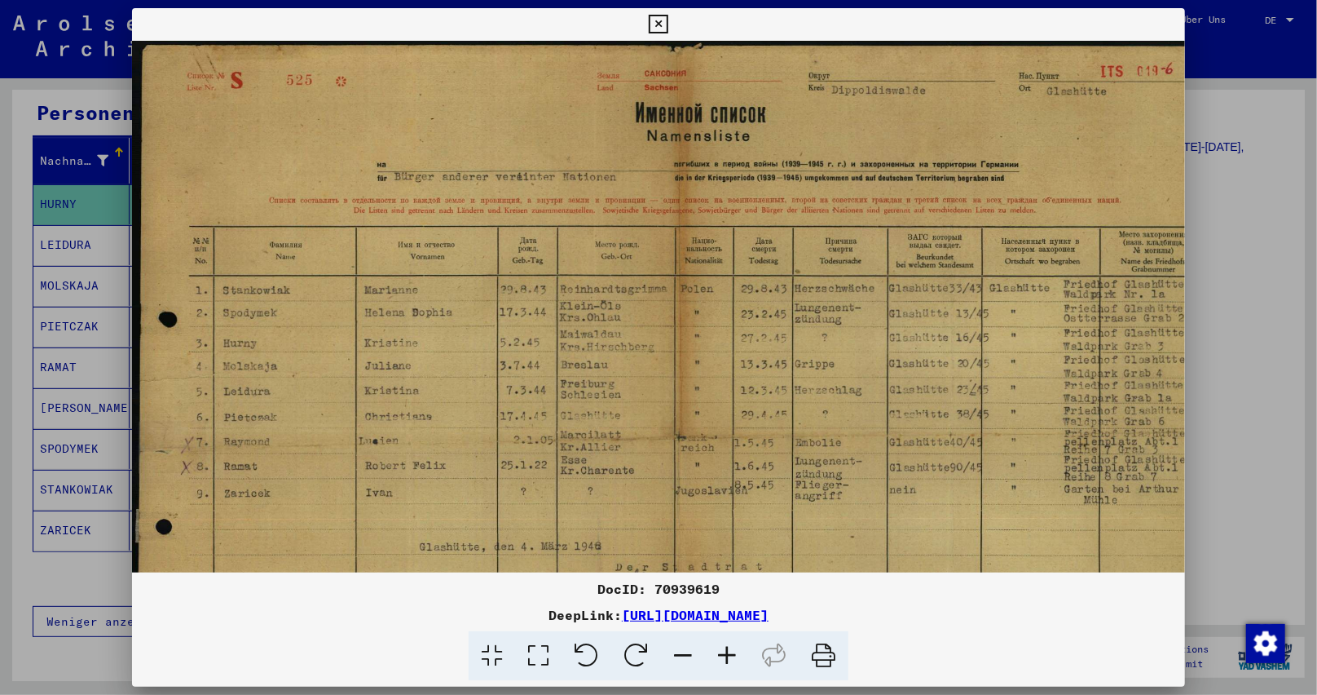
click at [725, 646] on icon at bounding box center [727, 656] width 44 height 50
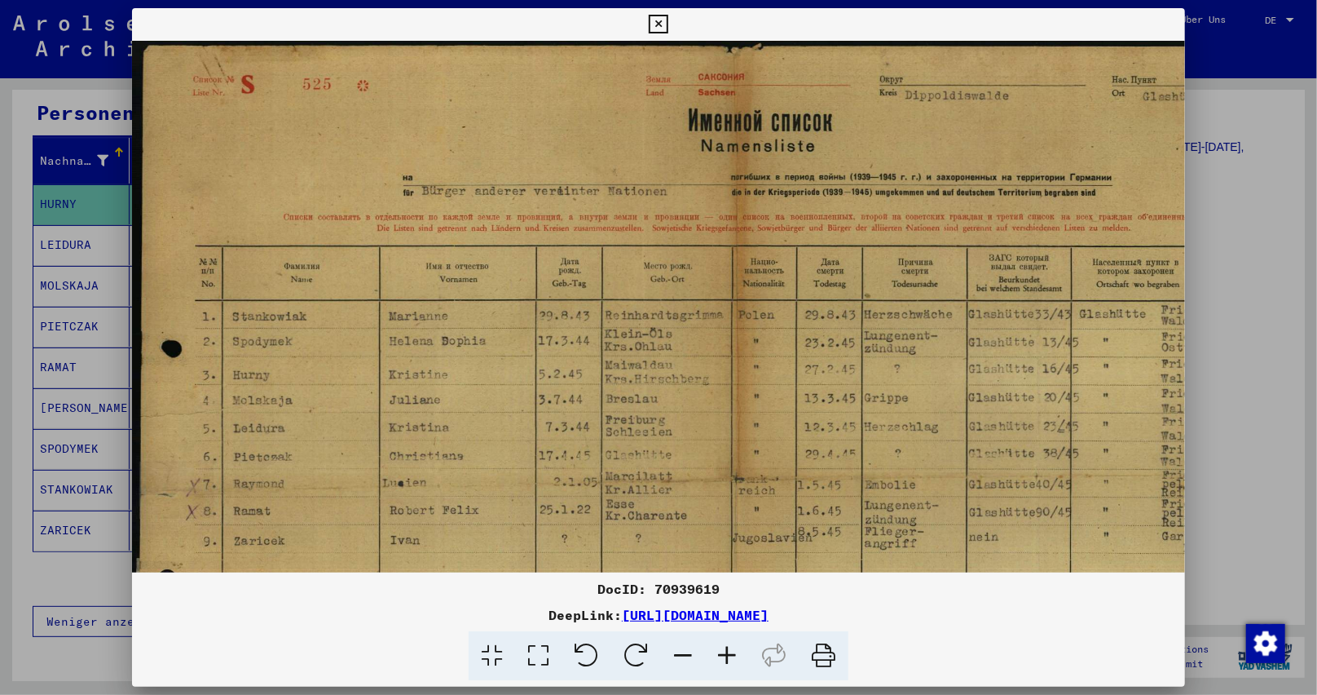
click at [725, 646] on icon at bounding box center [727, 656] width 44 height 50
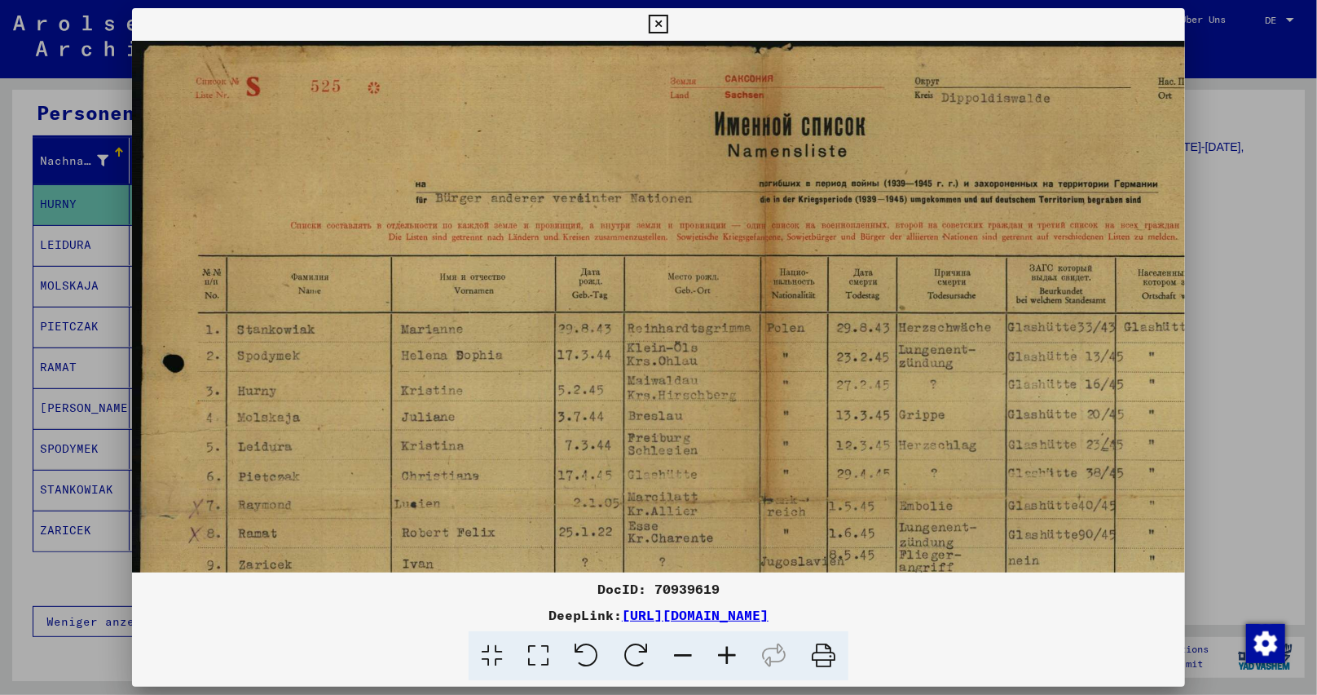
click at [724, 642] on icon at bounding box center [727, 656] width 44 height 50
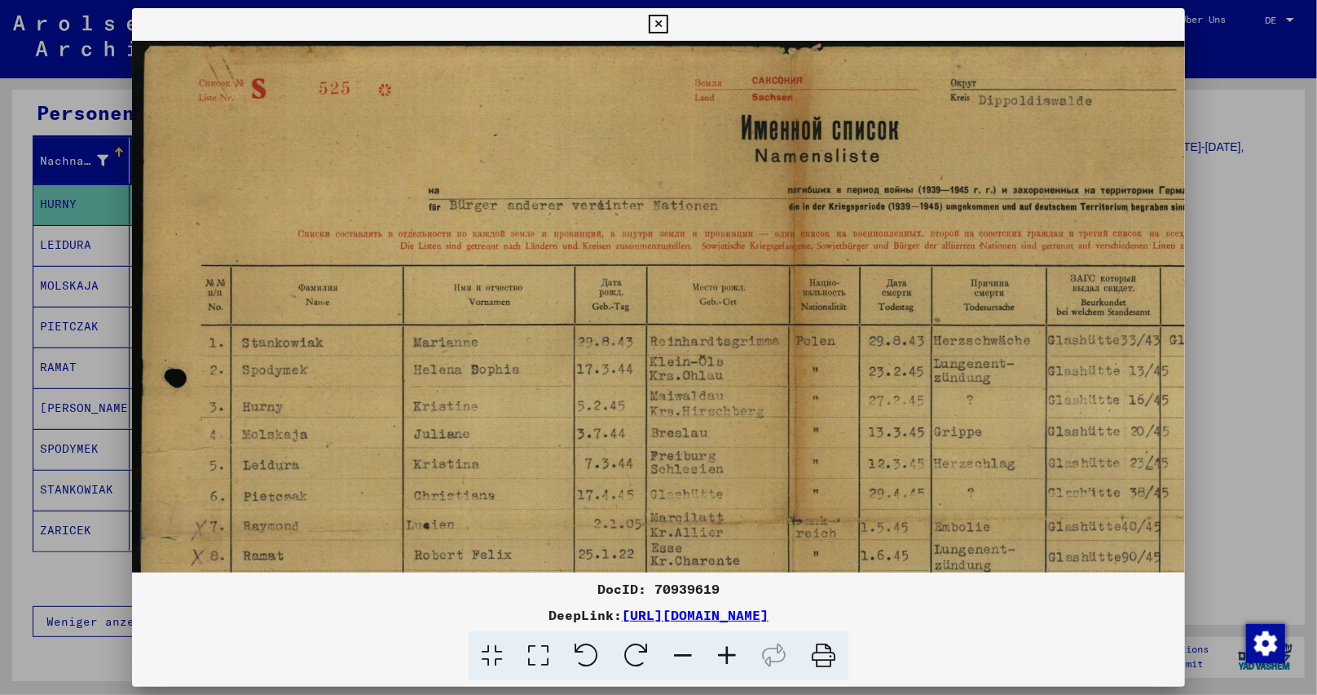
click at [724, 642] on icon at bounding box center [727, 656] width 44 height 50
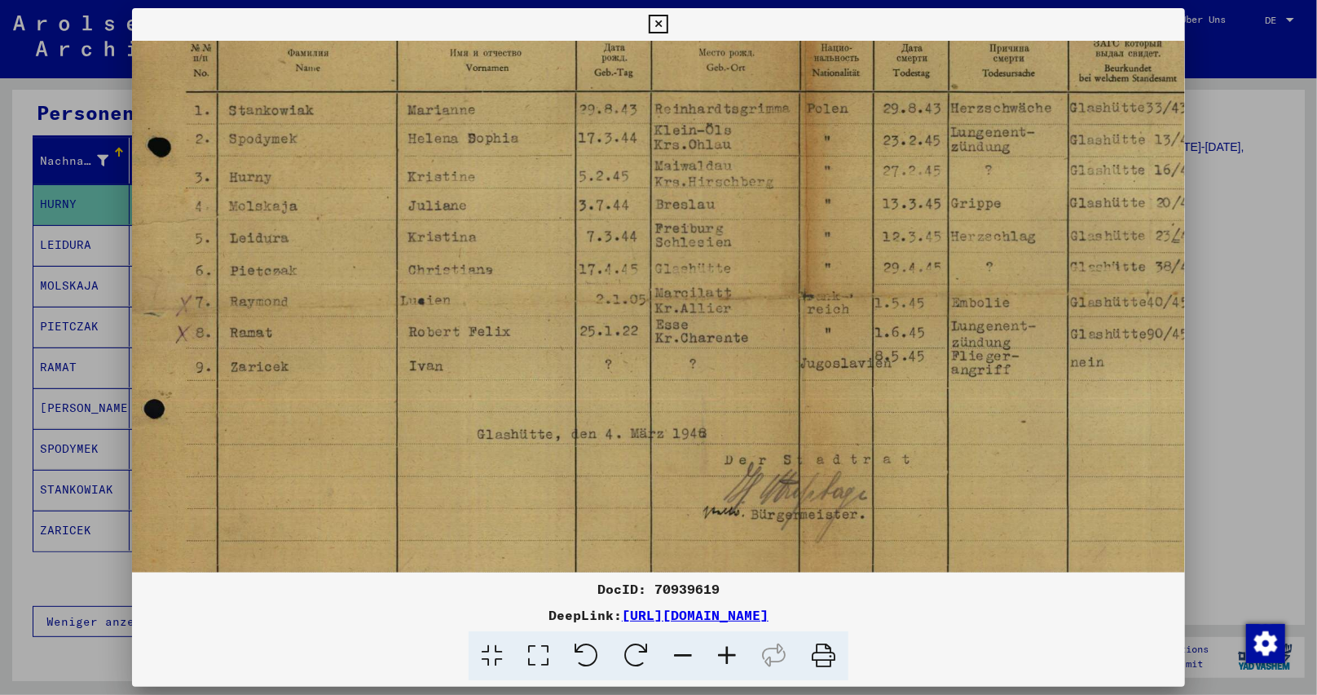
scroll to position [287, 71]
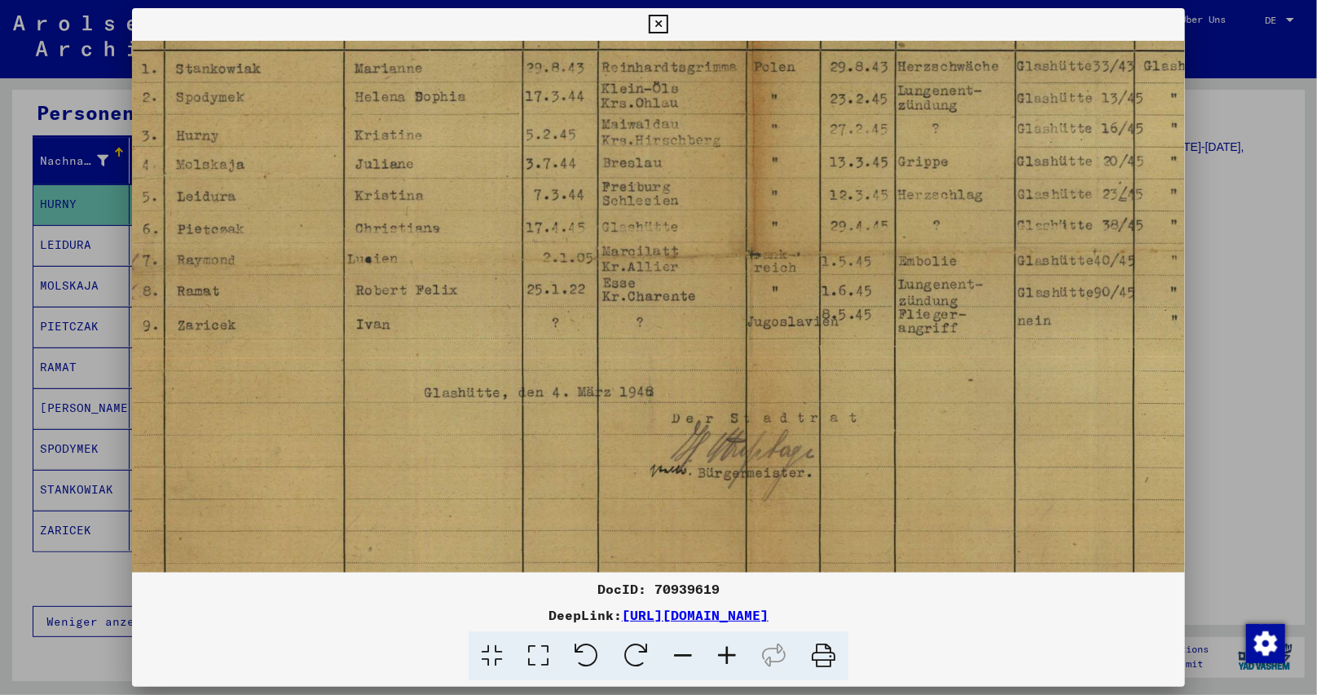
drag, startPoint x: 673, startPoint y: 413, endPoint x: 608, endPoint y: 123, distance: 296.7
click at [608, 123] on img at bounding box center [752, 244] width 1383 height 980
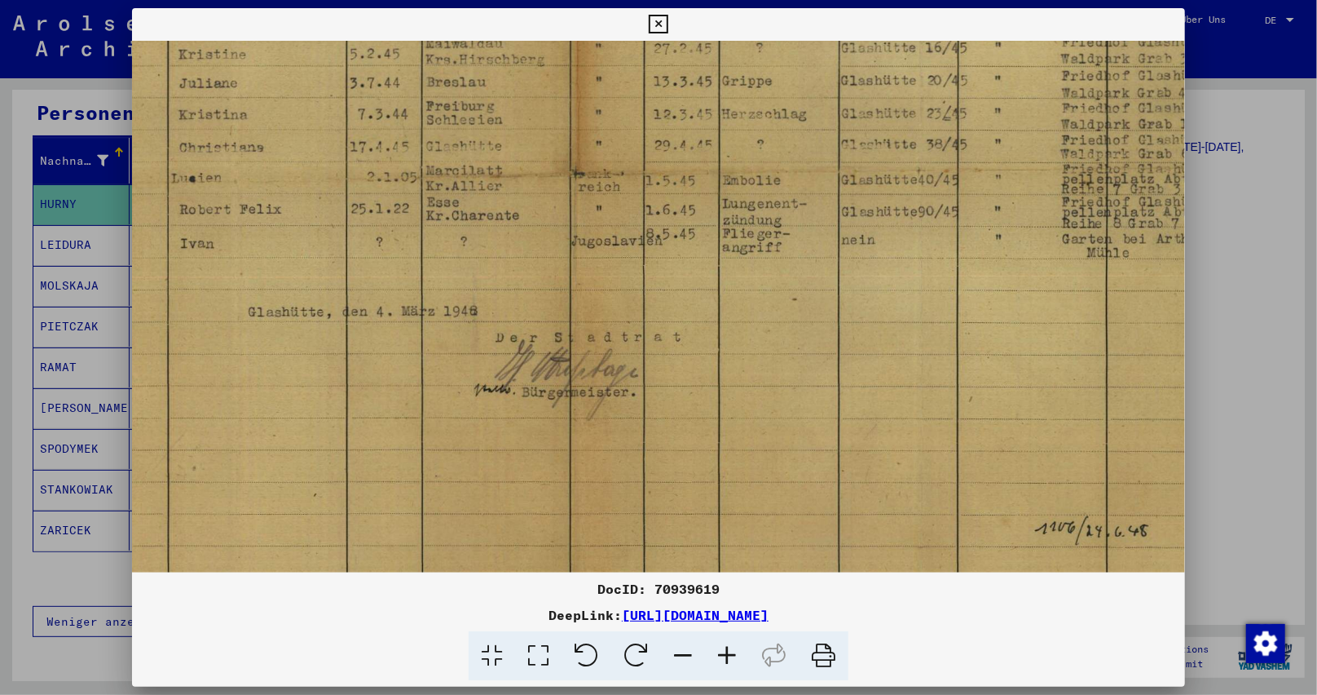
scroll to position [384, 245]
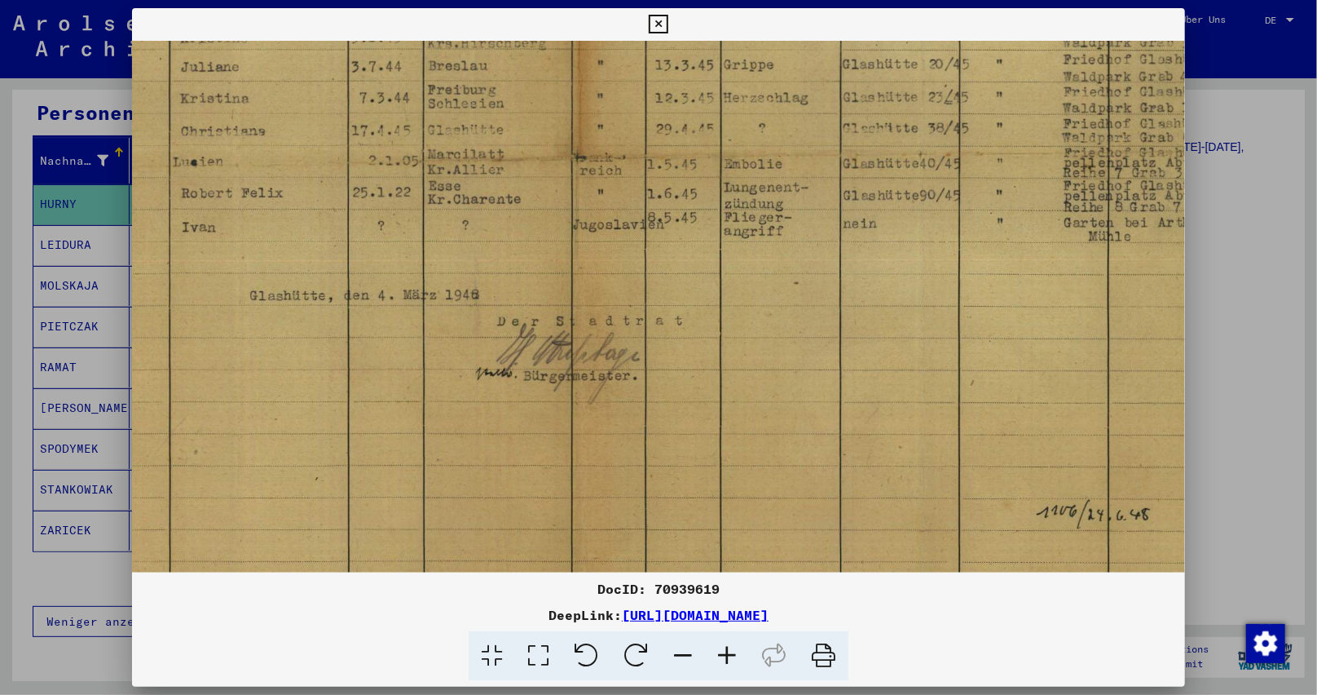
drag, startPoint x: 920, startPoint y: 271, endPoint x: 707, endPoint y: 170, distance: 235.2
click at [707, 170] on img at bounding box center [578, 147] width 1383 height 980
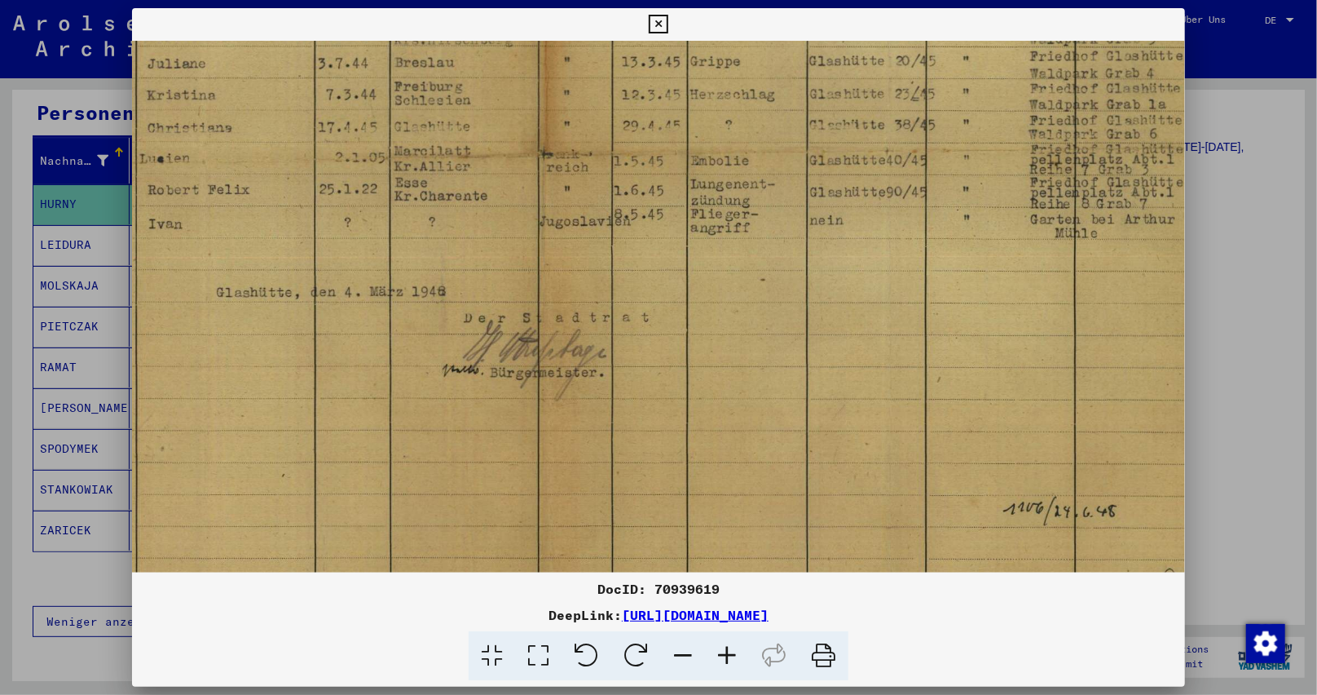
drag, startPoint x: 1118, startPoint y: 85, endPoint x: 1079, endPoint y: 99, distance: 41.5
click at [1079, 85] on img at bounding box center [544, 144] width 1383 height 980
click at [363, 80] on img at bounding box center [539, 147] width 1383 height 980
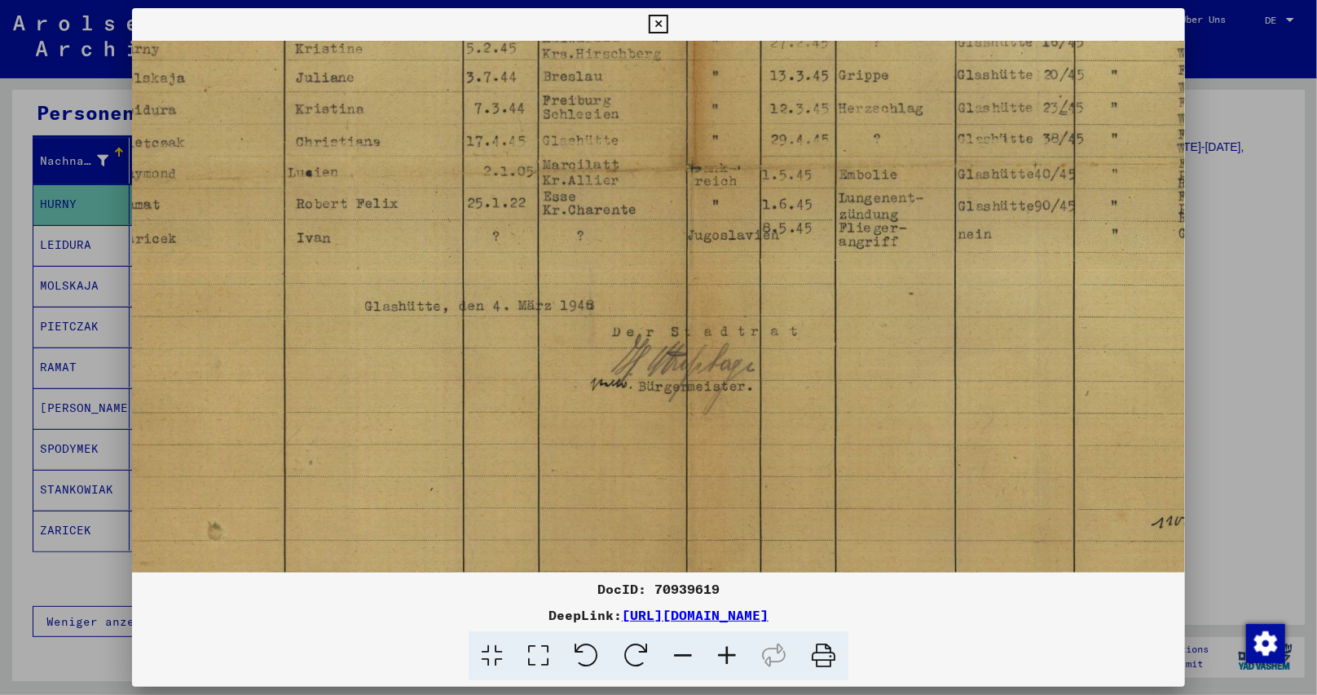
scroll to position [333, 0]
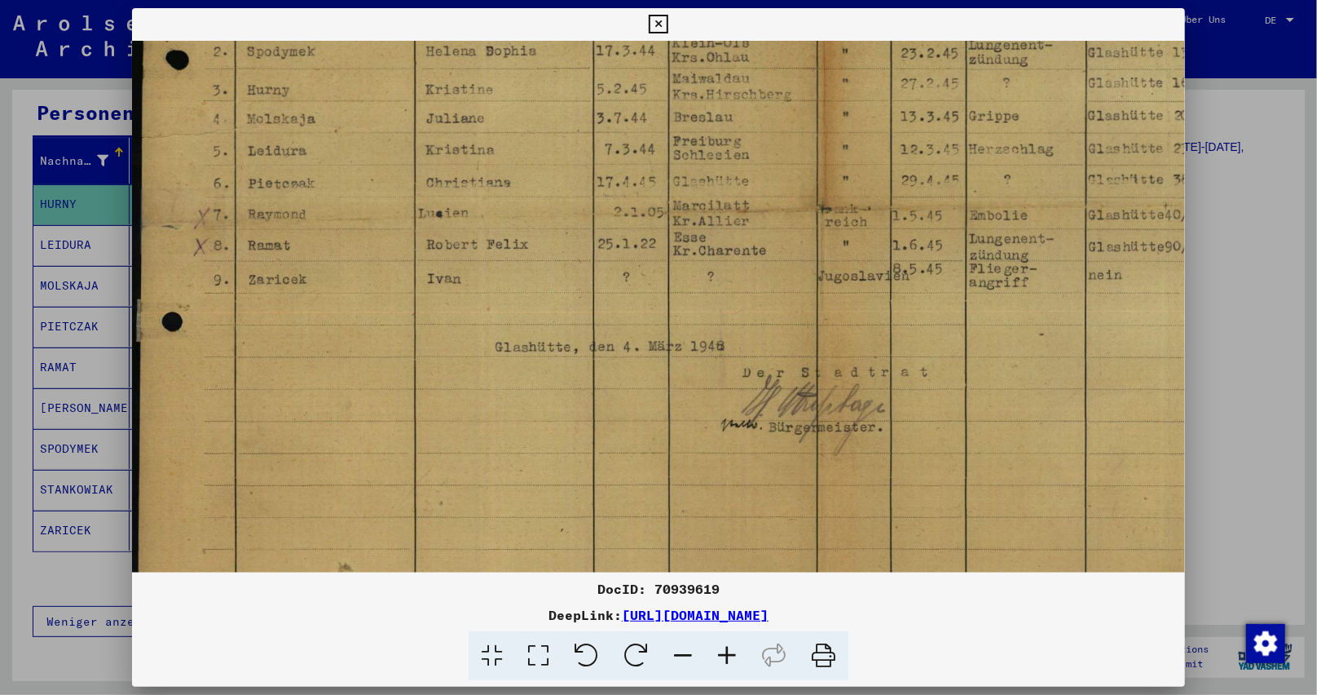
drag, startPoint x: 339, startPoint y: 166, endPoint x: 773, endPoint y: 217, distance: 436.6
click at [773, 217] on img at bounding box center [823, 198] width 1383 height 980
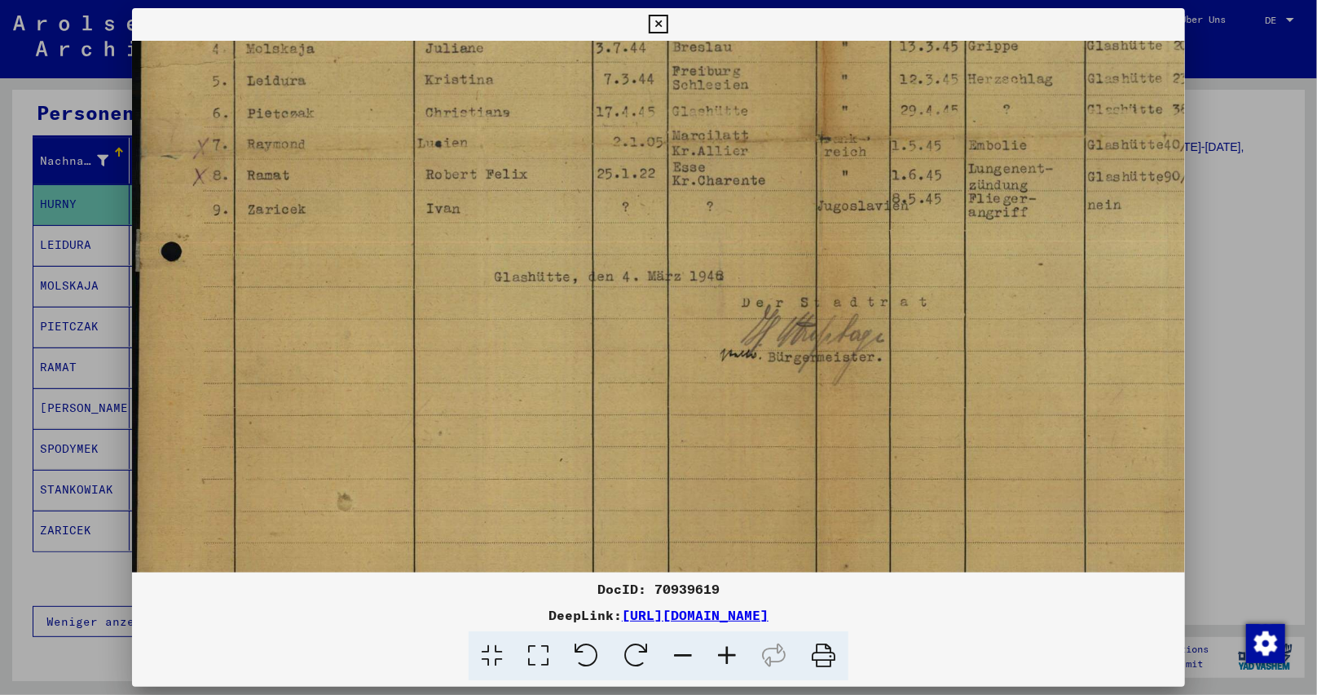
scroll to position [407, 2]
drag, startPoint x: 554, startPoint y: 355, endPoint x: 554, endPoint y: 279, distance: 76.6
click at [554, 279] on img at bounding box center [821, 124] width 1383 height 980
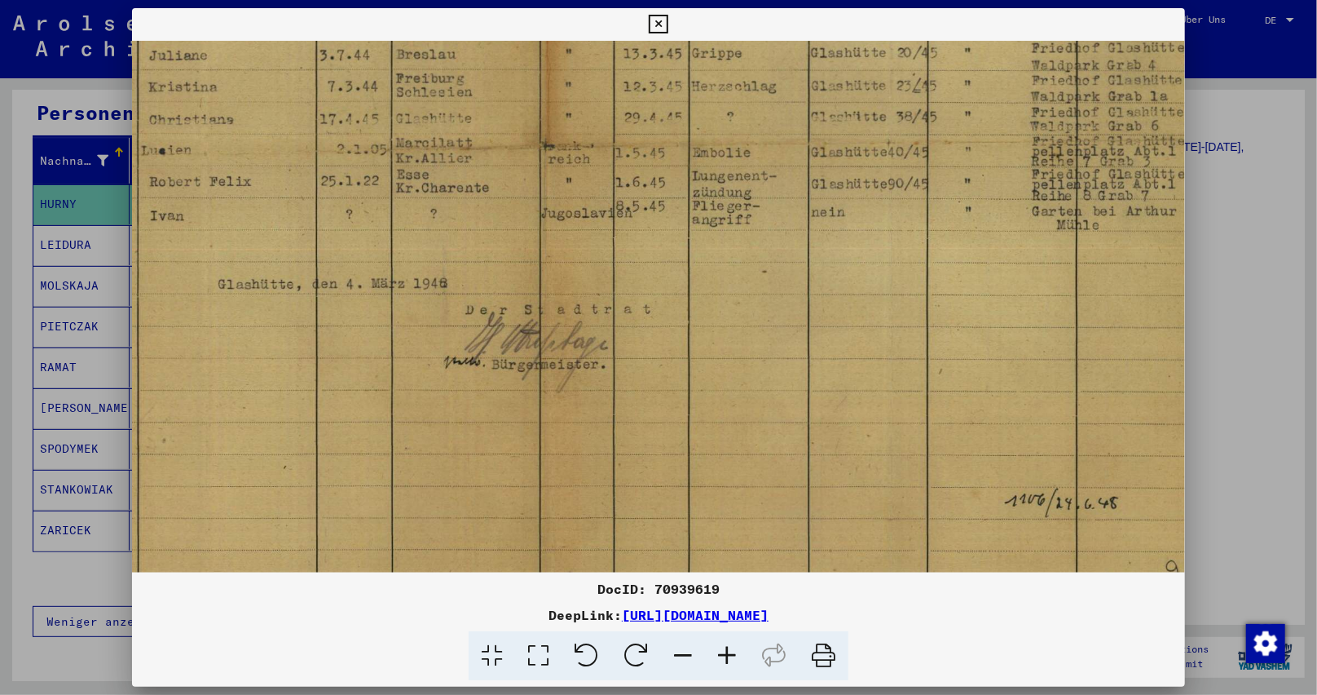
drag, startPoint x: 1157, startPoint y: 79, endPoint x: 893, endPoint y: 86, distance: 263.4
click at [876, 89] on img at bounding box center [546, 135] width 1383 height 980
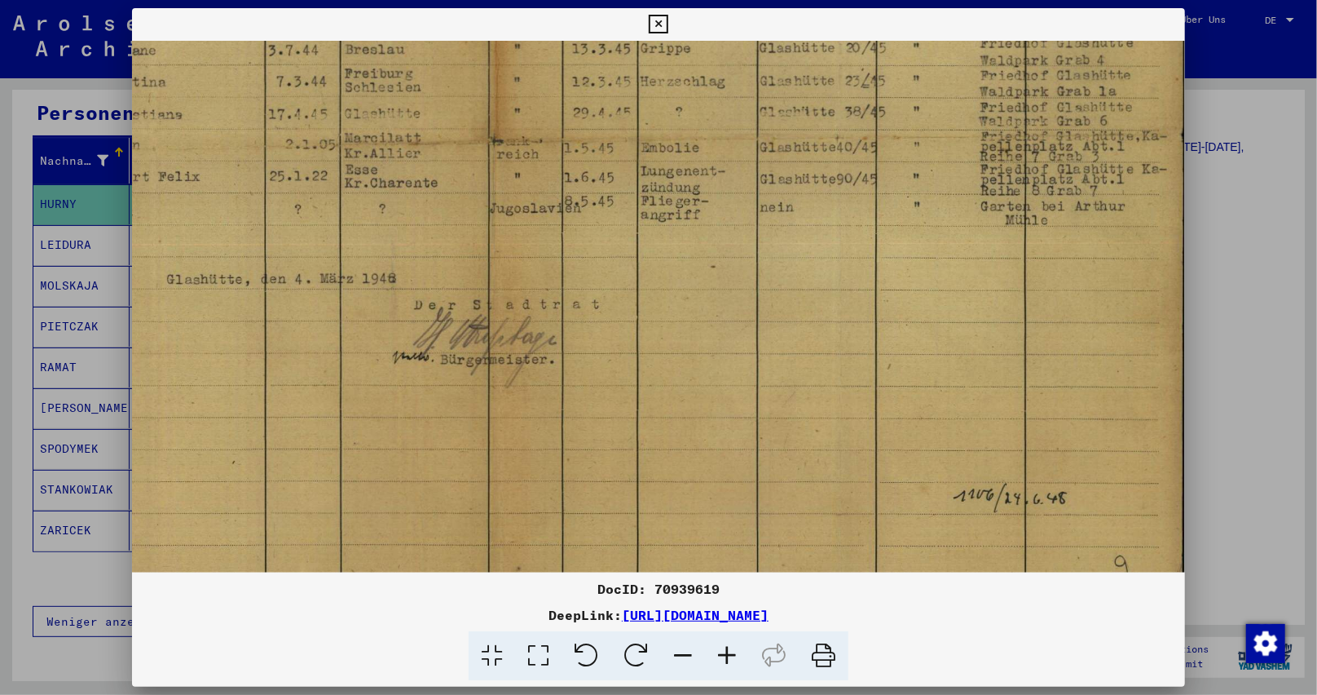
drag, startPoint x: 1103, startPoint y: 81, endPoint x: 1041, endPoint y: 77, distance: 62.0
click at [1041, 77] on img at bounding box center [495, 130] width 1383 height 980
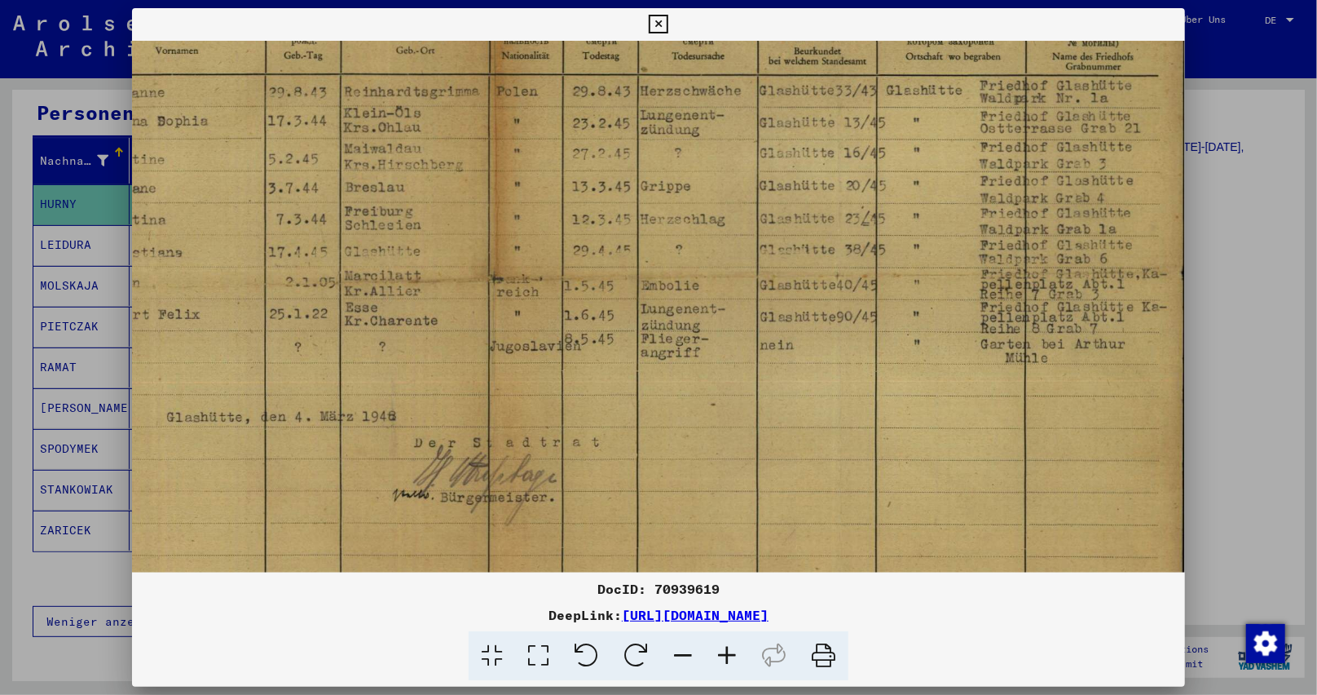
scroll to position [259, 329]
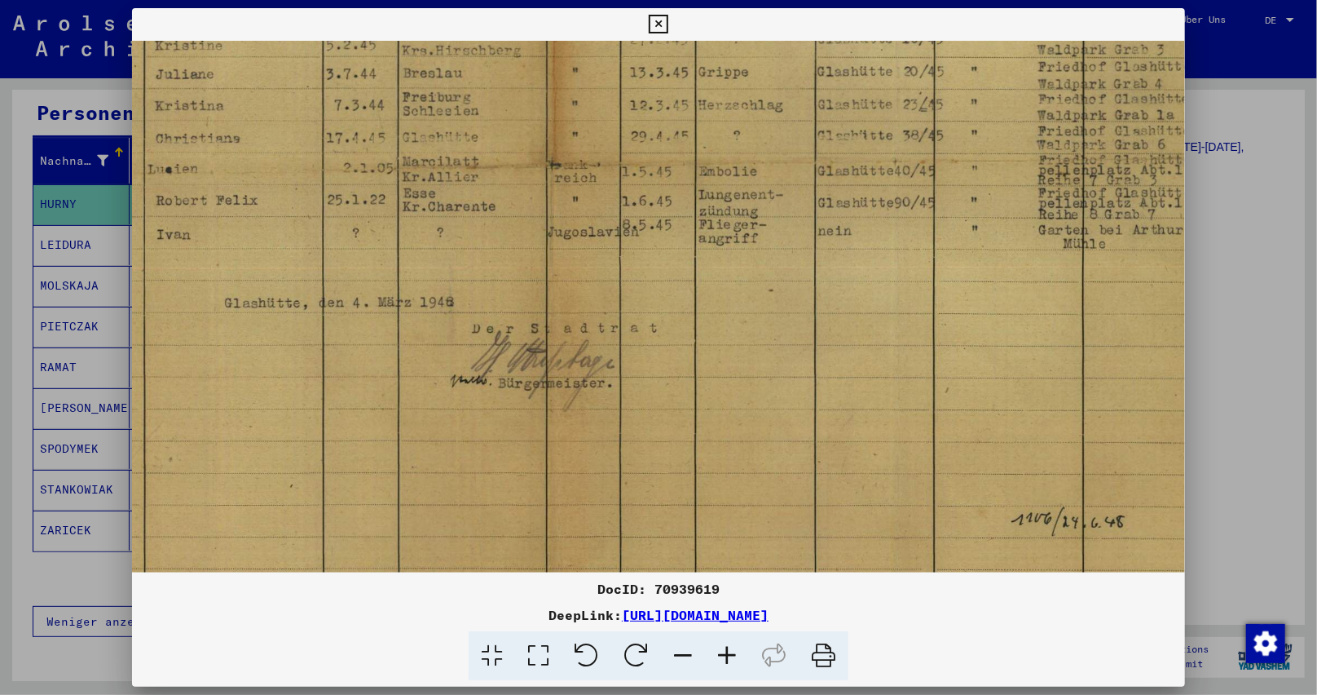
drag, startPoint x: 1130, startPoint y: 99, endPoint x: 1177, endPoint y: 124, distance: 53.2
click at [1177, 124] on img at bounding box center [552, 154] width 1383 height 980
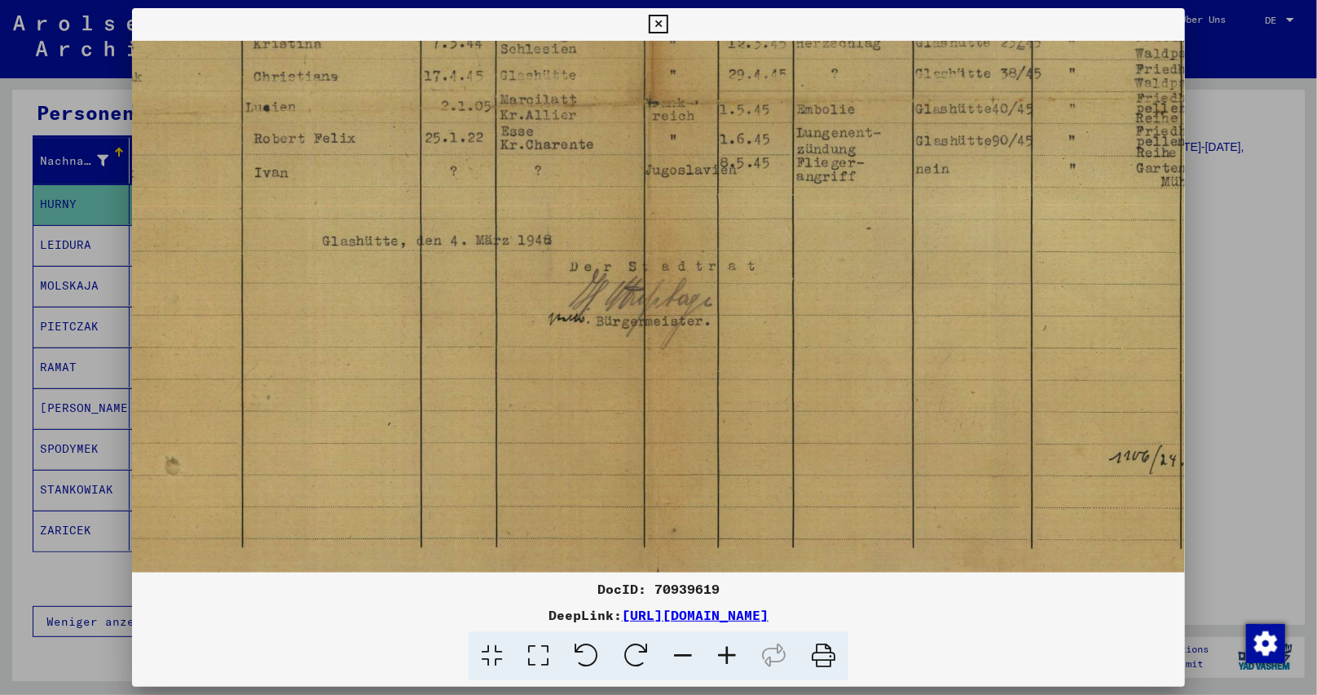
drag, startPoint x: 1067, startPoint y: 187, endPoint x: 1163, endPoint y: 130, distance: 111.4
click at [1163, 130] on img at bounding box center [650, 92] width 1383 height 980
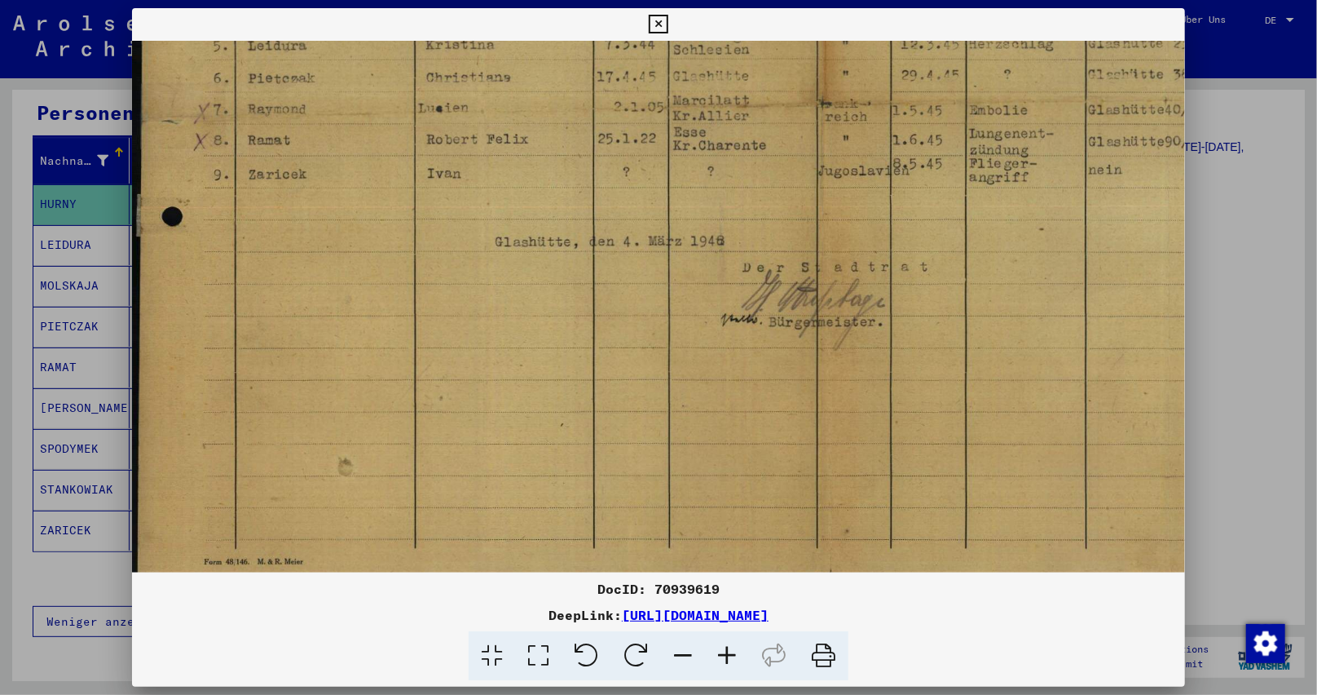
scroll to position [439, 0]
drag, startPoint x: 731, startPoint y: 146, endPoint x: 1037, endPoint y: 145, distance: 305.7
click at [1037, 145] on img at bounding box center [823, 91] width 1383 height 980
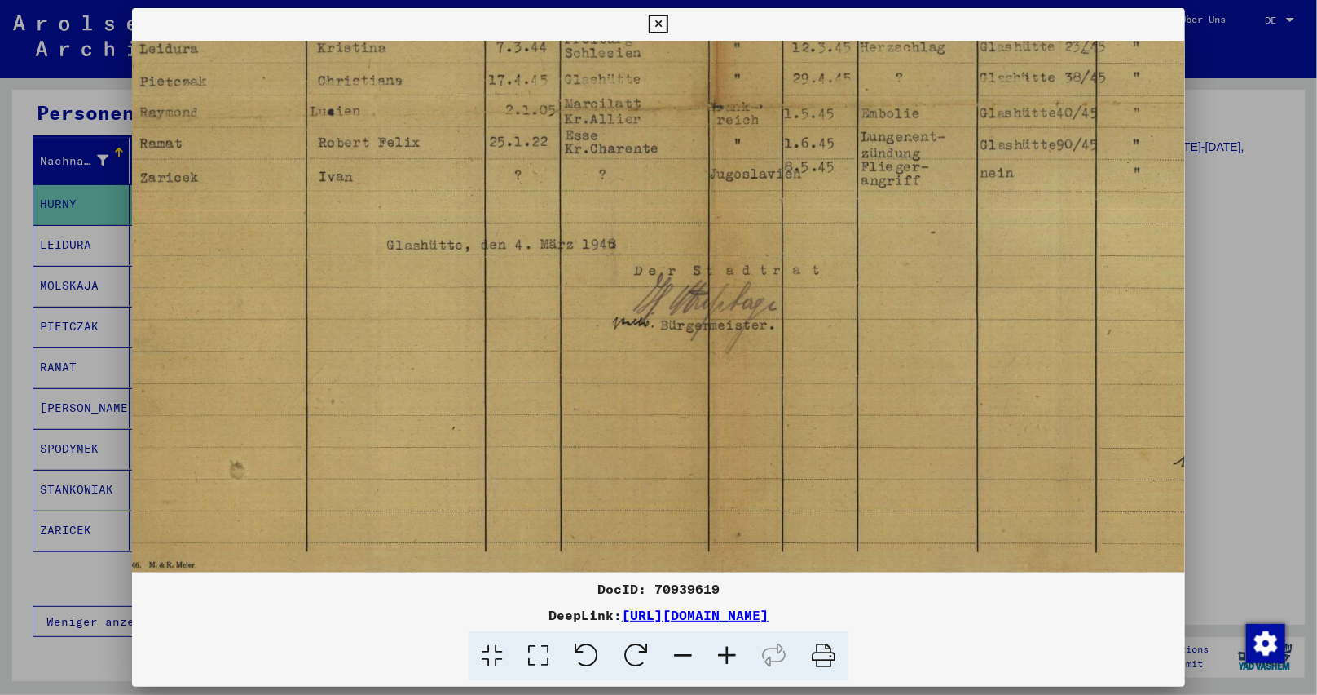
drag, startPoint x: 1167, startPoint y: 82, endPoint x: 1054, endPoint y: 87, distance: 112.6
click at [1054, 87] on img at bounding box center [715, 96] width 1383 height 980
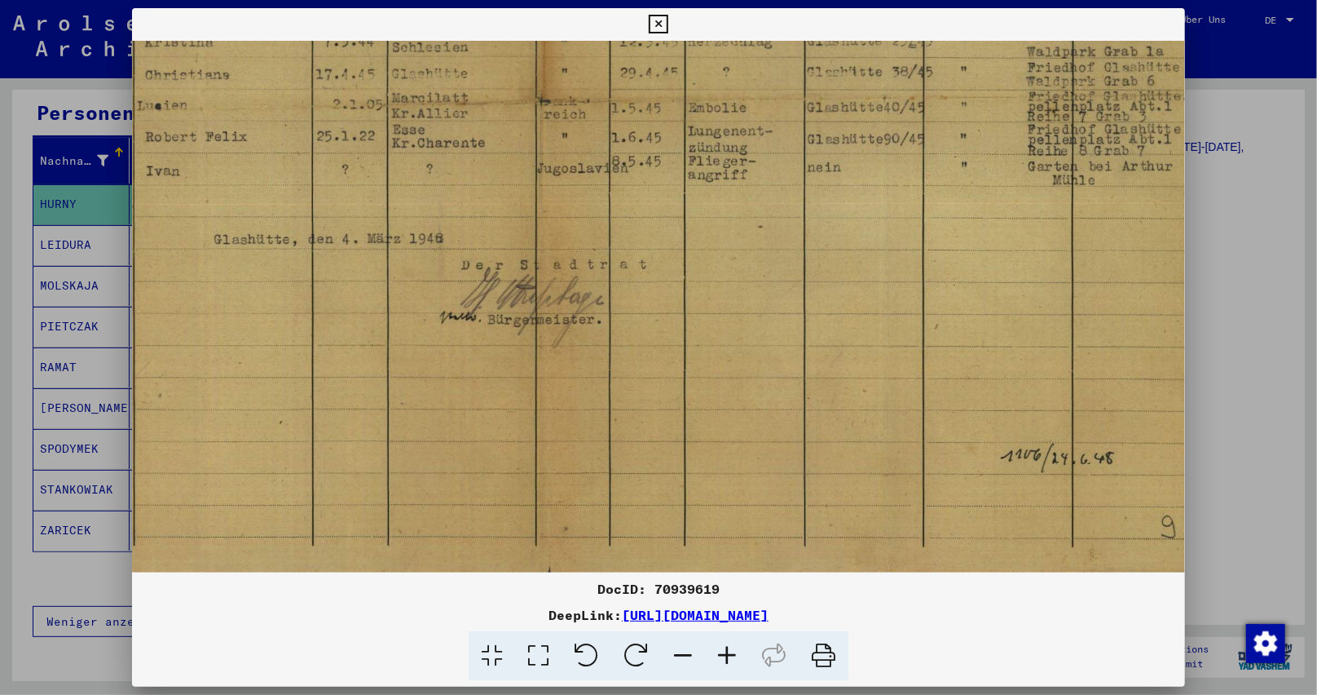
drag, startPoint x: 1130, startPoint y: 101, endPoint x: 899, endPoint y: 300, distance: 304.6
click at [954, 95] on img at bounding box center [542, 91] width 1383 height 980
click at [369, 53] on img at bounding box center [539, 91] width 1383 height 980
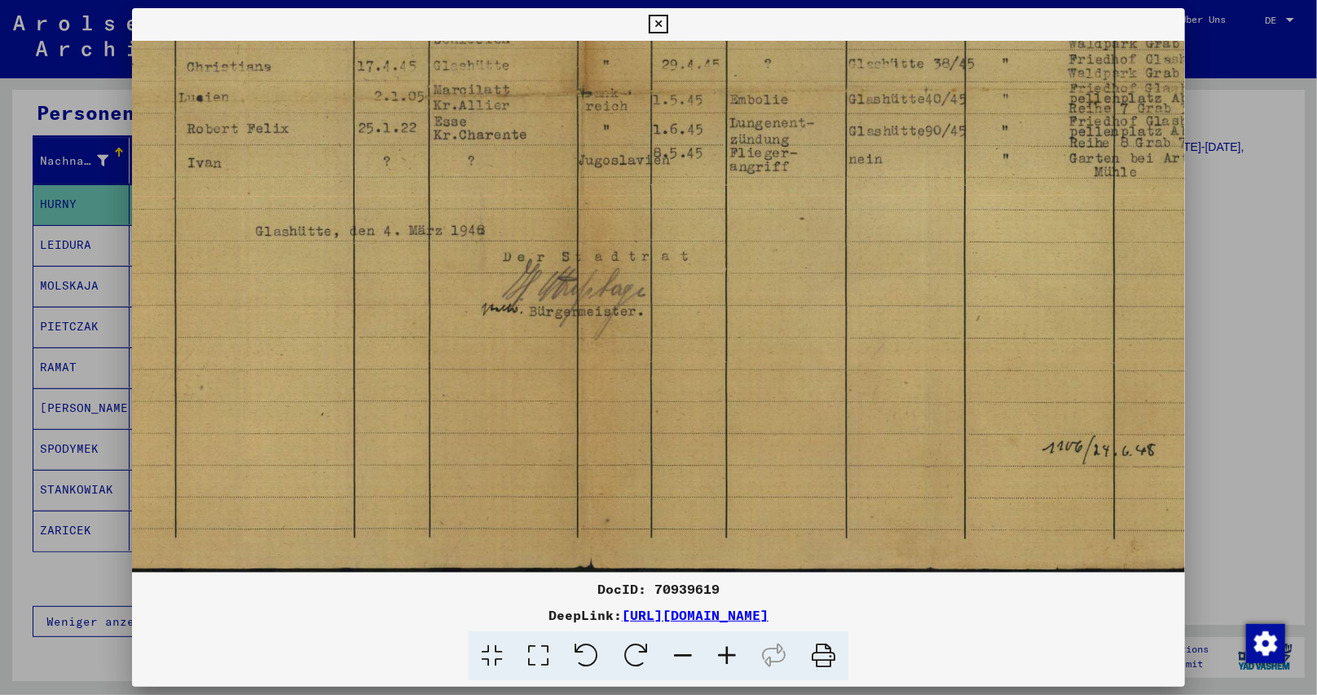
scroll to position [448, 16]
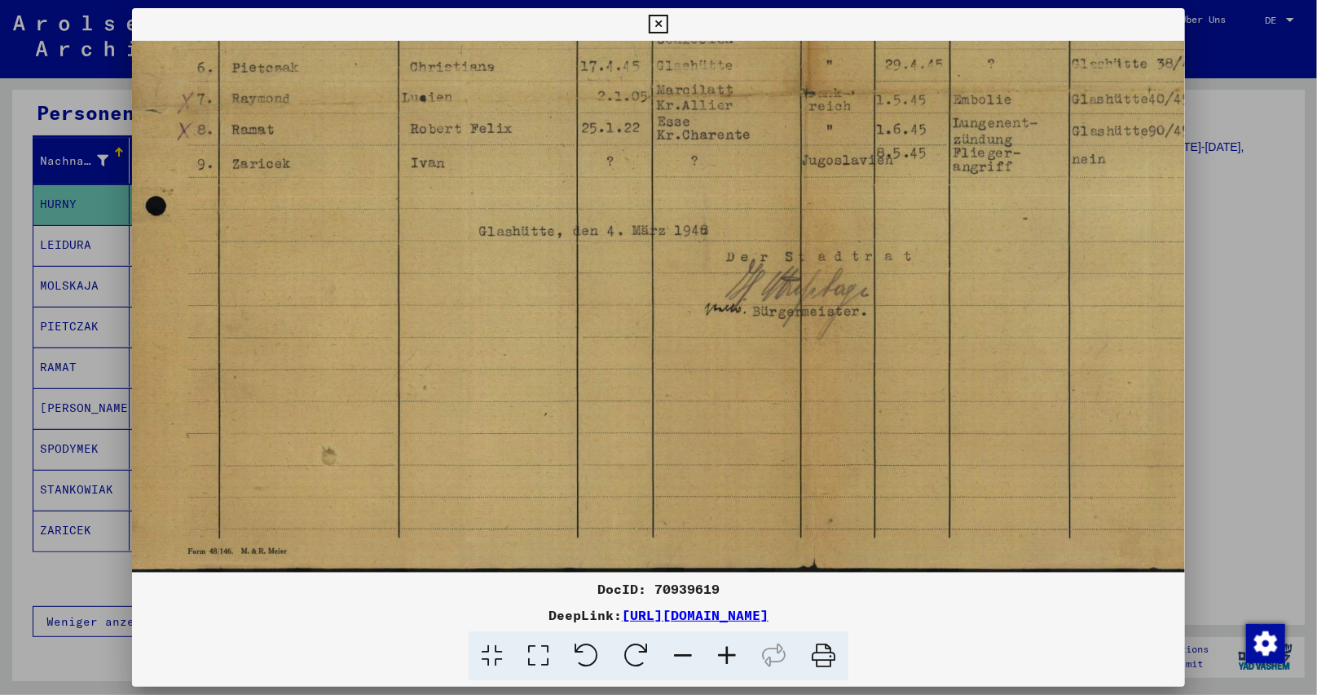
drag, startPoint x: 382, startPoint y: 259, endPoint x: 649, endPoint y: 248, distance: 267.6
click at [649, 248] on img at bounding box center [807, 82] width 1383 height 980
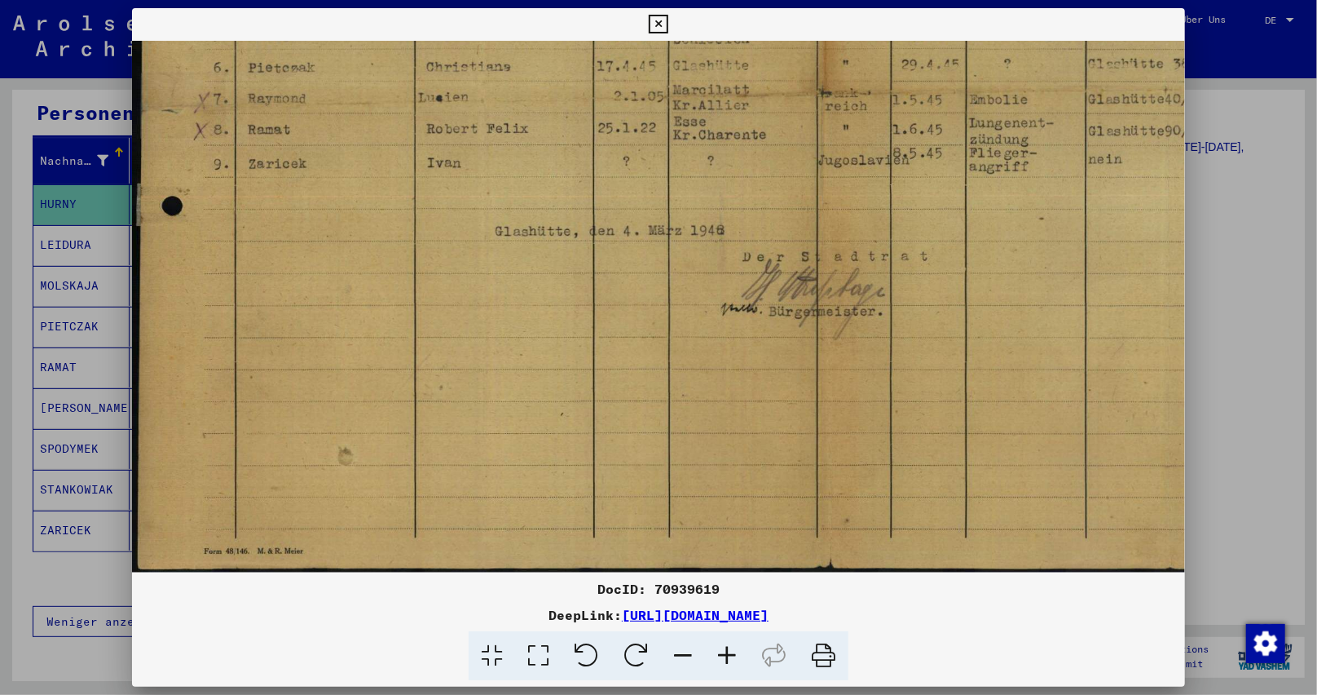
drag, startPoint x: 641, startPoint y: 332, endPoint x: 736, endPoint y: 330, distance: 95.4
click at [736, 330] on img at bounding box center [823, 82] width 1383 height 980
click at [663, 24] on icon at bounding box center [658, 25] width 19 height 20
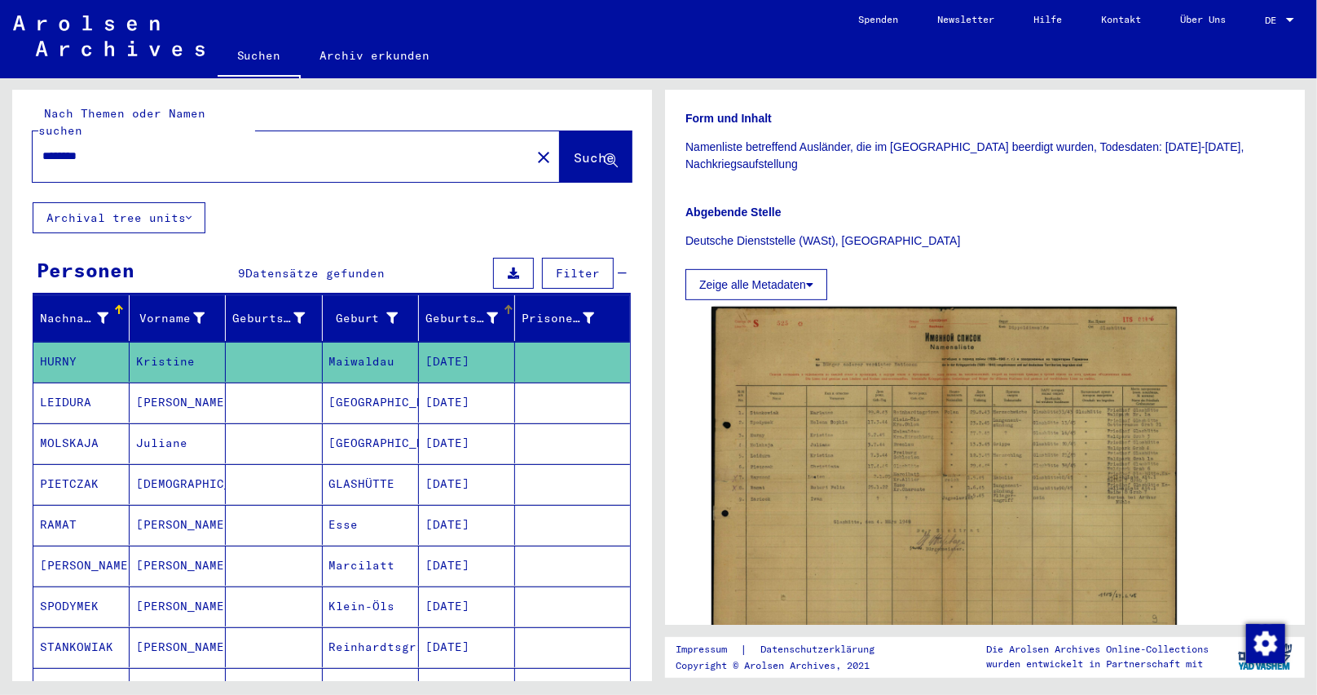
scroll to position [0, 0]
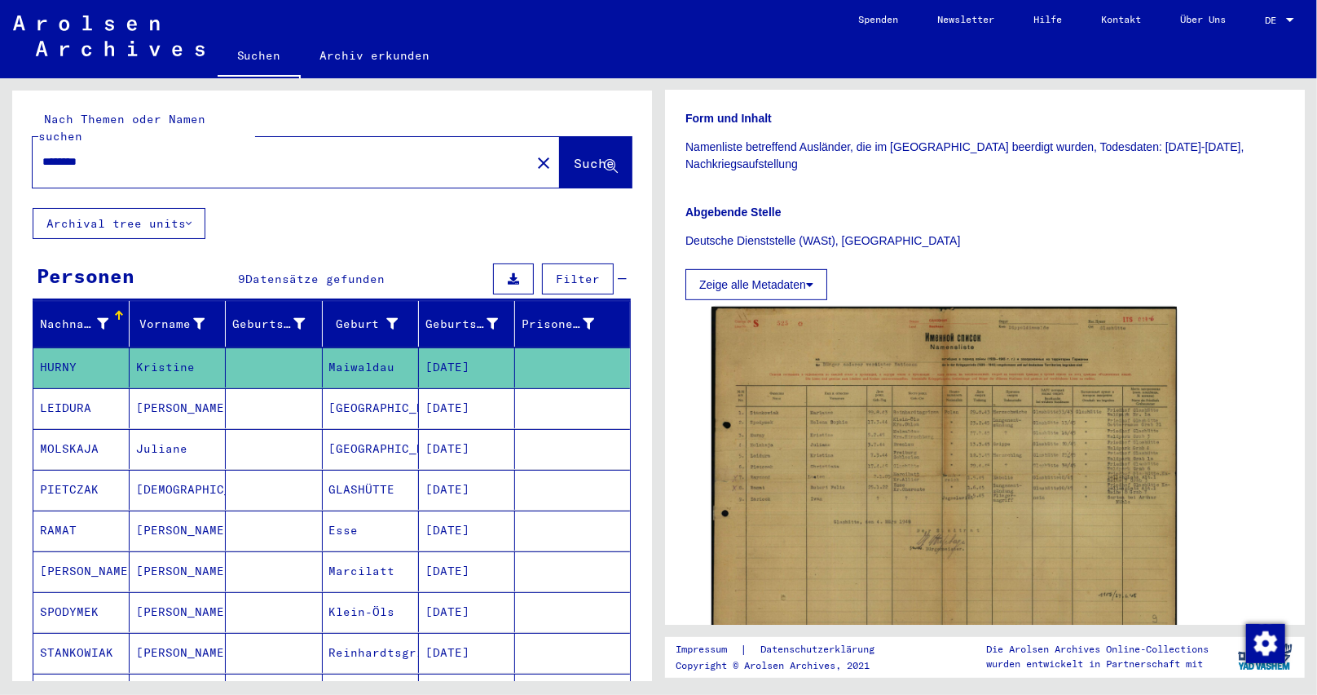
drag, startPoint x: 93, startPoint y: 141, endPoint x: 117, endPoint y: 140, distance: 24.5
click at [117, 153] on input "********" at bounding box center [281, 161] width 479 height 17
click at [574, 155] on span "Suche" at bounding box center [594, 163] width 41 height 16
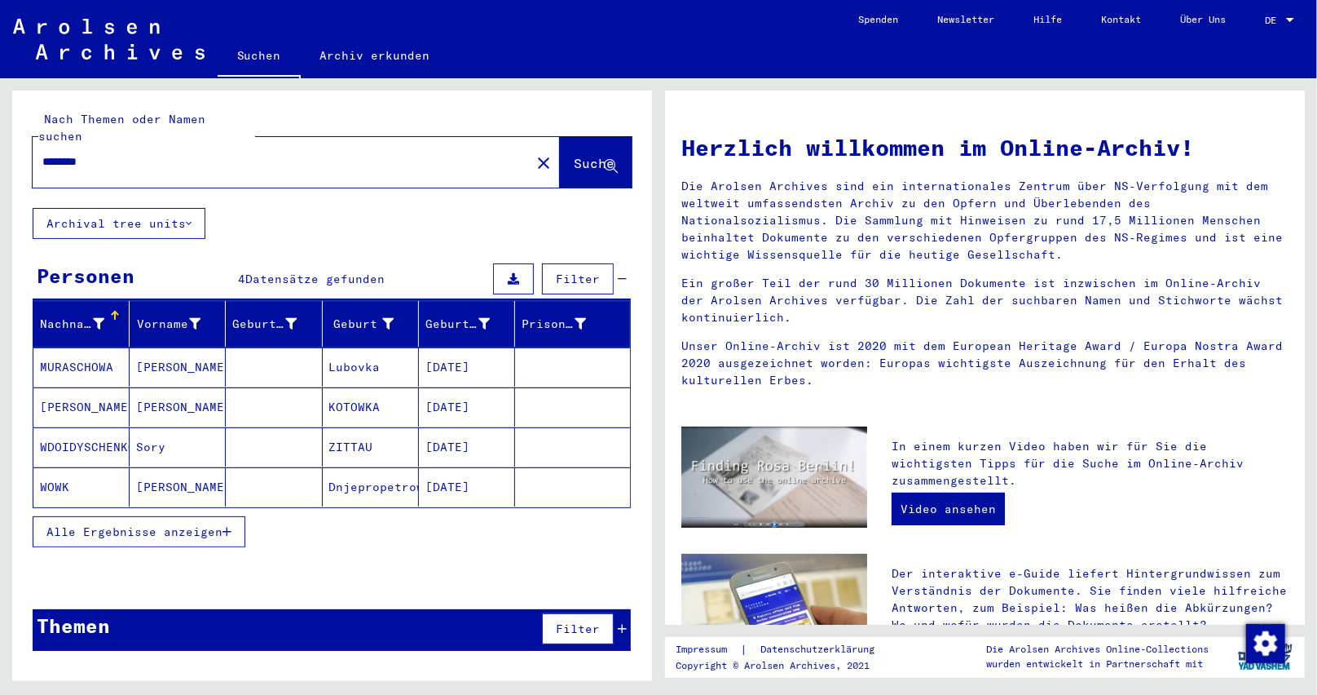
click at [420, 347] on mat-cell "[DATE]" at bounding box center [467, 366] width 96 height 39
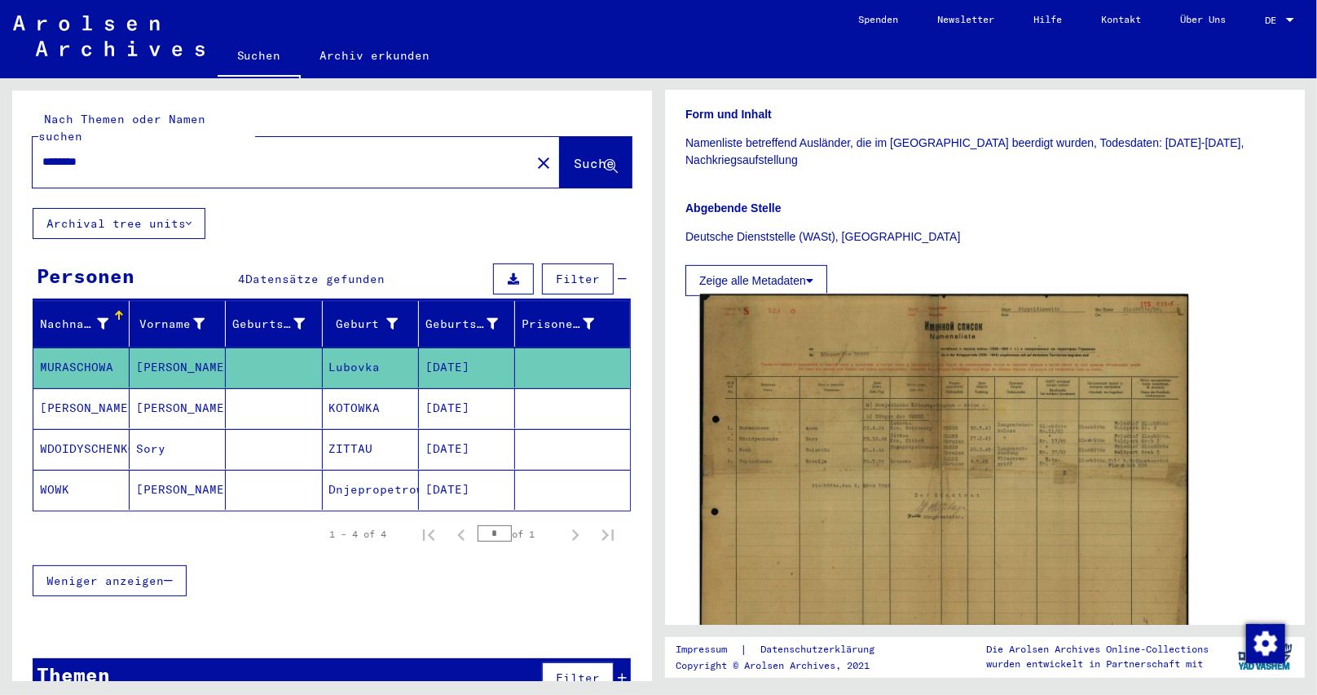
click at [863, 448] on img at bounding box center [944, 467] width 489 height 346
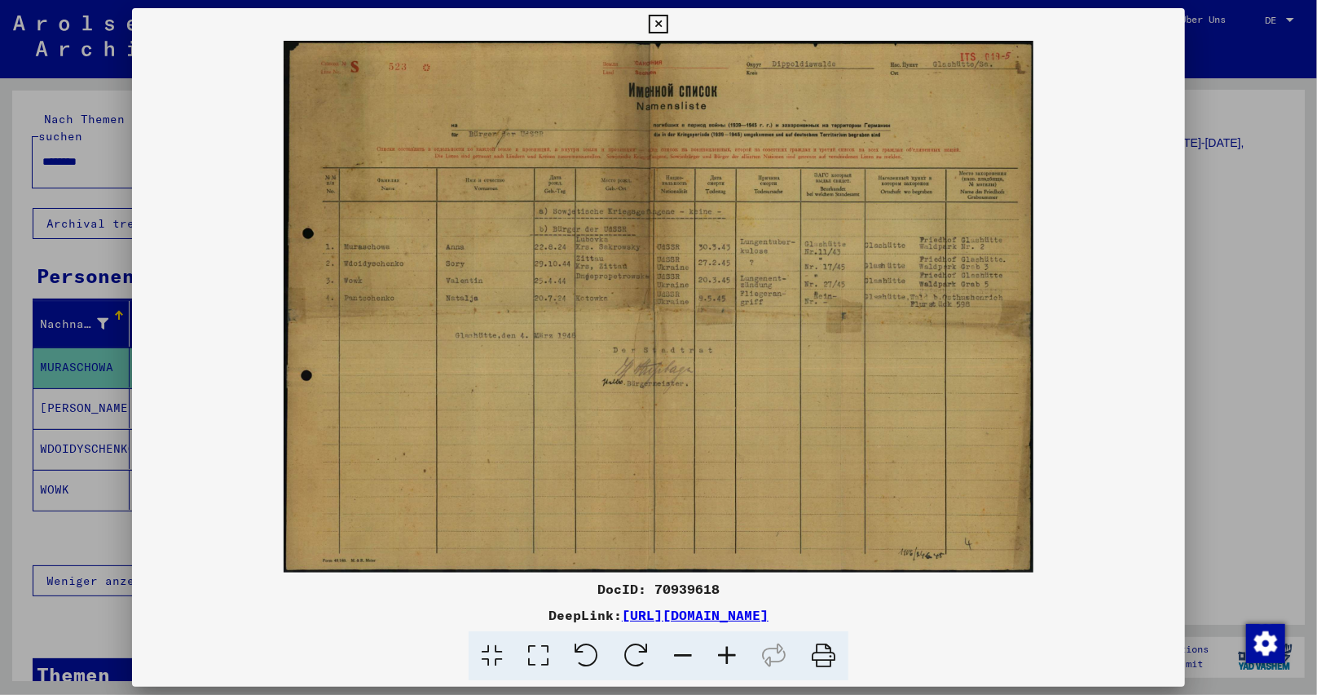
click at [733, 655] on icon at bounding box center [727, 656] width 44 height 50
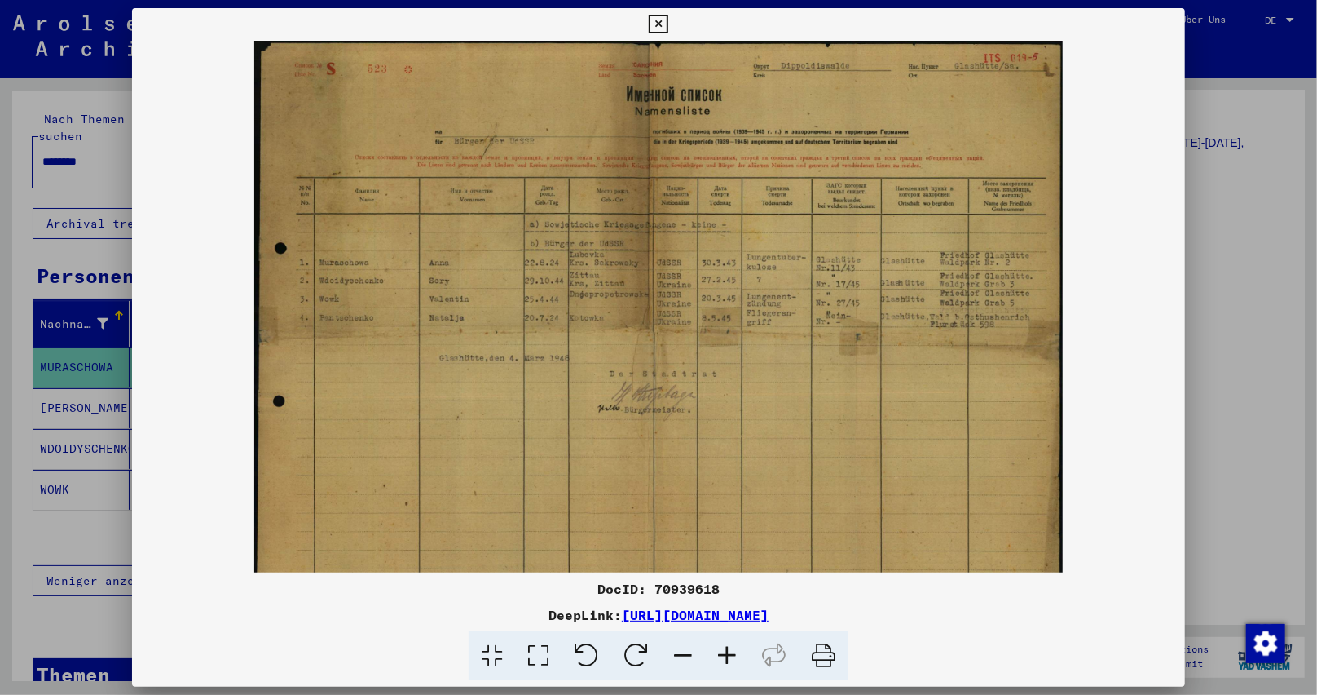
click at [733, 655] on icon at bounding box center [727, 656] width 44 height 50
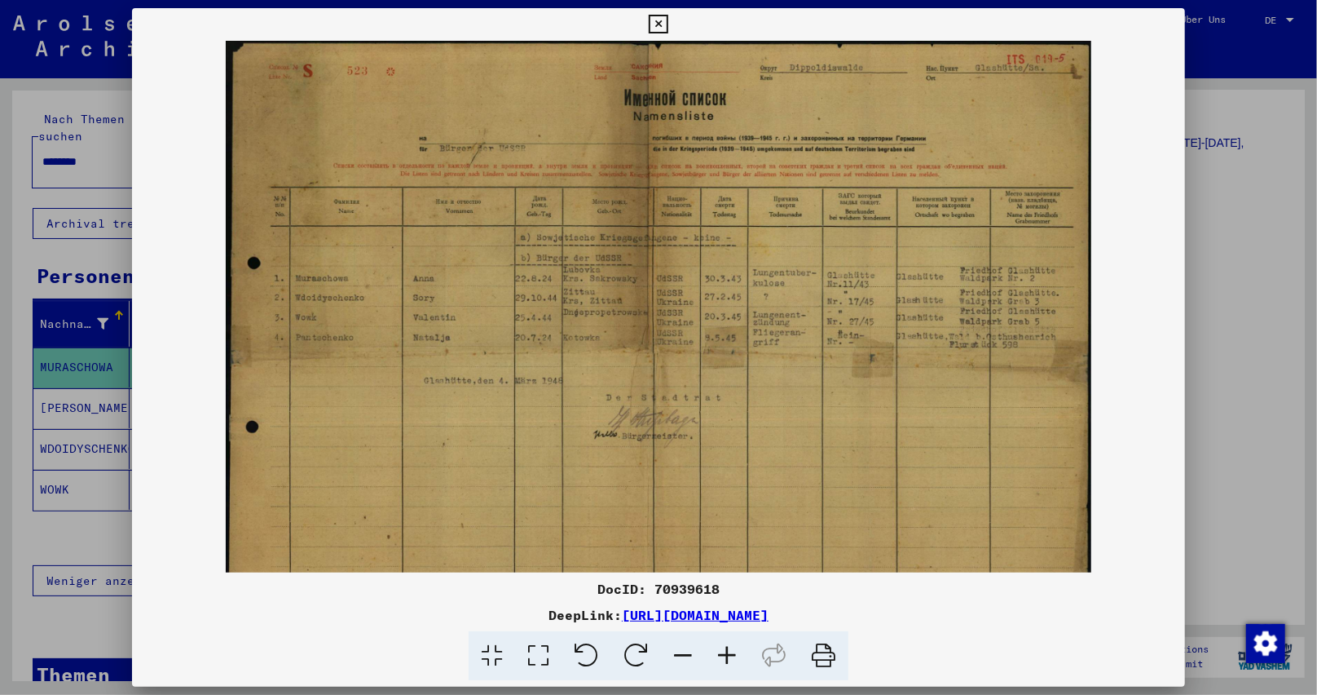
drag, startPoint x: 803, startPoint y: 433, endPoint x: 633, endPoint y: 526, distance: 194.1
click at [633, 526] on img at bounding box center [659, 347] width 866 height 613
click at [729, 651] on icon at bounding box center [727, 656] width 44 height 50
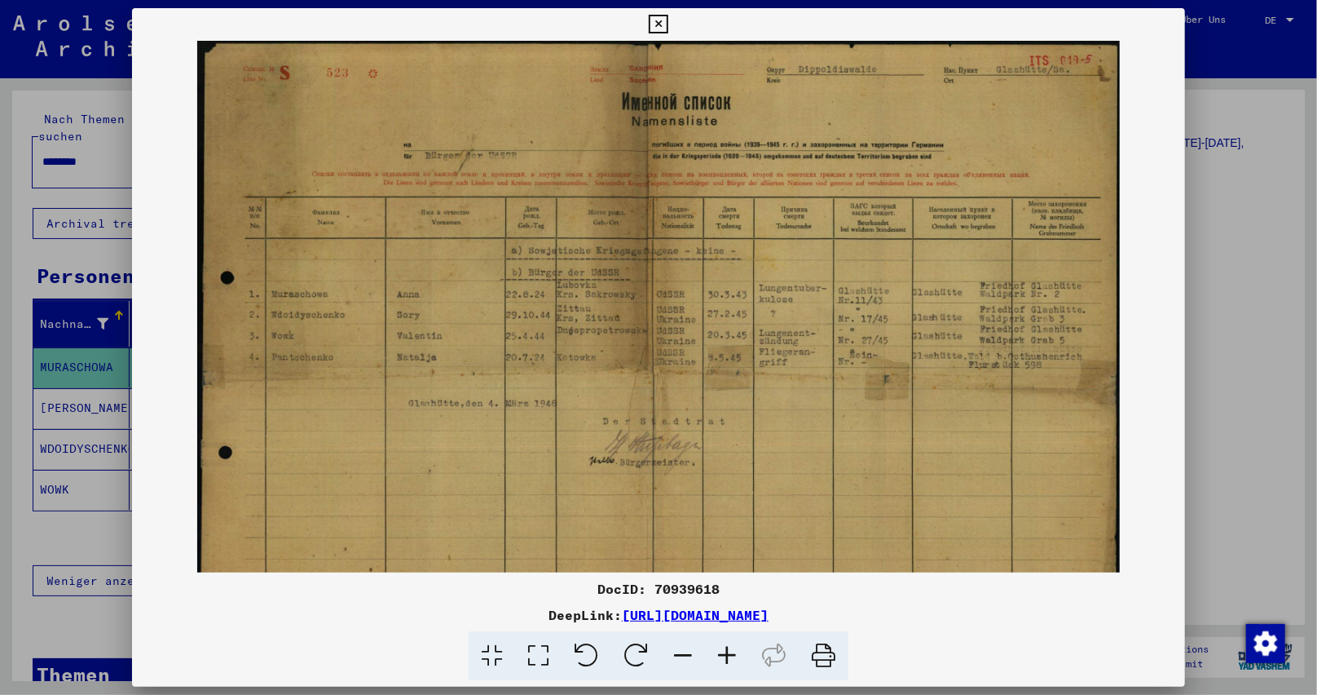
click at [729, 651] on icon at bounding box center [727, 656] width 44 height 50
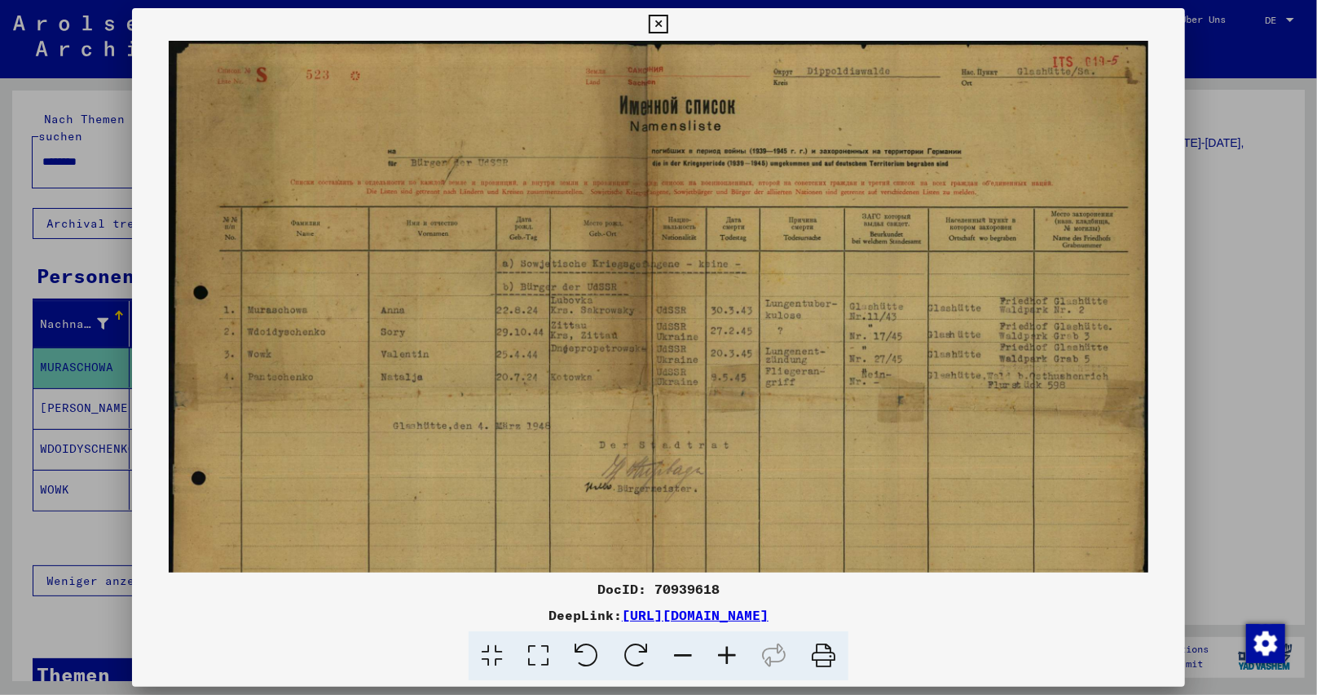
click at [729, 651] on icon at bounding box center [727, 656] width 44 height 50
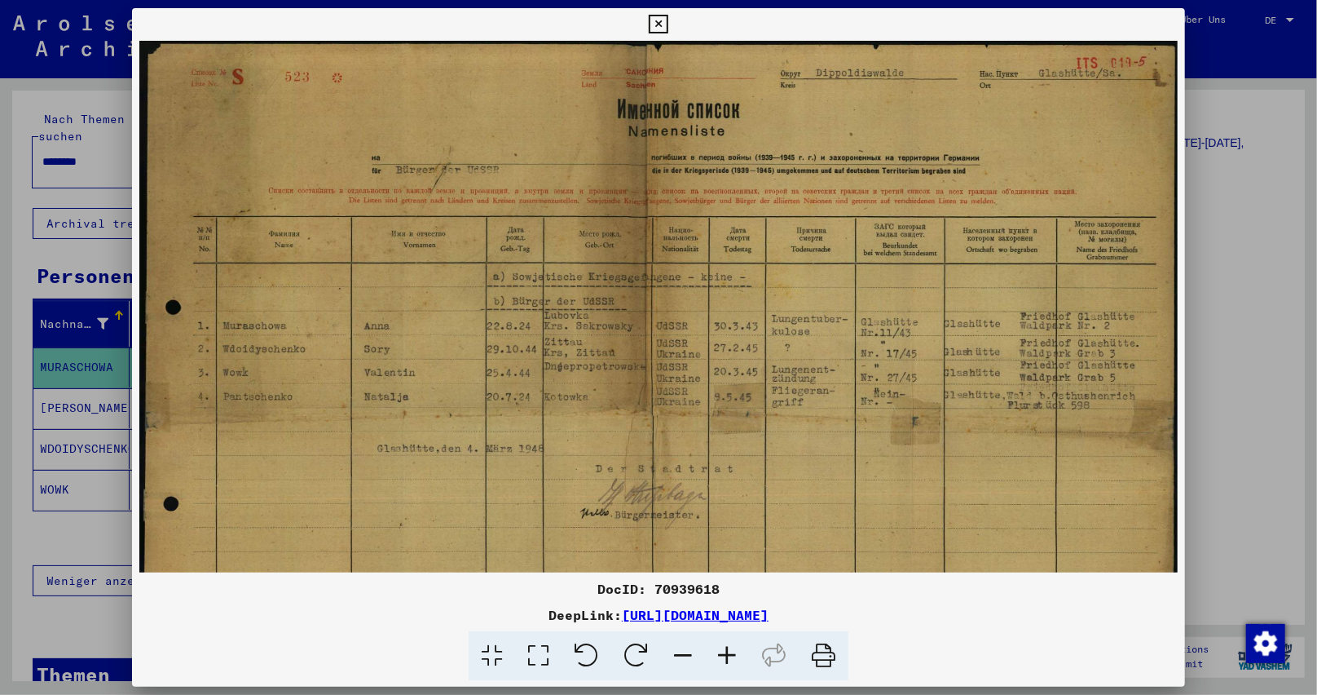
click at [729, 651] on icon at bounding box center [727, 656] width 44 height 50
click at [728, 650] on icon at bounding box center [727, 656] width 44 height 50
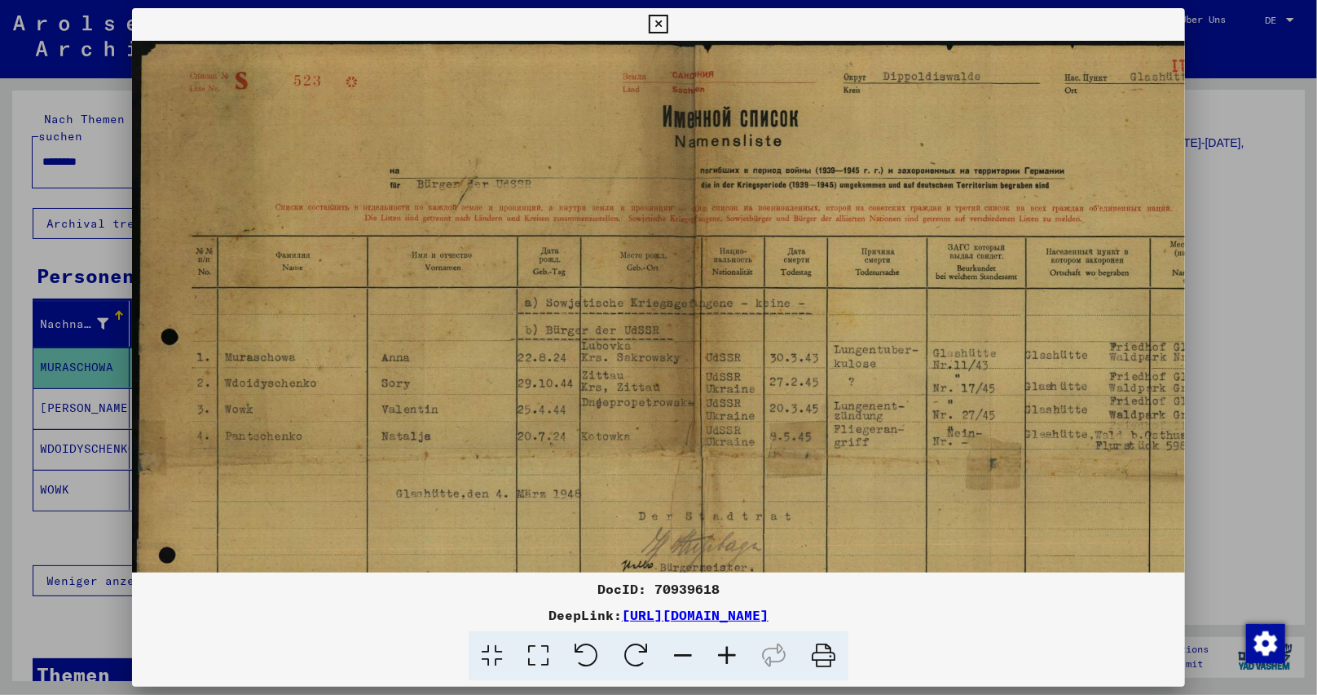
click at [726, 646] on icon at bounding box center [727, 656] width 44 height 50
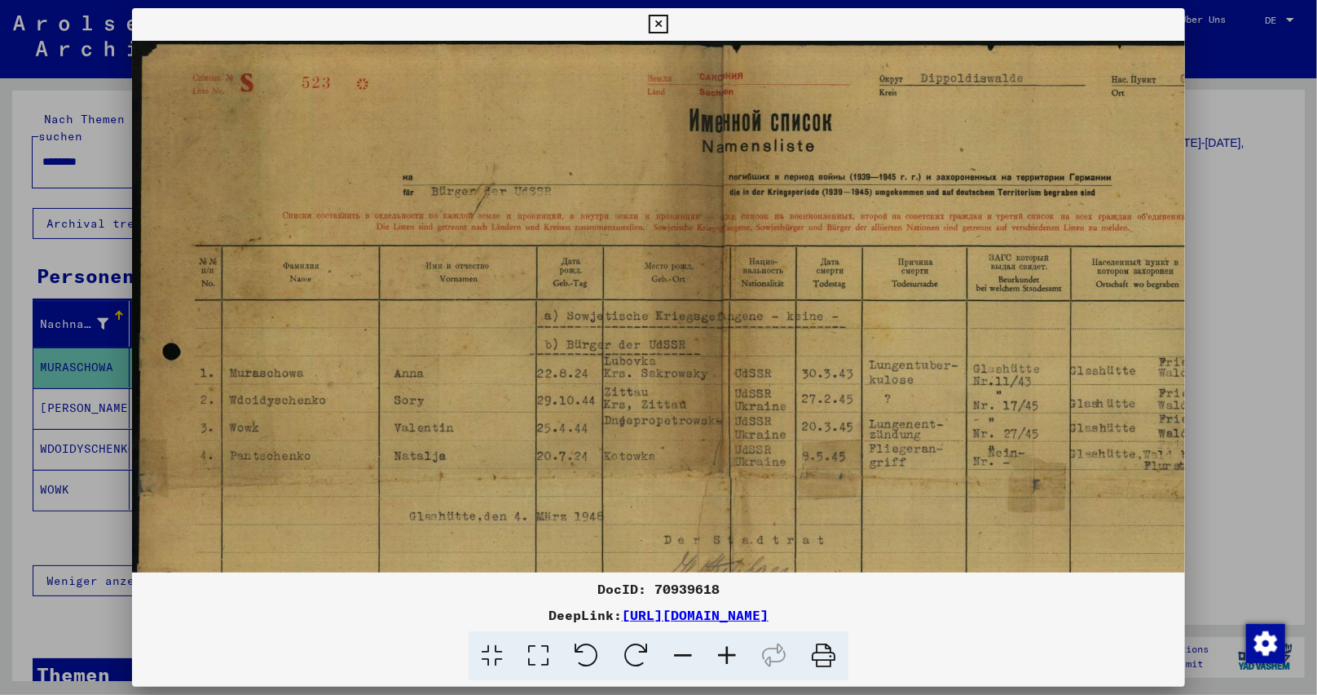
click at [726, 646] on icon at bounding box center [727, 656] width 44 height 50
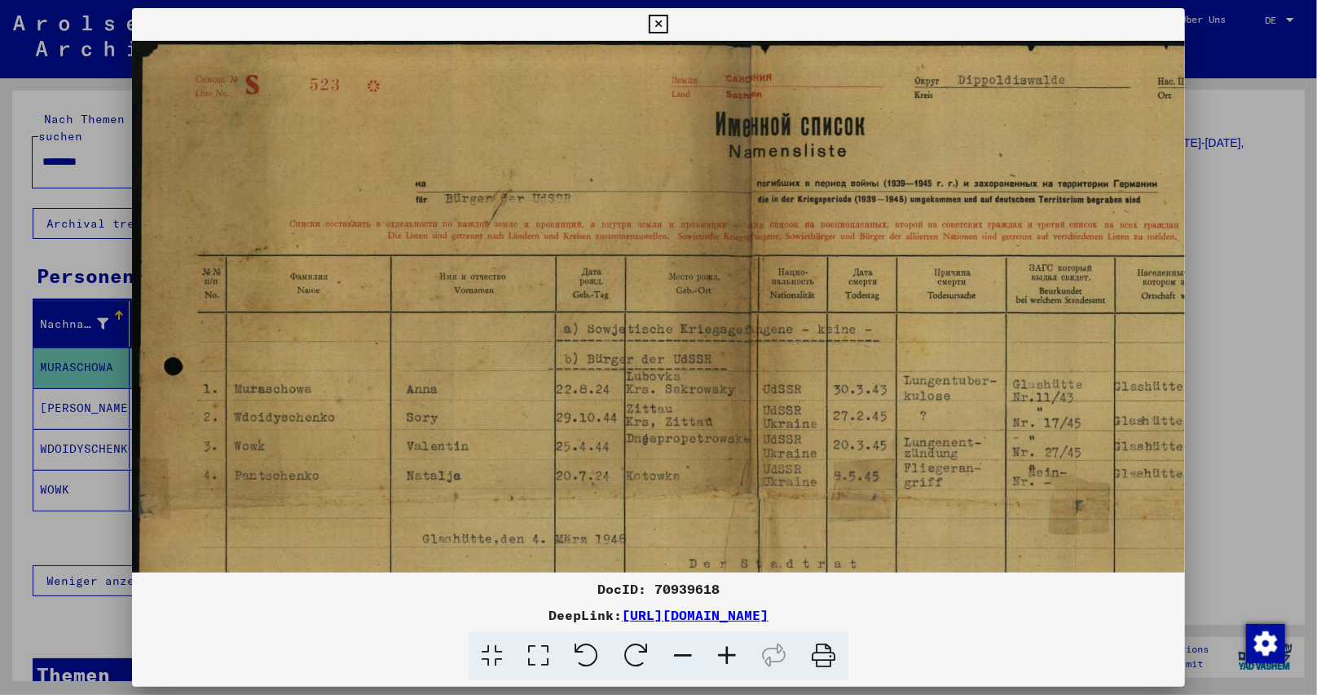
click at [651, 20] on icon at bounding box center [658, 25] width 19 height 20
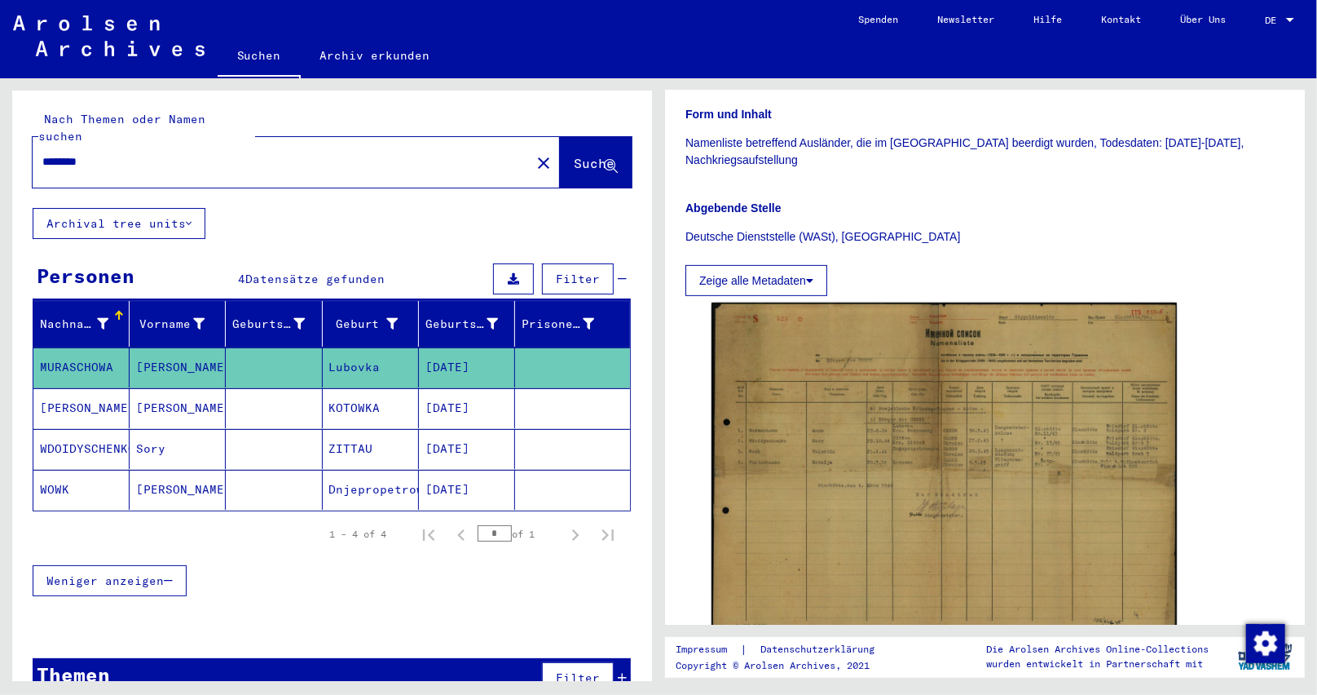
drag, startPoint x: 91, startPoint y: 144, endPoint x: 102, endPoint y: 146, distance: 10.7
click at [102, 153] on input "********" at bounding box center [281, 161] width 479 height 17
click at [560, 148] on button "Suche" at bounding box center [596, 162] width 72 height 51
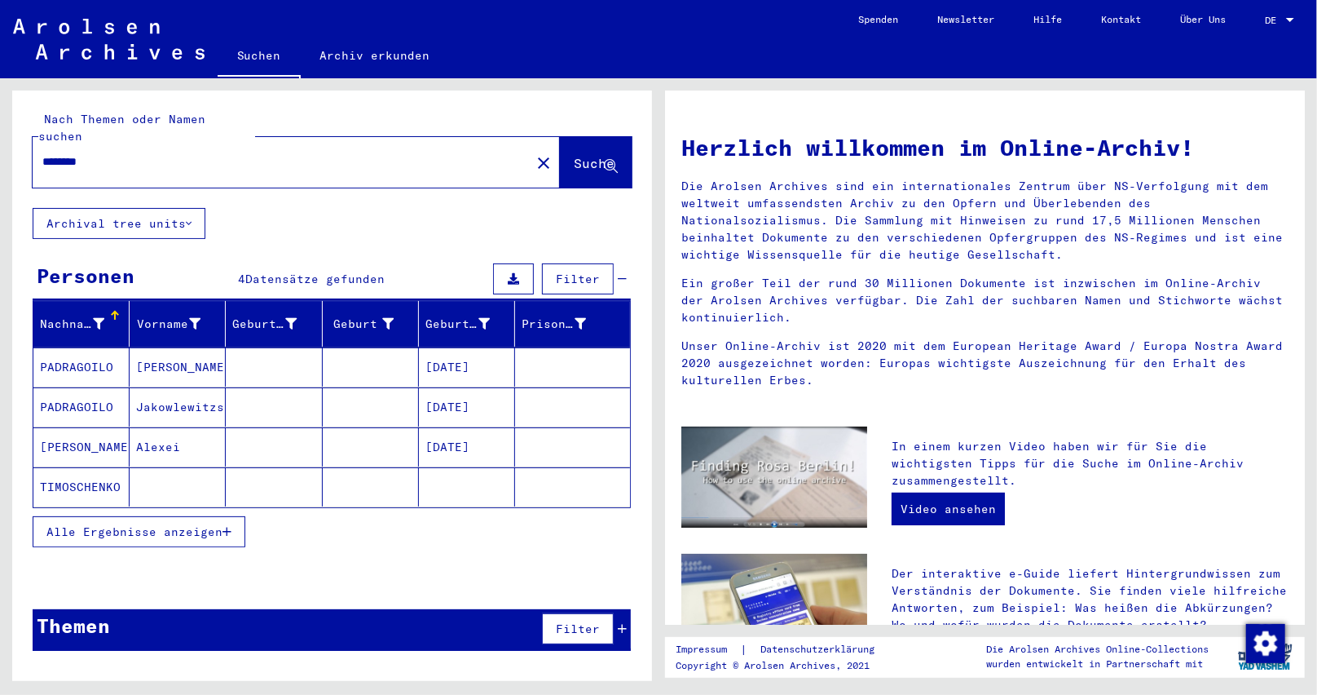
click at [397, 435] on mat-cell at bounding box center [371, 446] width 96 height 39
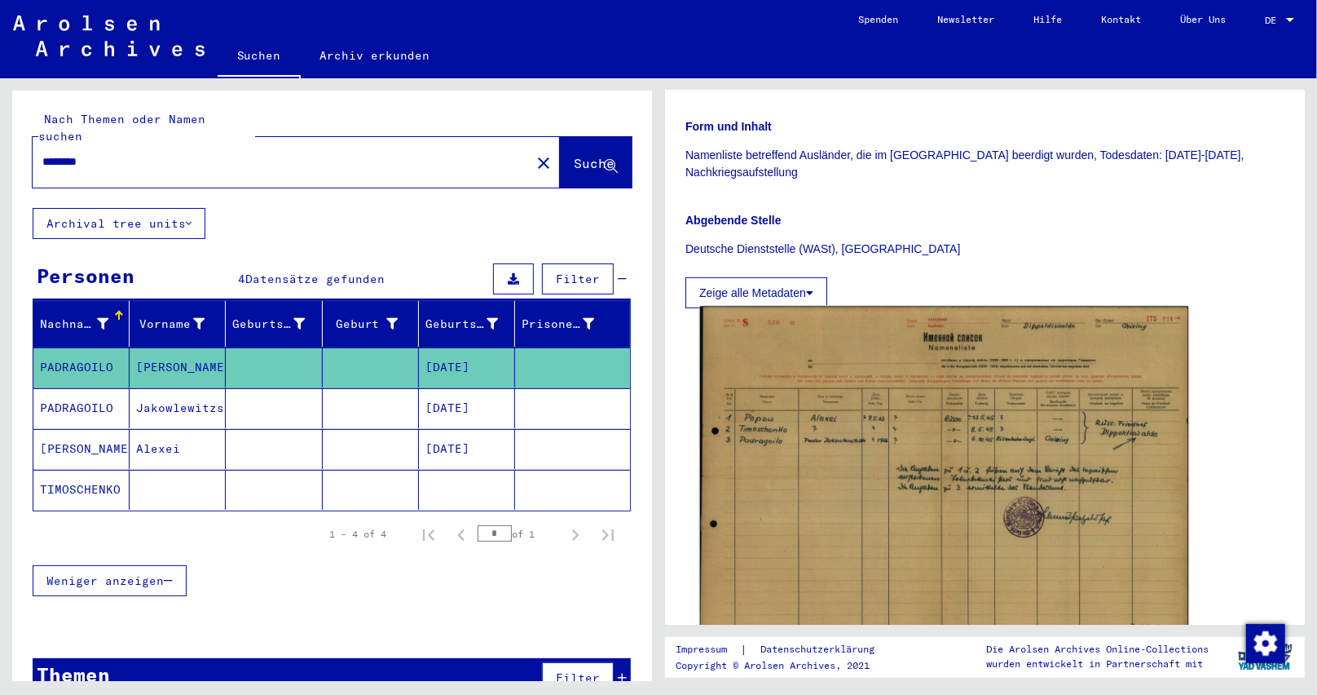
scroll to position [489, 0]
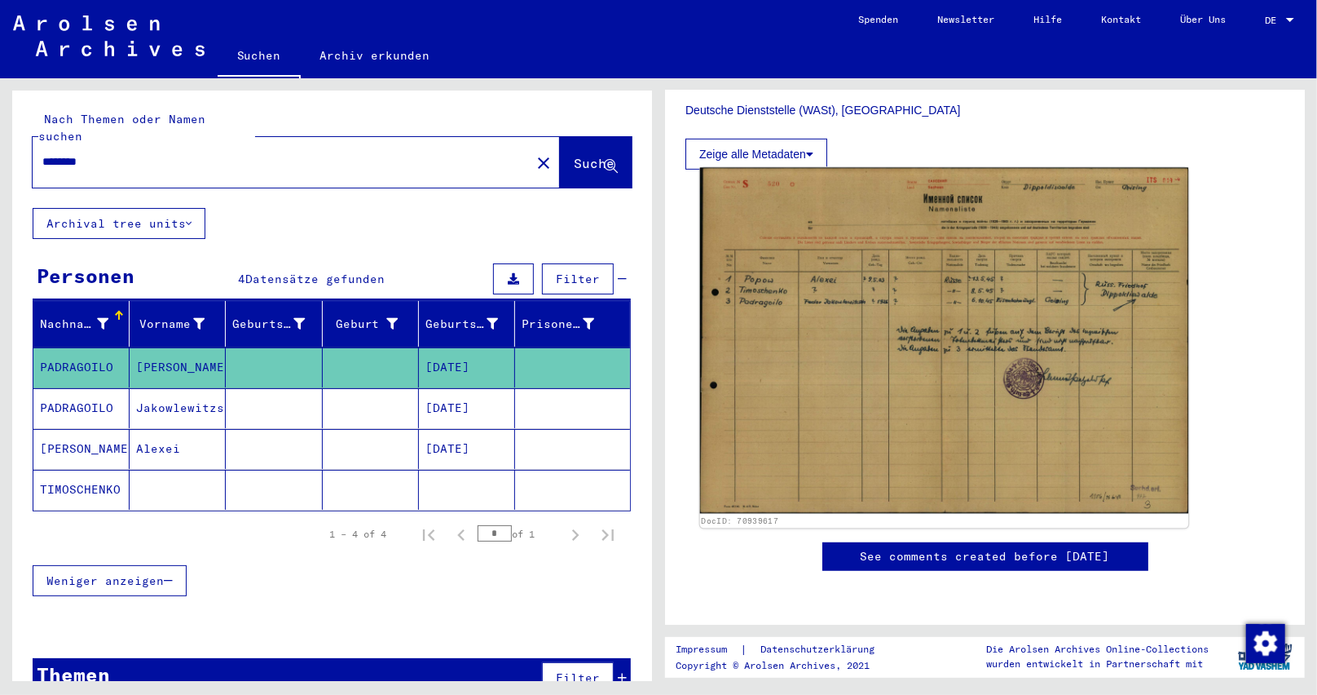
click at [837, 405] on img at bounding box center [944, 341] width 489 height 346
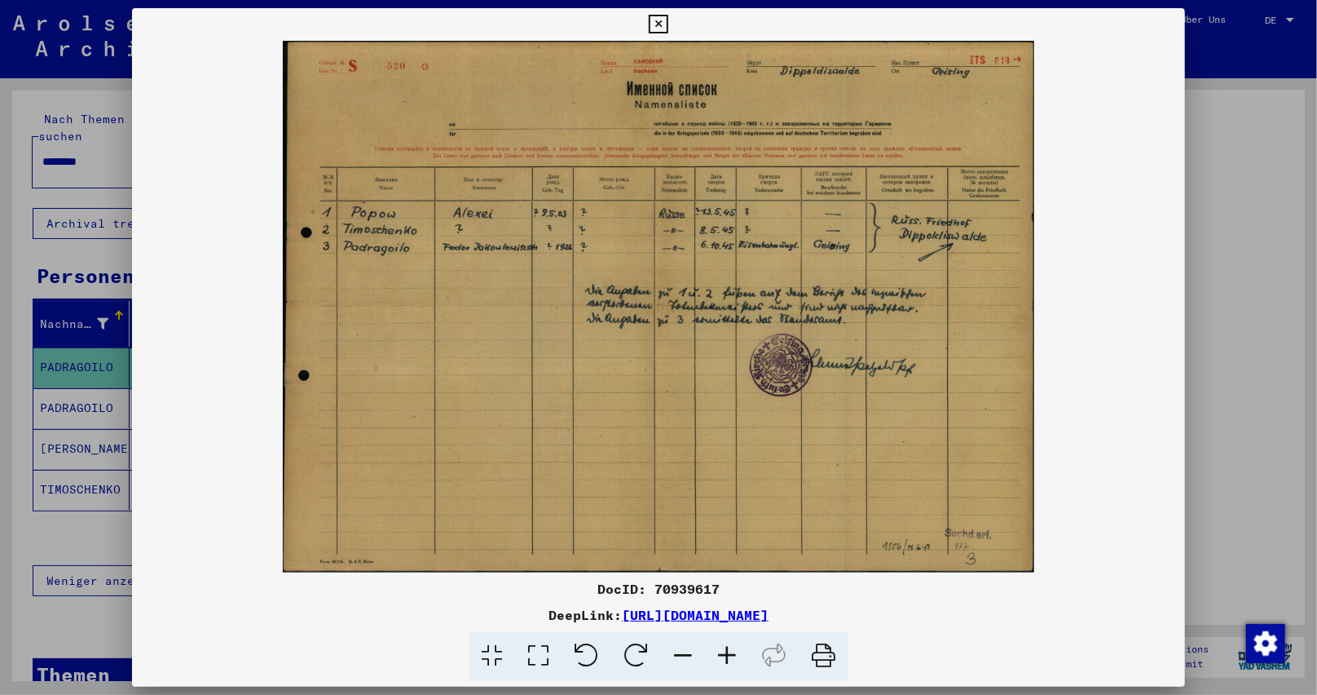
click at [737, 644] on icon at bounding box center [727, 656] width 44 height 50
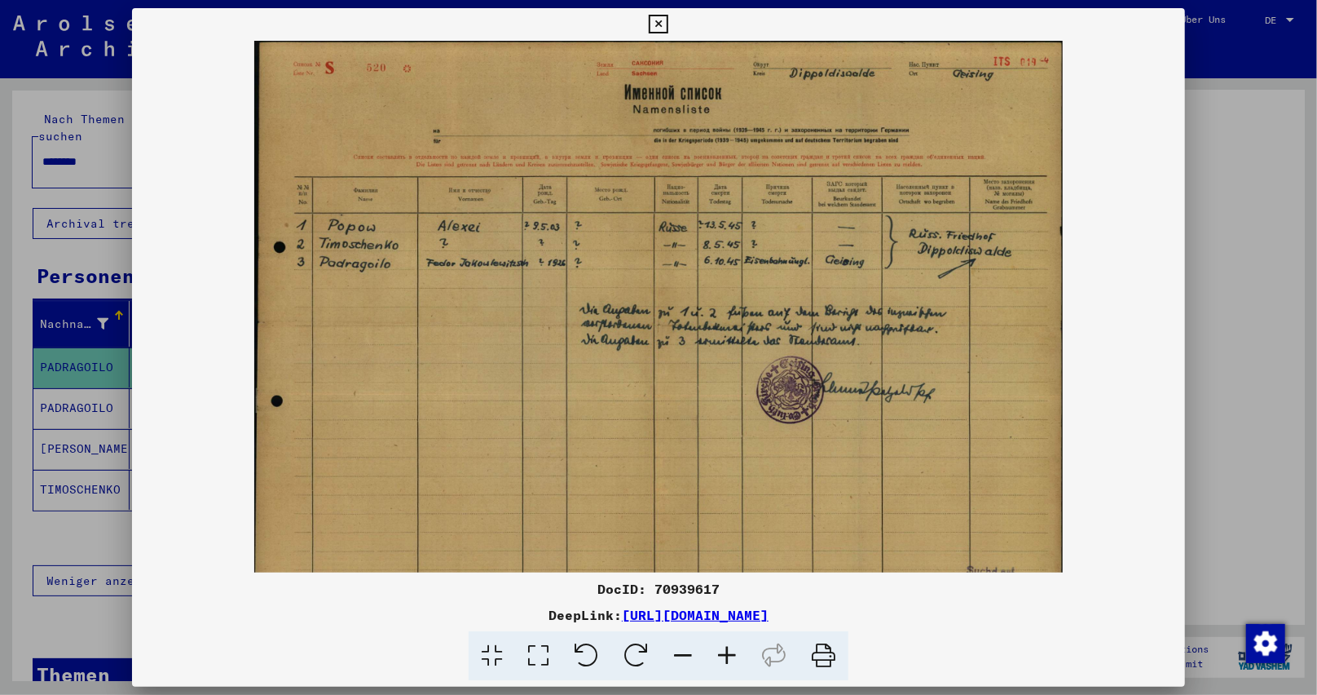
click at [737, 644] on icon at bounding box center [727, 656] width 44 height 50
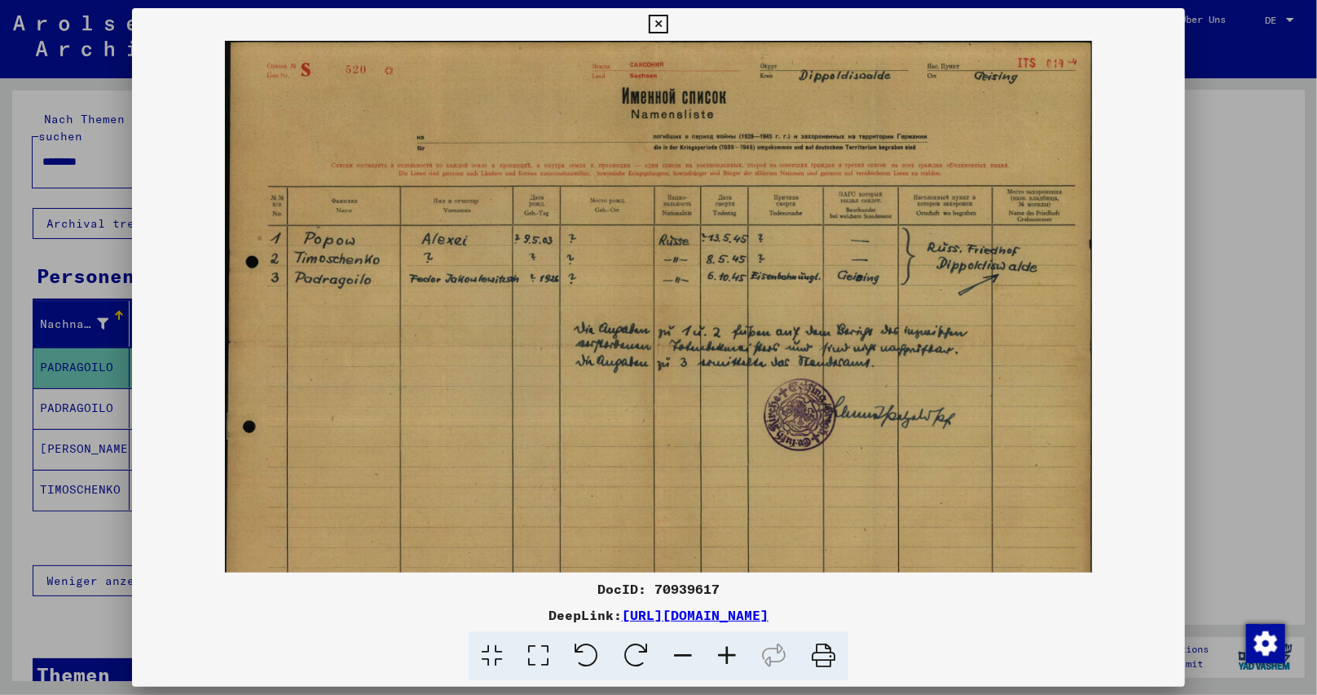
click at [737, 644] on icon at bounding box center [727, 656] width 44 height 50
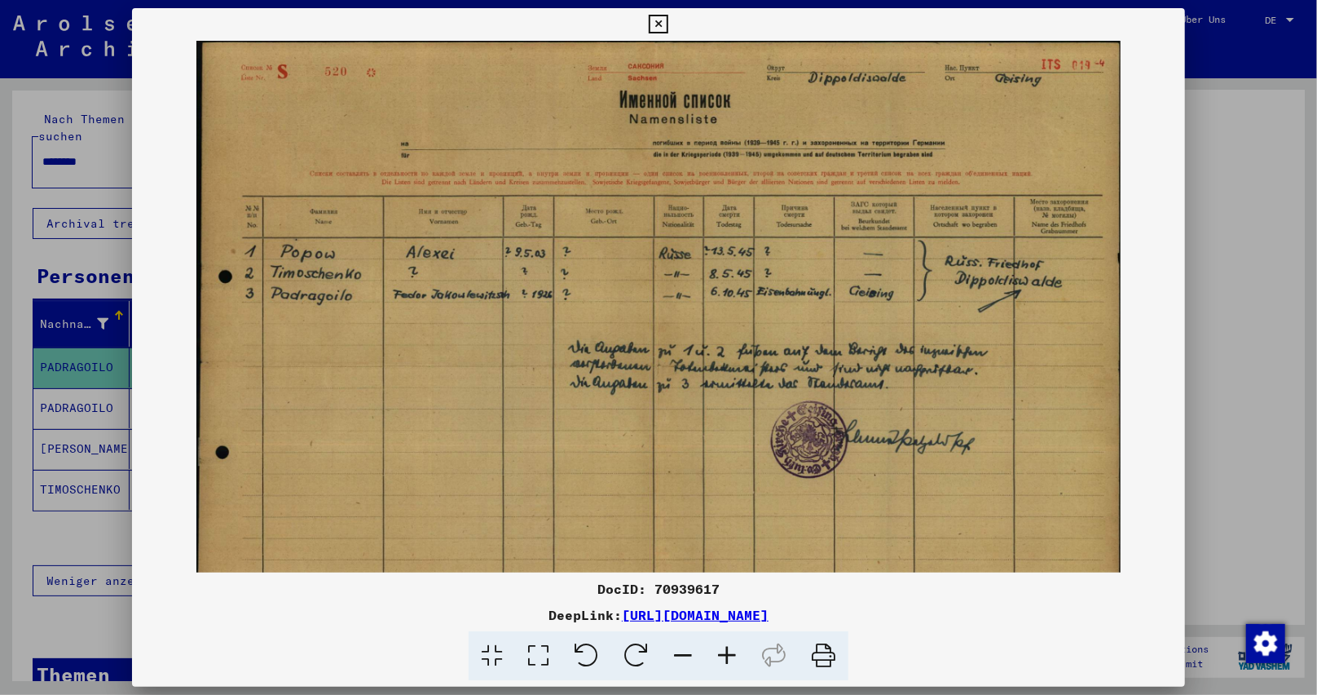
click at [737, 644] on icon at bounding box center [727, 656] width 44 height 50
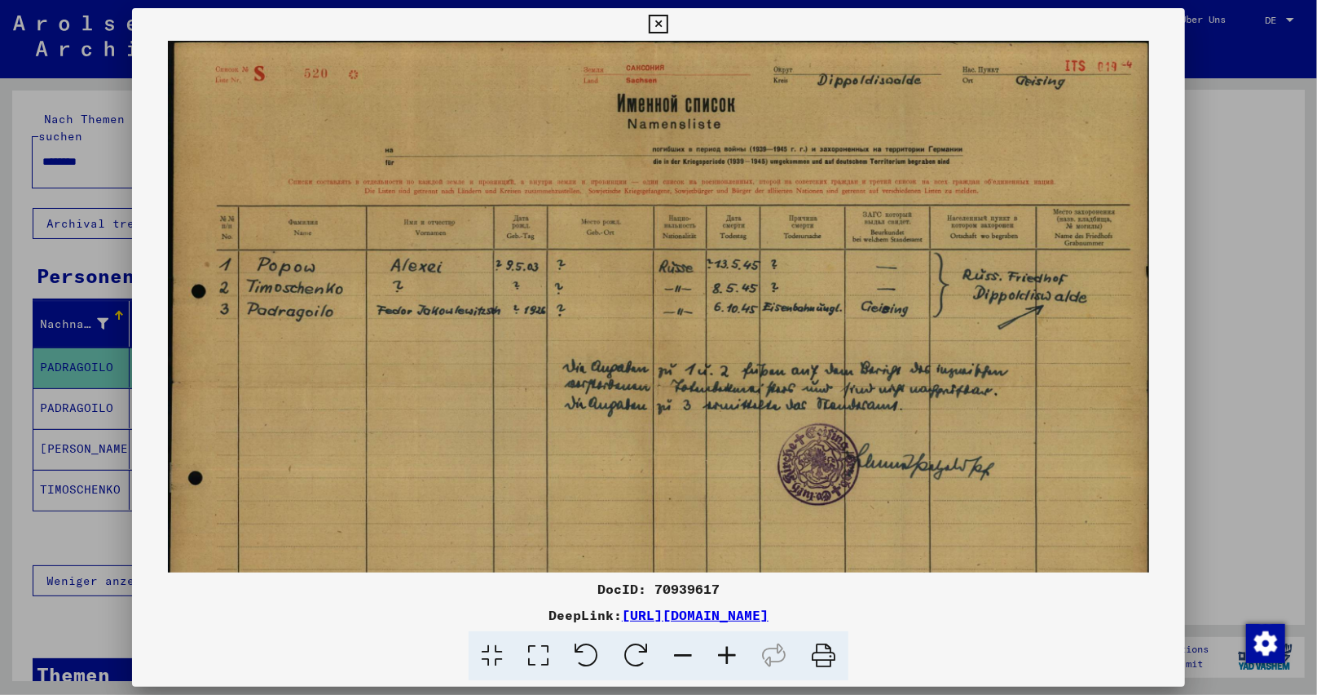
click at [737, 644] on icon at bounding box center [727, 656] width 44 height 50
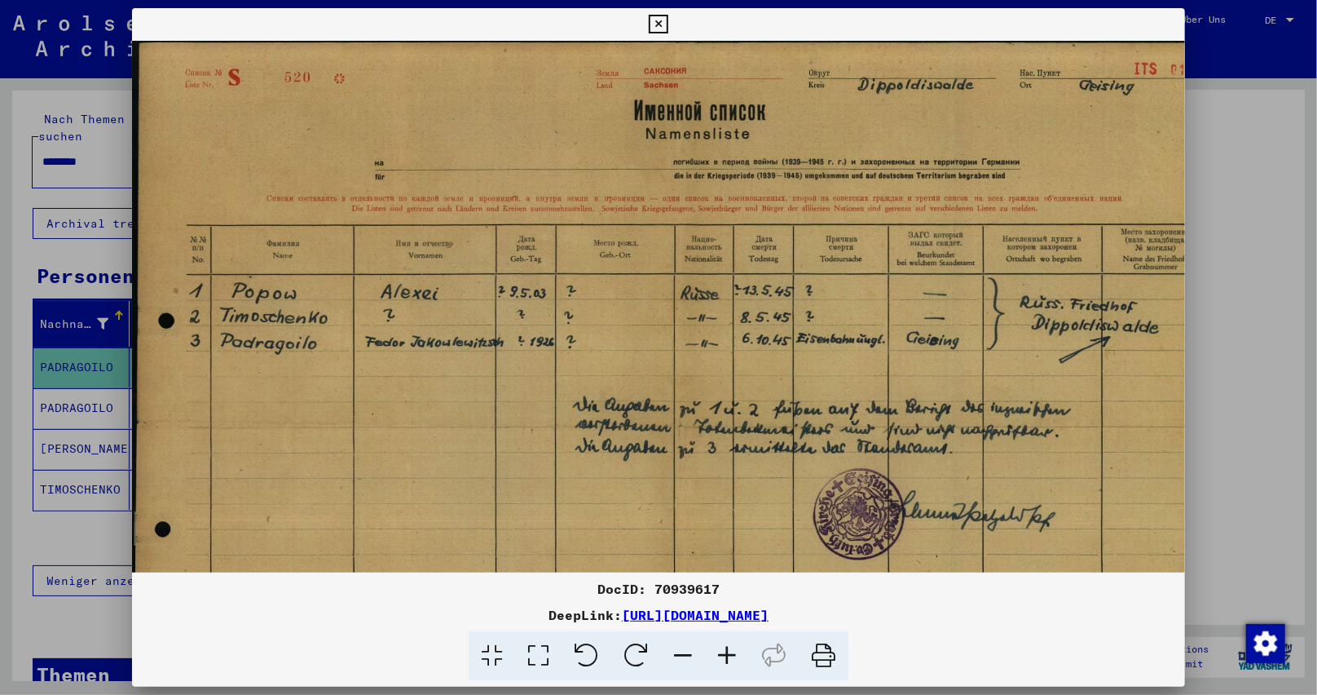
click at [737, 644] on icon at bounding box center [727, 656] width 44 height 50
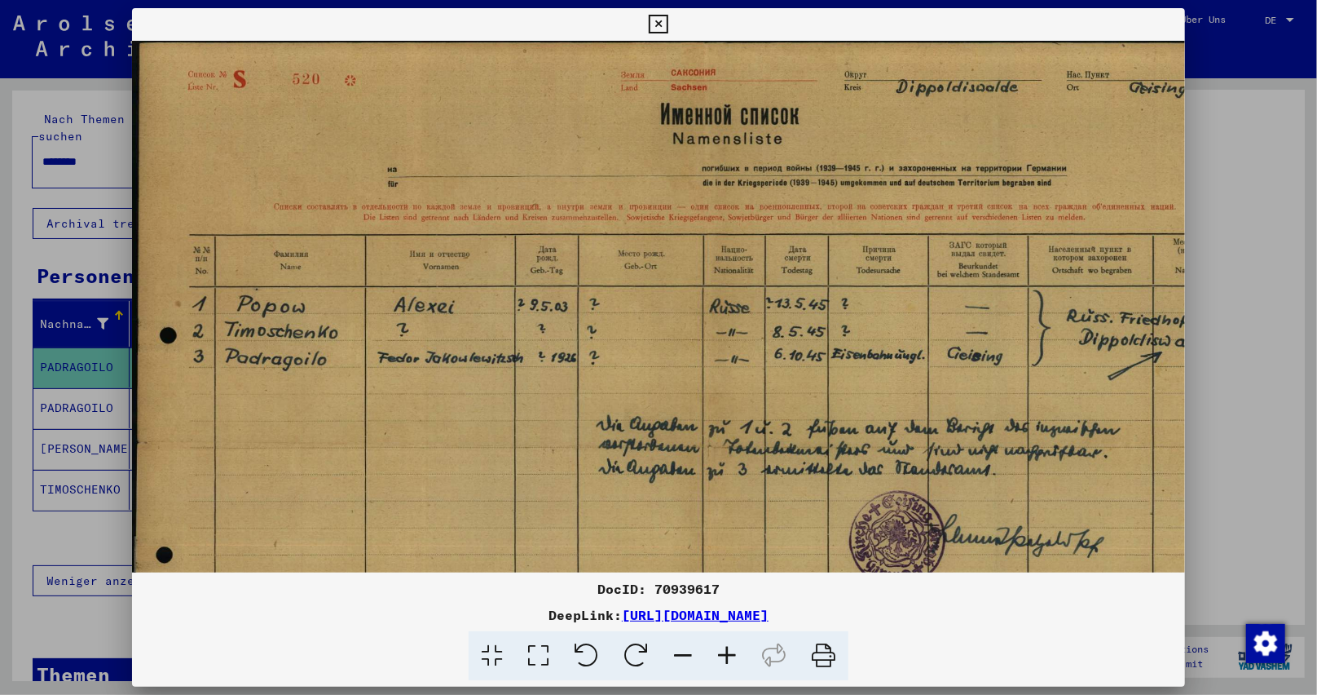
drag, startPoint x: 661, startPoint y: 23, endPoint x: 493, endPoint y: 121, distance: 194.8
click at [662, 24] on icon at bounding box center [658, 25] width 19 height 20
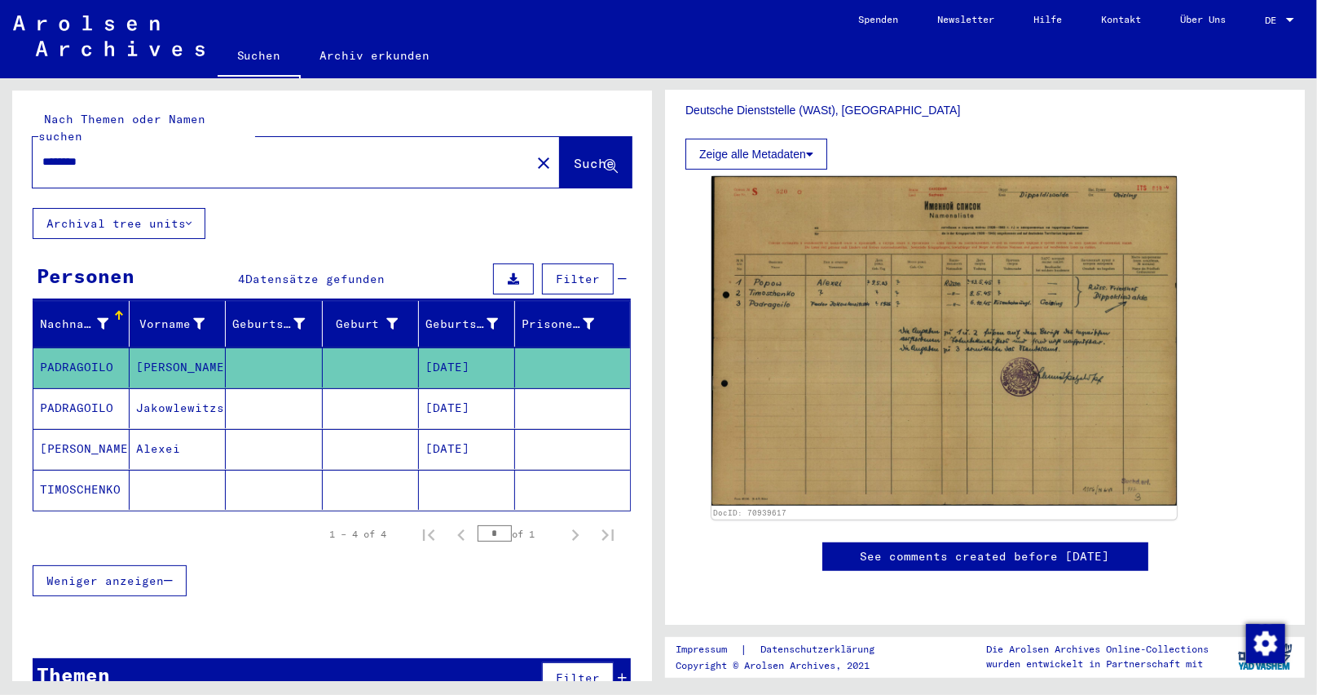
drag, startPoint x: 90, startPoint y: 141, endPoint x: 113, endPoint y: 152, distance: 24.4
click at [113, 153] on input "********" at bounding box center [281, 161] width 479 height 17
type input "********"
click at [574, 155] on span "Suche" at bounding box center [594, 163] width 41 height 16
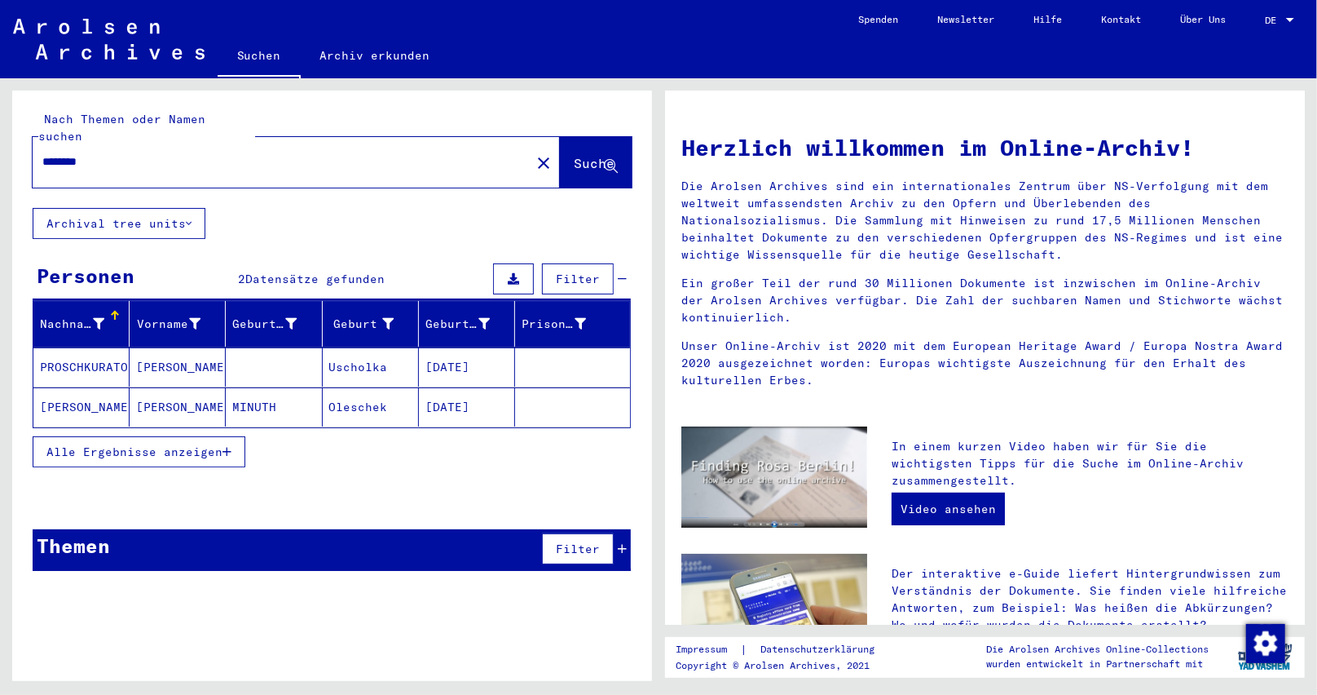
click at [437, 390] on mat-cell "[DATE]" at bounding box center [467, 406] width 96 height 39
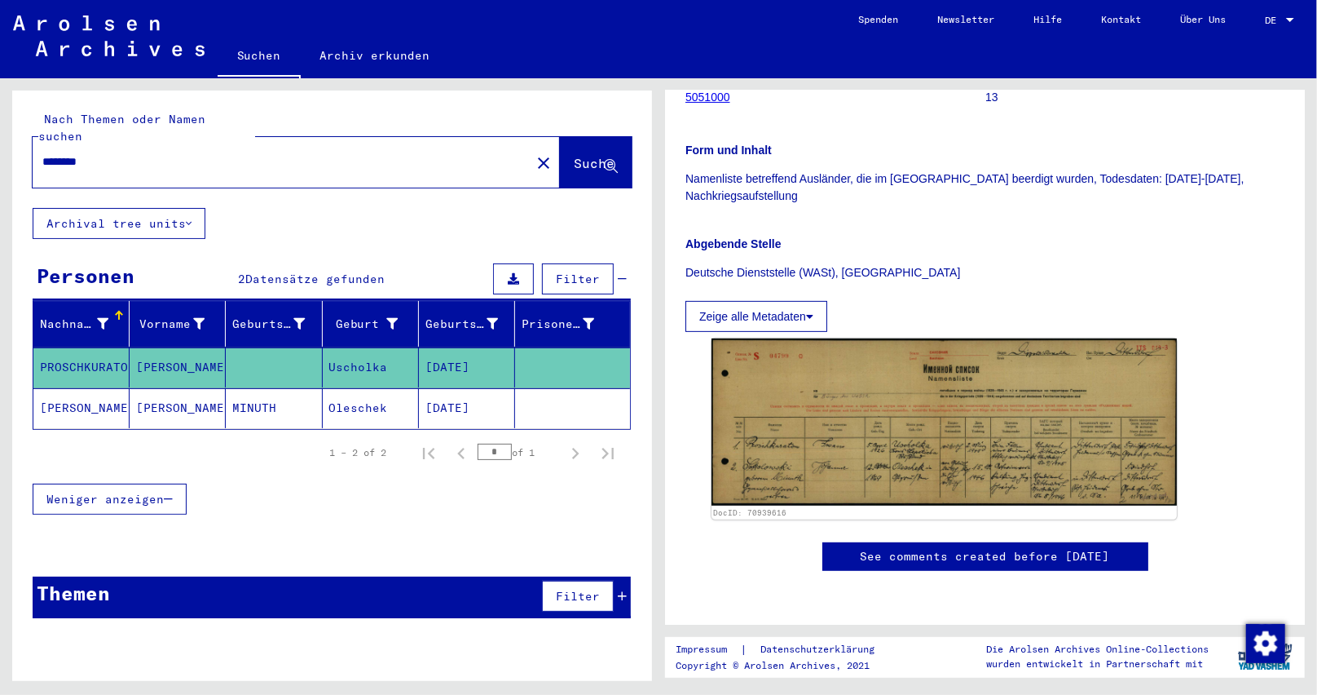
scroll to position [489, 0]
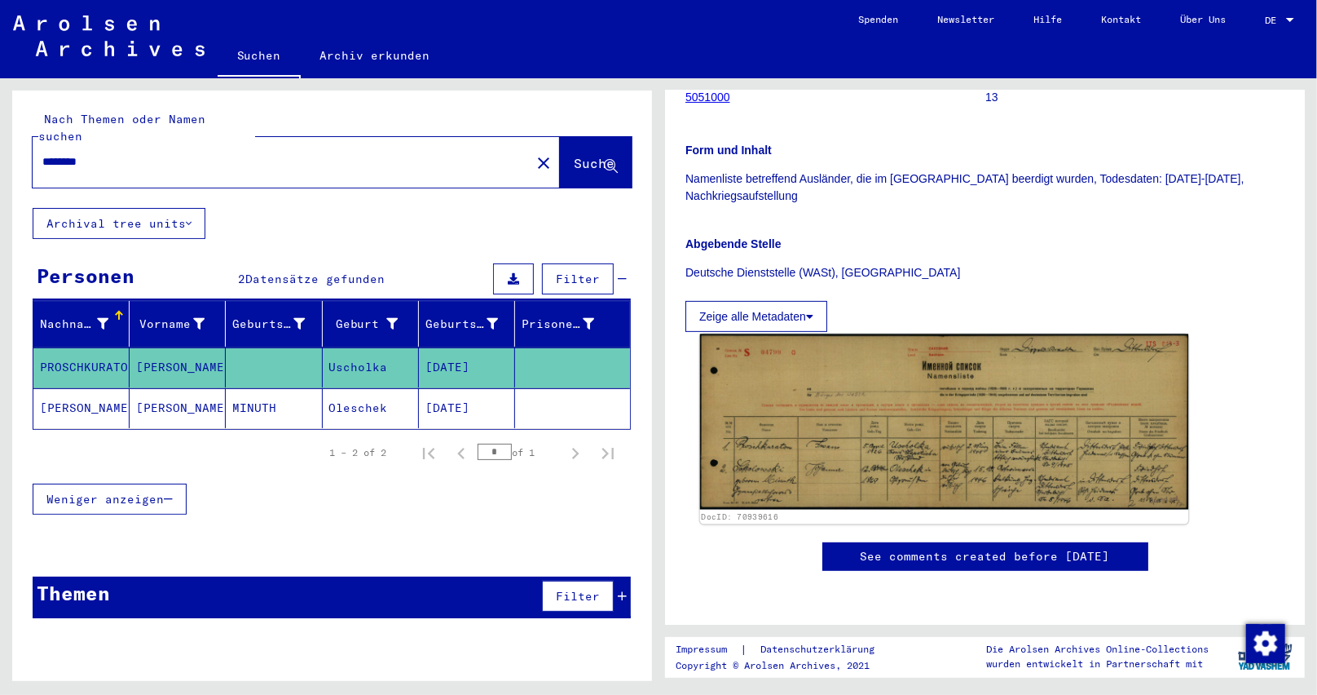
click at [824, 334] on img at bounding box center [944, 421] width 489 height 175
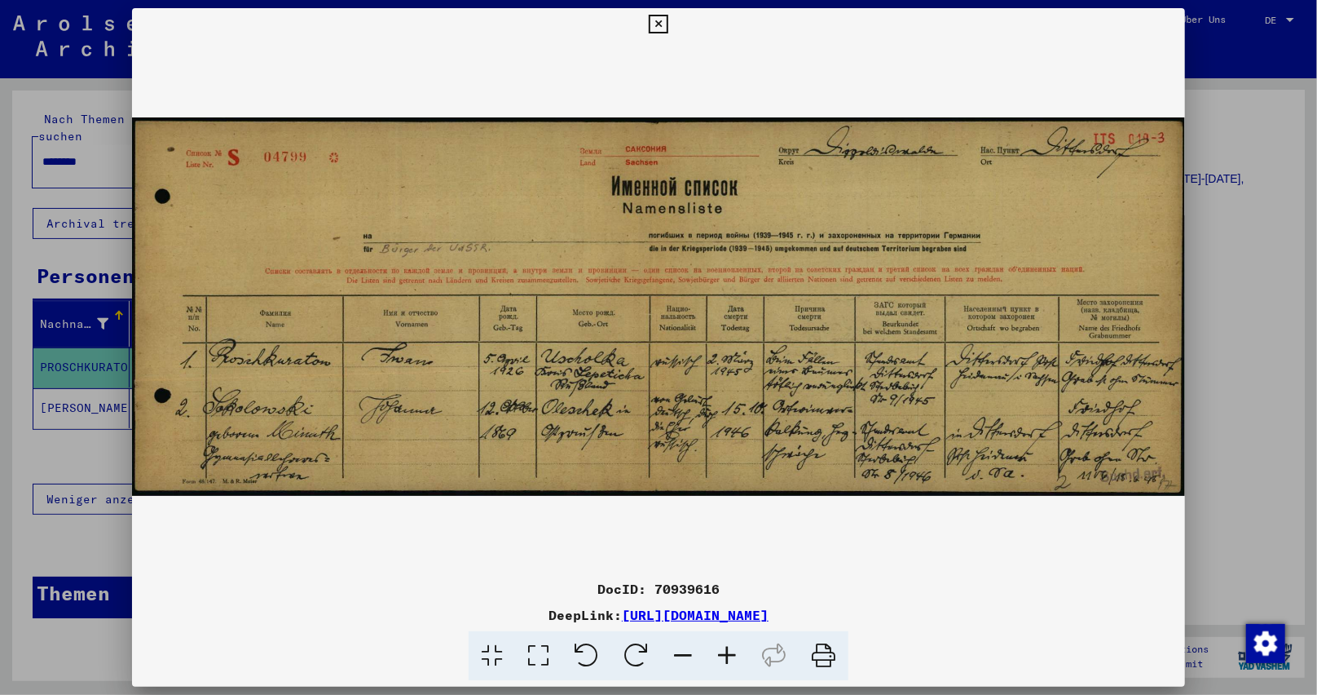
click at [726, 656] on icon at bounding box center [727, 656] width 44 height 50
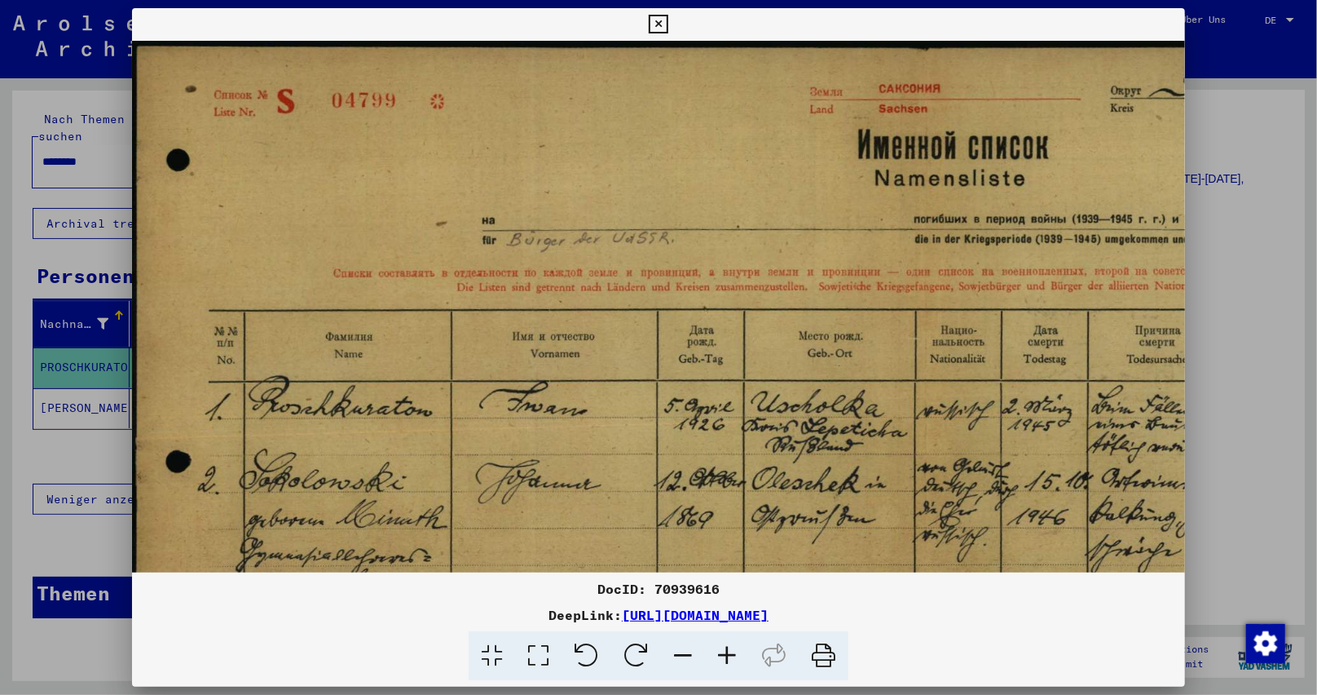
click at [726, 655] on icon at bounding box center [727, 656] width 44 height 50
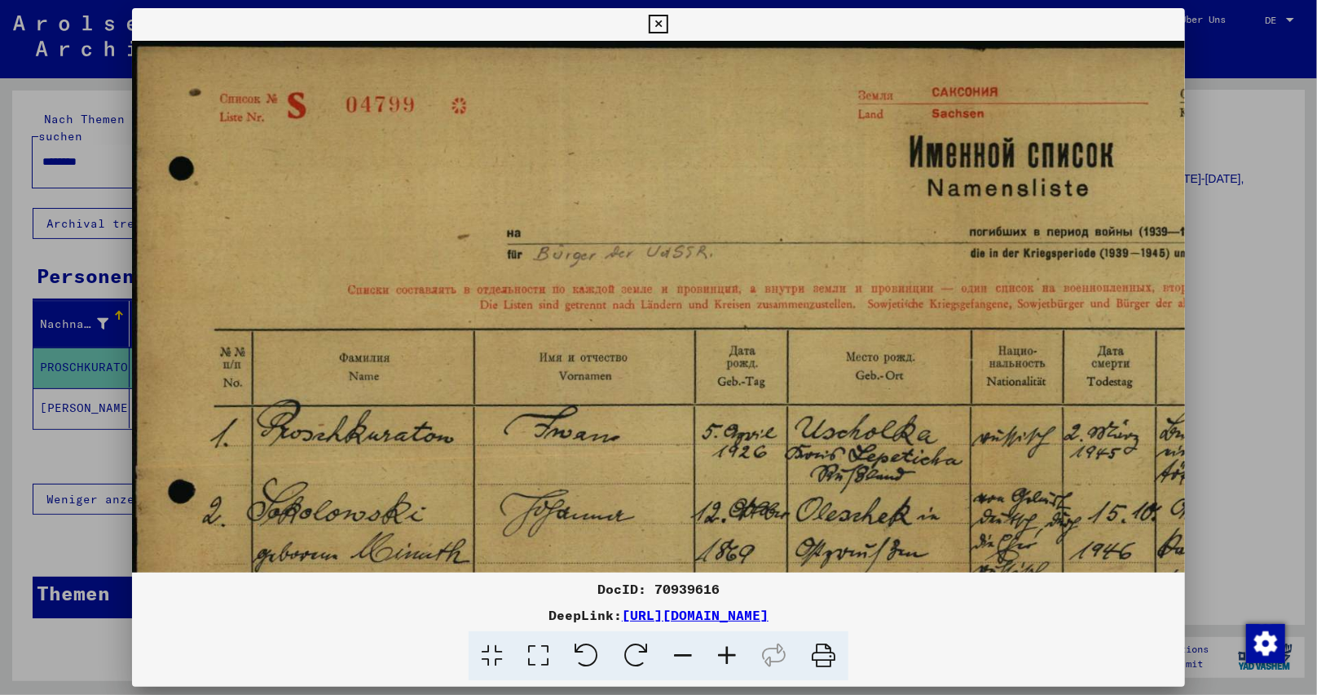
click at [726, 655] on icon at bounding box center [727, 656] width 44 height 50
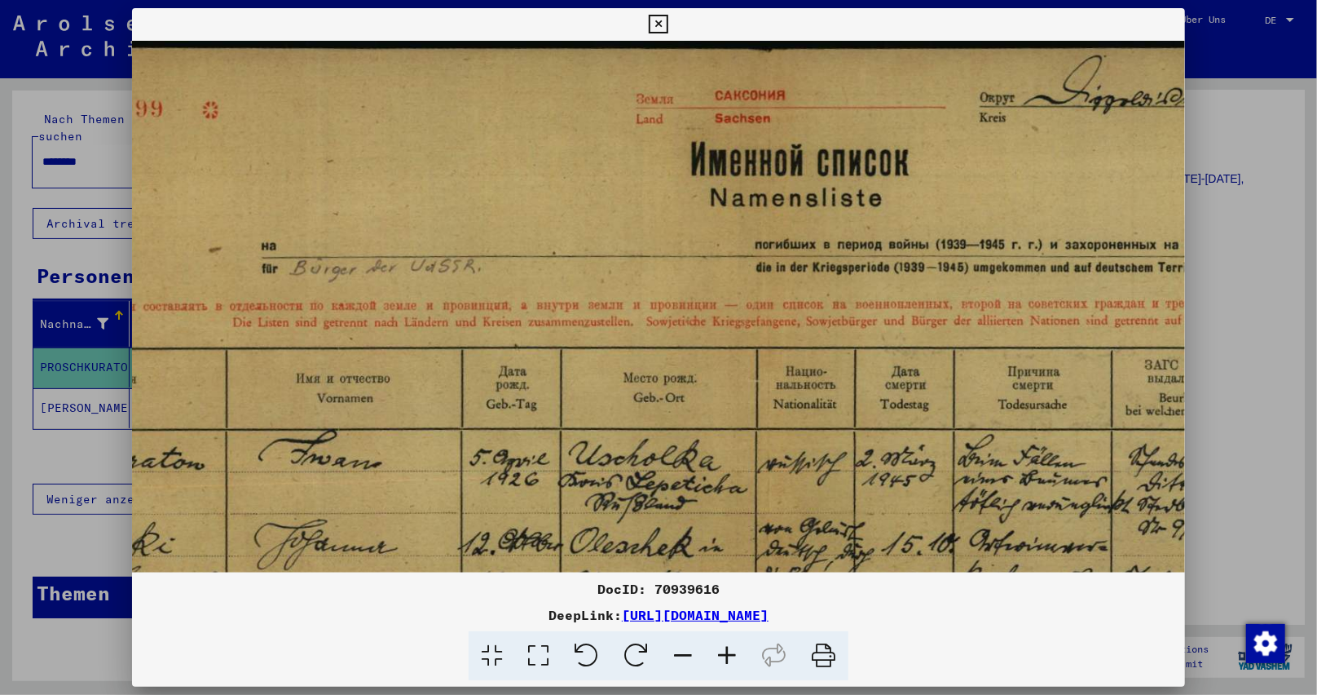
drag, startPoint x: 844, startPoint y: 329, endPoint x: 572, endPoint y: 446, distance: 295.4
click at [572, 446] on img at bounding box center [771, 368] width 1821 height 654
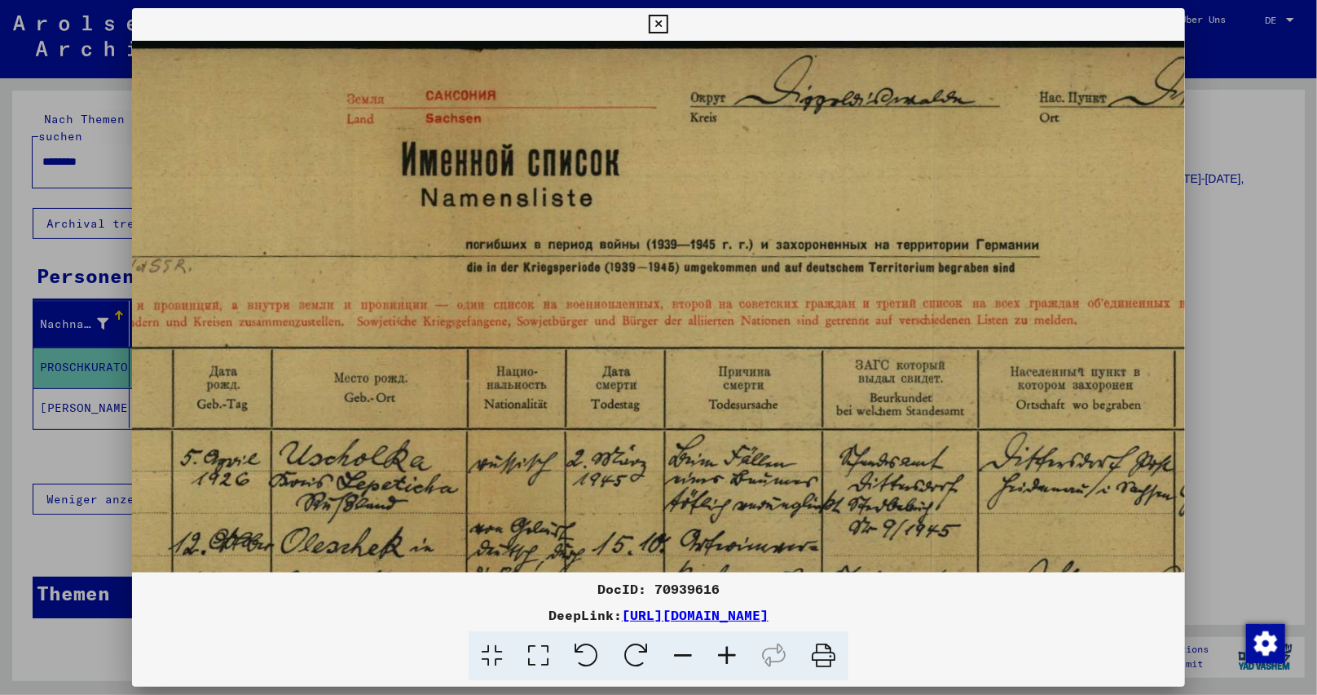
drag, startPoint x: 781, startPoint y: 329, endPoint x: 492, endPoint y: 346, distance: 289.1
click at [492, 346] on img at bounding box center [482, 368] width 1821 height 654
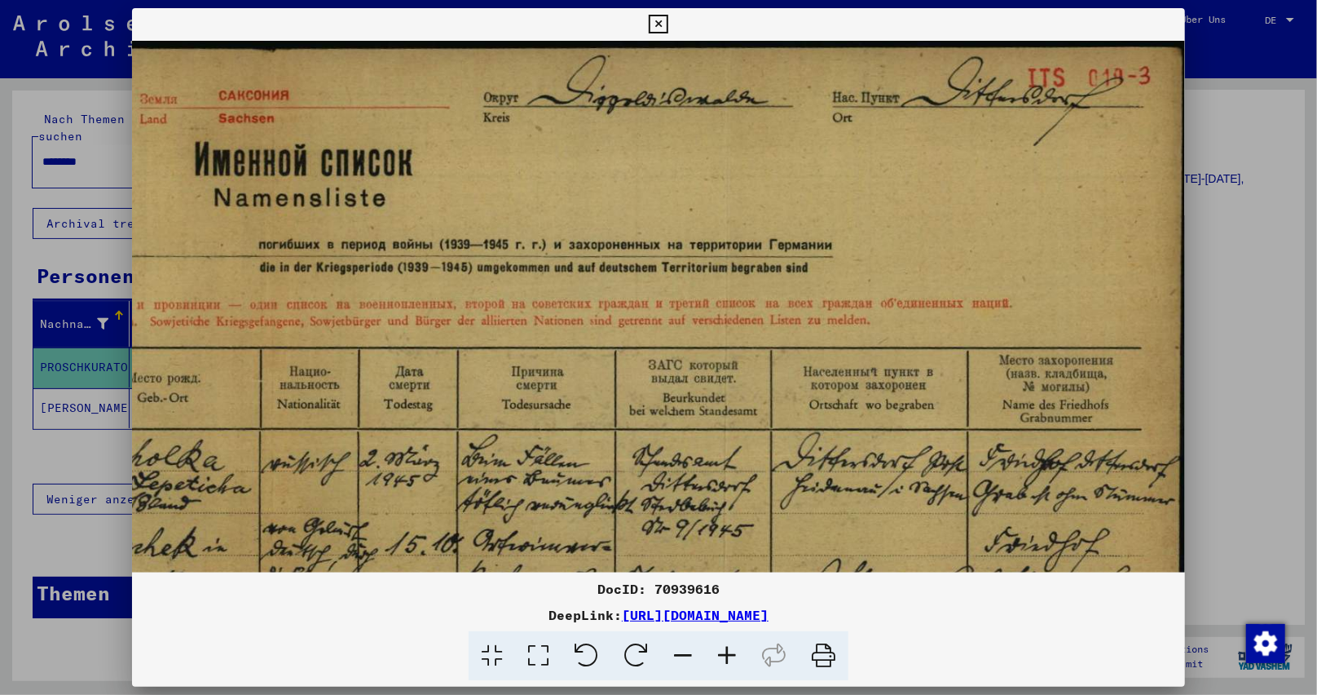
drag, startPoint x: 638, startPoint y: 281, endPoint x: 614, endPoint y: 281, distance: 24.5
click at [614, 281] on img at bounding box center [275, 368] width 1821 height 654
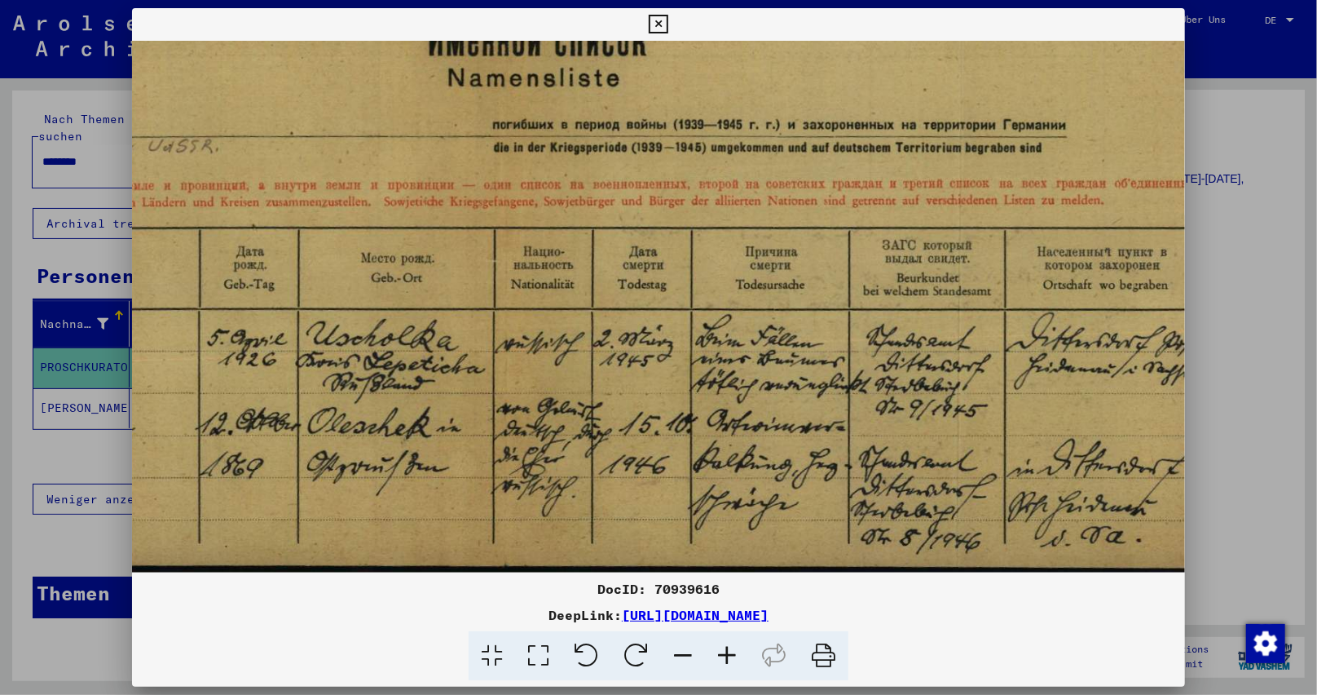
drag, startPoint x: 644, startPoint y: 280, endPoint x: 878, endPoint y: 160, distance: 262.9
click at [878, 160] on img at bounding box center [509, 248] width 1821 height 654
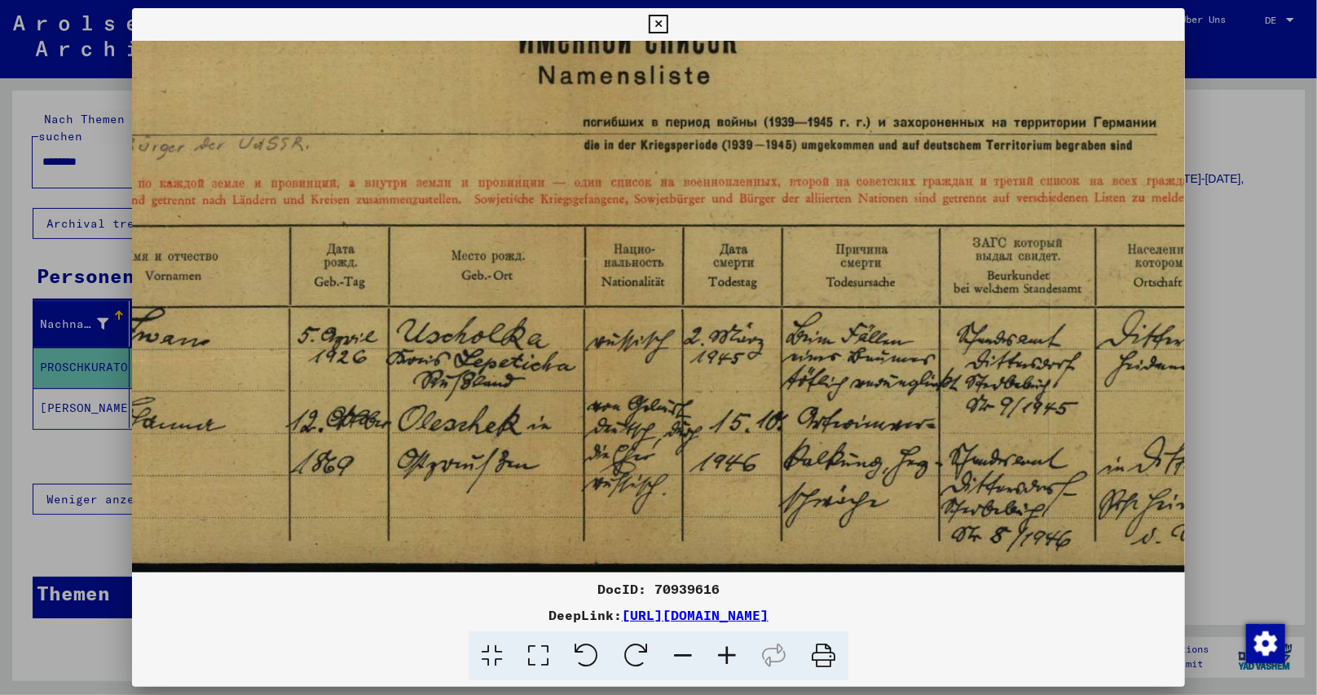
scroll to position [122, 438]
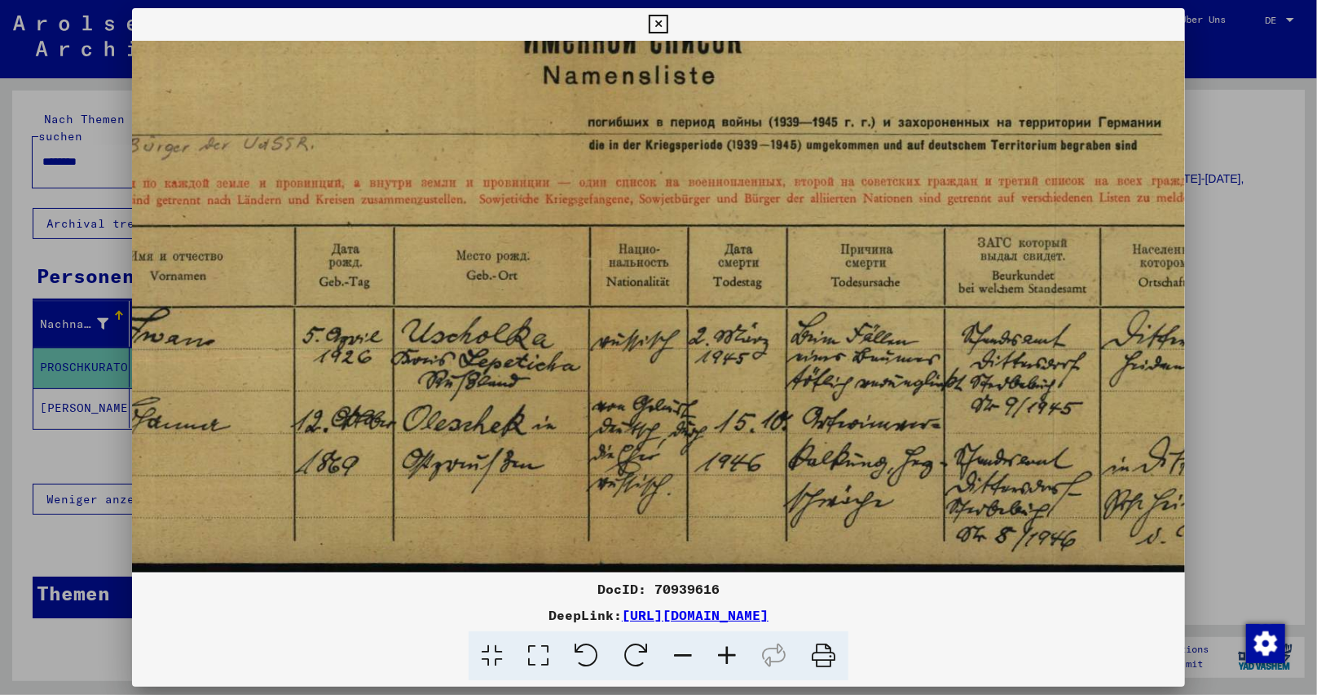
drag, startPoint x: 802, startPoint y: 233, endPoint x: 835, endPoint y: 227, distance: 33.3
click at [835, 227] on img at bounding box center [604, 245] width 1821 height 654
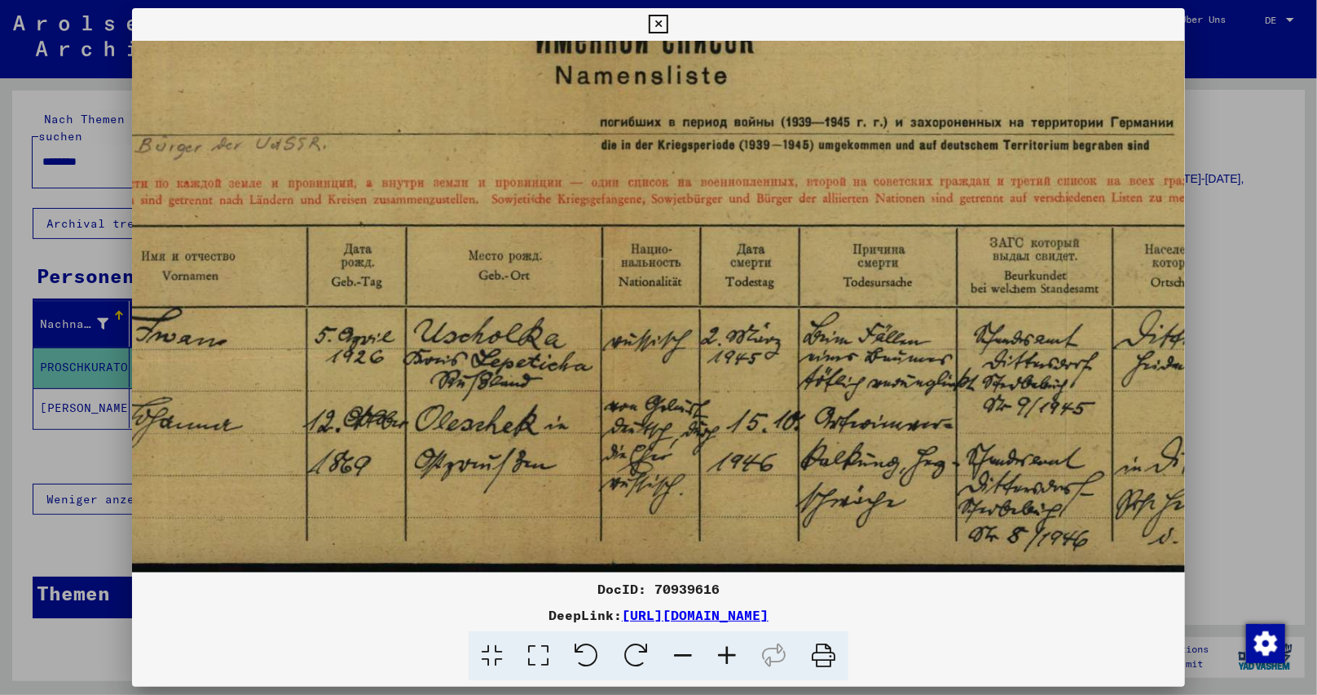
drag, startPoint x: 823, startPoint y: 272, endPoint x: 836, endPoint y: 229, distance: 45.1
click at [836, 229] on img at bounding box center [617, 245] width 1821 height 654
click at [655, 23] on icon at bounding box center [658, 25] width 19 height 20
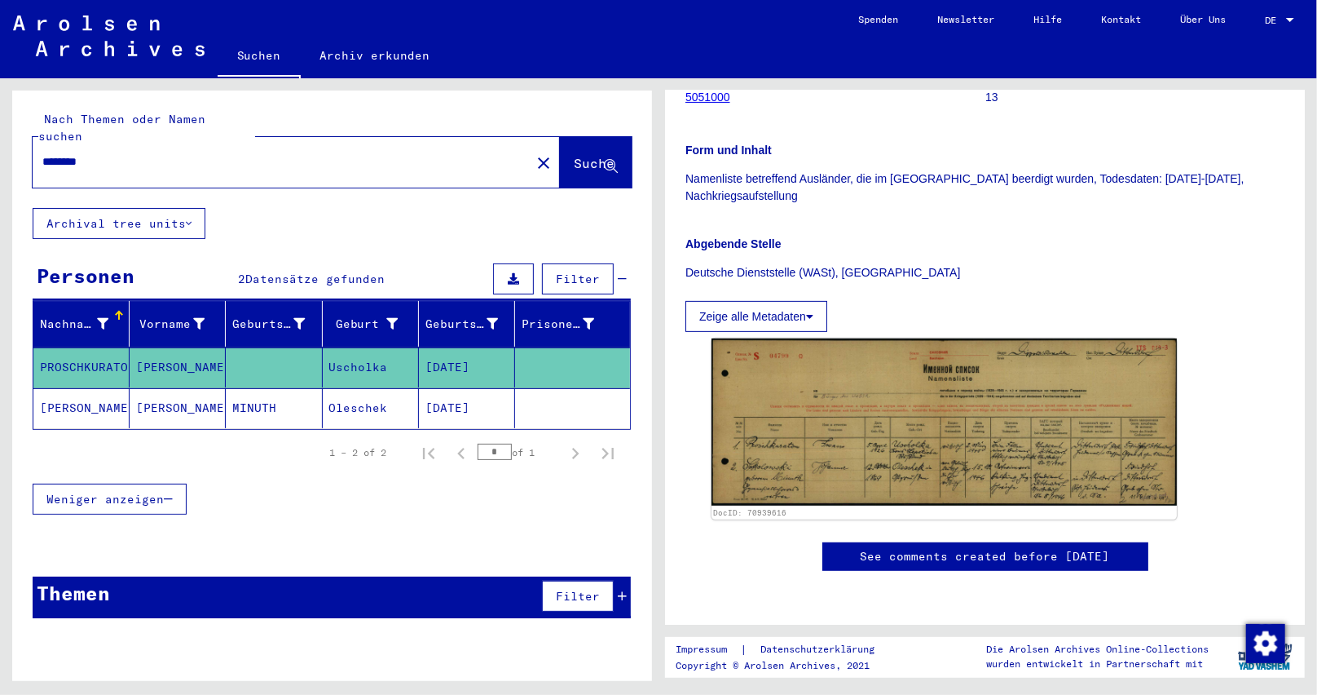
drag, startPoint x: 504, startPoint y: 390, endPoint x: 417, endPoint y: 401, distance: 87.1
click at [419, 401] on mat-cell "[DATE]" at bounding box center [467, 408] width 96 height 40
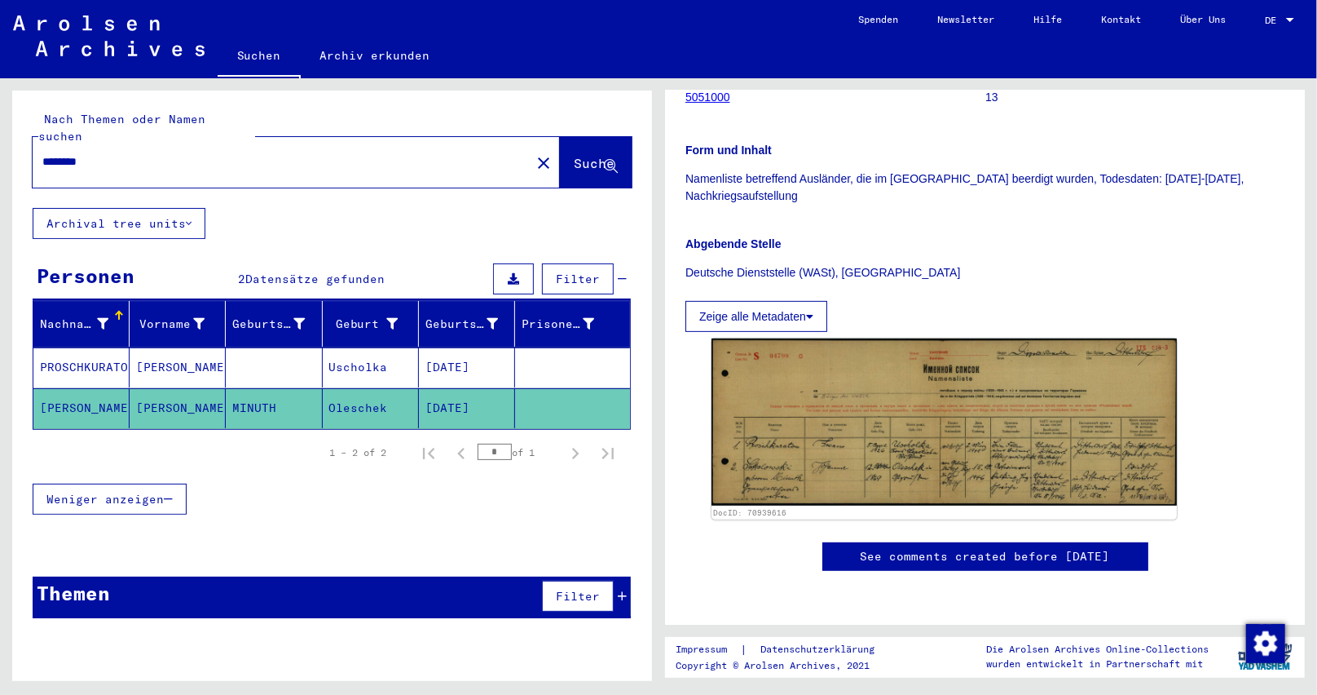
copy mat-cell "[DATE]"
